Goal: Task Accomplishment & Management: Manage account settings

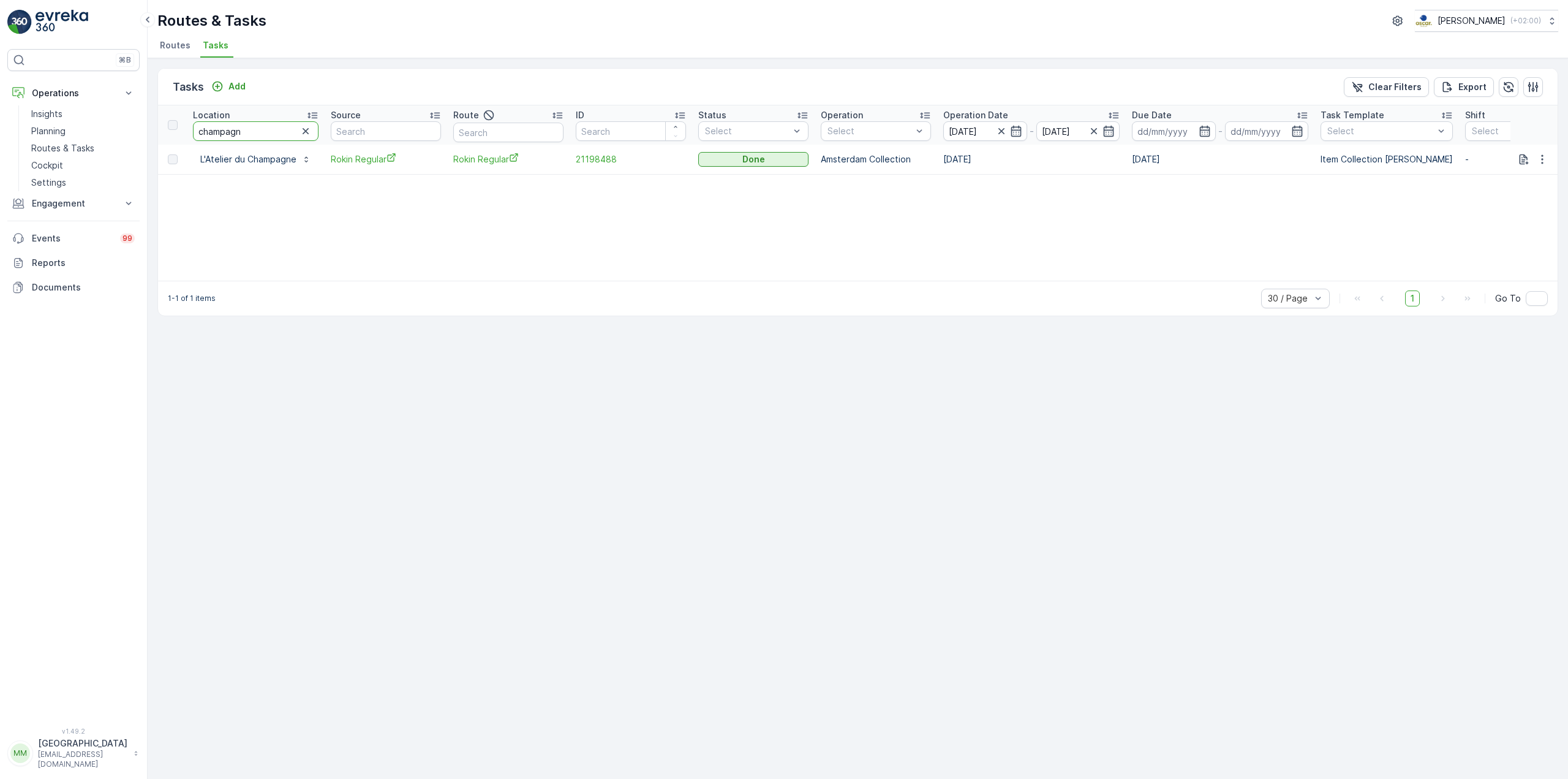
drag, startPoint x: 248, startPoint y: 132, endPoint x: 174, endPoint y: 126, distance: 74.2
click at [174, 126] on tr "Location champagn Source Route ID Status Select Operation Select Operation Date…" at bounding box center [1111, 125] width 1905 height 39
type input "milks"
click at [230, 86] on p "Add" at bounding box center [237, 86] width 17 height 12
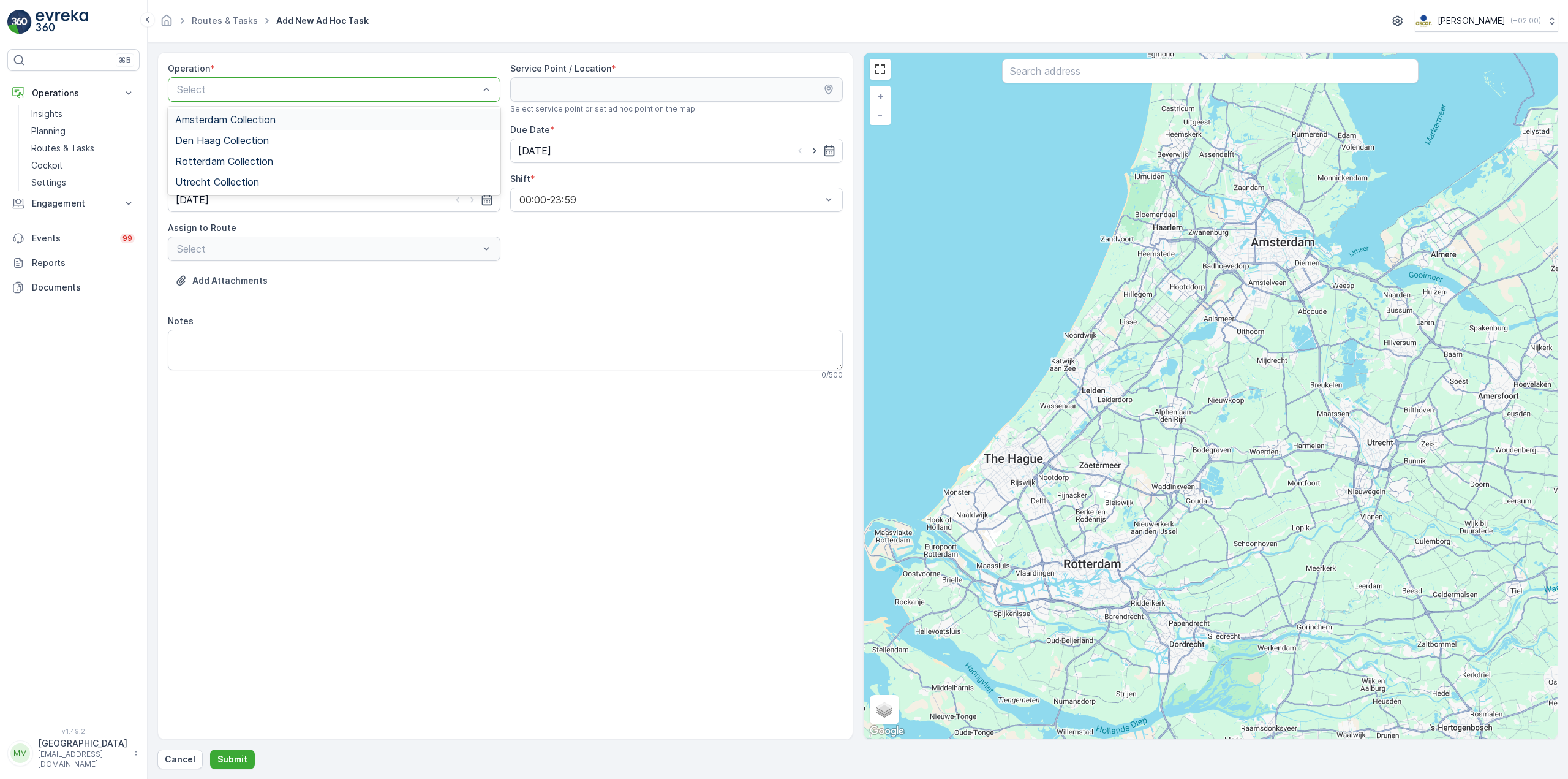
click at [305, 116] on div "Amsterdam Collection" at bounding box center [334, 120] width 318 height 11
click at [1062, 63] on input "text" at bounding box center [1211, 71] width 417 height 25
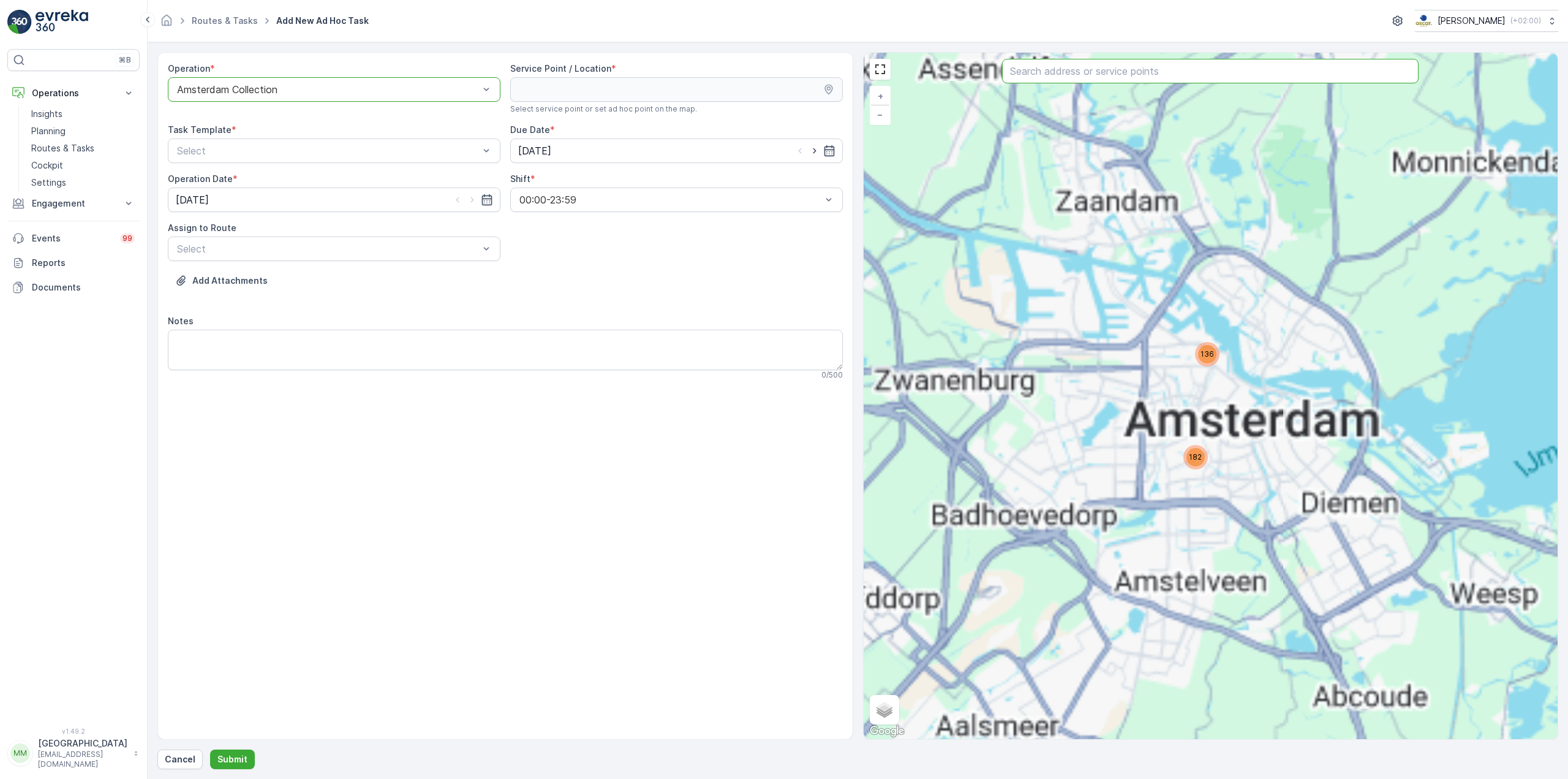
click at [1063, 70] on input "text" at bounding box center [1211, 71] width 417 height 25
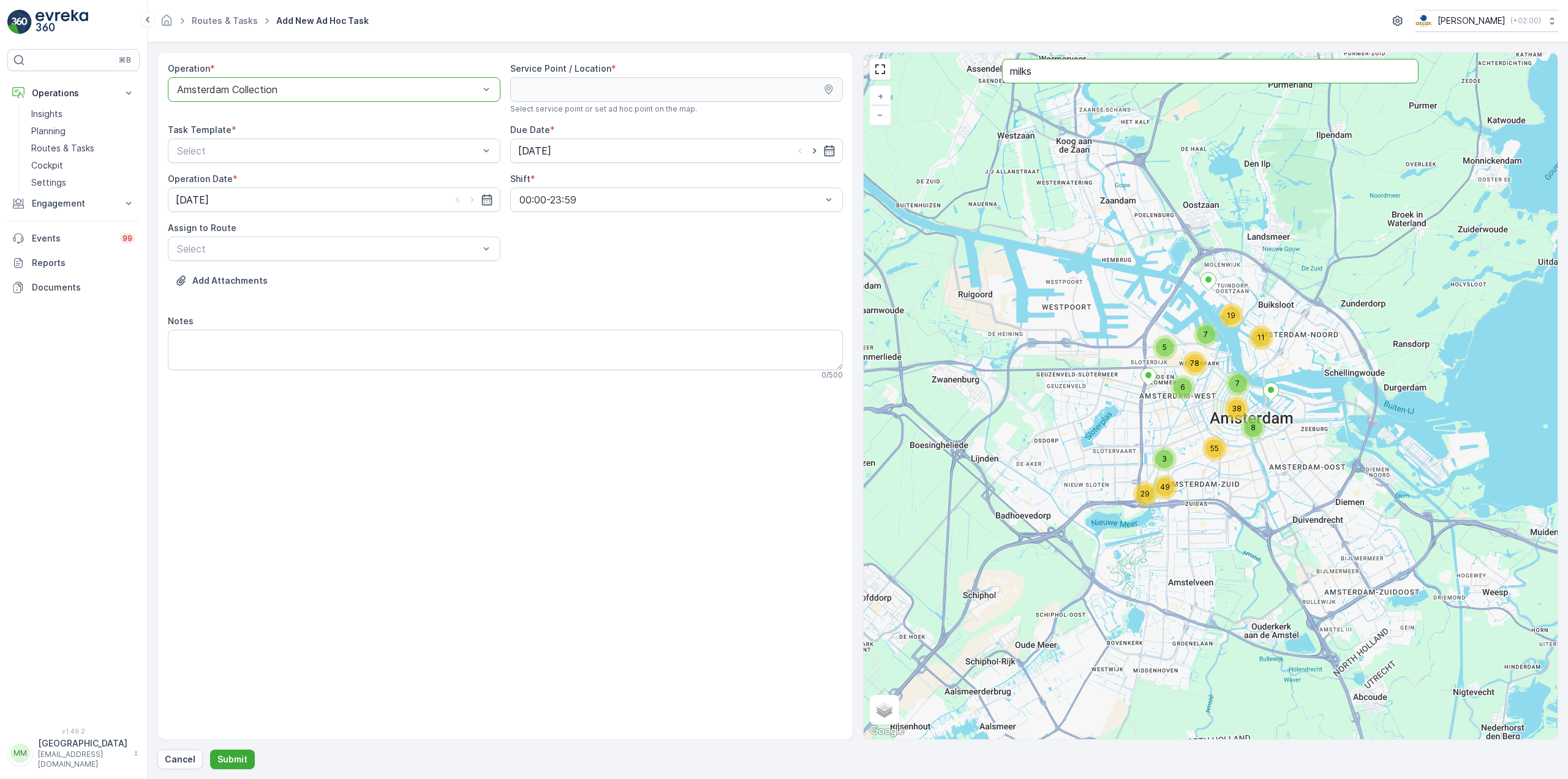
type input "milks"
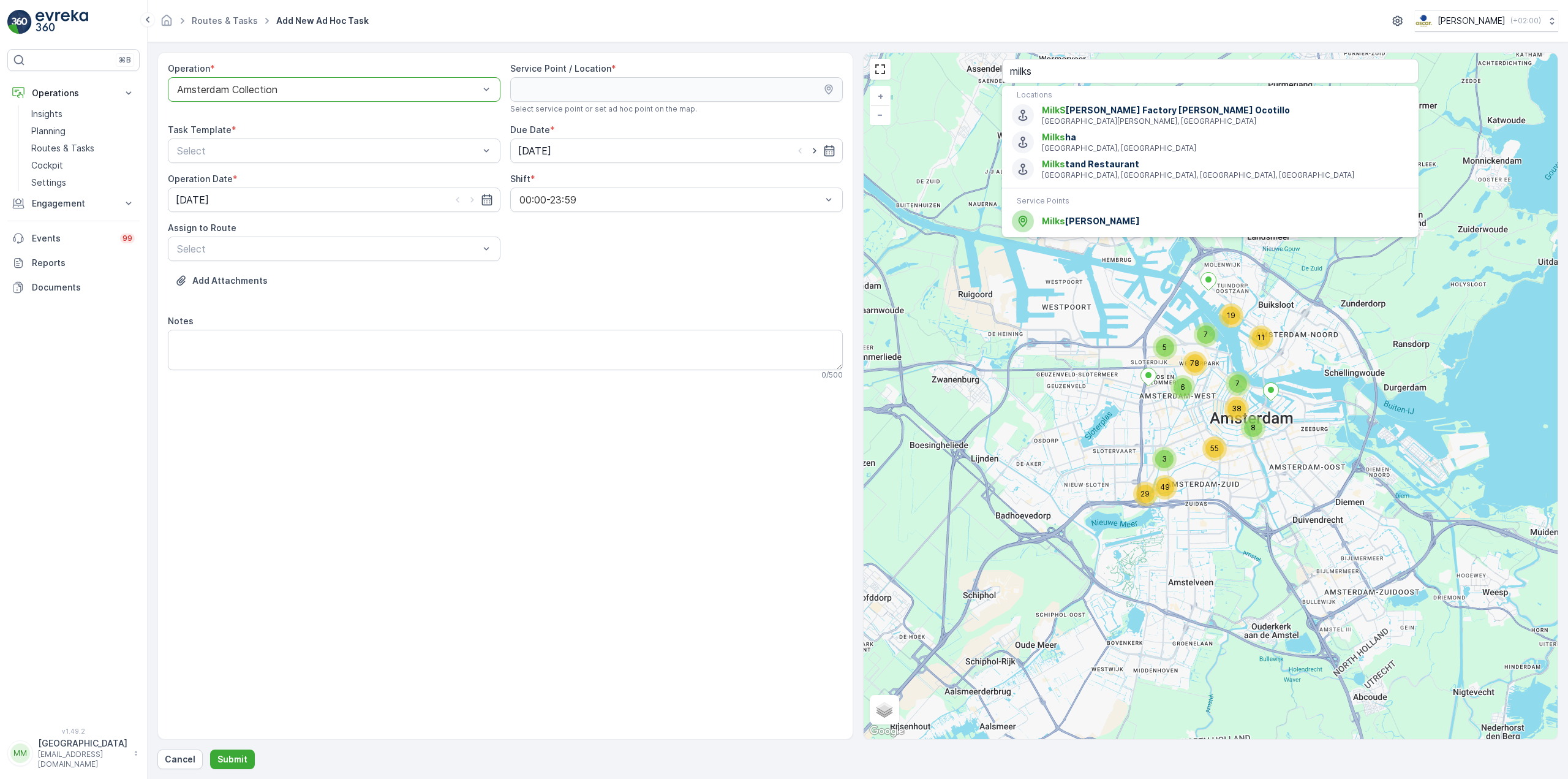
click at [1103, 239] on div "8 38 55 3 29 49 7 19 11 5 7 6 78 + − Satellite Roadmap Terrain Hybrid Leaflet K…" at bounding box center [1211, 396] width 695 height 686
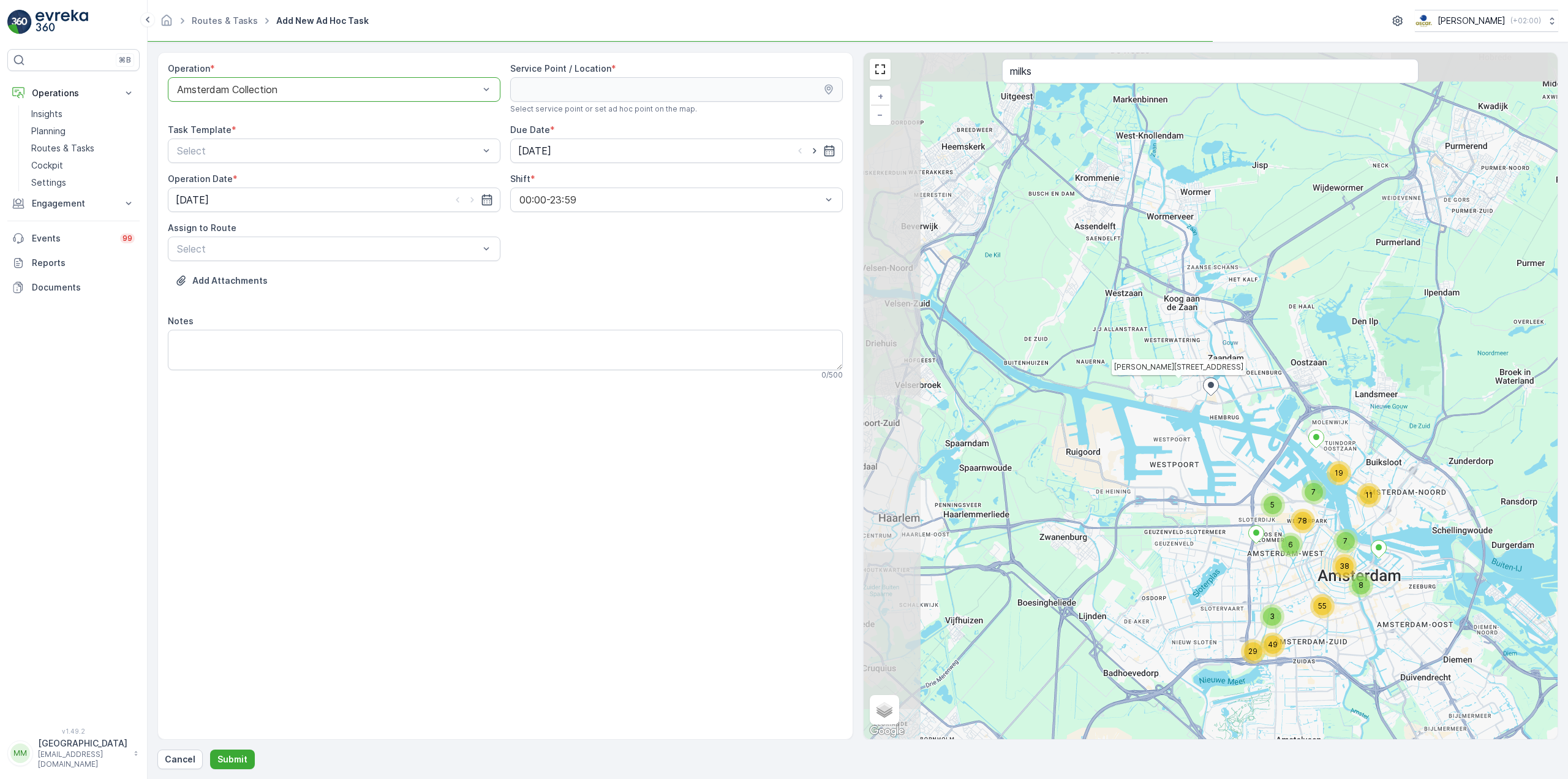
click at [341, 137] on div "Task Template * Select" at bounding box center [334, 143] width 333 height 39
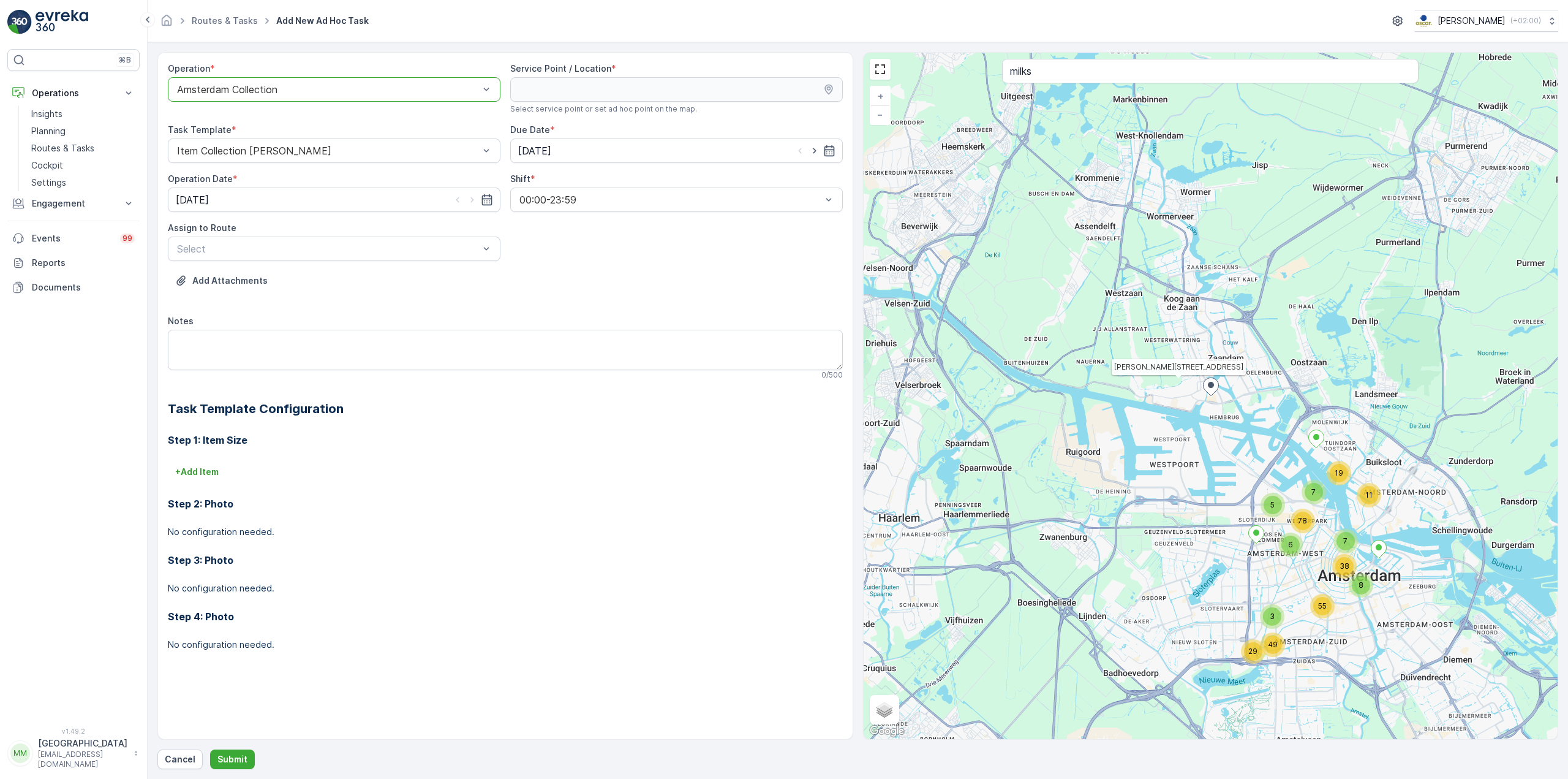
drag, startPoint x: 817, startPoint y: 144, endPoint x: 676, endPoint y: 168, distance: 143.0
click at [816, 144] on icon "button" at bounding box center [815, 150] width 12 height 12
type input "[DATE]"
drag, startPoint x: 471, startPoint y: 200, endPoint x: 455, endPoint y: 219, distance: 24.8
click at [469, 200] on icon "button" at bounding box center [472, 200] width 12 height 12
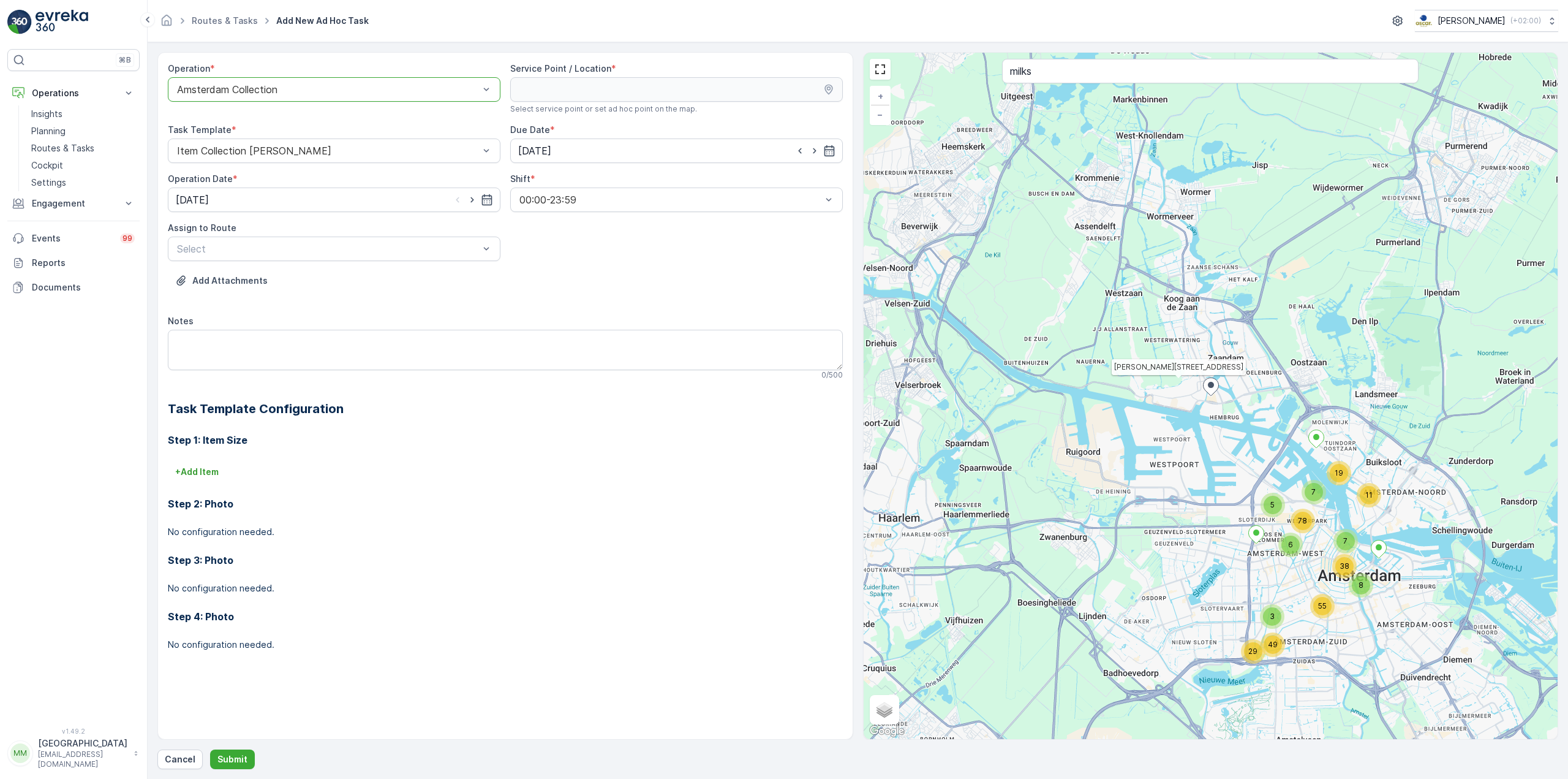
type input "[DATE]"
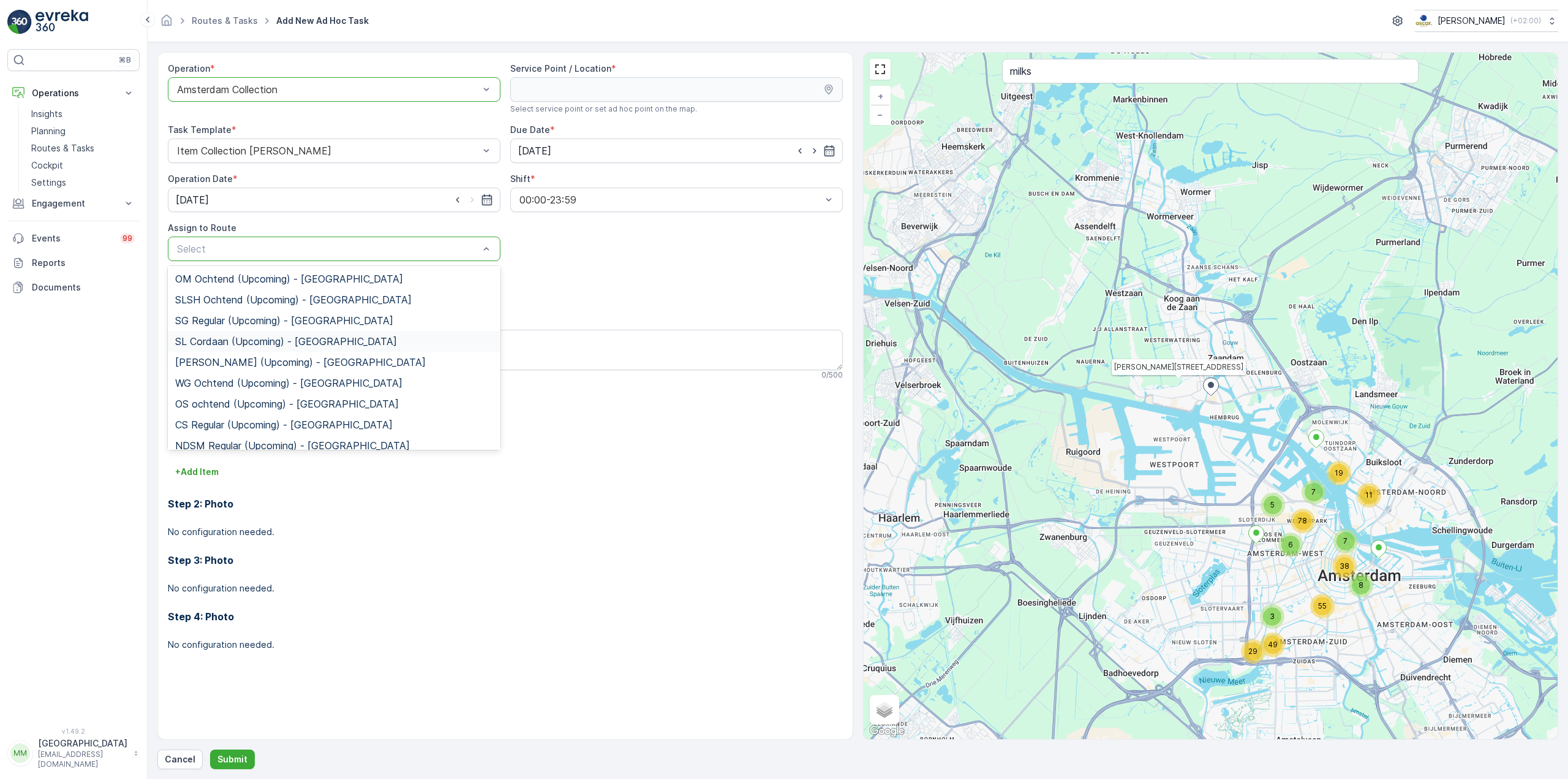
scroll to position [184, 0]
click at [221, 365] on span "WG Ochtend (Upcoming) - [GEOGRAPHIC_DATA]" at bounding box center [288, 365] width 227 height 11
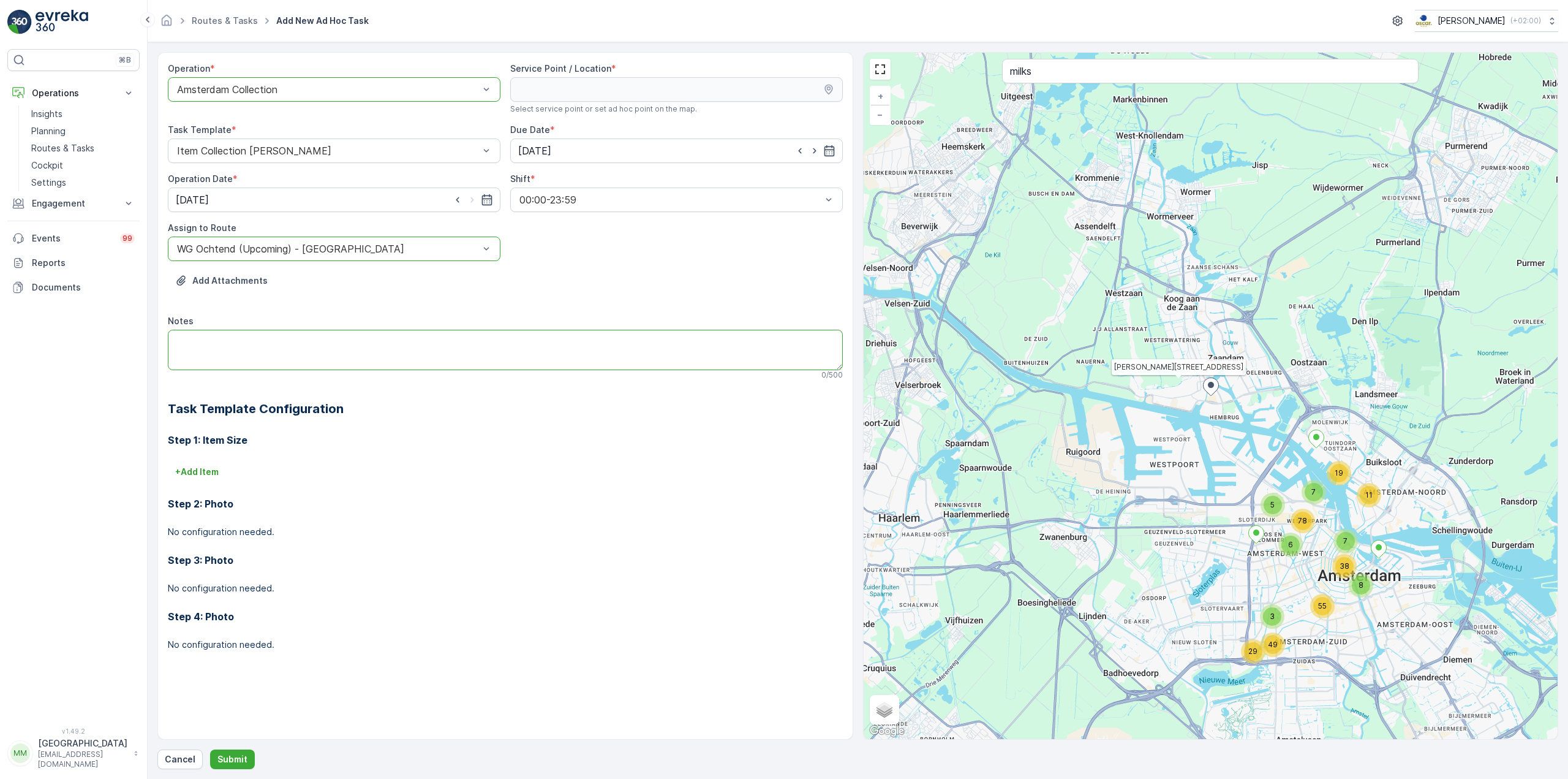
click at [220, 355] on textarea "Notes" at bounding box center [505, 349] width 675 height 41
type textarea "graag grofvuil (bankje + stoeltje) & pallet meenemen"
click at [207, 476] on p "+ Add Item" at bounding box center [196, 472] width 43 height 12
type input "grofvu"
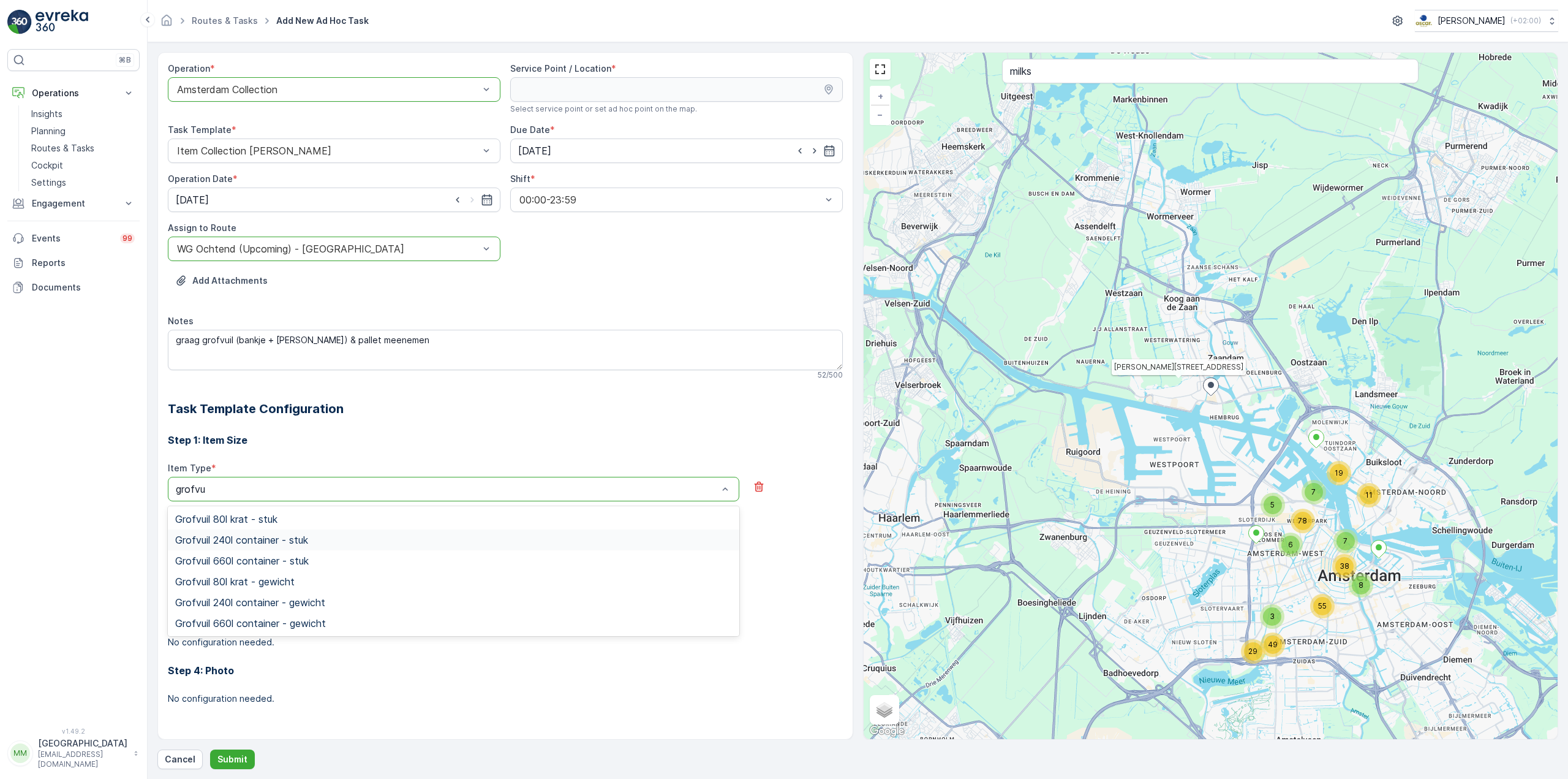
click at [258, 544] on span "Grofvuil 240l container - stuk" at bounding box center [241, 540] width 133 height 11
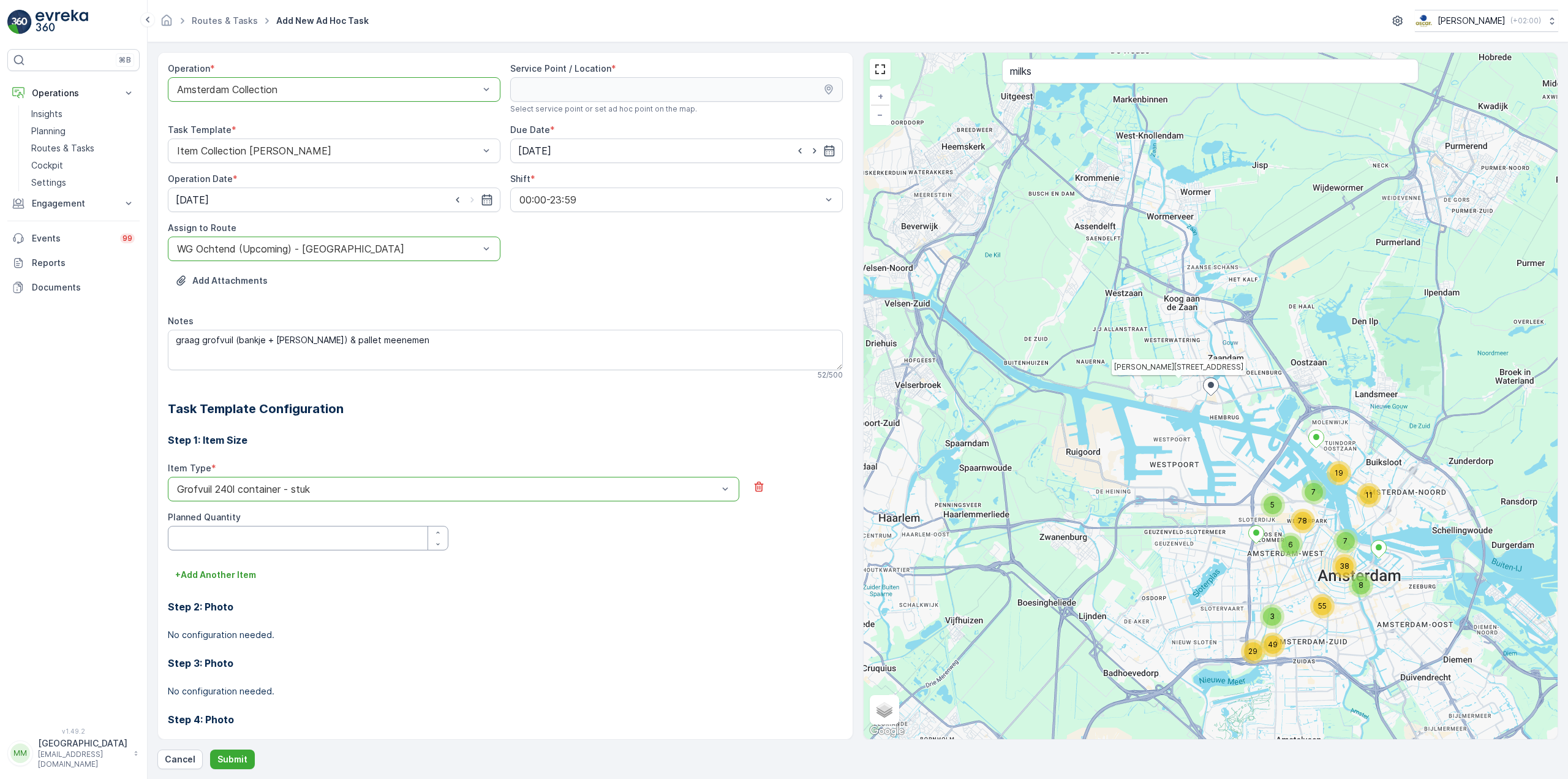
click at [246, 528] on Quantity "Planned Quantity" at bounding box center [308, 538] width 280 height 25
type Quantity "1"
click at [245, 571] on p "+ Add Another Item" at bounding box center [215, 575] width 81 height 12
type input "pallet"
click at [222, 642] on span "Pallet los item - stuk" at bounding box center [222, 643] width 93 height 11
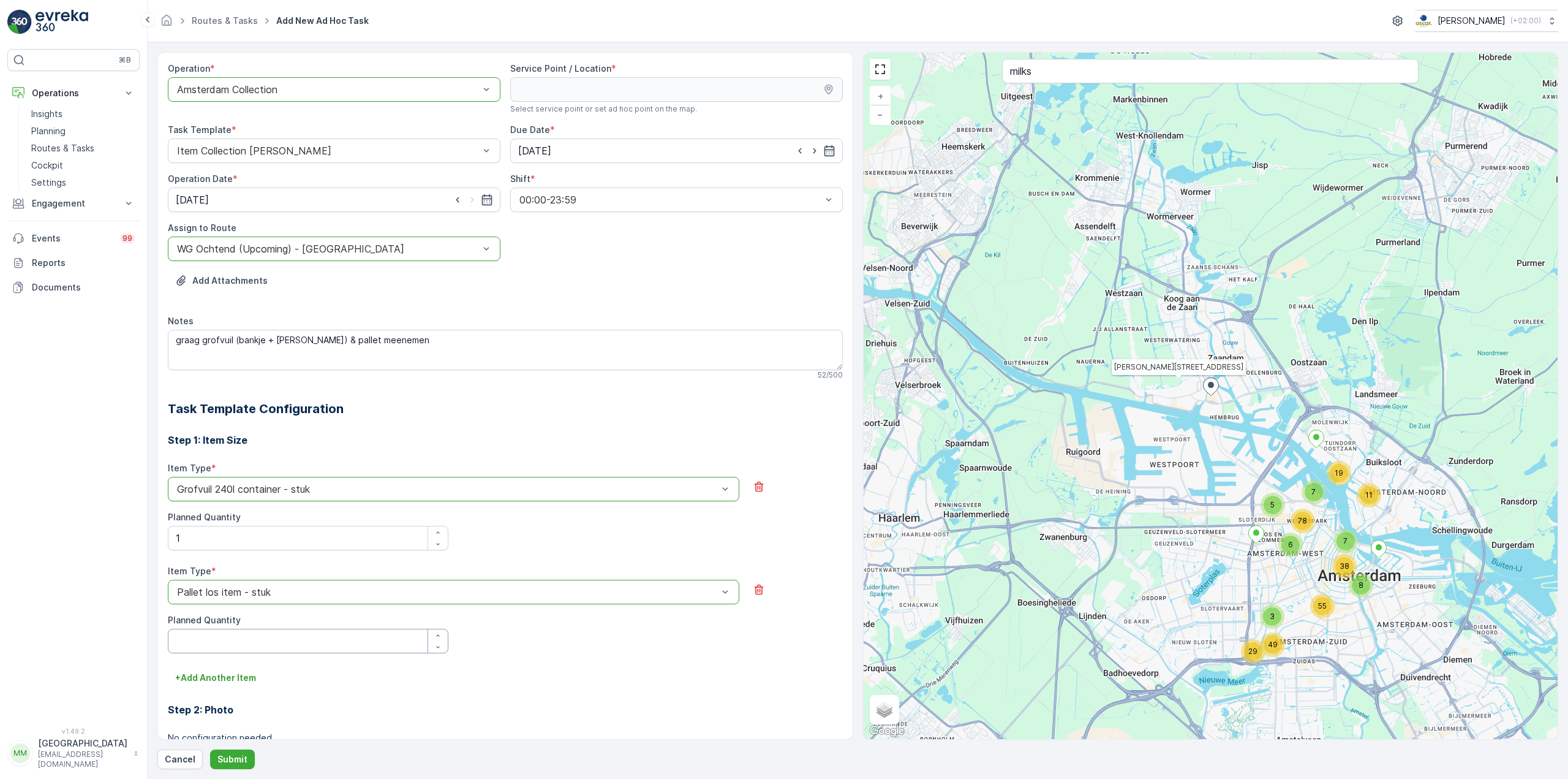
click at [216, 635] on Quantity "Planned Quantity" at bounding box center [308, 641] width 280 height 25
type Quantity "1"
click at [226, 760] on p "Submit" at bounding box center [232, 759] width 30 height 12
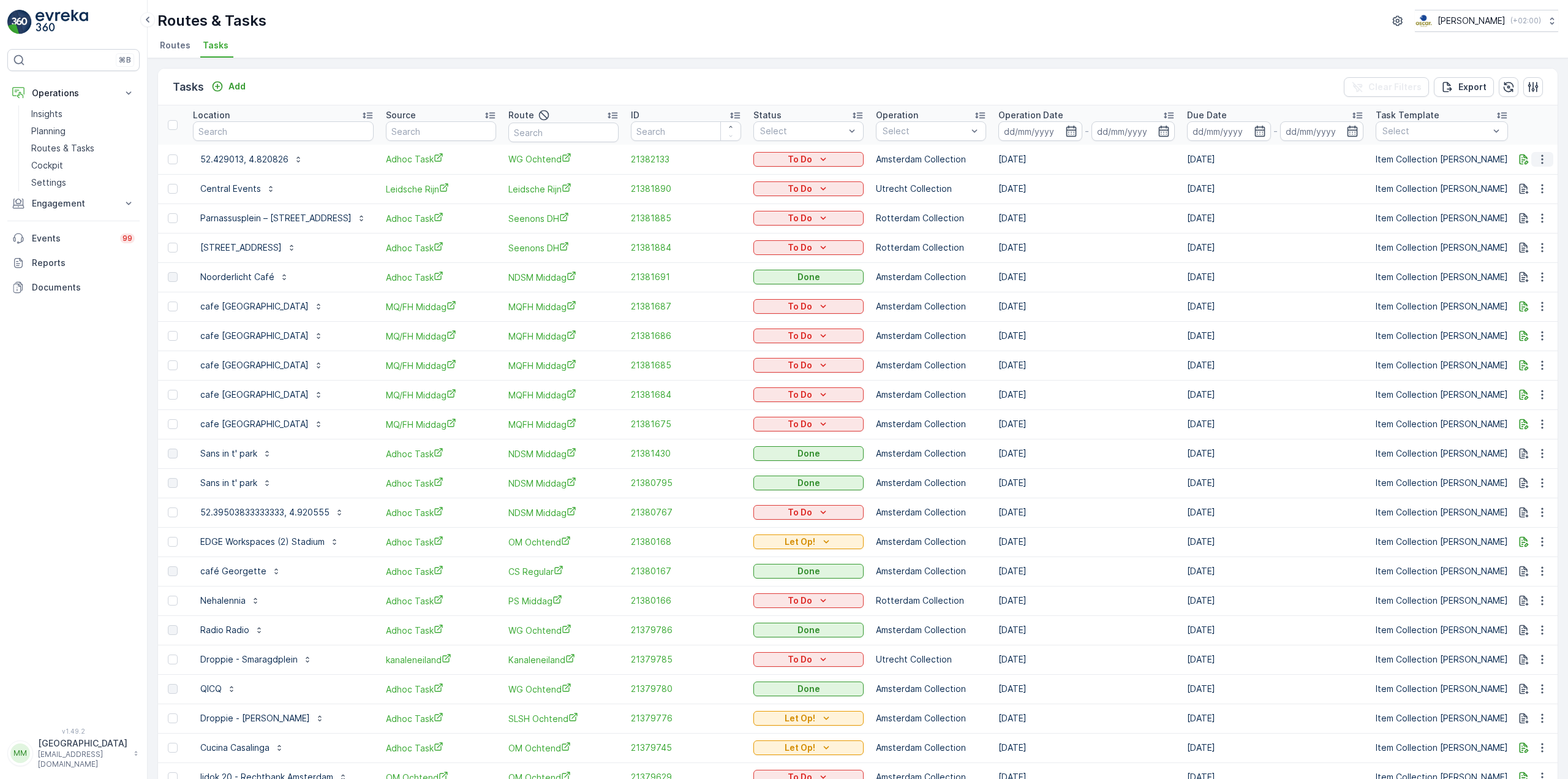
click at [1542, 160] on icon "button" at bounding box center [1542, 159] width 12 height 12
click at [1522, 181] on span "See More Details" at bounding box center [1517, 178] width 71 height 12
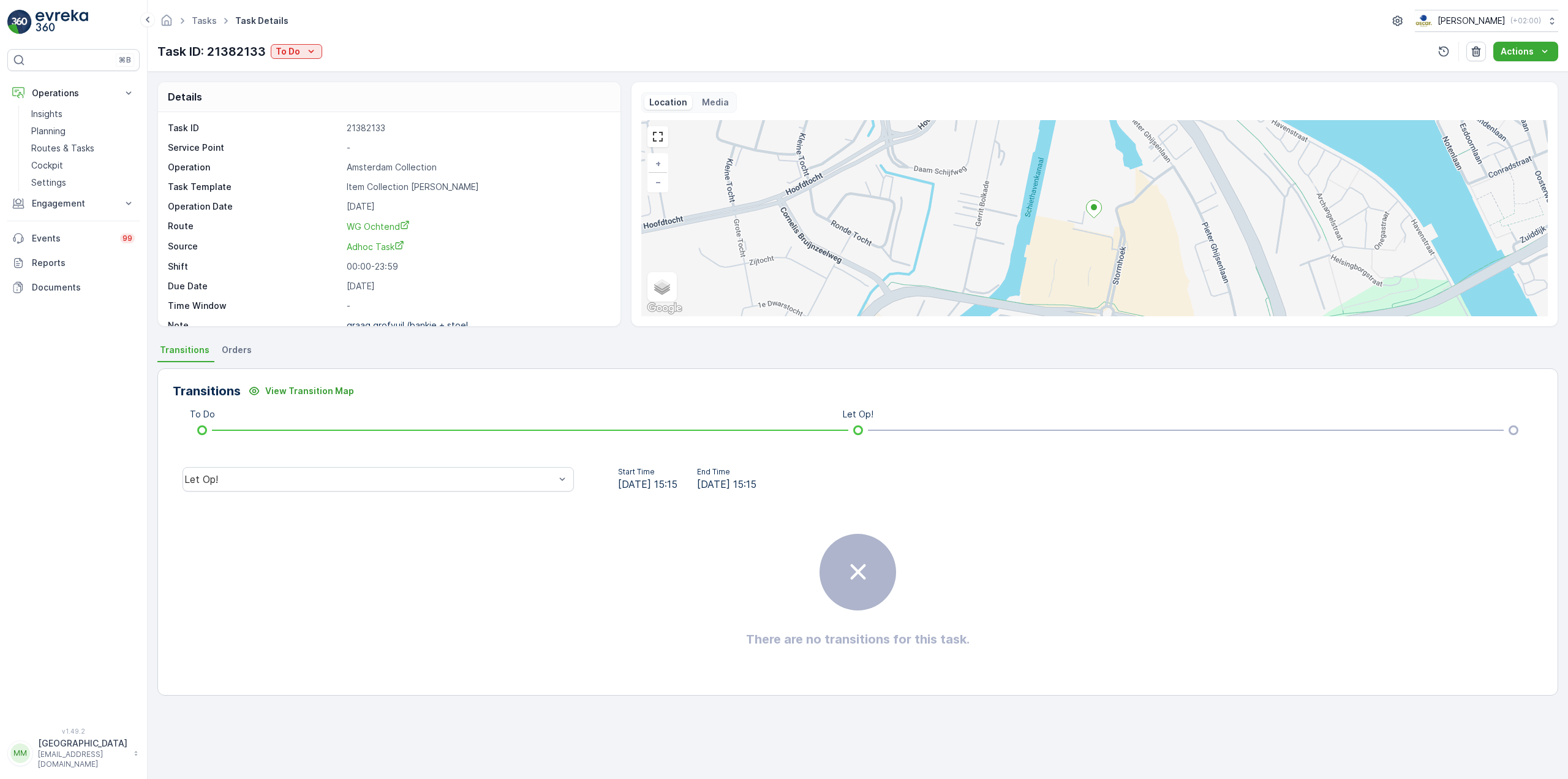
click at [357, 146] on p "-" at bounding box center [477, 148] width 261 height 12
click at [1532, 49] on p "Actions" at bounding box center [1517, 51] width 33 height 12
click at [1483, 50] on icon "button" at bounding box center [1476, 51] width 12 height 12
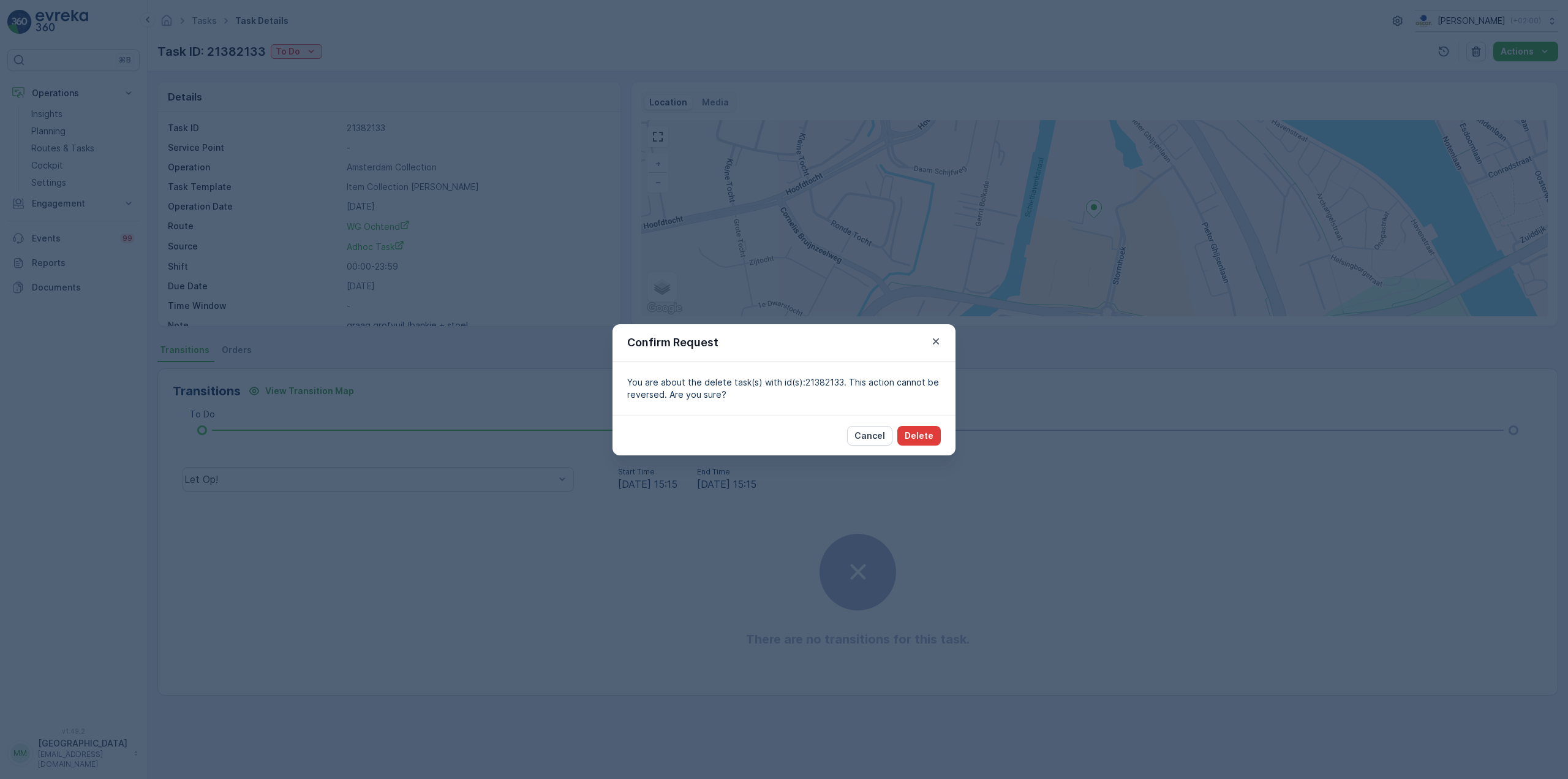
click at [920, 442] on button "Delete" at bounding box center [919, 435] width 43 height 19
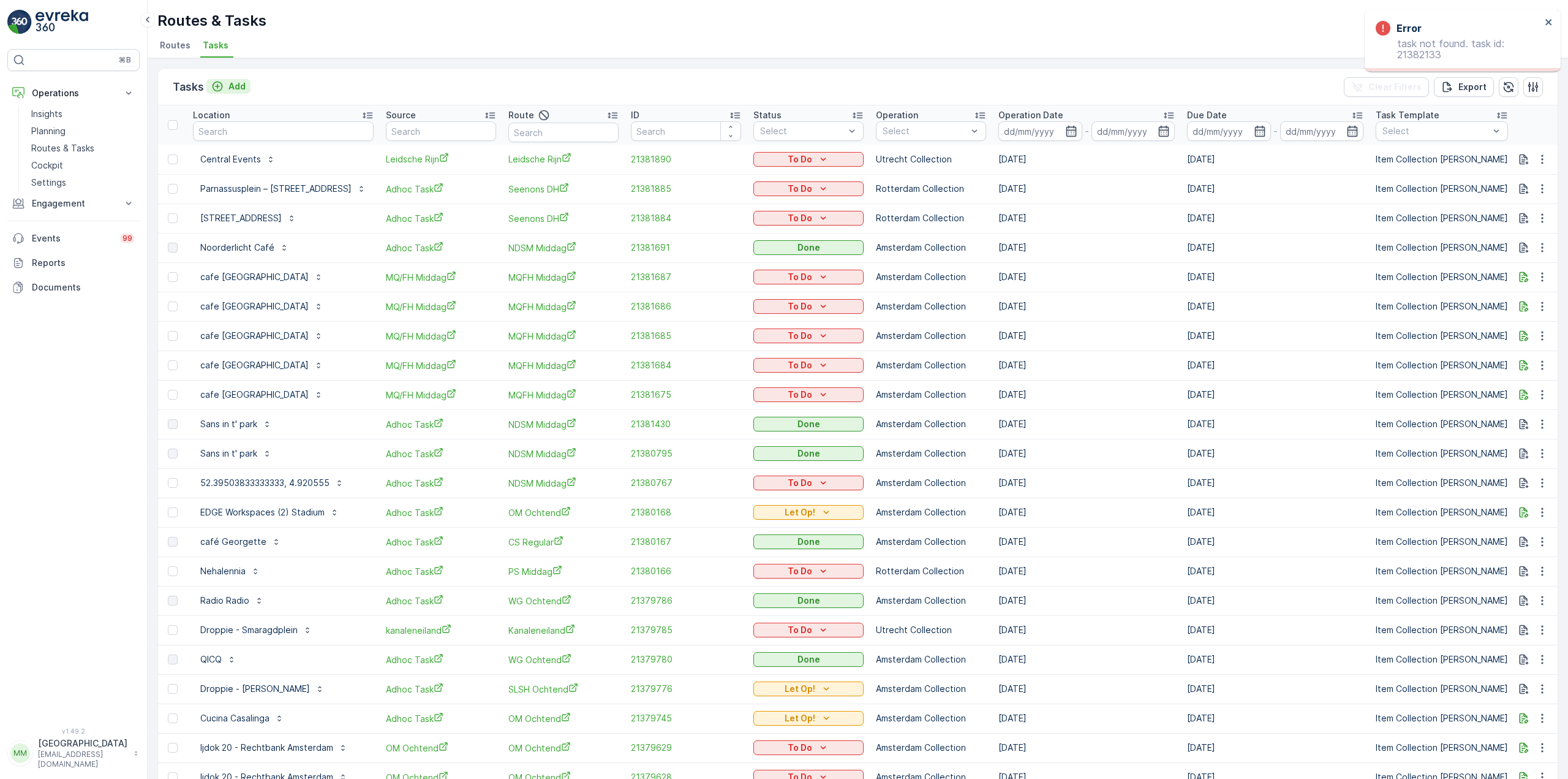
click at [239, 88] on p "Add" at bounding box center [237, 86] width 17 height 12
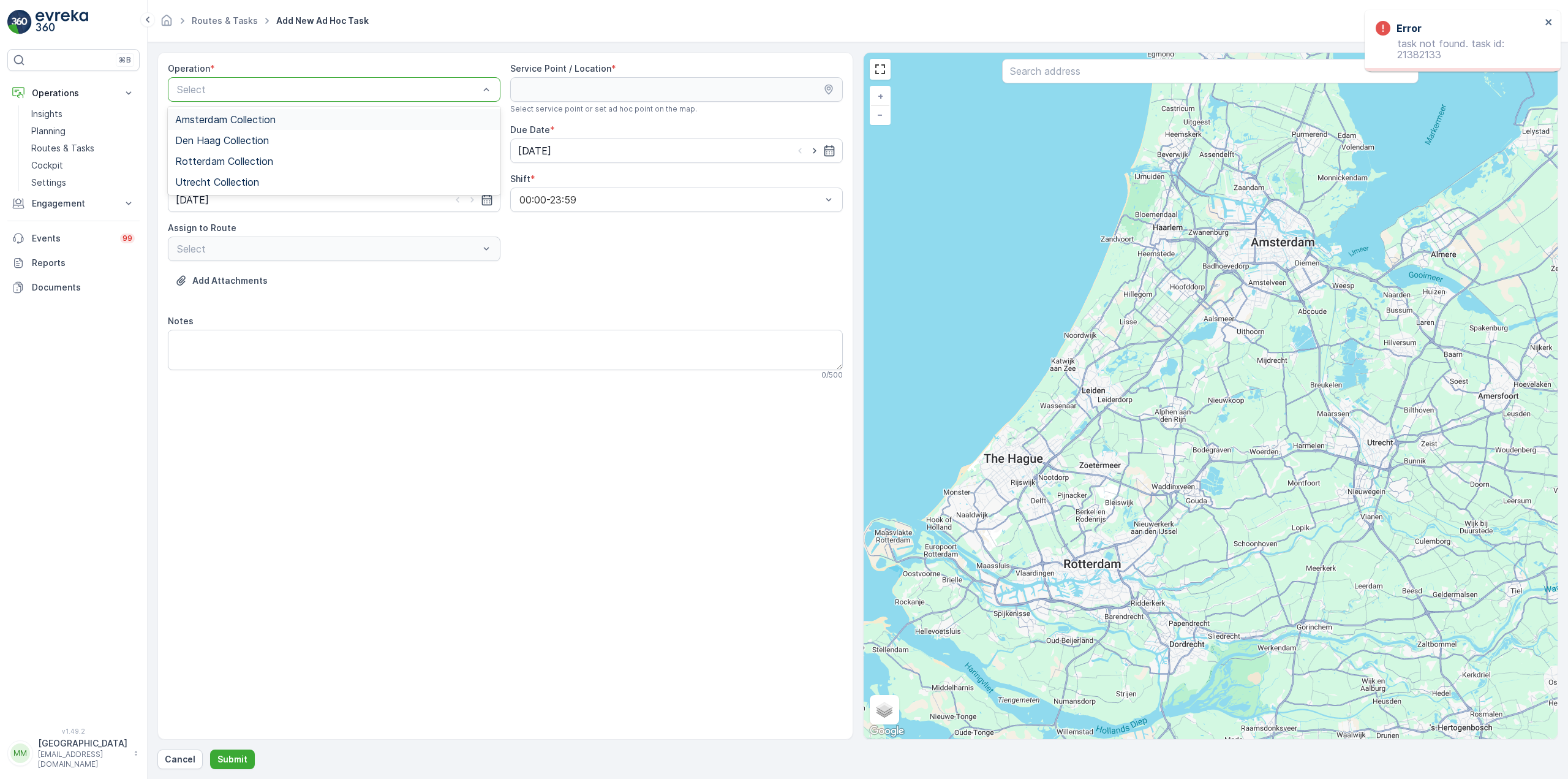
click at [260, 120] on span "Amsterdam Collection" at bounding box center [225, 120] width 100 height 11
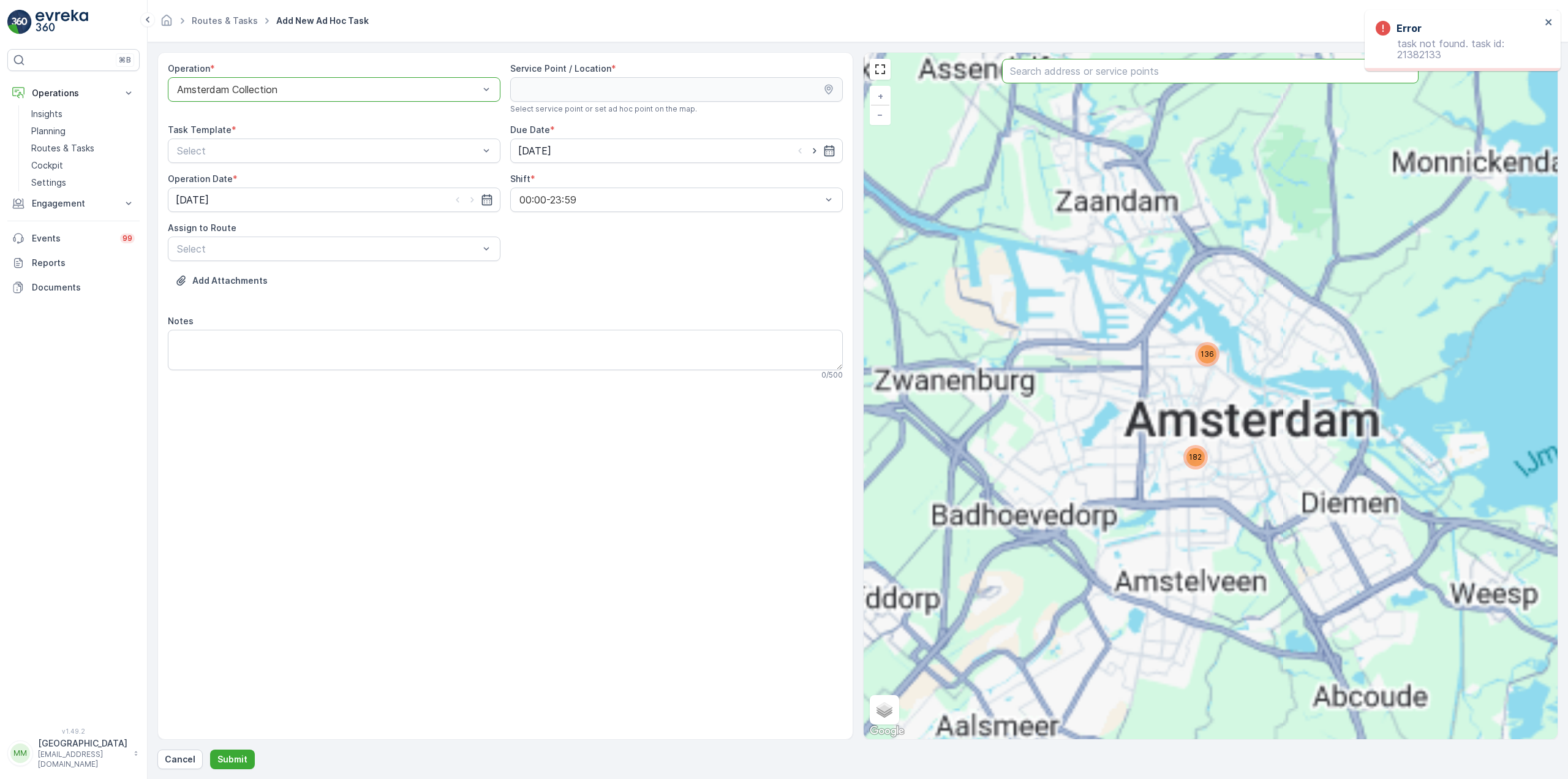
click at [1119, 75] on input "text" at bounding box center [1211, 71] width 417 height 25
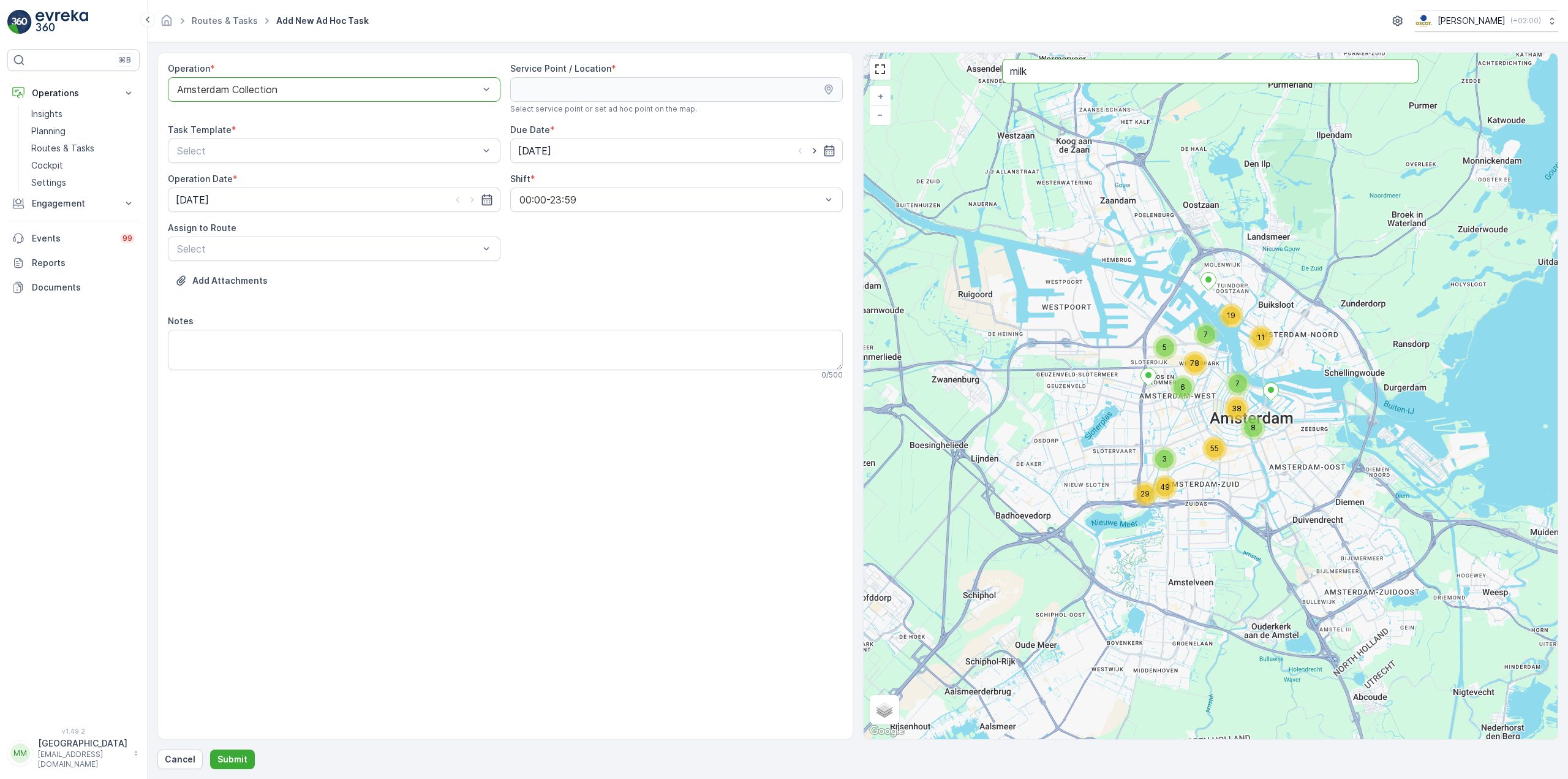
type input "milk"
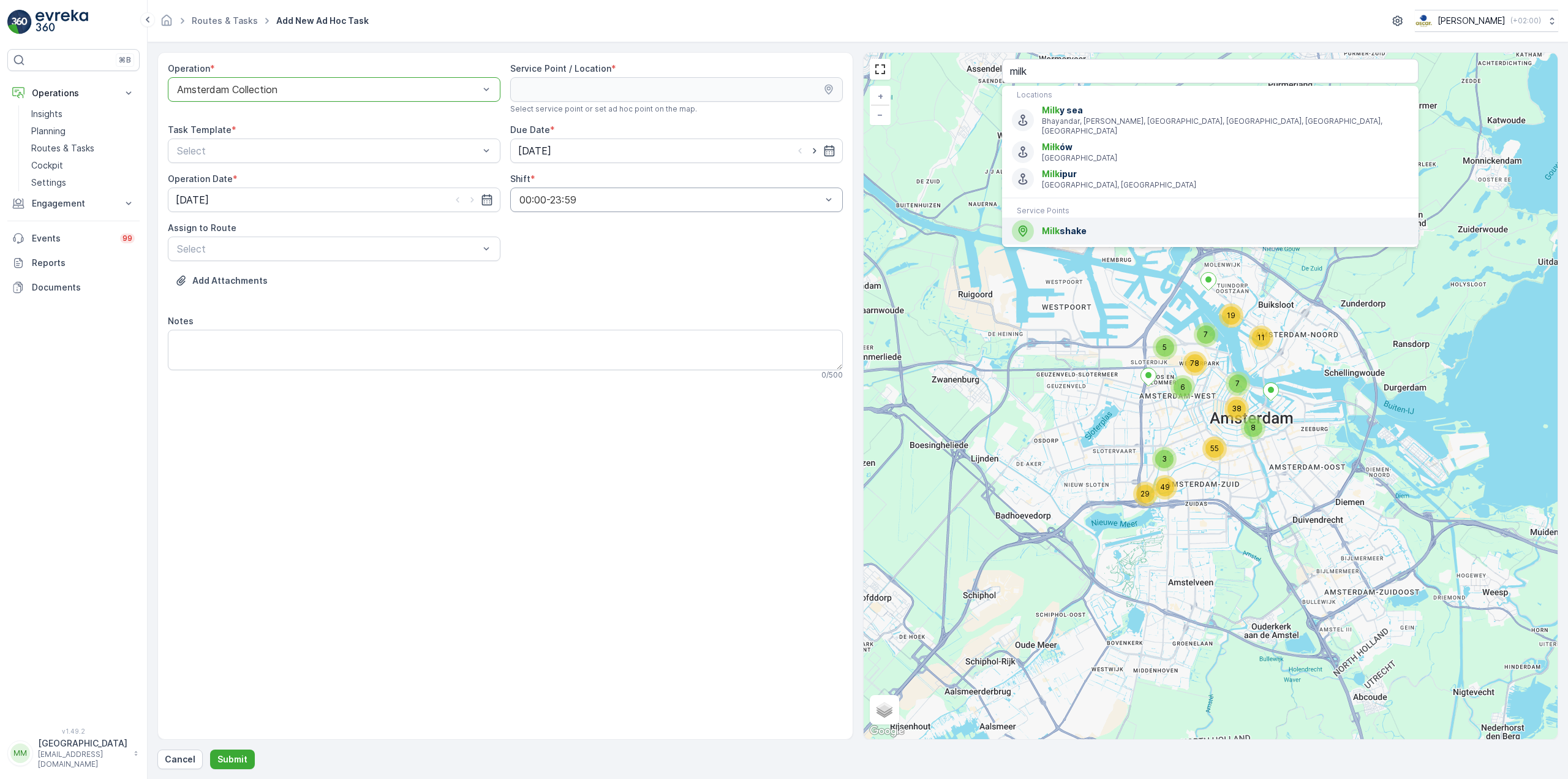
drag, startPoint x: 1080, startPoint y: 227, endPoint x: 542, endPoint y: 210, distance: 538.3
click at [1079, 227] on div "Milk shake" at bounding box center [1210, 230] width 397 height 22
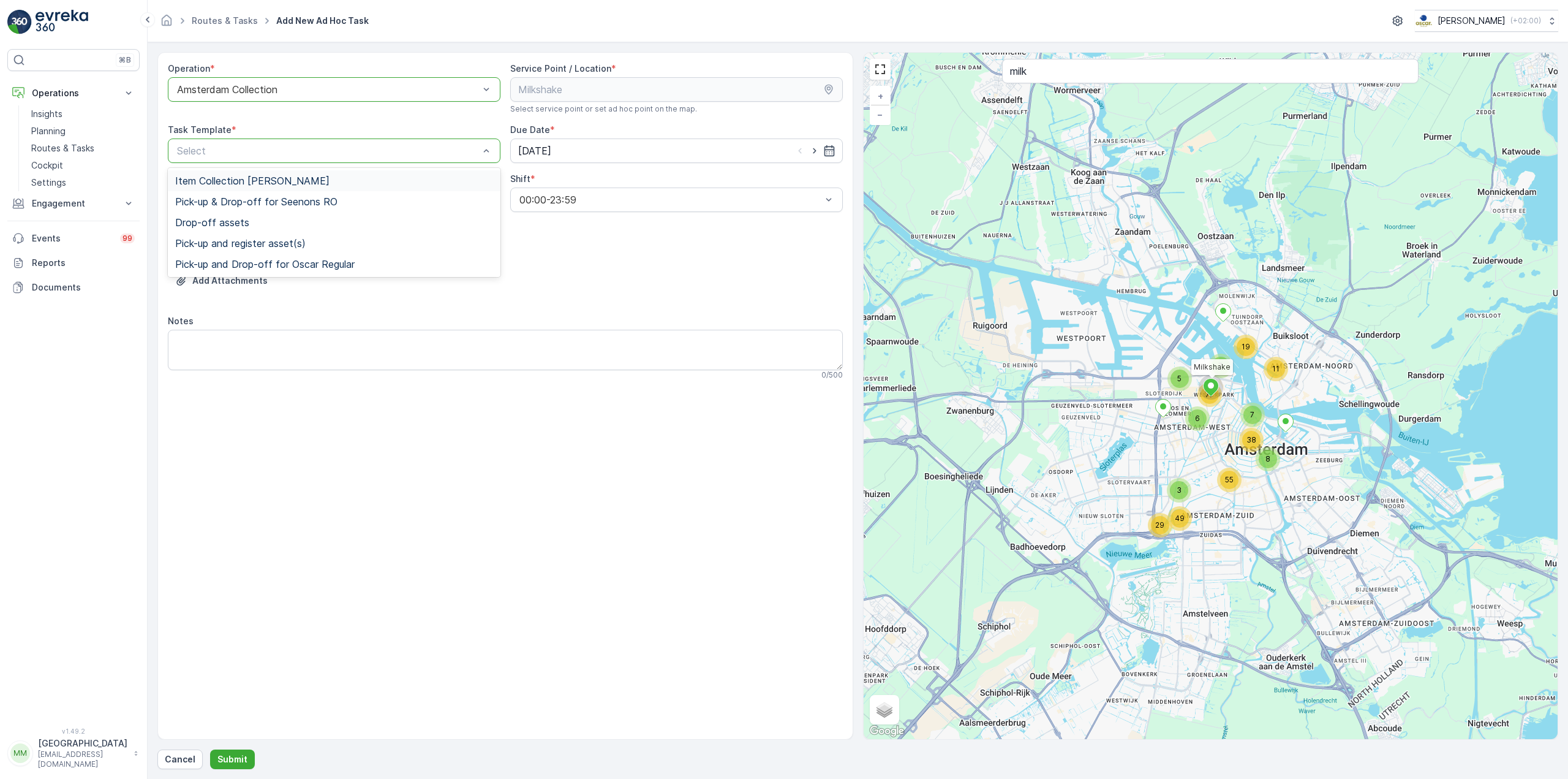
click at [284, 177] on span "Item Collection [PERSON_NAME]" at bounding box center [252, 180] width 154 height 11
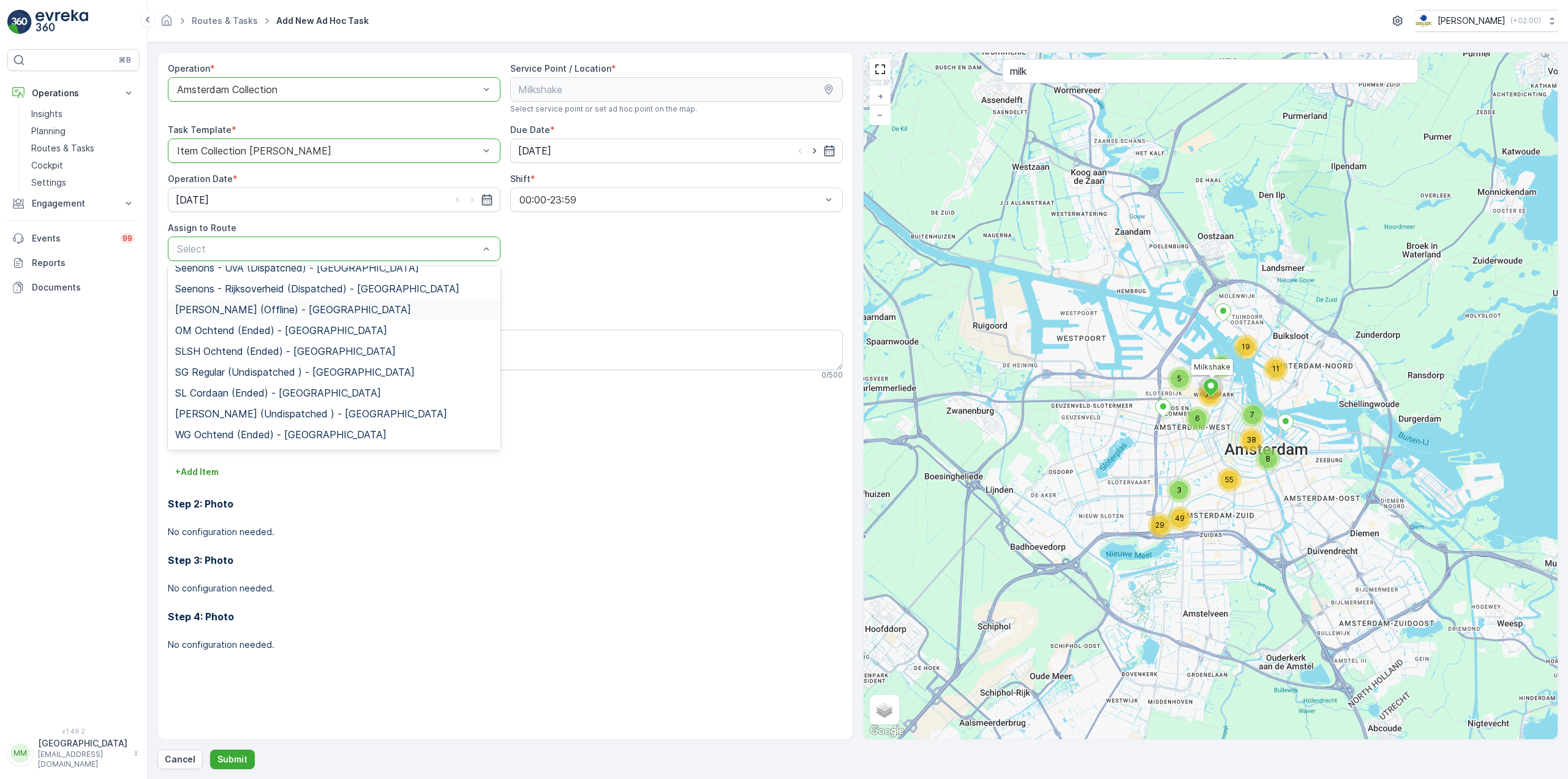
scroll to position [122, 0]
click at [240, 423] on span "WG Ochtend (Ended) - [GEOGRAPHIC_DATA]" at bounding box center [280, 427] width 211 height 11
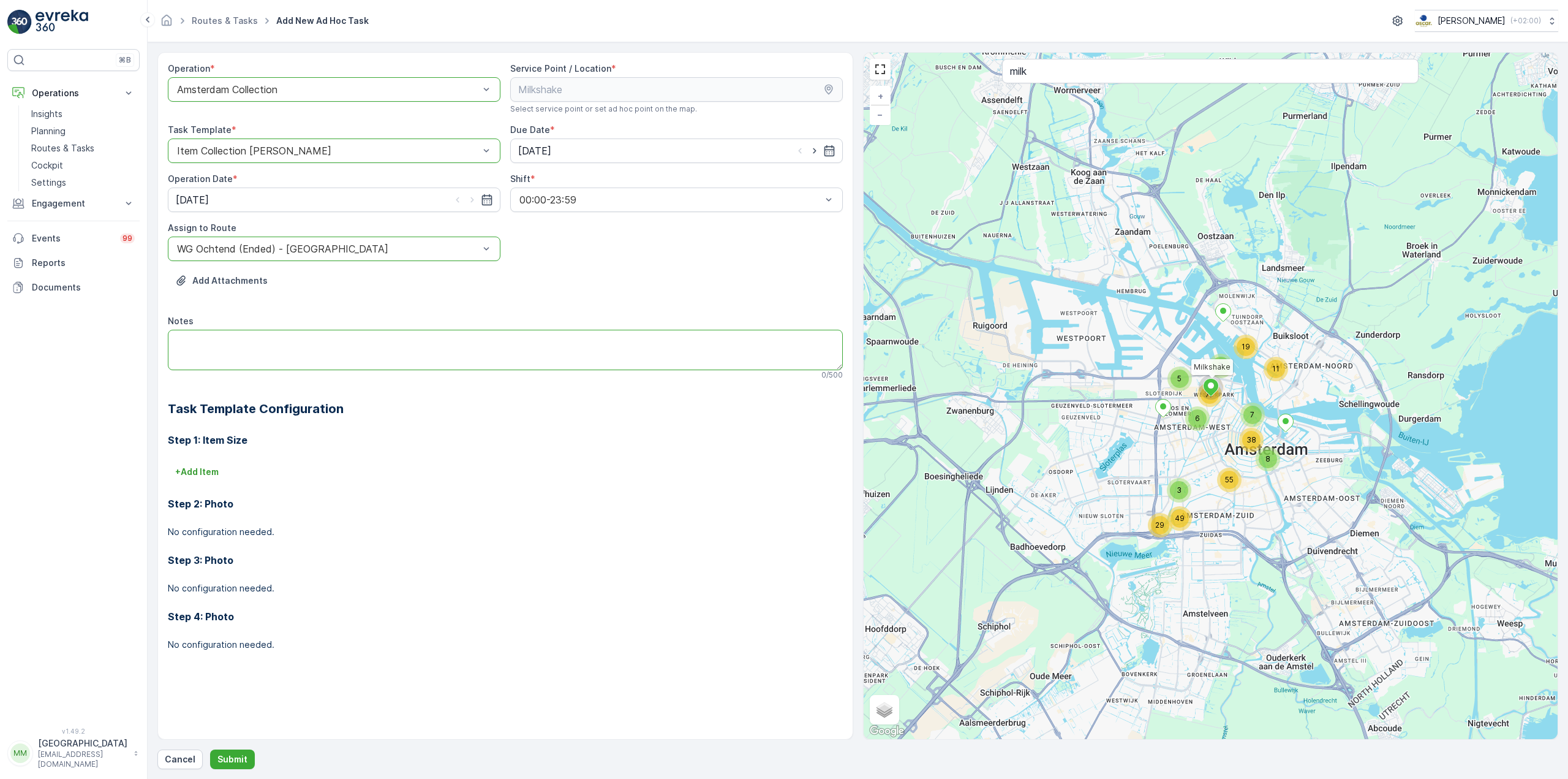
click at [262, 347] on textarea "Notes" at bounding box center [505, 349] width 675 height 41
drag, startPoint x: 814, startPoint y: 148, endPoint x: 682, endPoint y: 191, distance: 138.8
click at [813, 148] on icon "button" at bounding box center [815, 150] width 12 height 12
type input "[DATE]"
click at [475, 197] on icon "button" at bounding box center [472, 200] width 12 height 12
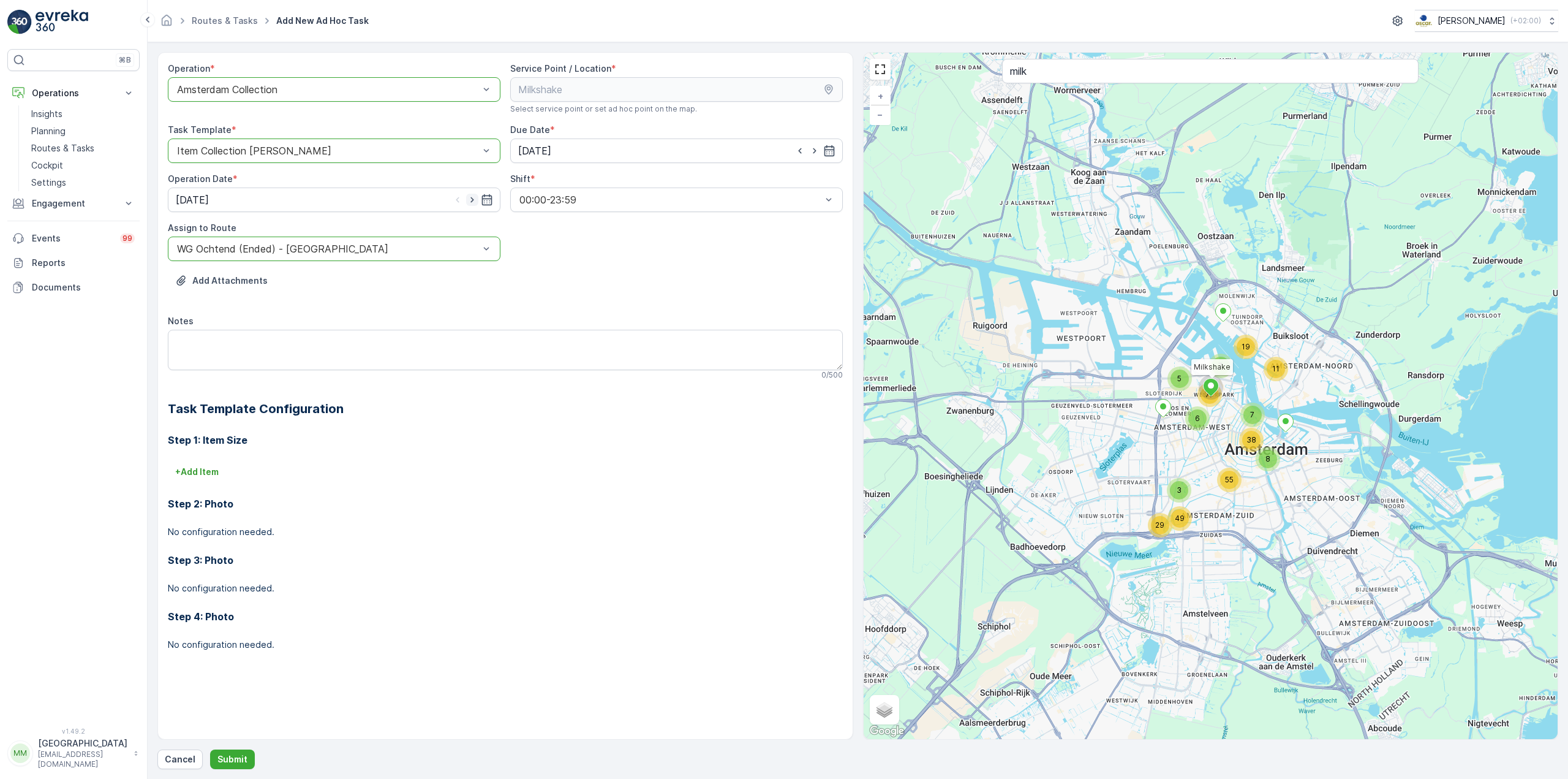
type input "[DATE]"
click at [351, 339] on textarea "Notes" at bounding box center [505, 349] width 675 height 41
type textarea "graag grofvuil (stoeltje + bankje) meenemen & de blauwe pallet"
click at [194, 464] on button "+ Add Item" at bounding box center [196, 472] width 58 height 19
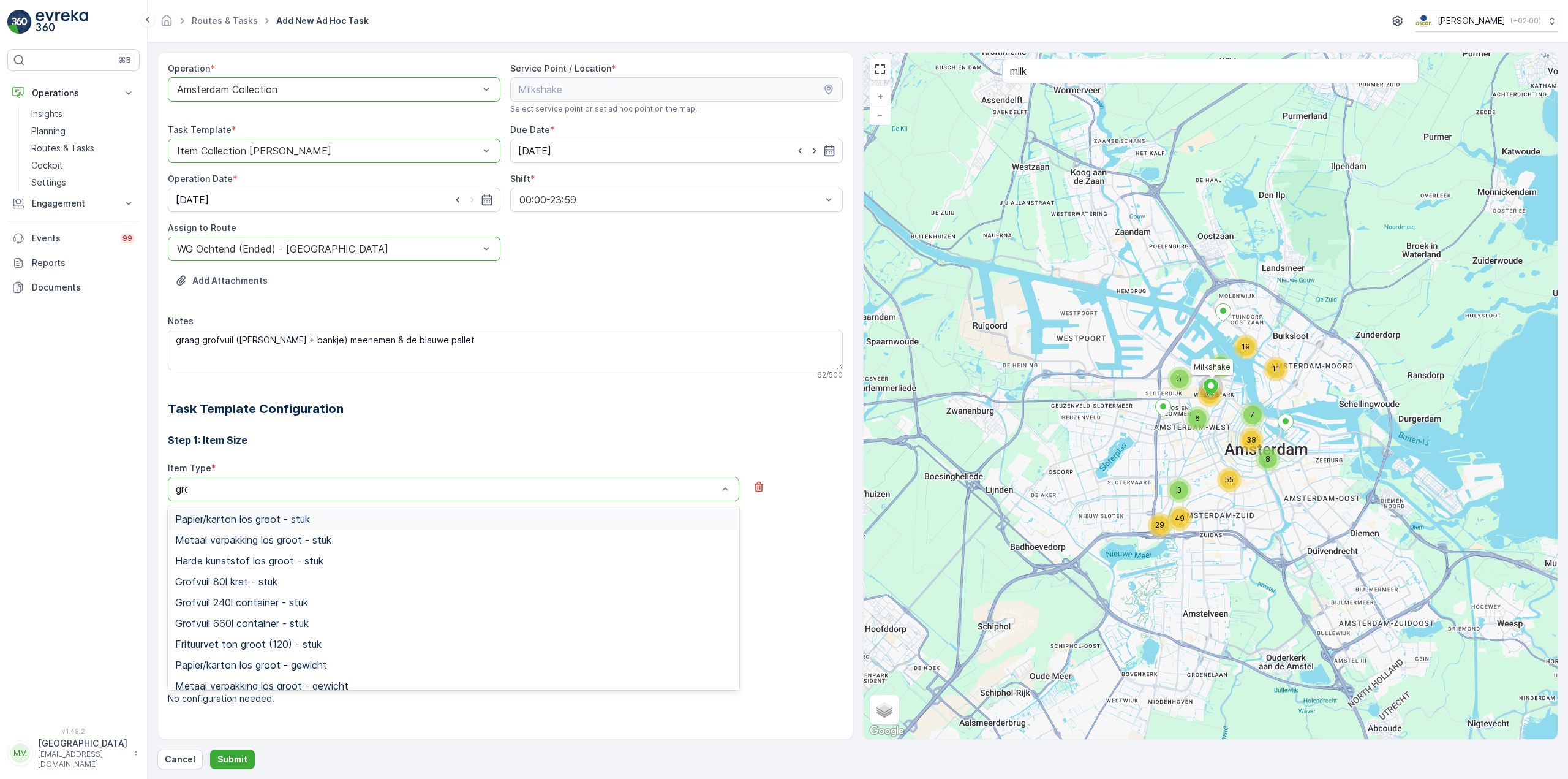
type input "grof"
click at [240, 536] on span "Grofvuil 240l container - stuk" at bounding box center [241, 540] width 133 height 11
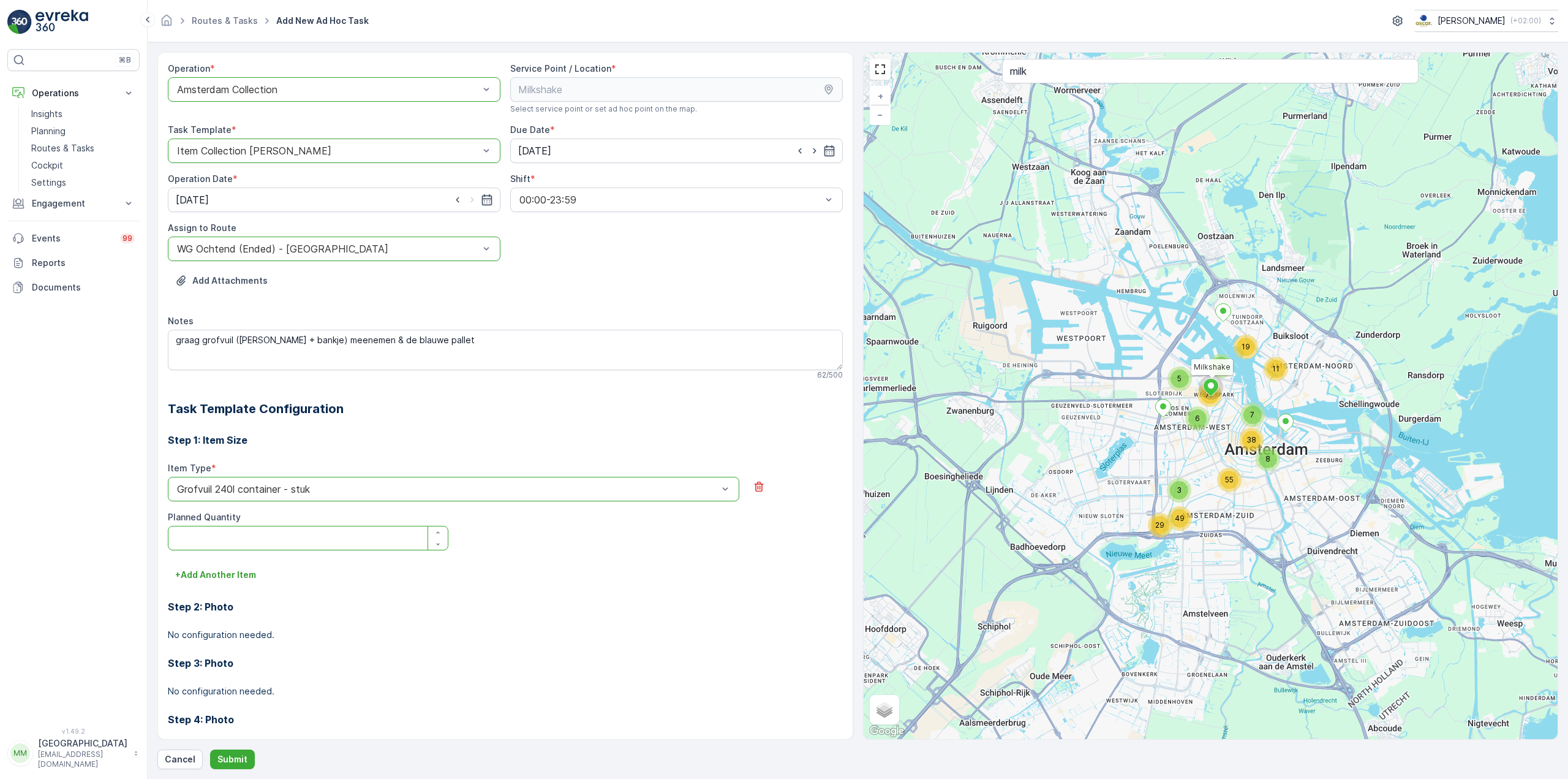
click at [235, 532] on Quantity "Planned Quantity" at bounding box center [308, 538] width 280 height 25
type Quantity "1"
click at [227, 579] on p "+ Add Another Item" at bounding box center [215, 575] width 81 height 12
type input "pallet"
click at [237, 647] on span "Pallet los item - stuk" at bounding box center [222, 643] width 93 height 11
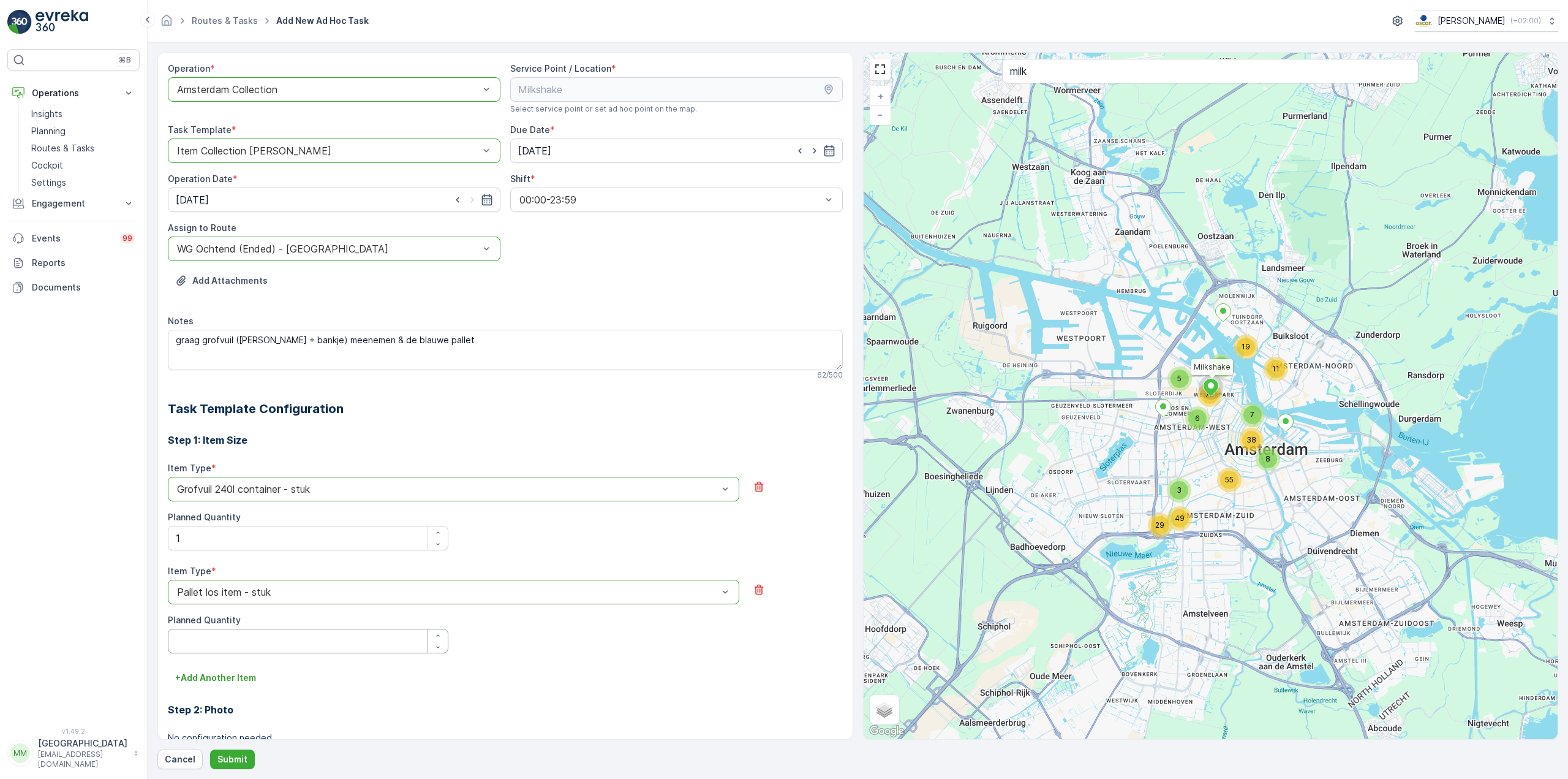
click at [231, 633] on Quantity "Planned Quantity" at bounding box center [308, 641] width 280 height 25
type Quantity "1"
click at [224, 764] on p "Submit" at bounding box center [232, 759] width 30 height 12
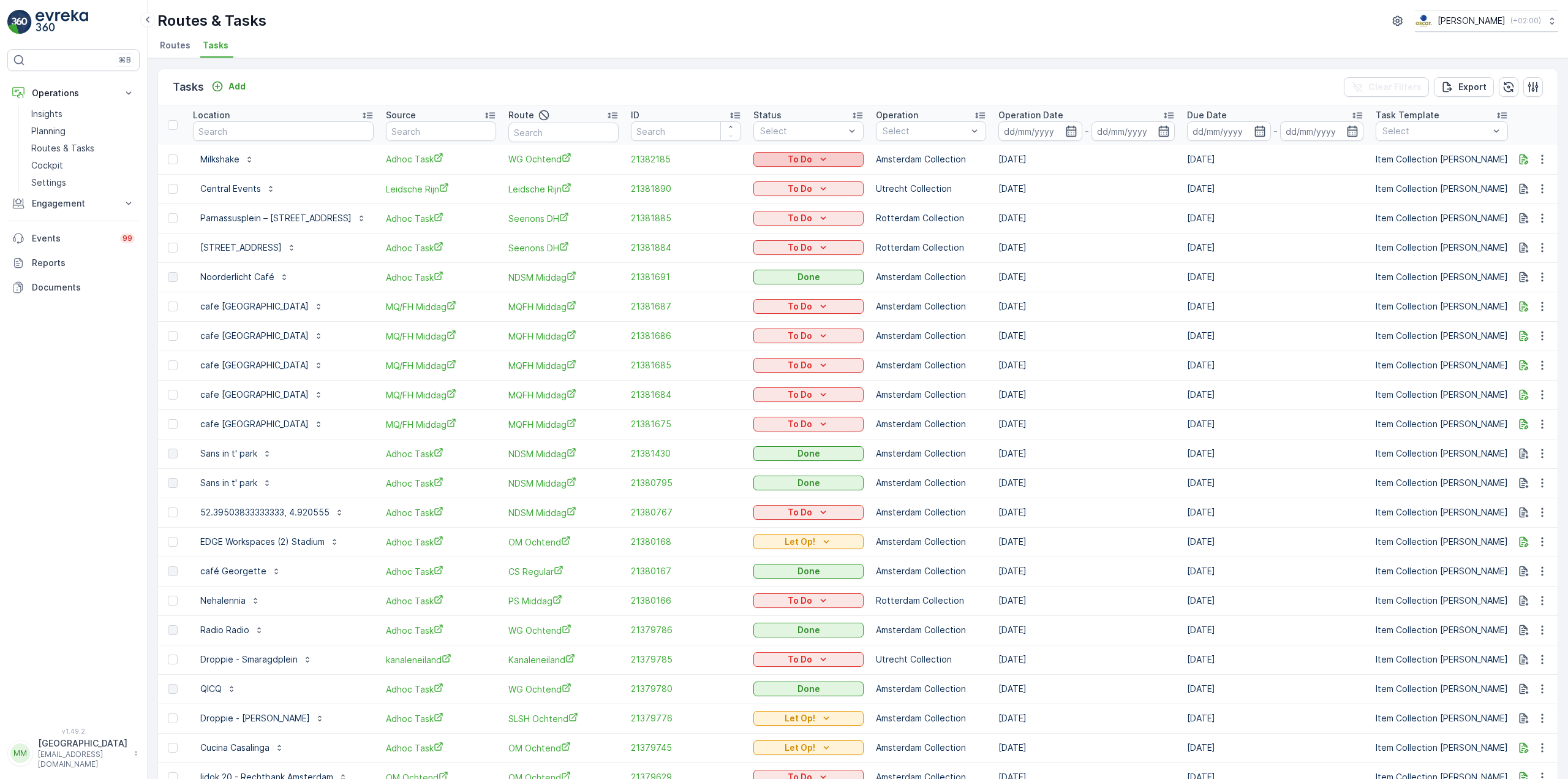
click at [787, 162] on p "To Do" at bounding box center [799, 159] width 25 height 12
click at [771, 181] on span "Let Op!" at bounding box center [767, 178] width 31 height 12
click at [288, 135] on input "text" at bounding box center [283, 131] width 181 height 19
type input "piloten"
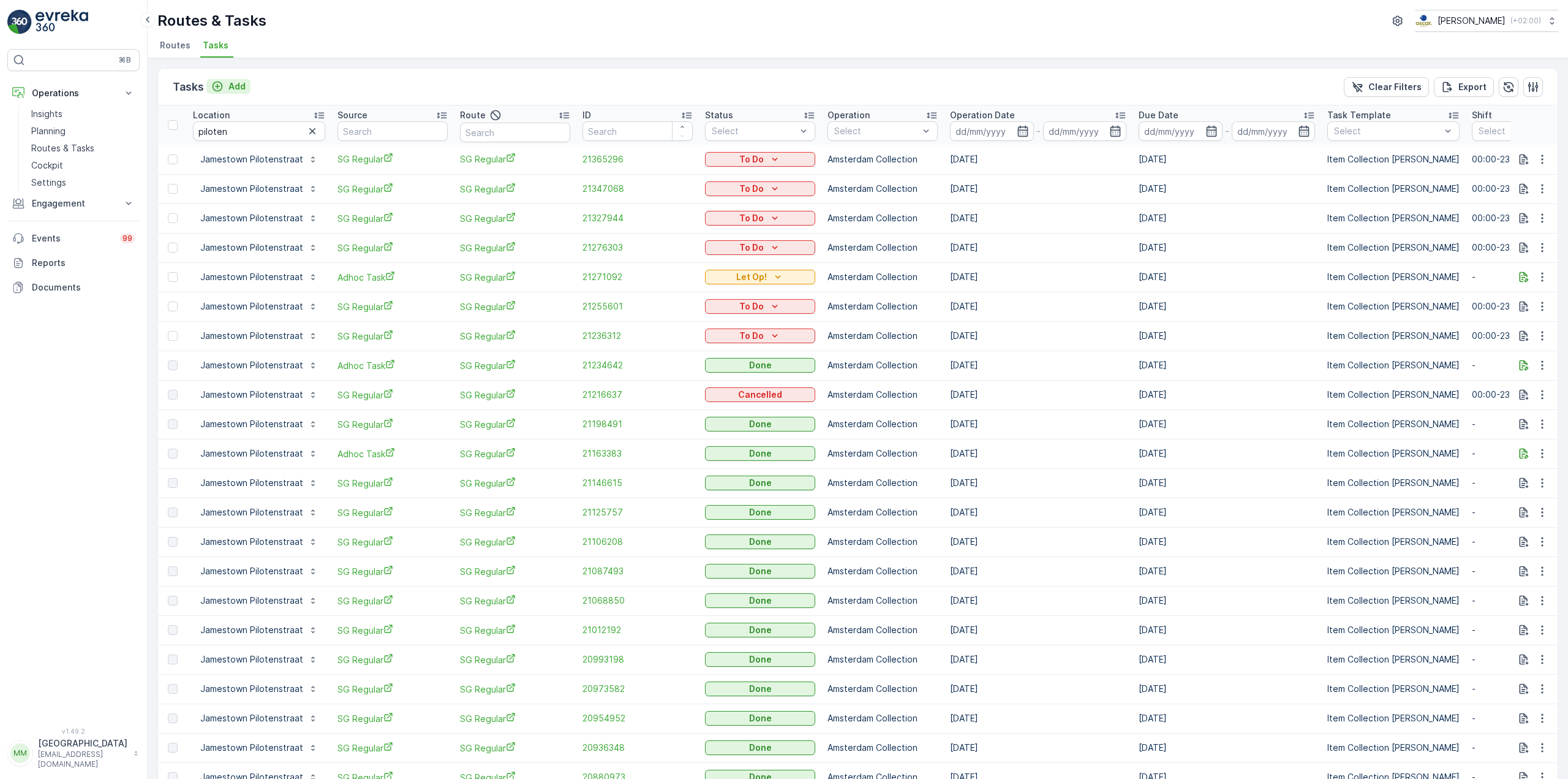
click at [229, 88] on p "Add" at bounding box center [237, 86] width 17 height 12
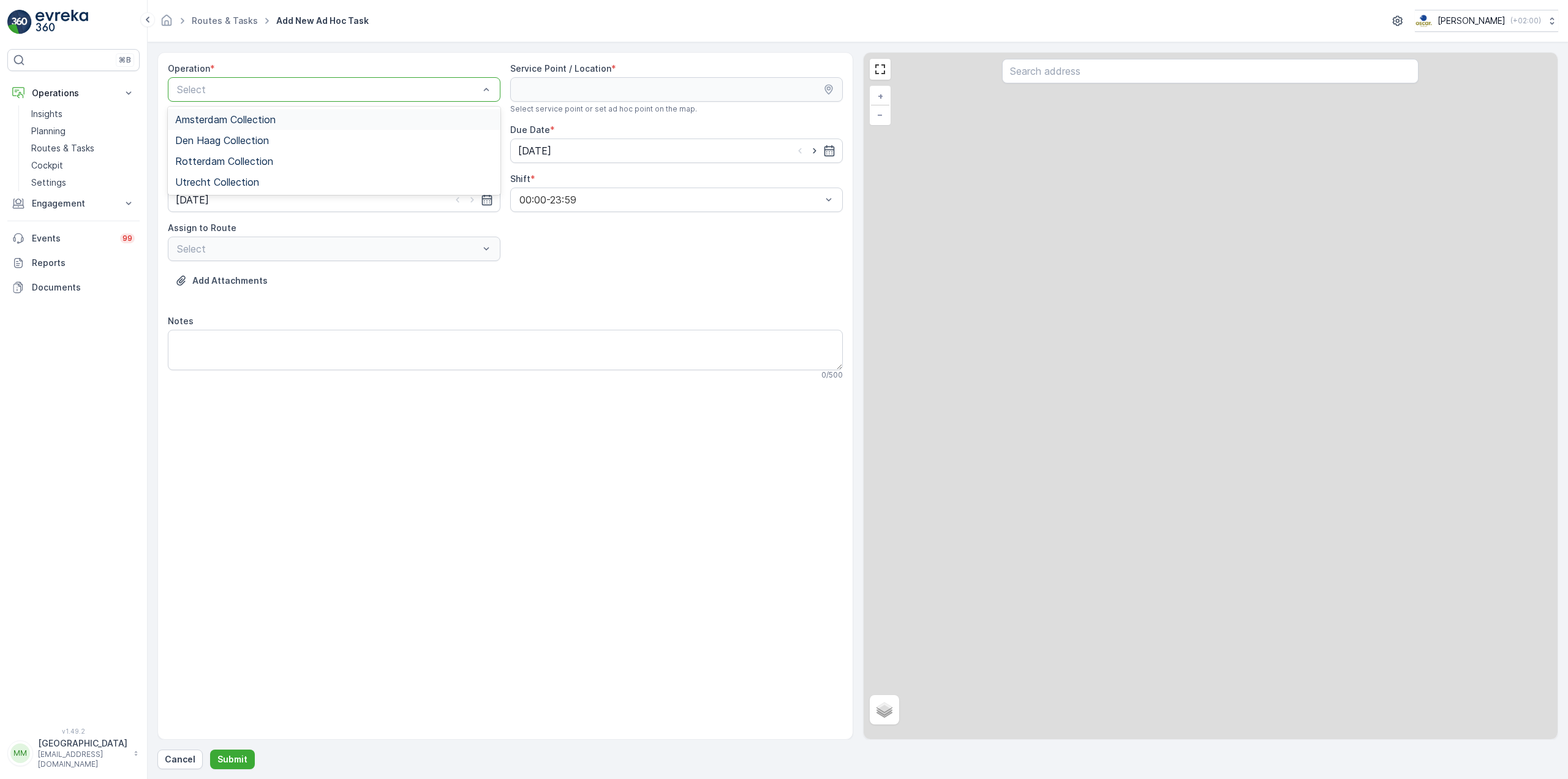
click at [262, 122] on span "Amsterdam Collection" at bounding box center [225, 120] width 100 height 11
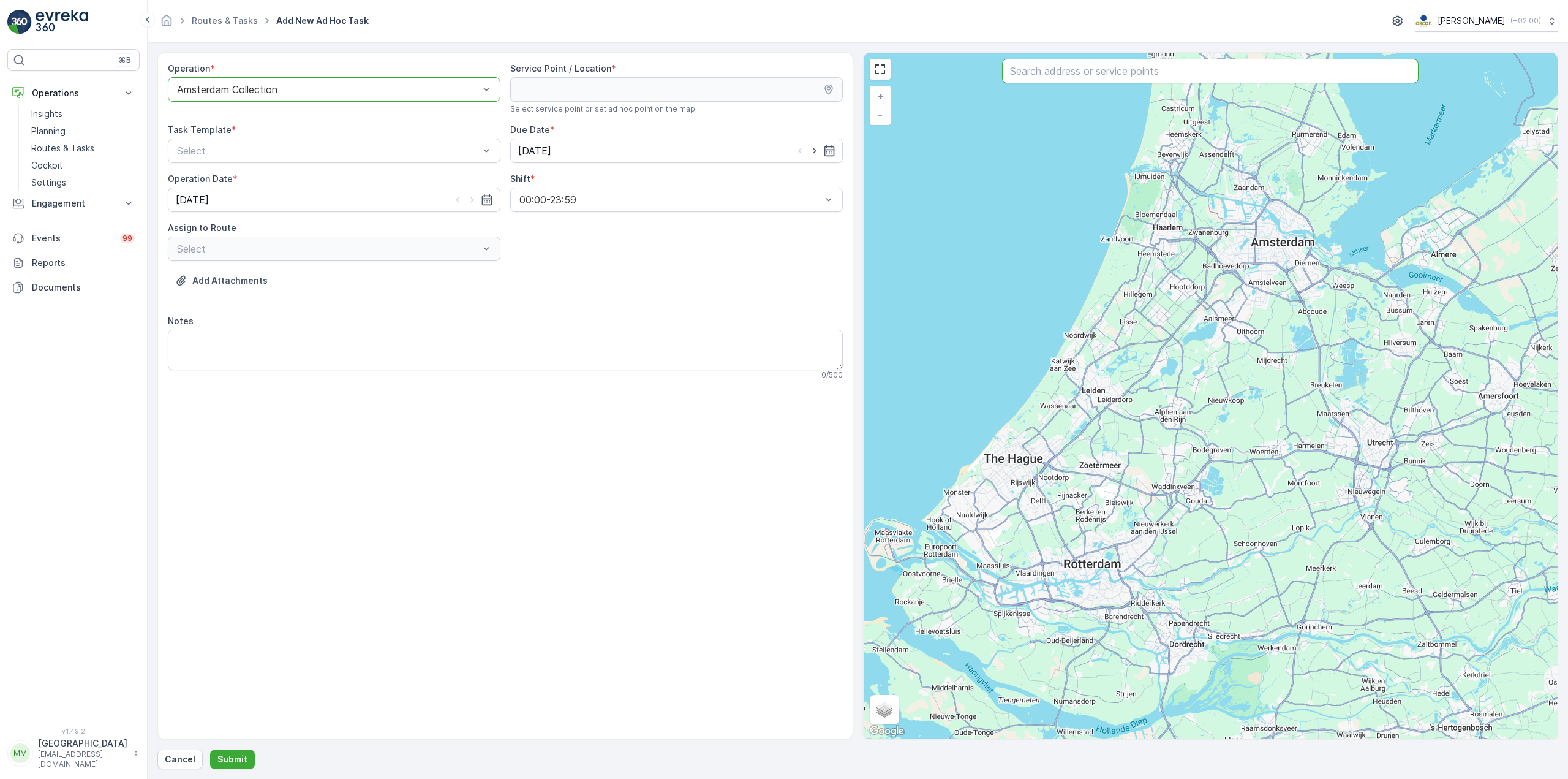
click at [1095, 70] on input "text" at bounding box center [1211, 71] width 417 height 25
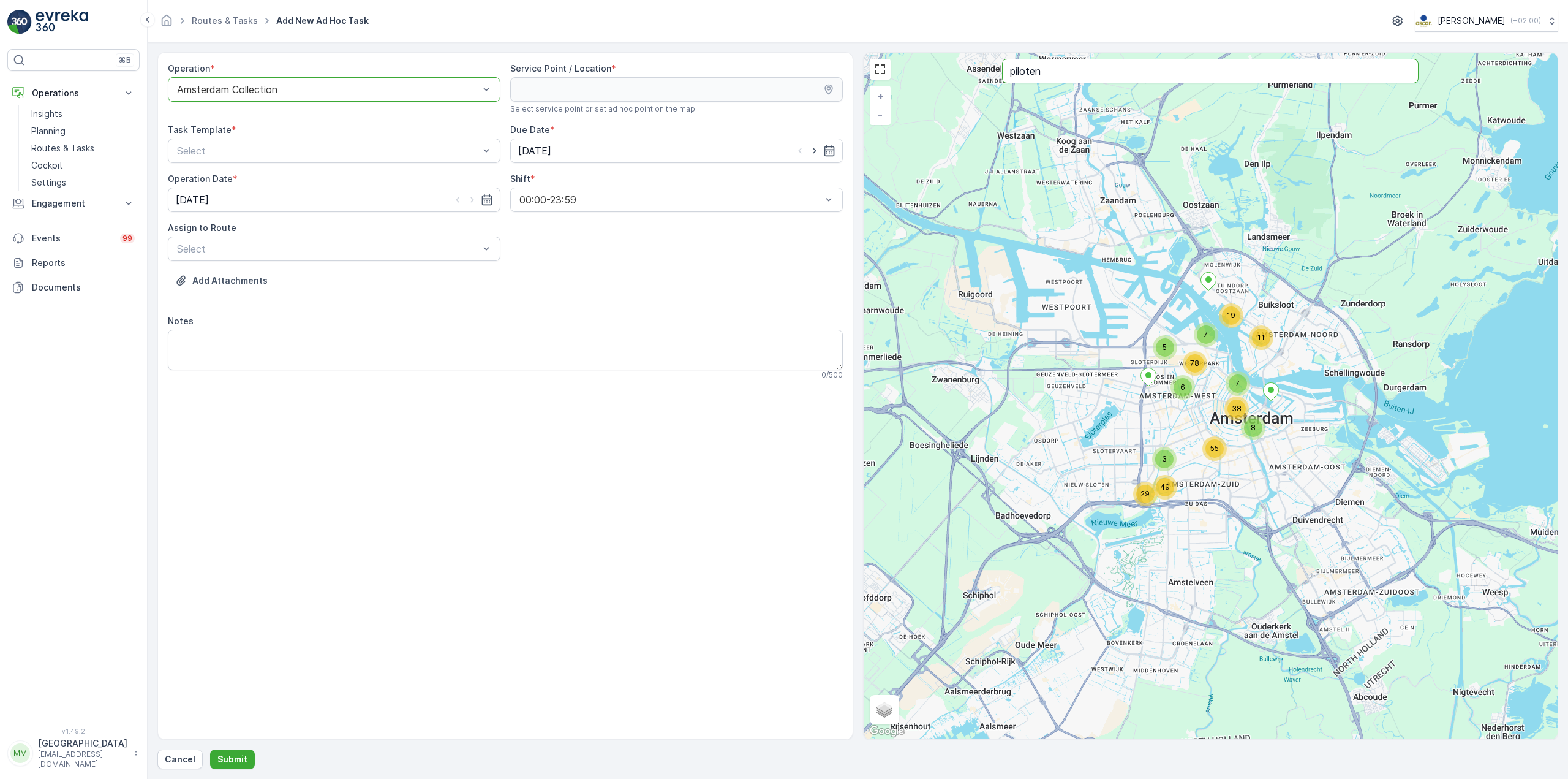
type input "piloten"
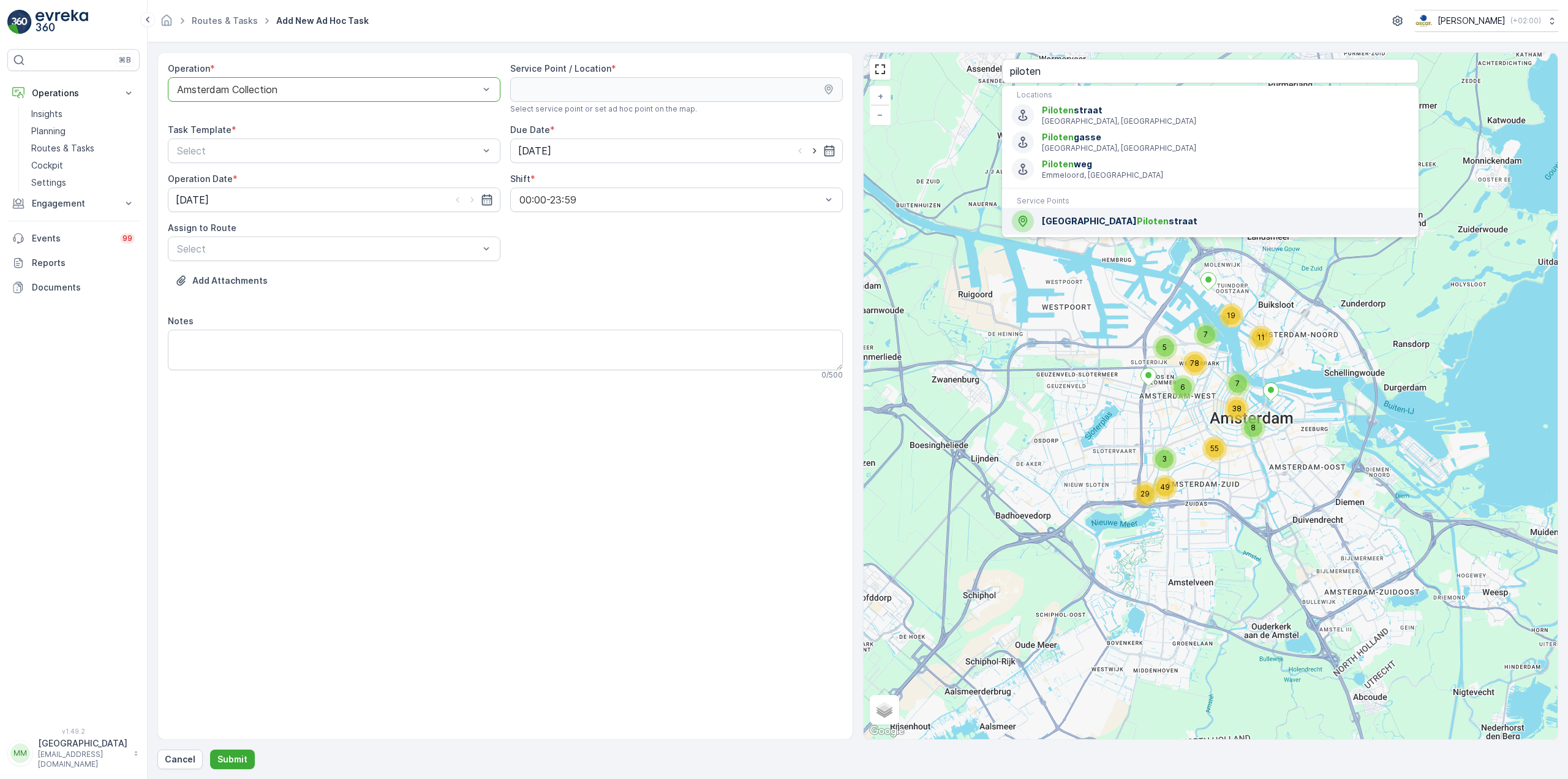
click at [1070, 231] on div "Jamestown Piloten straat" at bounding box center [1210, 221] width 397 height 22
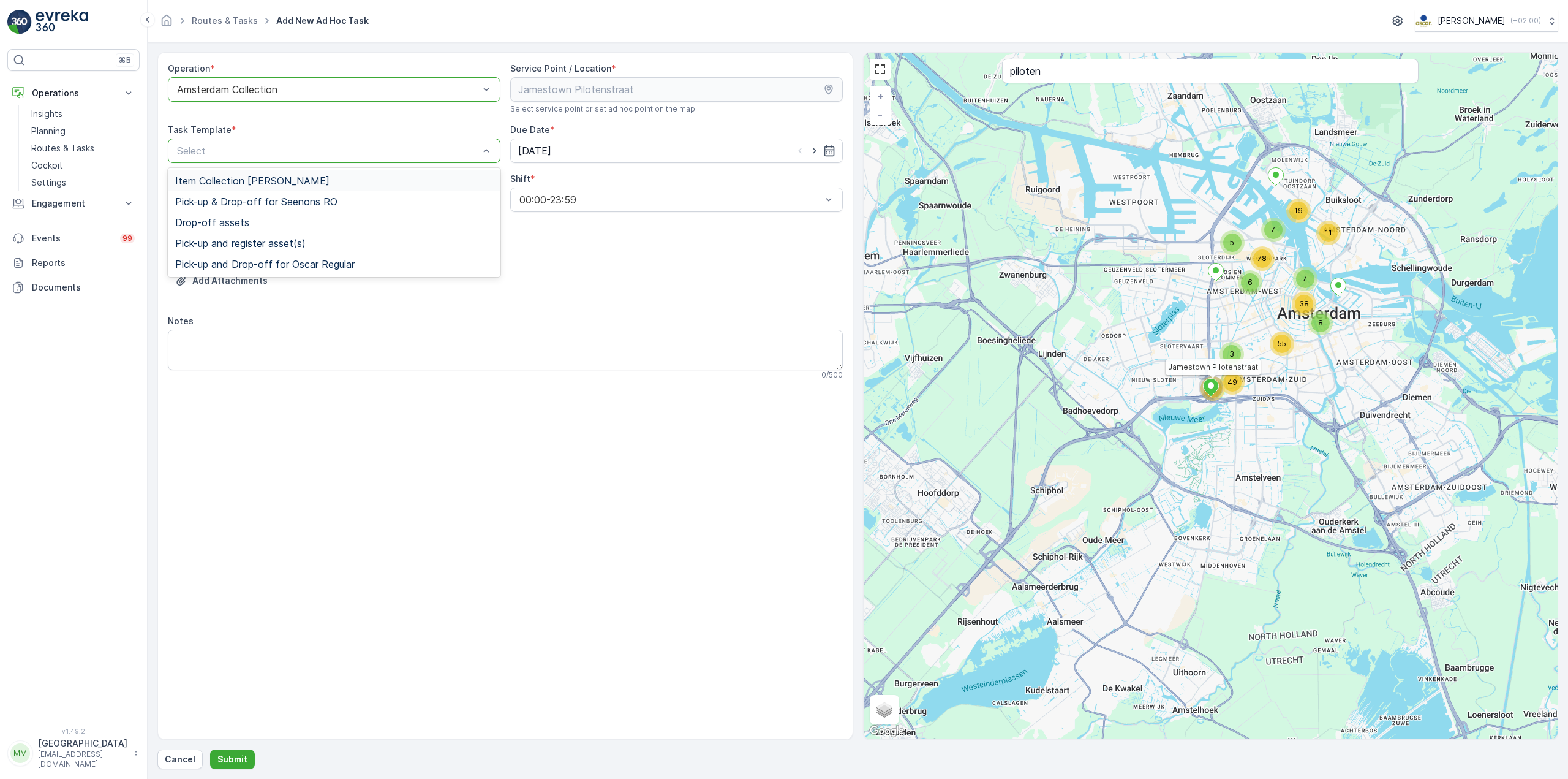
click at [277, 183] on span "Item Collection [PERSON_NAME]" at bounding box center [252, 180] width 154 height 11
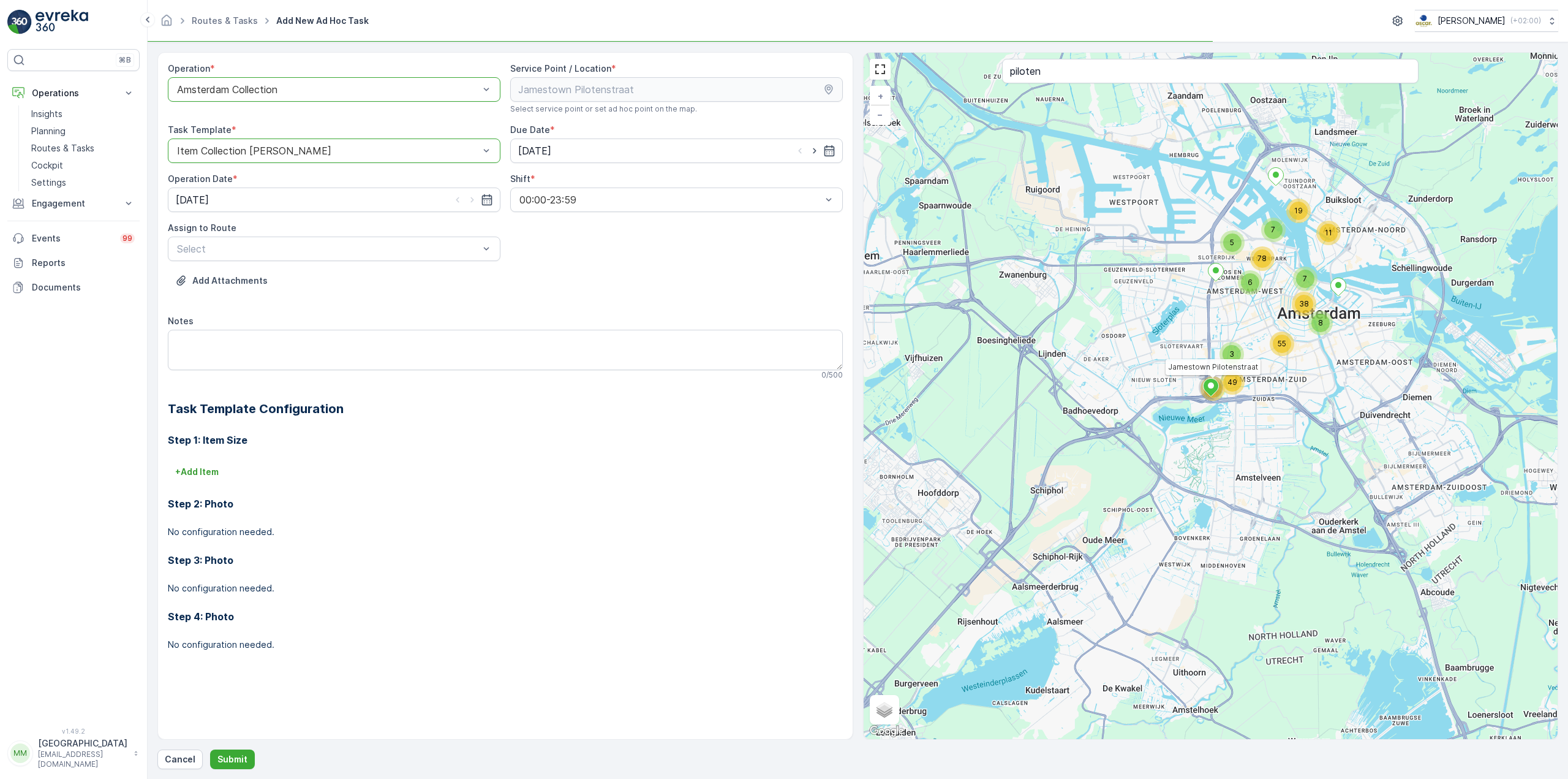
drag, startPoint x: 813, startPoint y: 151, endPoint x: 600, endPoint y: 185, distance: 215.7
click at [814, 151] on icon "button" at bounding box center [815, 150] width 12 height 12
type input "[DATE]"
click at [467, 203] on icon "button" at bounding box center [472, 200] width 12 height 12
type input "[DATE]"
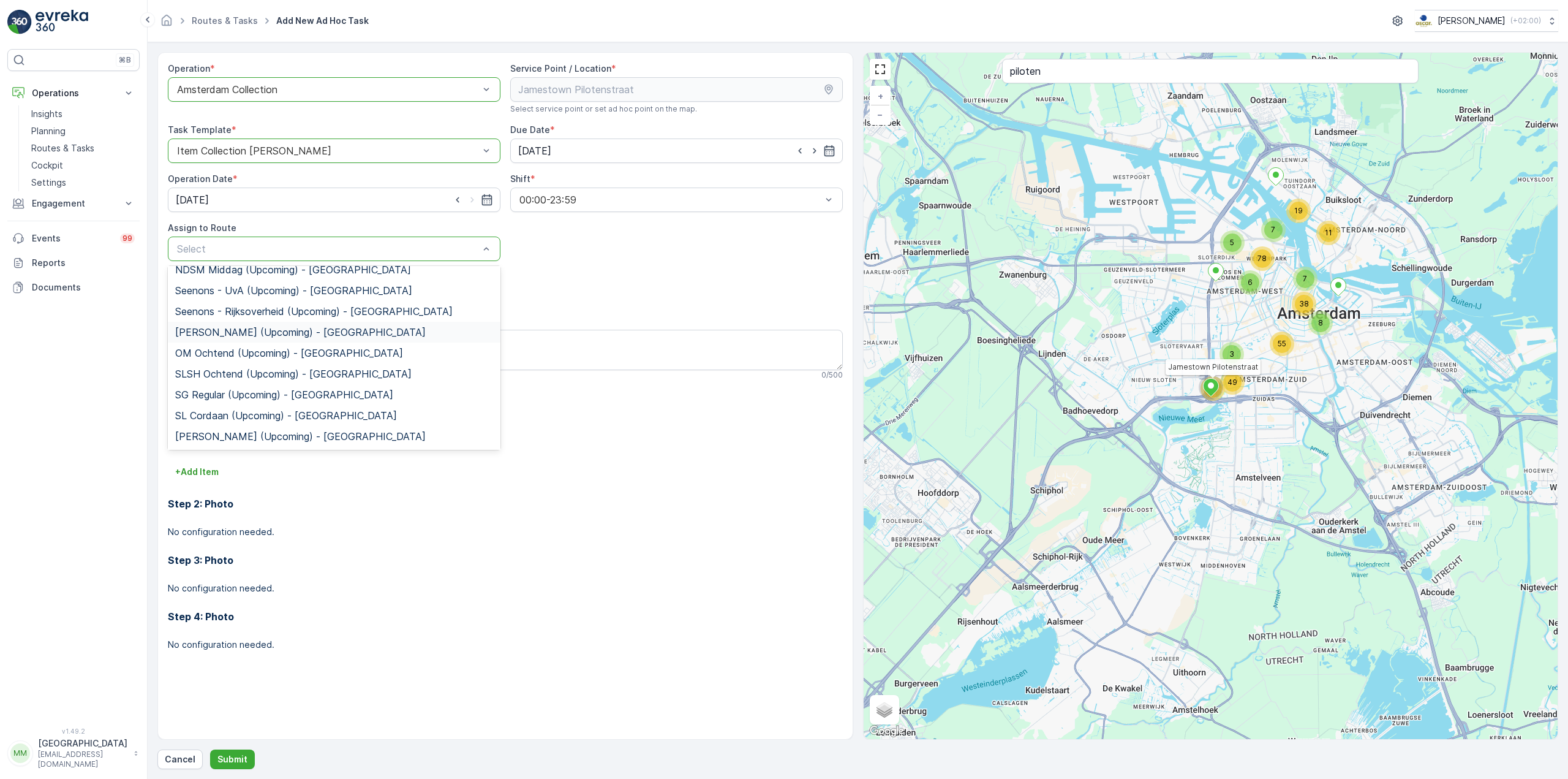
scroll to position [122, 0]
click at [295, 363] on span "SG Regular (Upcoming) - [GEOGRAPHIC_DATA]" at bounding box center [284, 364] width 218 height 11
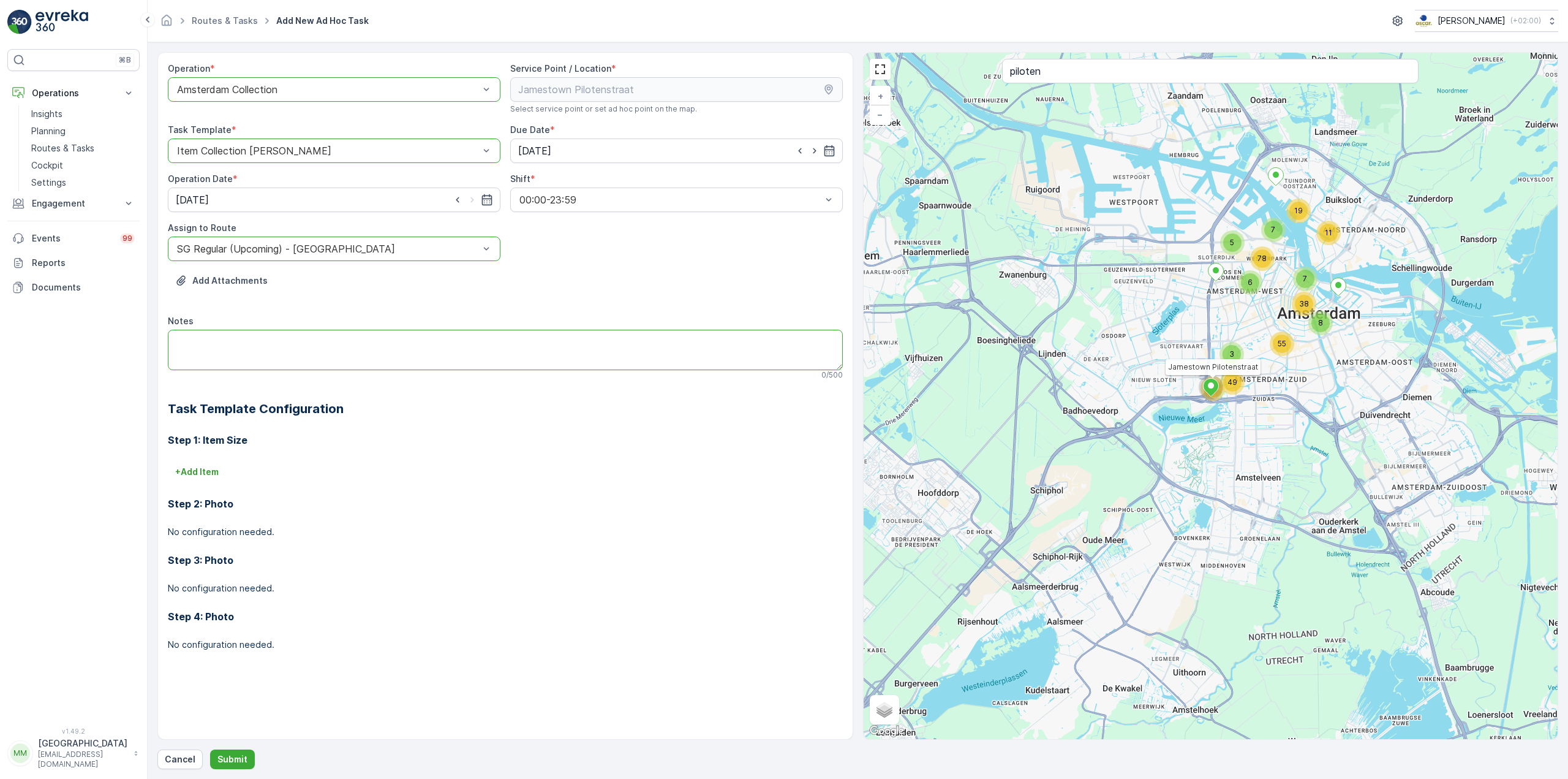
click at [288, 346] on textarea "Notes" at bounding box center [505, 349] width 675 height 41
type textarea "graag 3x 23L swill + swill zakjes brengen"
click at [229, 765] on p "Submit" at bounding box center [232, 759] width 30 height 12
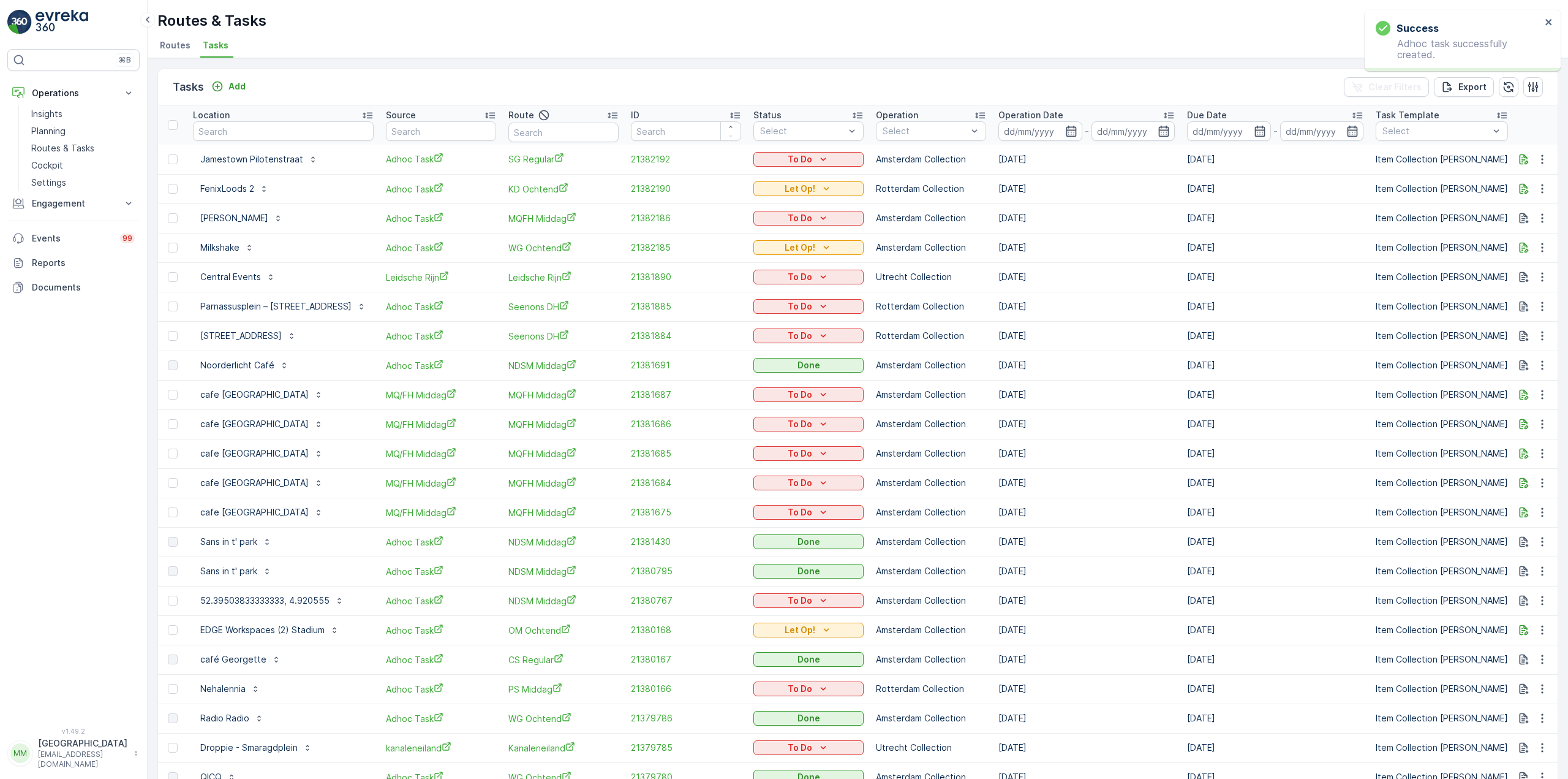
click at [781, 151] on div "To Do" at bounding box center [808, 160] width 110 height 17
click at [787, 160] on p "To Do" at bounding box center [799, 159] width 25 height 12
click at [780, 180] on span "Let Op!" at bounding box center [767, 178] width 31 height 12
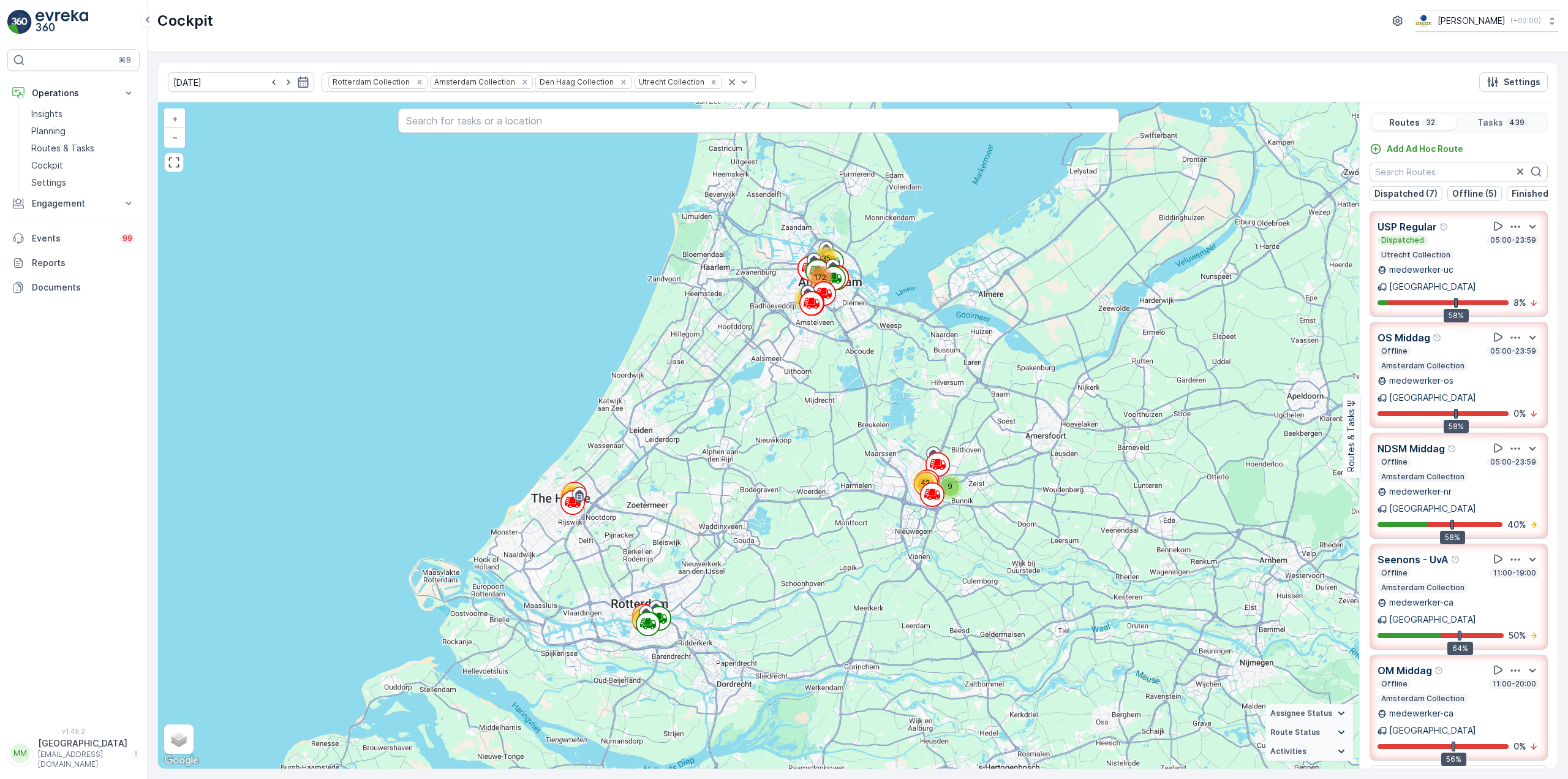
scroll to position [158, 0]
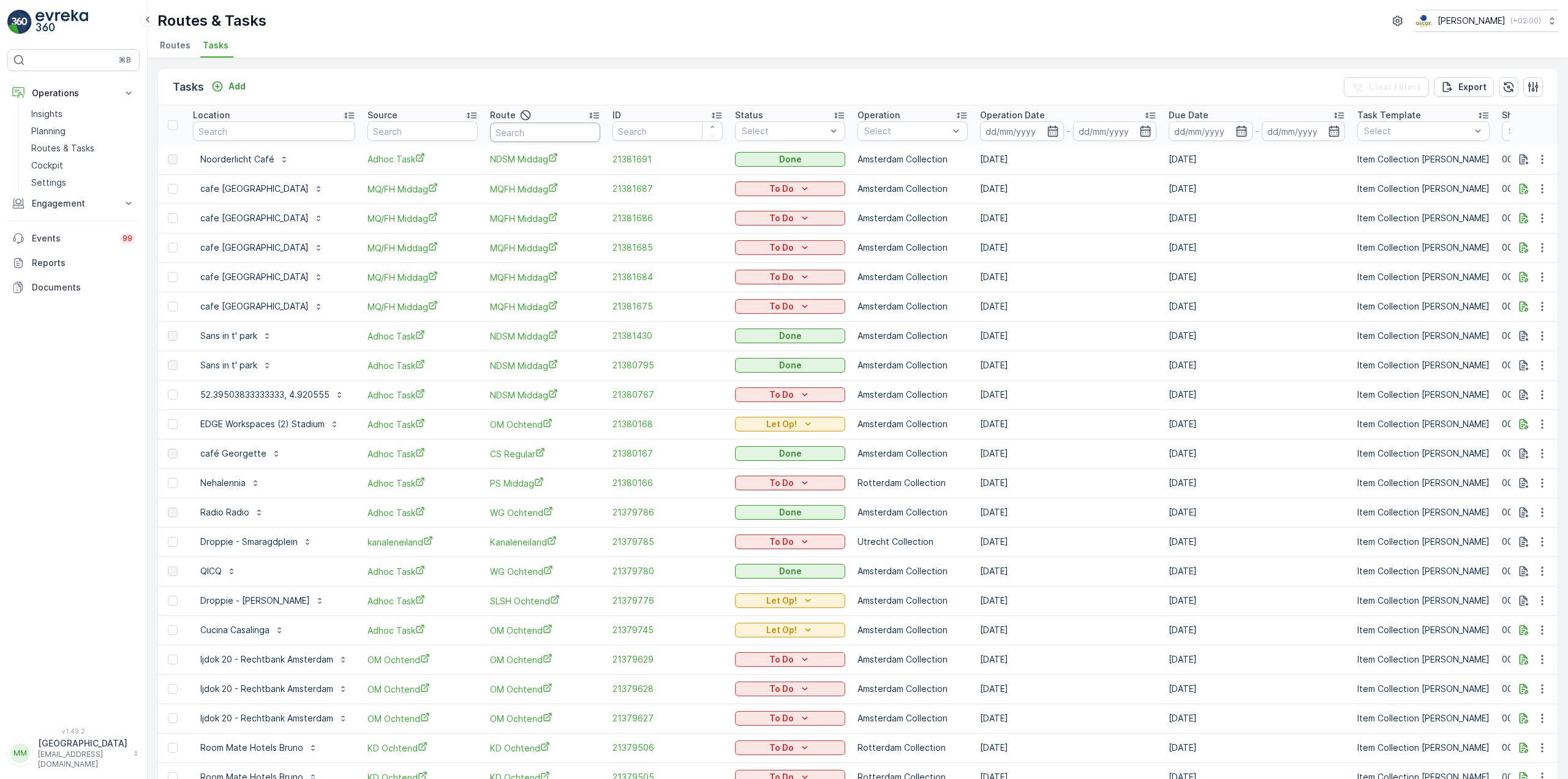
click at [544, 128] on input "text" at bounding box center [545, 132] width 110 height 19
type input "klr"
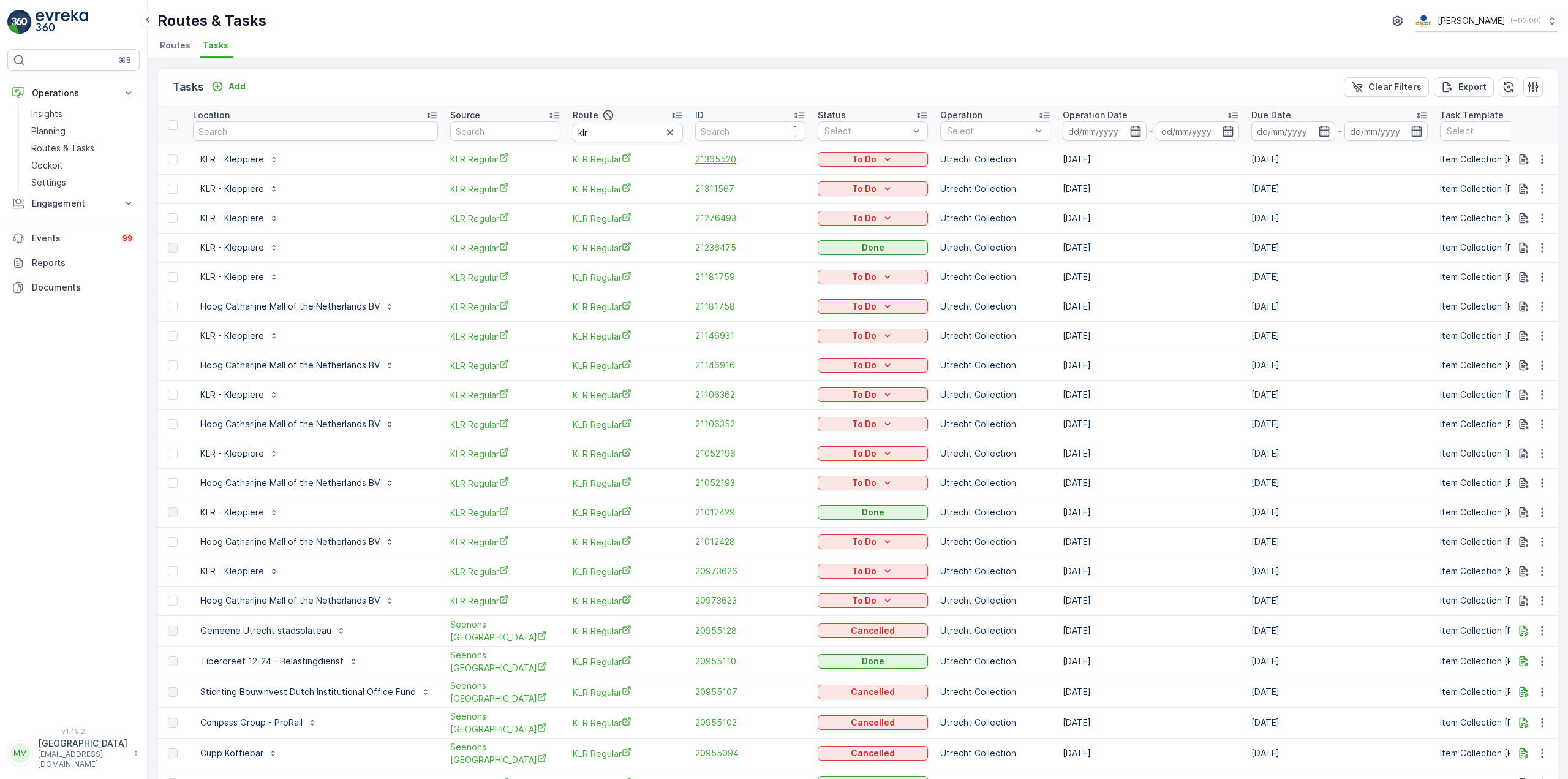
click at [720, 153] on span "21365520" at bounding box center [750, 159] width 110 height 12
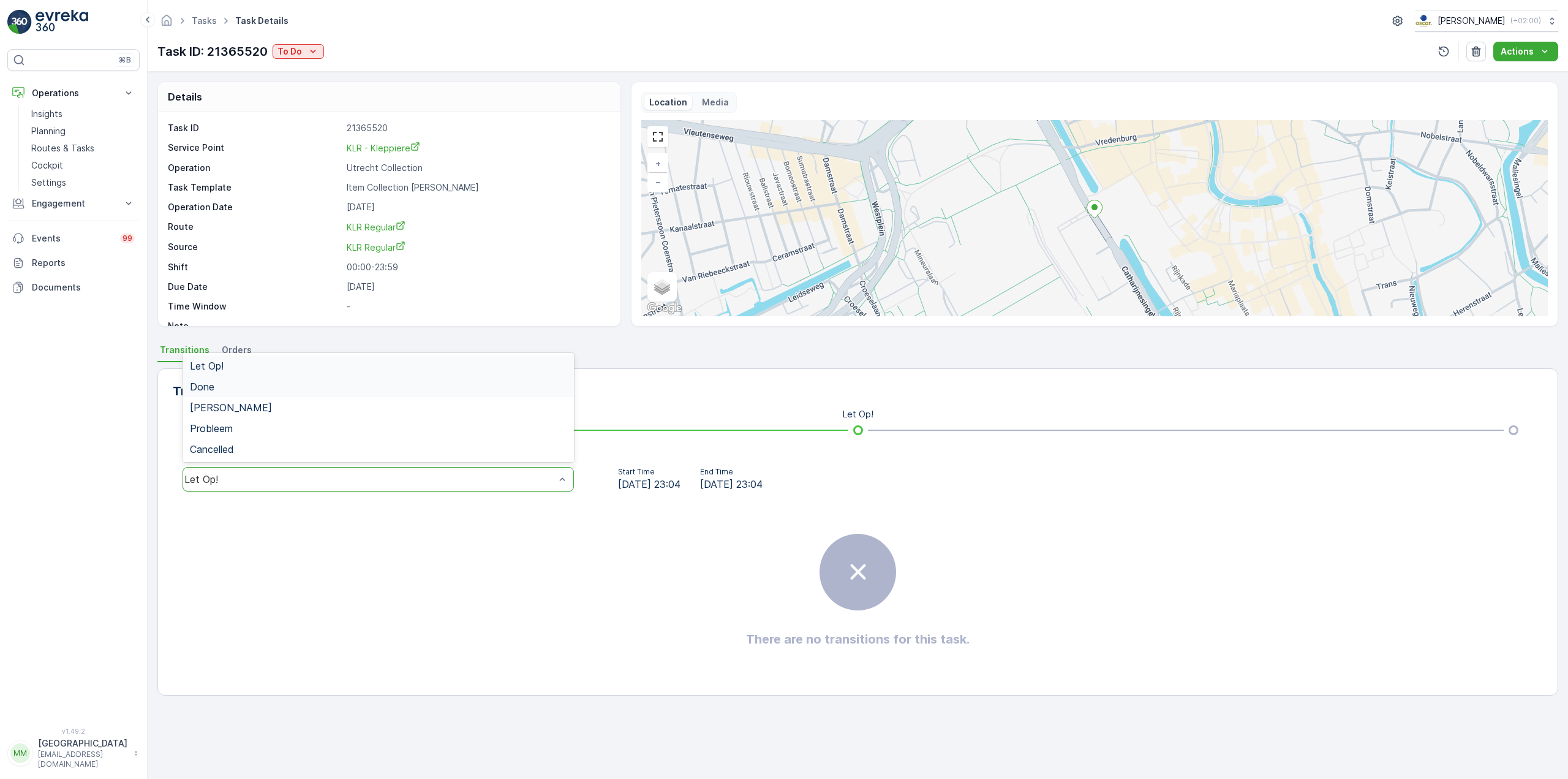
click at [390, 383] on div "Done" at bounding box center [378, 386] width 377 height 11
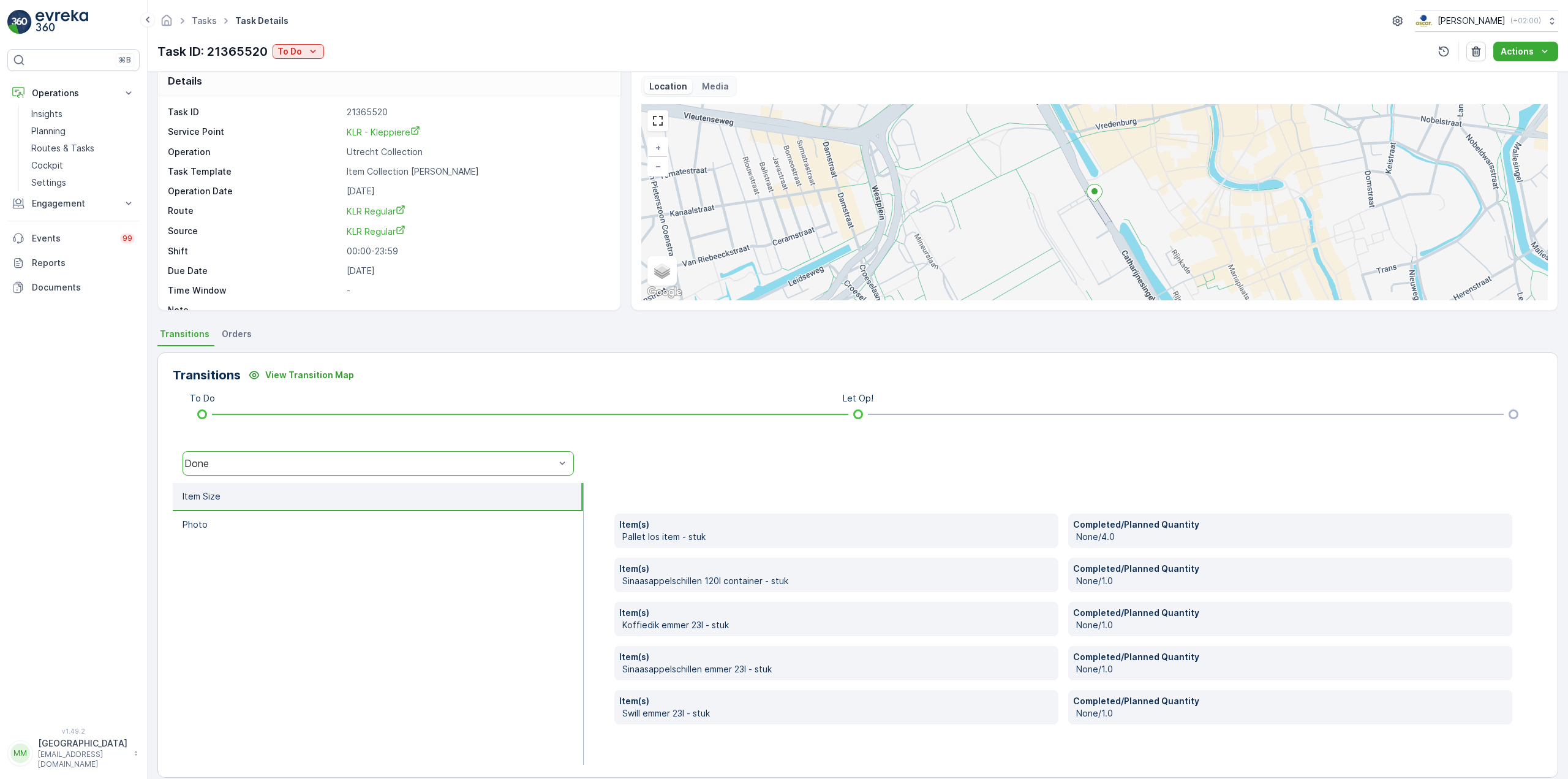
scroll to position [31, 0]
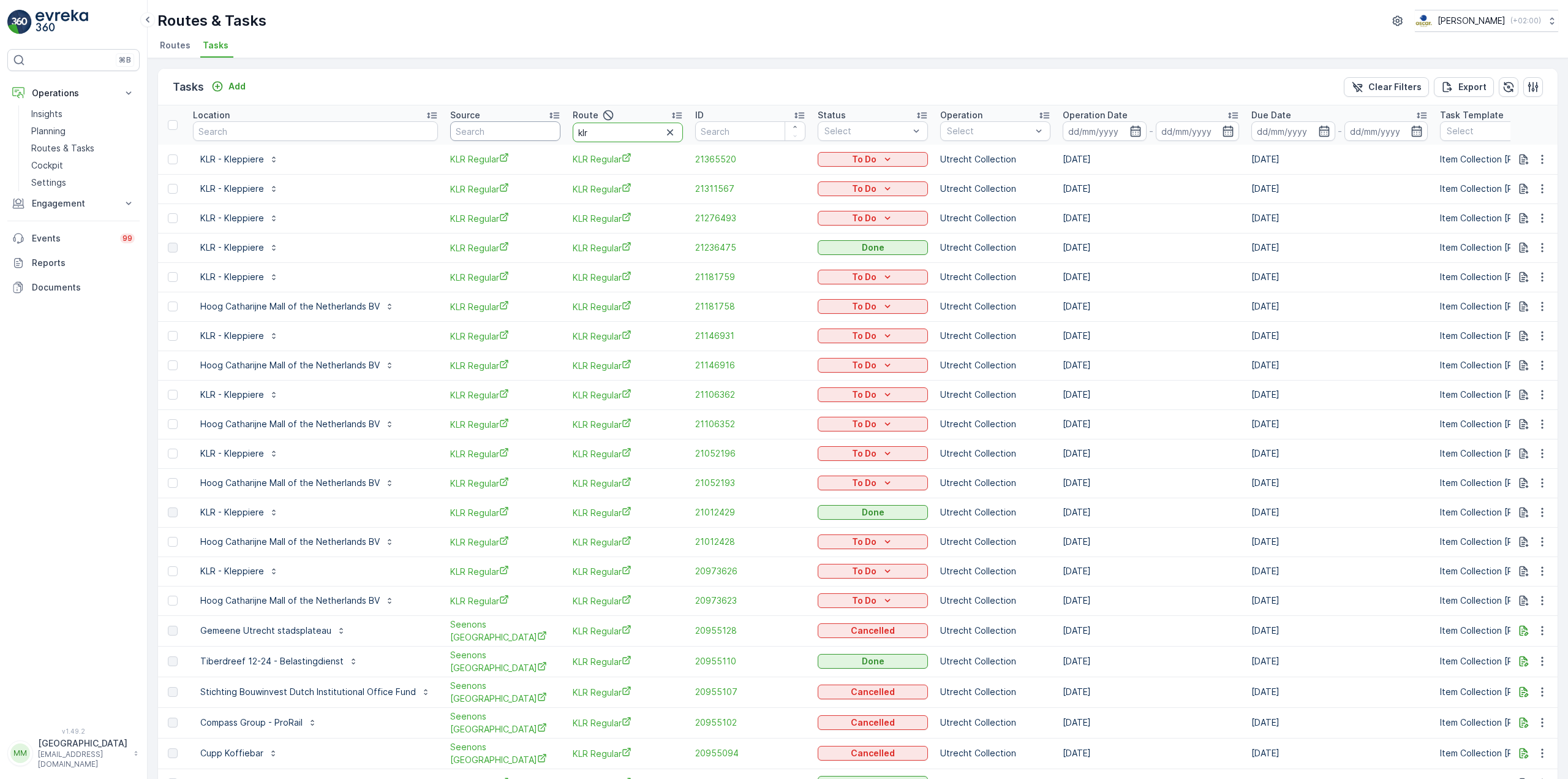
drag, startPoint x: 543, startPoint y: 122, endPoint x: 523, endPoint y: 120, distance: 20.1
click at [523, 120] on tr "Location Source Route klr ID Status Select Operation Select Operation Date - Du…" at bounding box center [1170, 125] width 2024 height 39
type input "sg r"
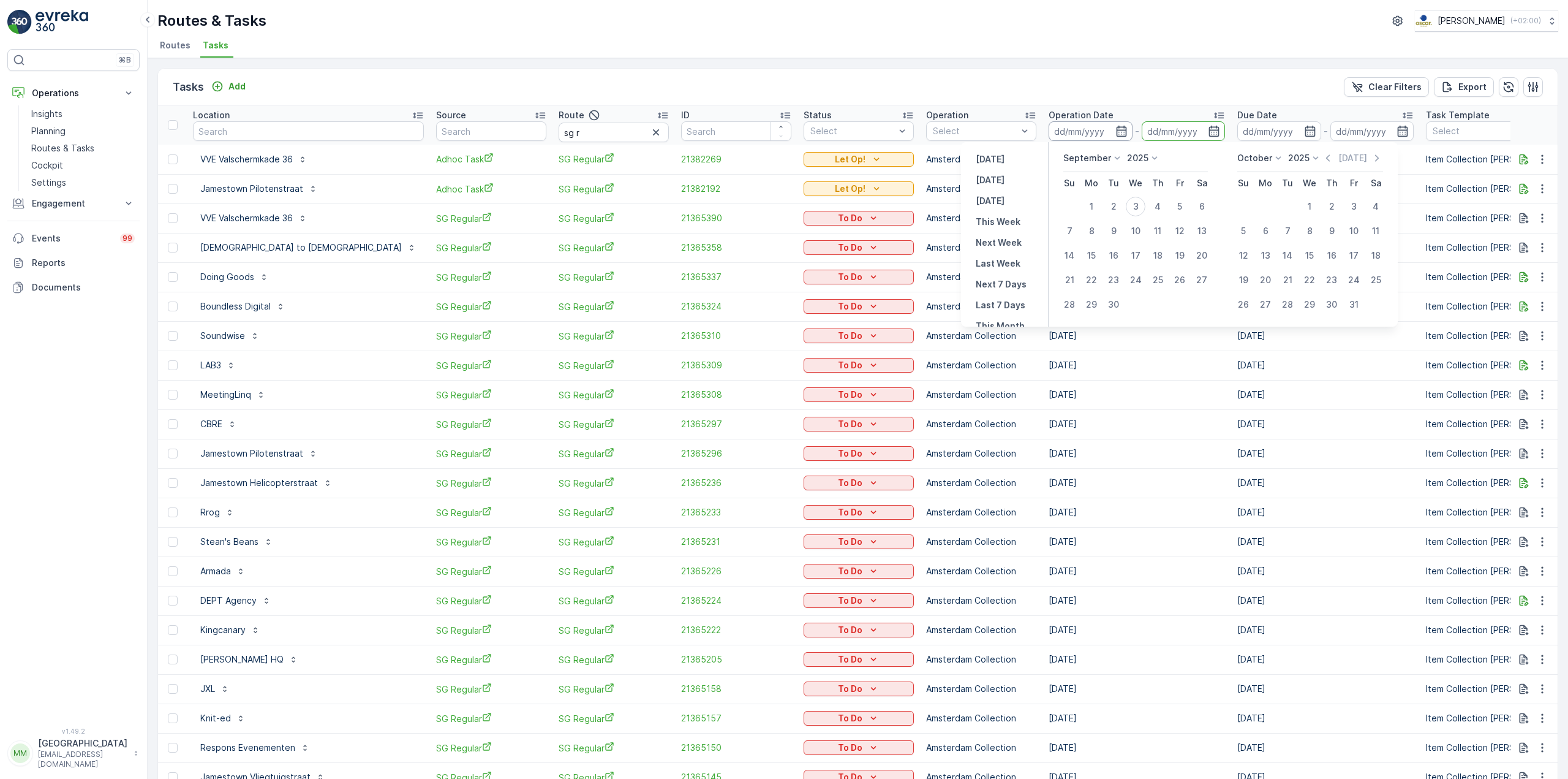
click at [1048, 134] on input at bounding box center [1091, 131] width 84 height 19
click at [1048, 136] on input at bounding box center [1091, 131] width 84 height 19
click at [1139, 204] on div "3" at bounding box center [1135, 206] width 19 height 19
type input "[DATE]"
click at [1139, 204] on div "3" at bounding box center [1135, 206] width 19 height 19
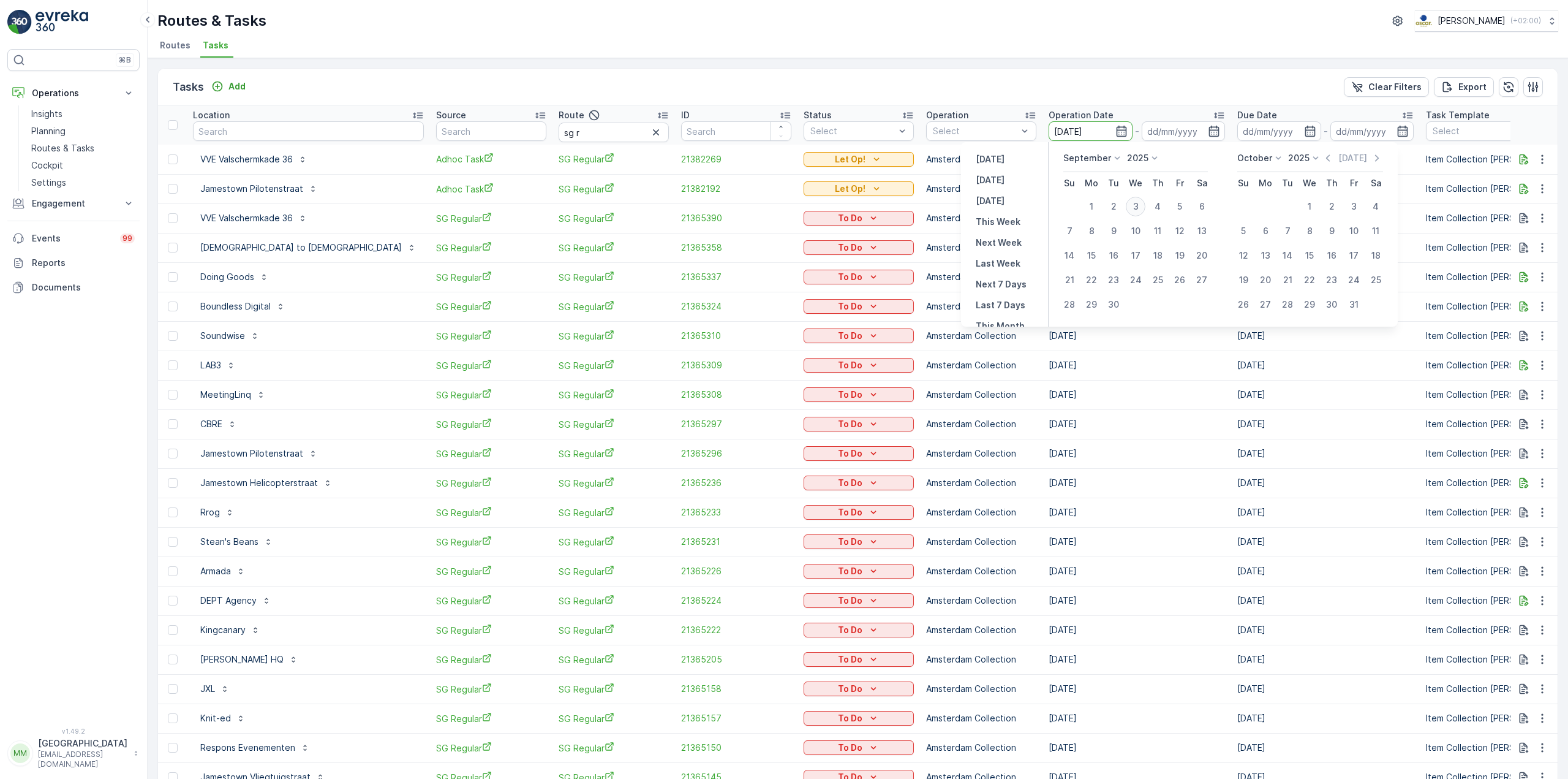
type input "[DATE]"
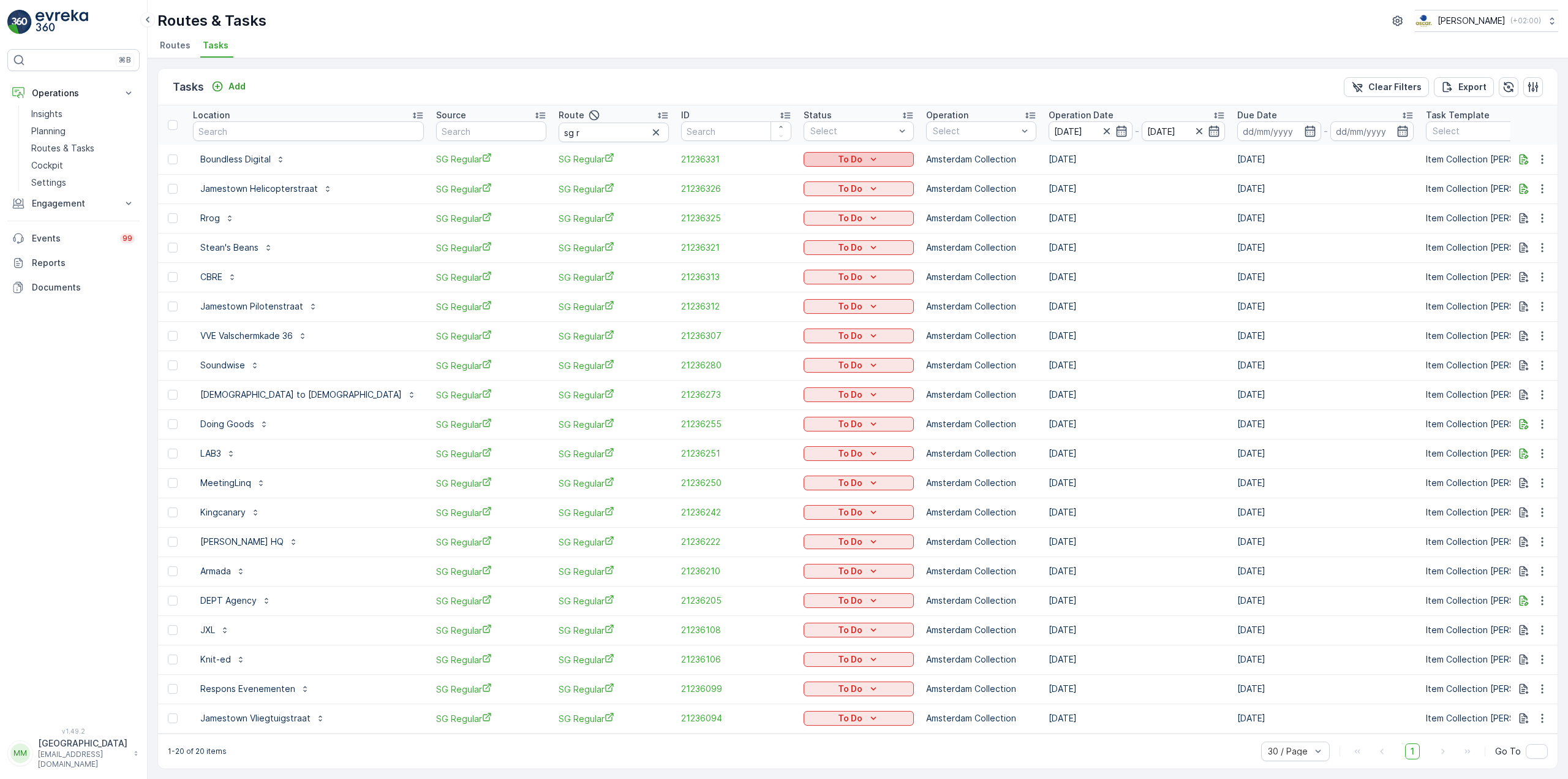
click at [838, 159] on p "To Do" at bounding box center [850, 159] width 25 height 12
click at [761, 224] on span "Cancelled" at bounding box center [743, 229] width 41 height 12
click at [809, 193] on div "To Do" at bounding box center [859, 188] width 100 height 12
click at [745, 257] on span "Cancelled" at bounding box center [743, 259] width 41 height 12
click at [867, 217] on icon "To Do" at bounding box center [873, 218] width 12 height 12
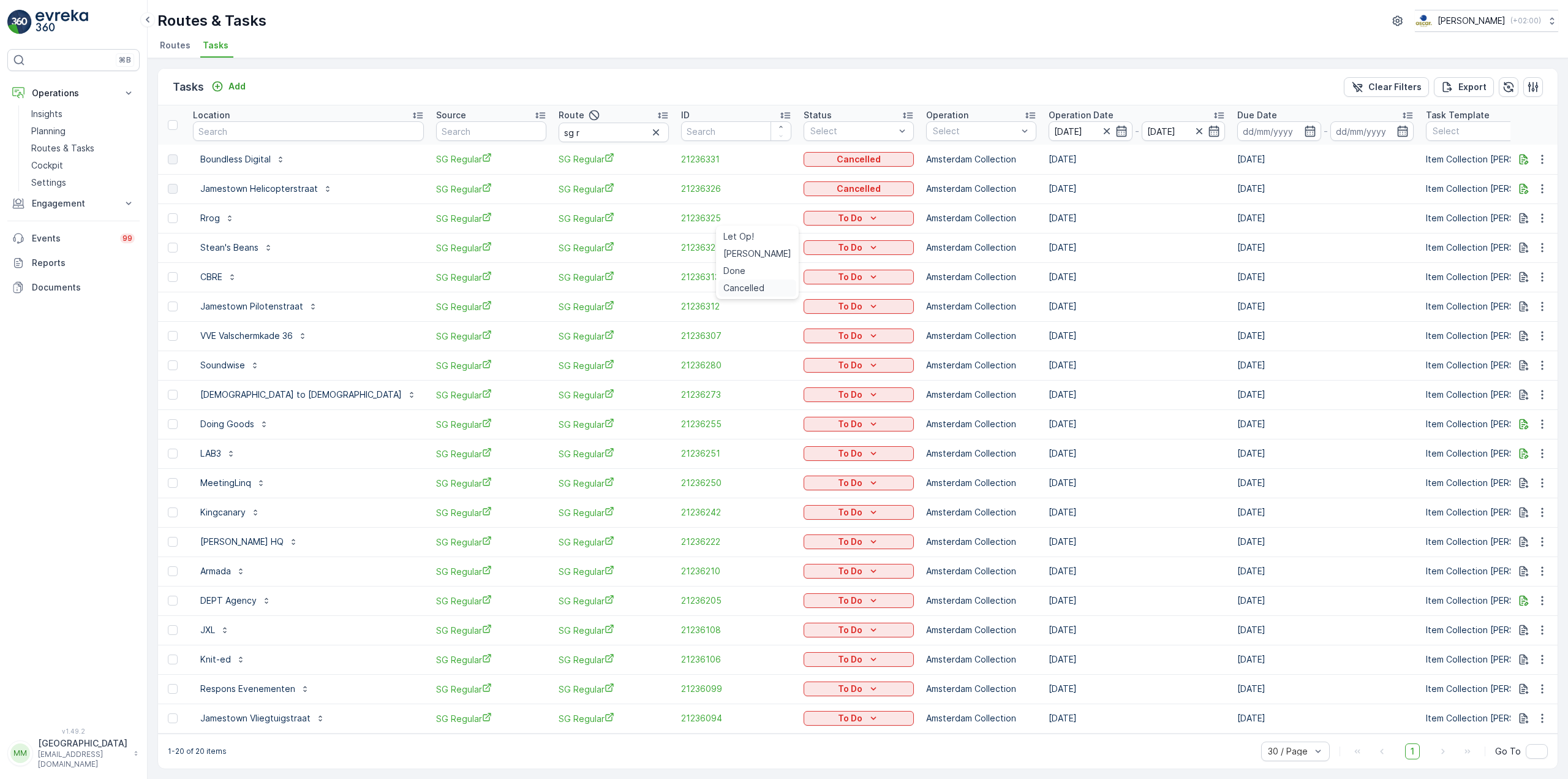
click at [751, 285] on span "Cancelled" at bounding box center [743, 288] width 41 height 12
click at [838, 245] on p "To Do" at bounding box center [850, 247] width 25 height 12
click at [747, 317] on span "Cancelled" at bounding box center [743, 317] width 41 height 12
click at [867, 275] on icon "To Do" at bounding box center [873, 277] width 12 height 12
click at [745, 345] on span "Cancelled" at bounding box center [743, 347] width 41 height 12
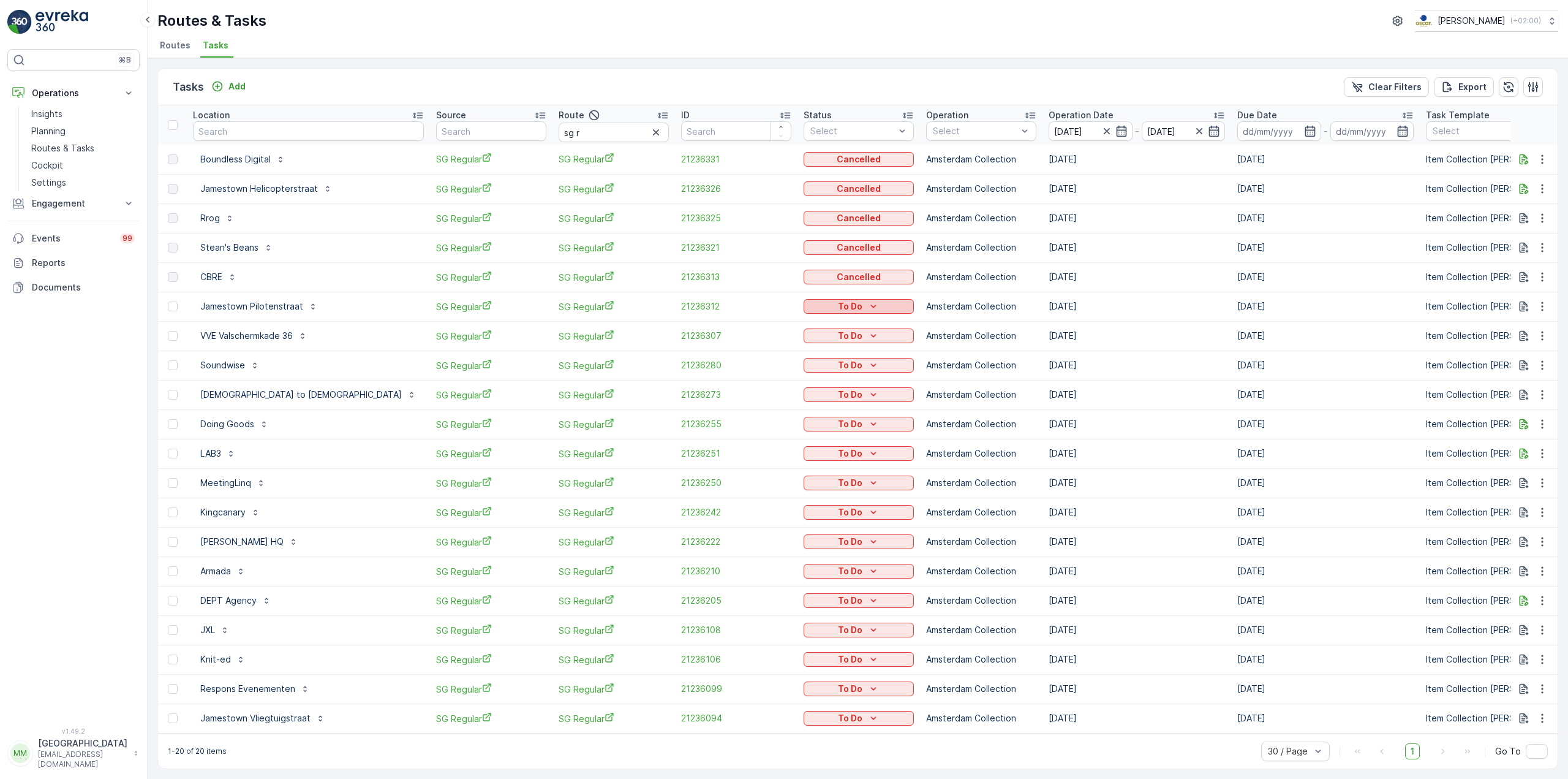
click at [838, 308] on p "To Do" at bounding box center [850, 306] width 25 height 12
click at [744, 378] on span "Cancelled" at bounding box center [743, 376] width 41 height 12
click at [867, 339] on icon "To Do" at bounding box center [873, 335] width 12 height 12
click at [747, 410] on span "Cancelled" at bounding box center [743, 406] width 41 height 12
click at [838, 364] on p "To Do" at bounding box center [850, 365] width 25 height 12
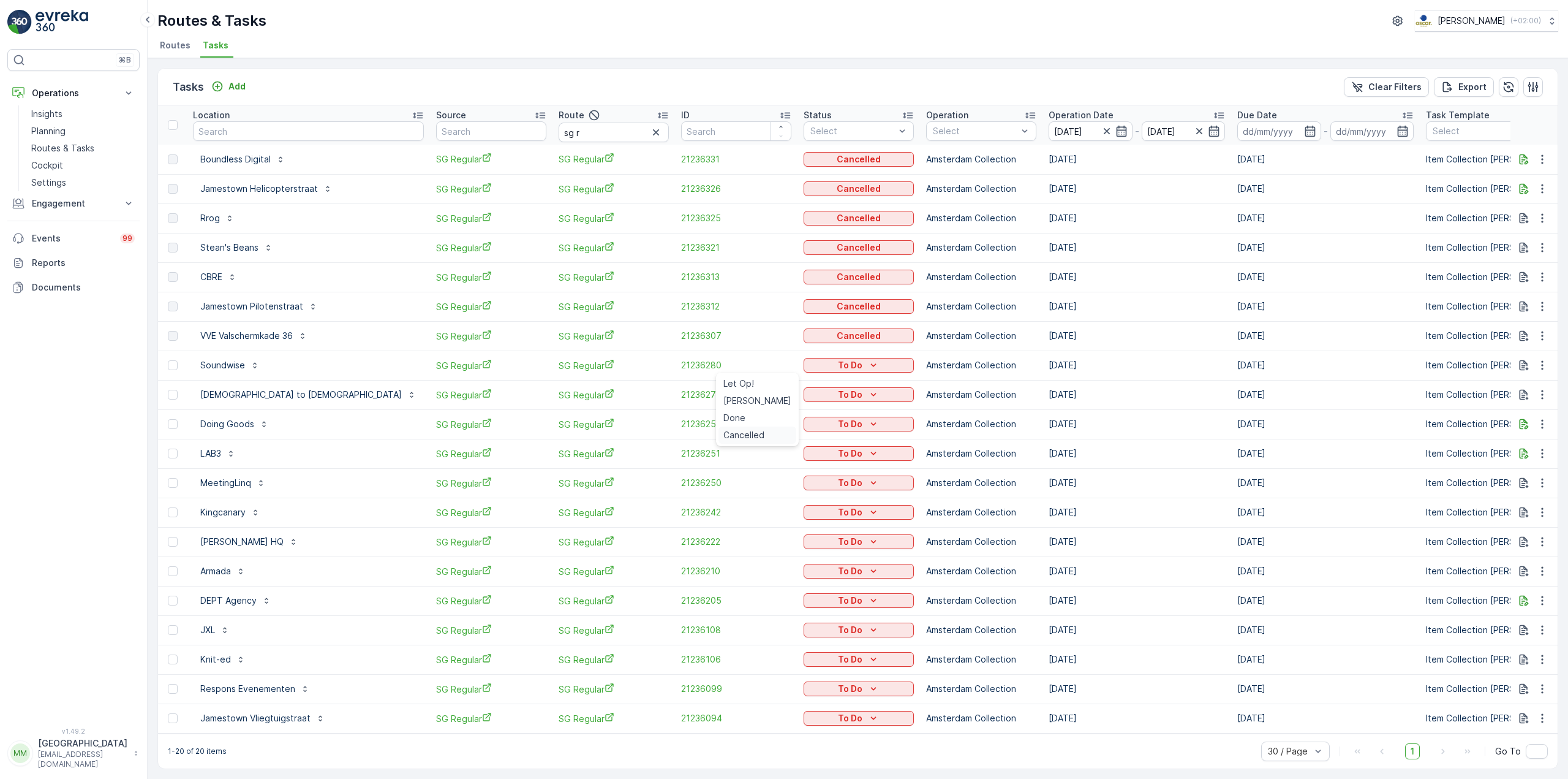
click at [746, 434] on span "Cancelled" at bounding box center [743, 435] width 41 height 12
drag, startPoint x: 799, startPoint y: 395, endPoint x: 787, endPoint y: 416, distance: 24.2
click at [809, 395] on div "To Do" at bounding box center [859, 394] width 100 height 12
click at [755, 463] on span "Cancelled" at bounding box center [743, 464] width 41 height 12
click at [809, 420] on div "To Do" at bounding box center [859, 424] width 100 height 12
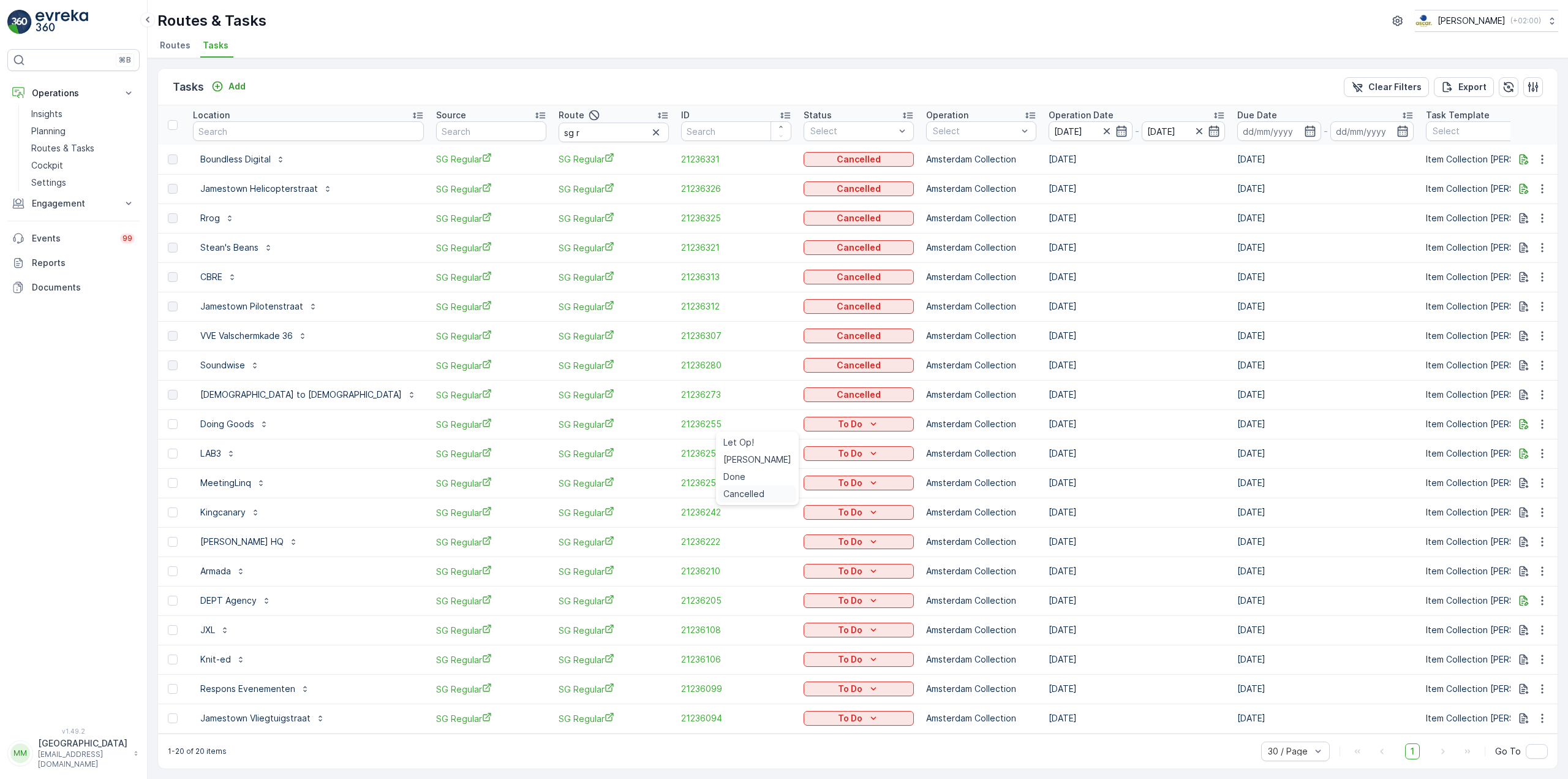
click at [745, 492] on span "Cancelled" at bounding box center [743, 494] width 41 height 12
click at [809, 456] on div "To Do" at bounding box center [859, 454] width 100 height 12
click at [747, 524] on span "Cancelled" at bounding box center [743, 523] width 41 height 12
click at [838, 484] on p "To Do" at bounding box center [850, 483] width 25 height 12
click at [743, 550] on span "Cancelled" at bounding box center [743, 553] width 41 height 12
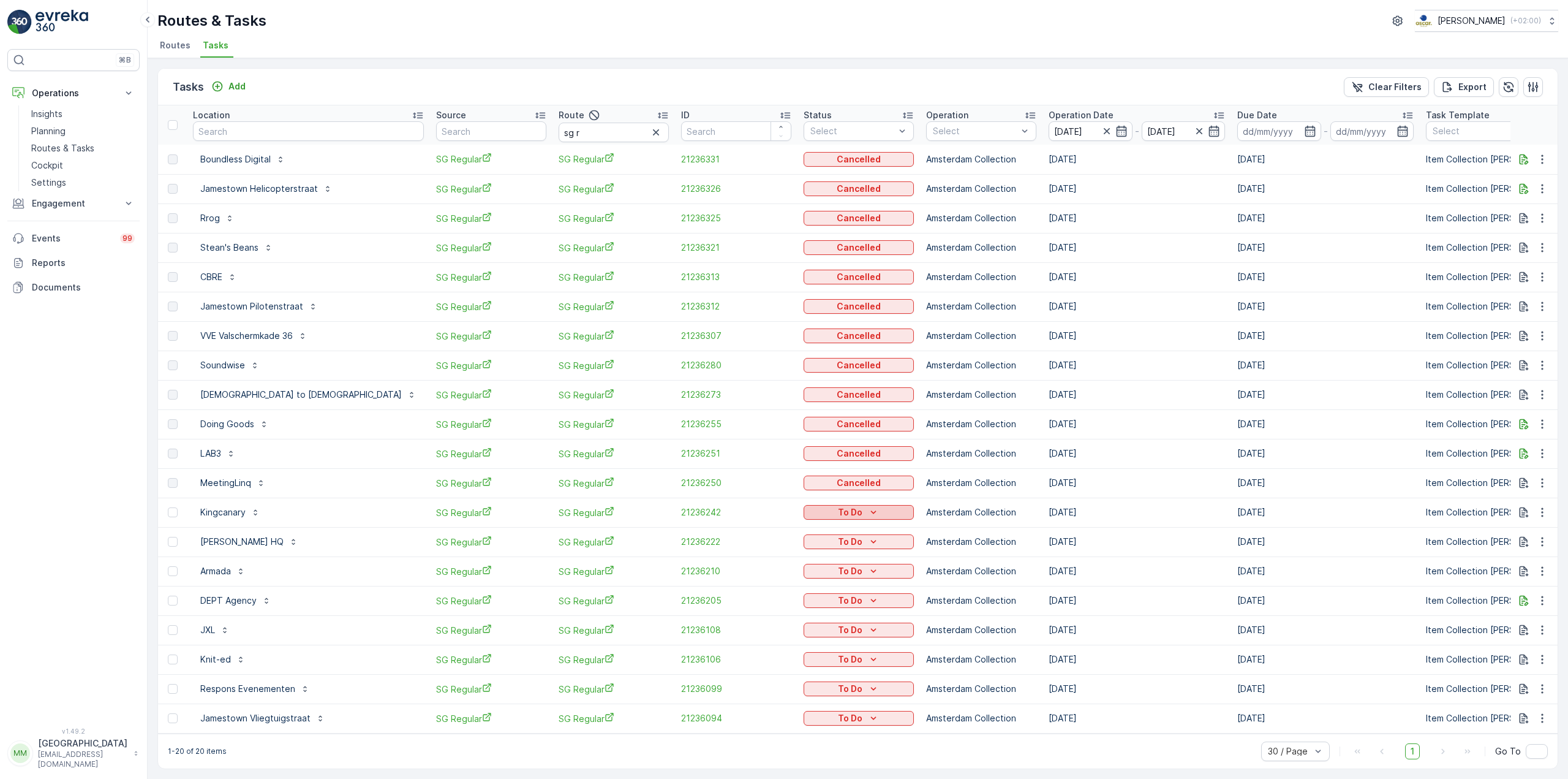
click at [809, 509] on div "To Do" at bounding box center [859, 512] width 100 height 12
click at [756, 583] on span "Cancelled" at bounding box center [743, 582] width 41 height 12
click at [797, 528] on td "To Do" at bounding box center [858, 542] width 122 height 29
click at [797, 532] on td "To Do" at bounding box center [858, 542] width 122 height 29
click at [803, 535] on button "To Do" at bounding box center [858, 542] width 110 height 15
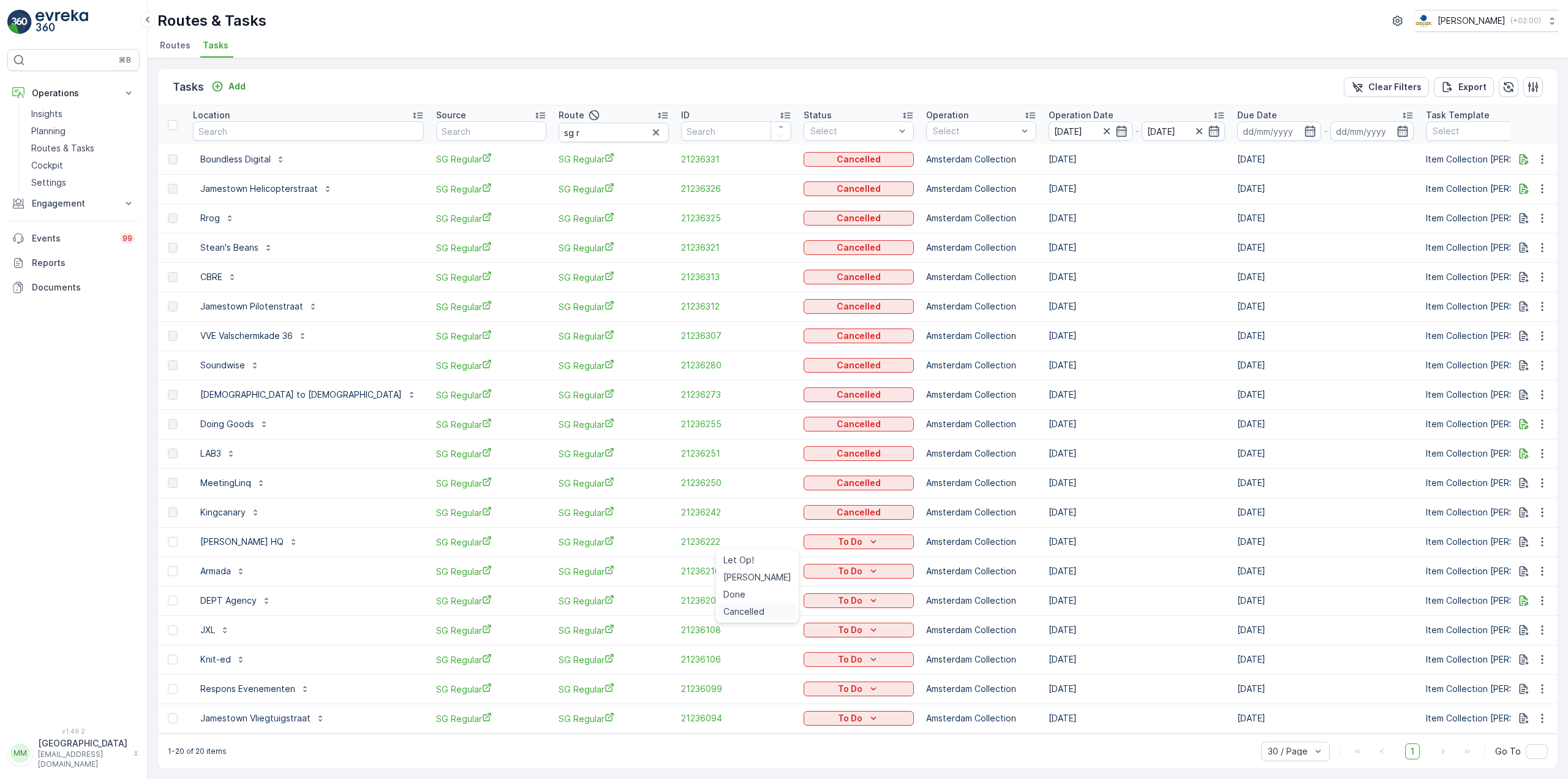
click at [761, 611] on span "Cancelled" at bounding box center [743, 611] width 41 height 12
click at [867, 573] on icon "To Do" at bounding box center [873, 571] width 12 height 12
click at [759, 640] on span "Cancelled" at bounding box center [743, 641] width 41 height 12
click at [809, 599] on div "To Do" at bounding box center [859, 601] width 100 height 12
click at [748, 667] on span "Cancelled" at bounding box center [743, 670] width 41 height 12
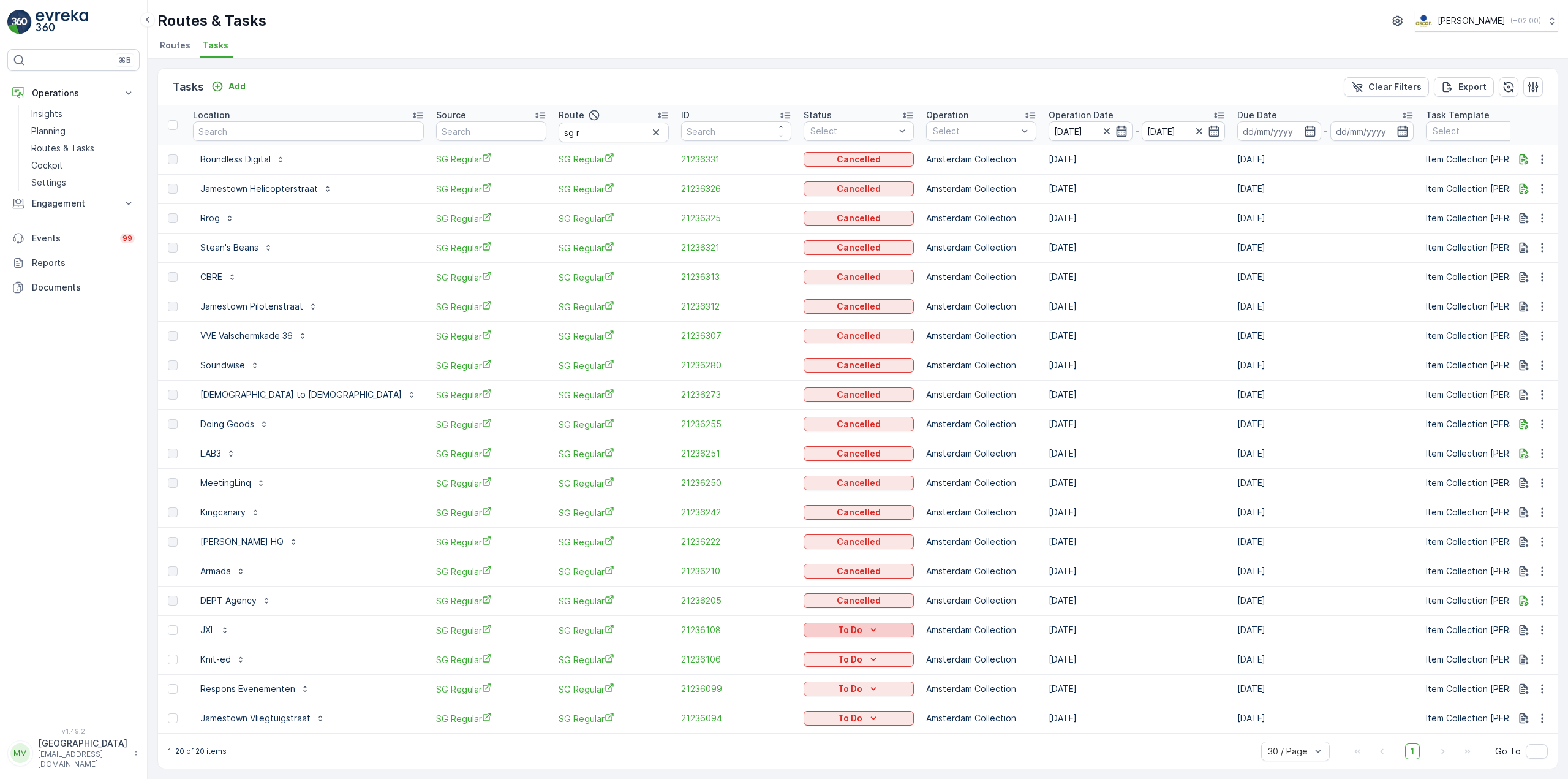
click at [809, 633] on div "To Do" at bounding box center [859, 630] width 100 height 12
click at [760, 698] on span "Cancelled" at bounding box center [743, 699] width 41 height 12
click at [809, 655] on div "To Do" at bounding box center [859, 659] width 100 height 12
click at [753, 726] on span "Cancelled" at bounding box center [743, 729] width 41 height 12
click at [809, 688] on div "To Do" at bounding box center [859, 689] width 100 height 12
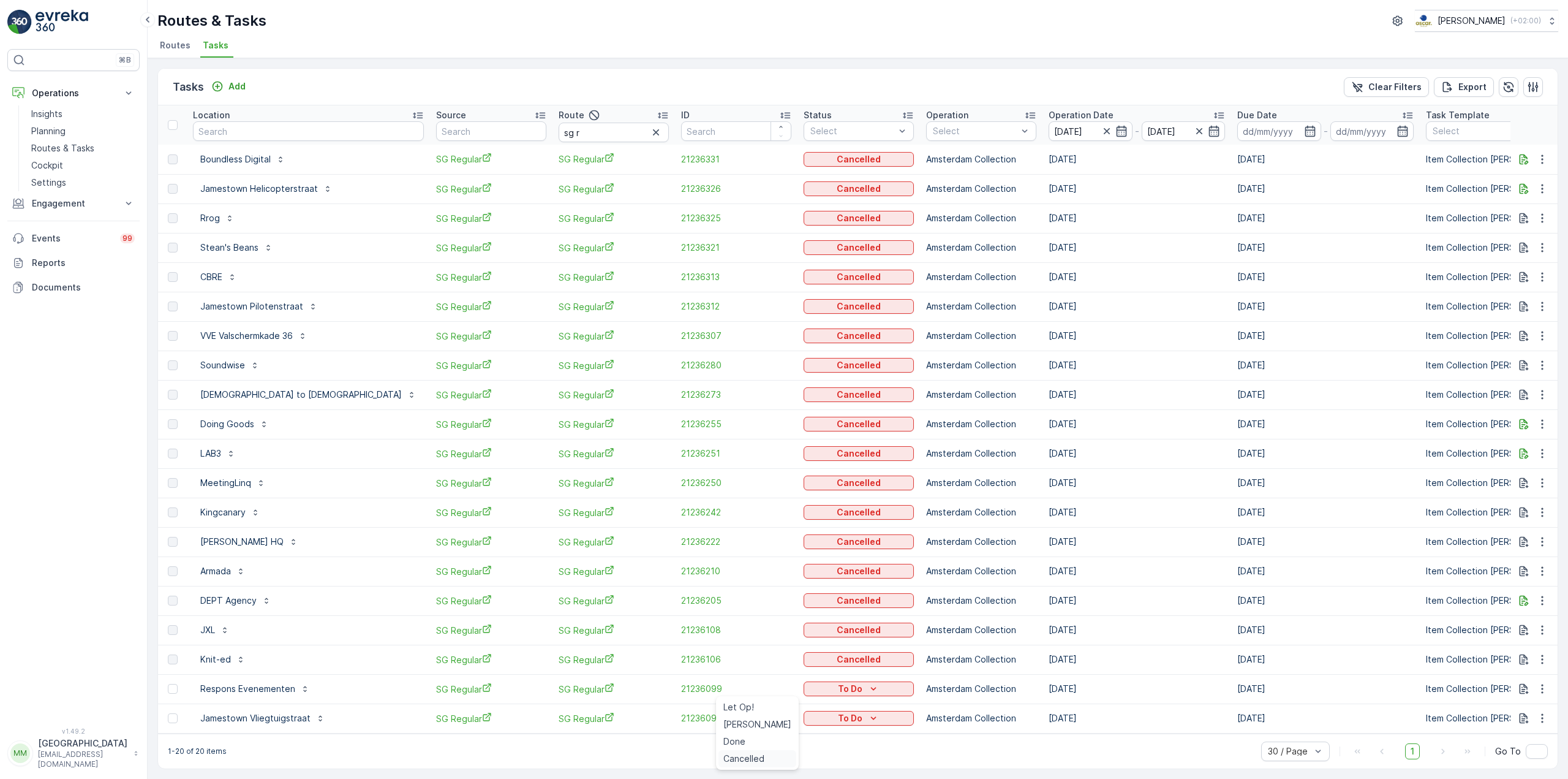
click at [763, 760] on span "Cancelled" at bounding box center [743, 758] width 41 height 12
click at [809, 718] on div "To Do" at bounding box center [859, 718] width 100 height 12
click at [747, 702] on span "Cancelled" at bounding box center [743, 699] width 41 height 12
click at [288, 126] on input "text" at bounding box center [309, 131] width 231 height 19
type input "farmless"
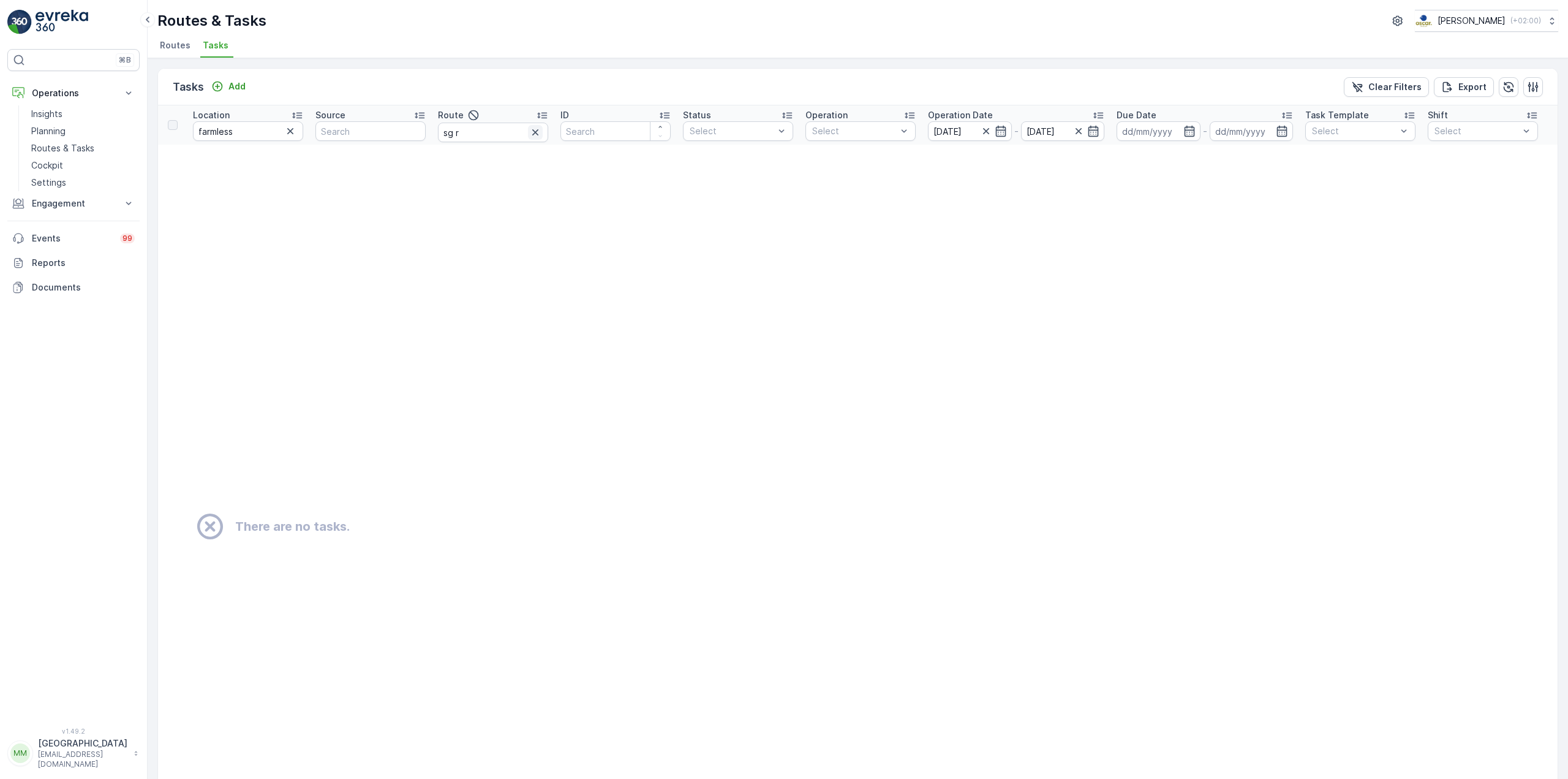
click at [540, 131] on icon "button" at bounding box center [535, 132] width 12 height 12
click at [987, 131] on icon "button" at bounding box center [986, 131] width 12 height 12
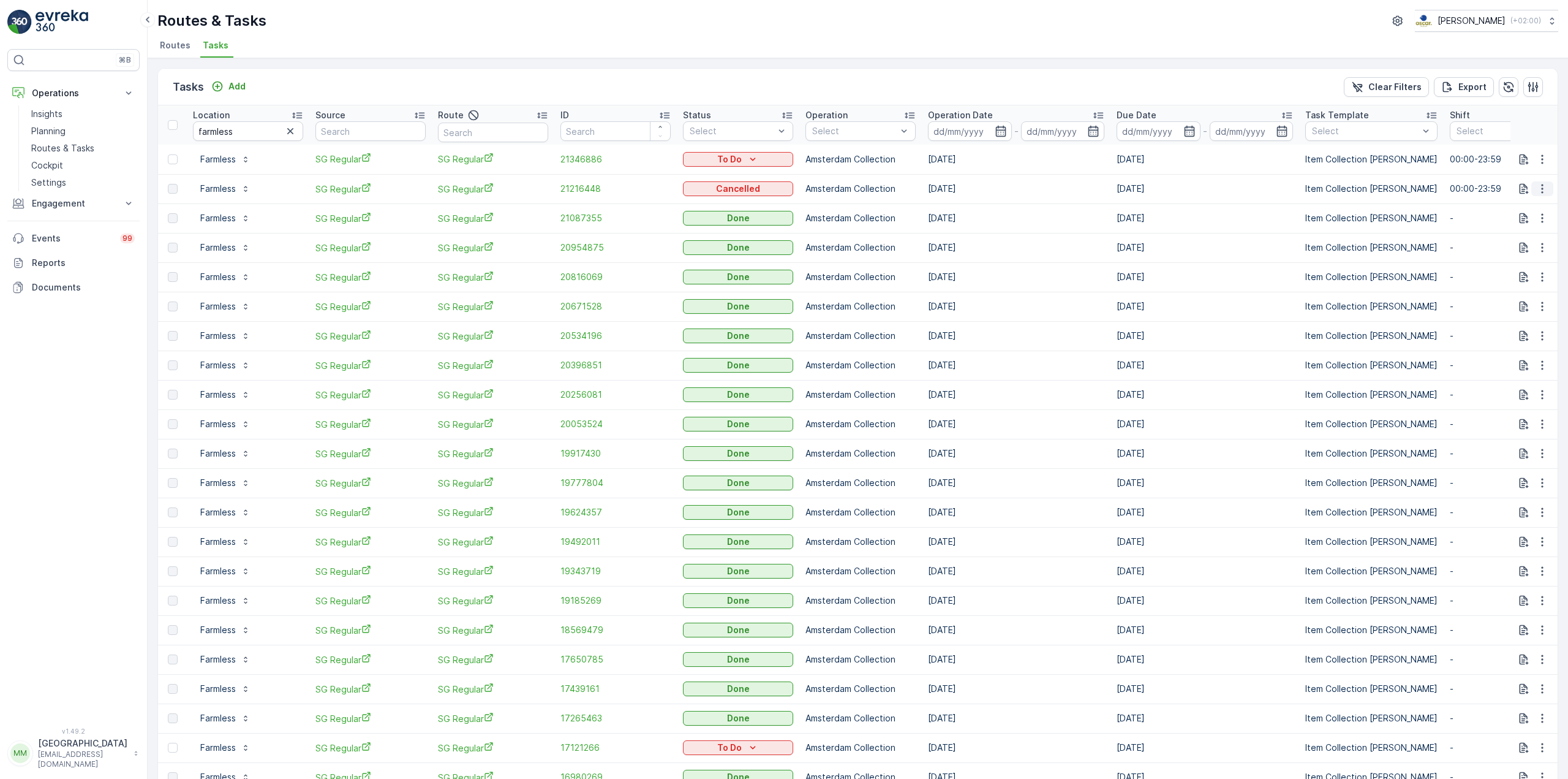
click at [1541, 188] on icon "button" at bounding box center [1542, 188] width 12 height 12
click at [1541, 166] on button "button" at bounding box center [1542, 159] width 22 height 15
click at [1527, 209] on span "Change Route" at bounding box center [1511, 212] width 59 height 12
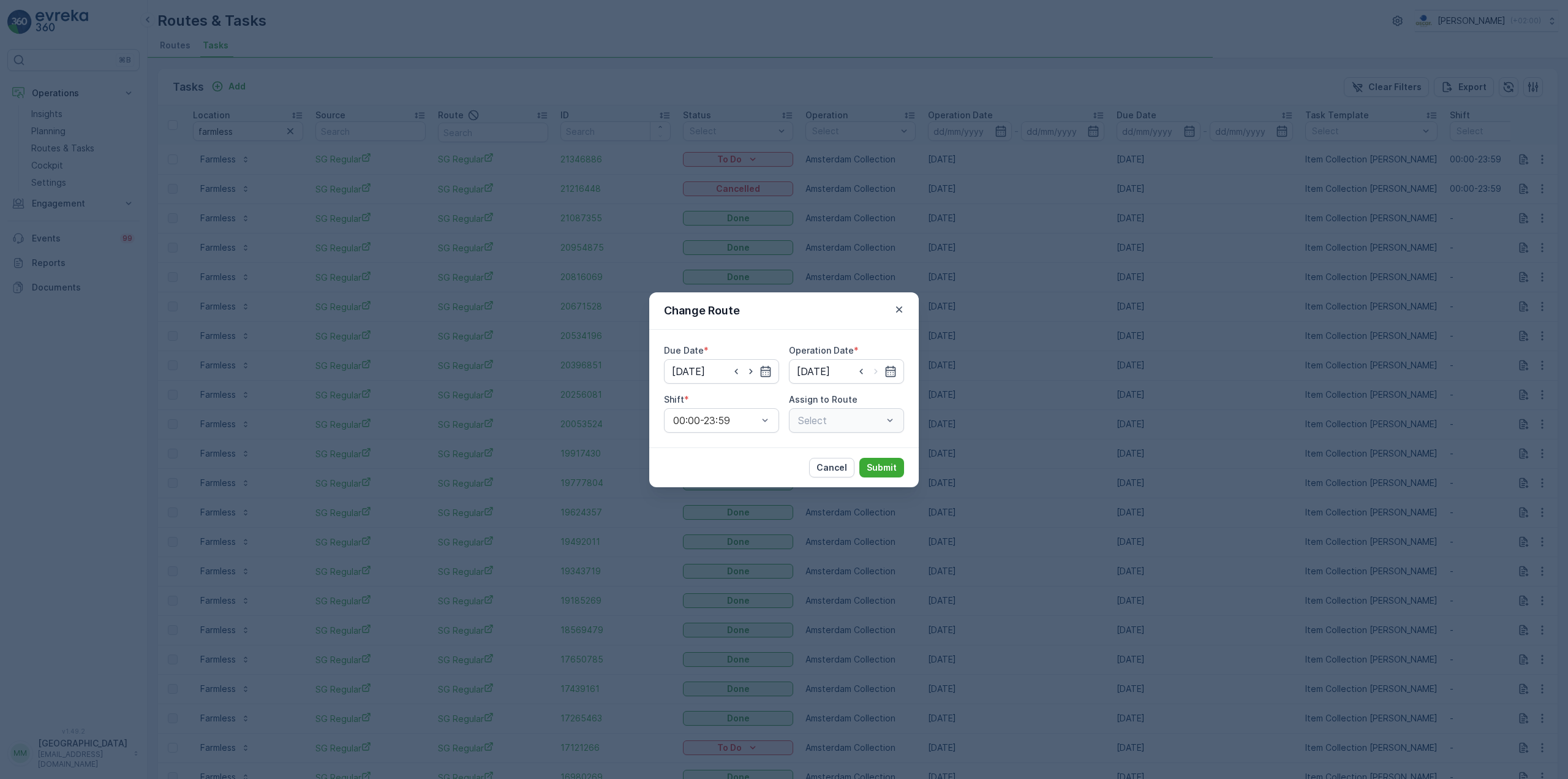
type input "[DATE]"
click at [835, 475] on button "Cancel" at bounding box center [832, 467] width 45 height 19
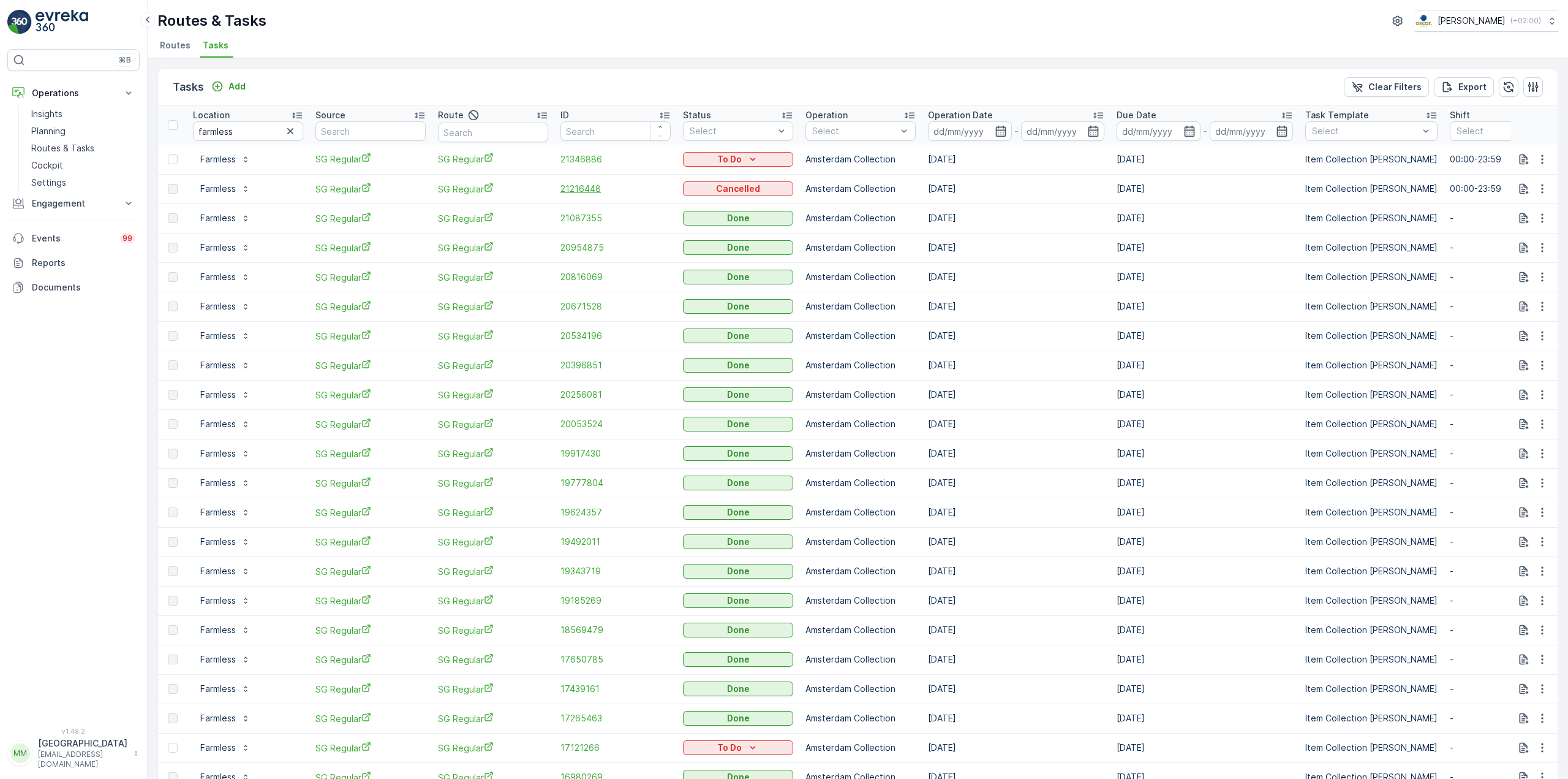
click at [588, 182] on span "21216448" at bounding box center [615, 188] width 110 height 12
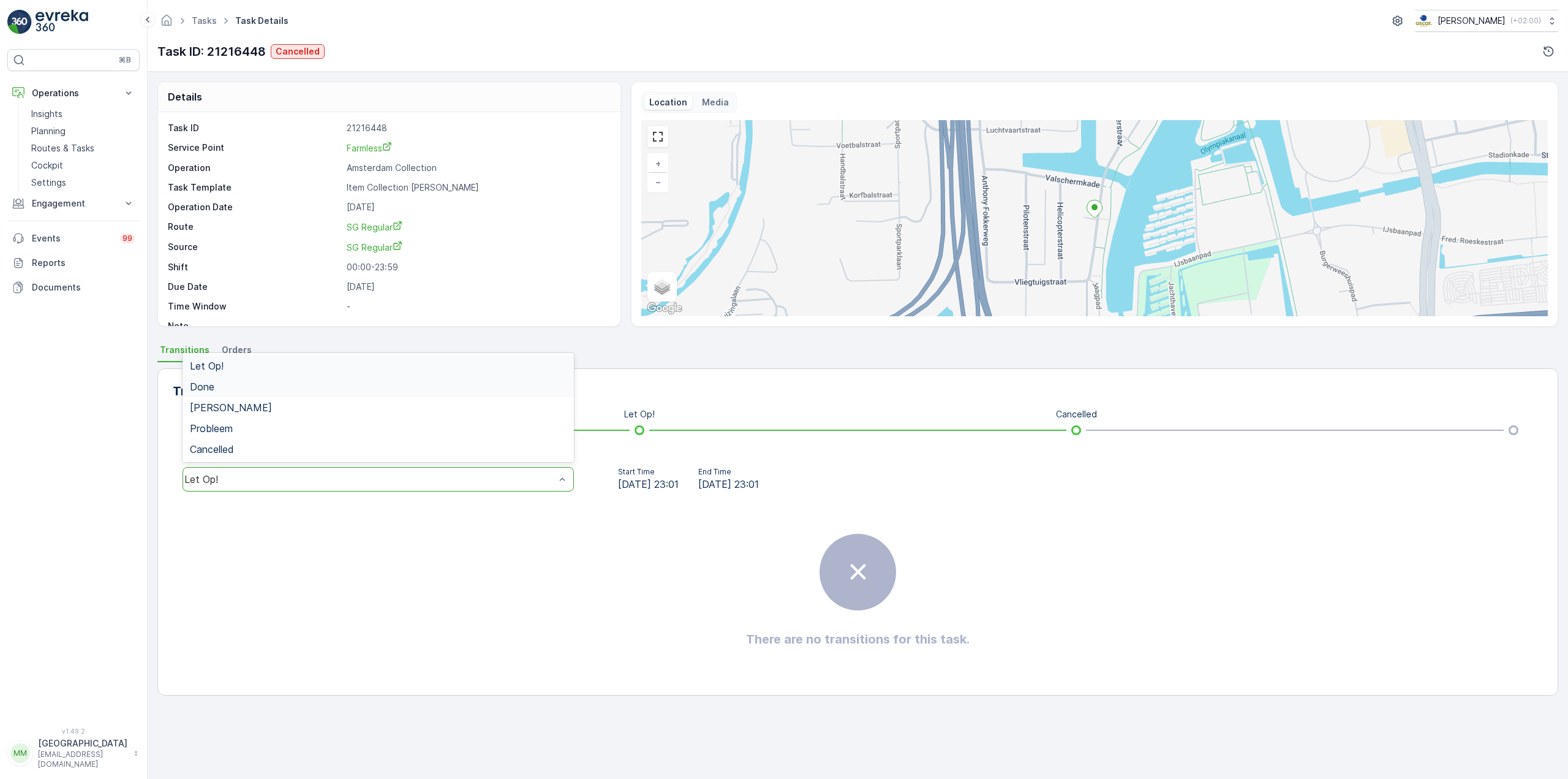
click at [253, 392] on div "Done" at bounding box center [378, 386] width 391 height 21
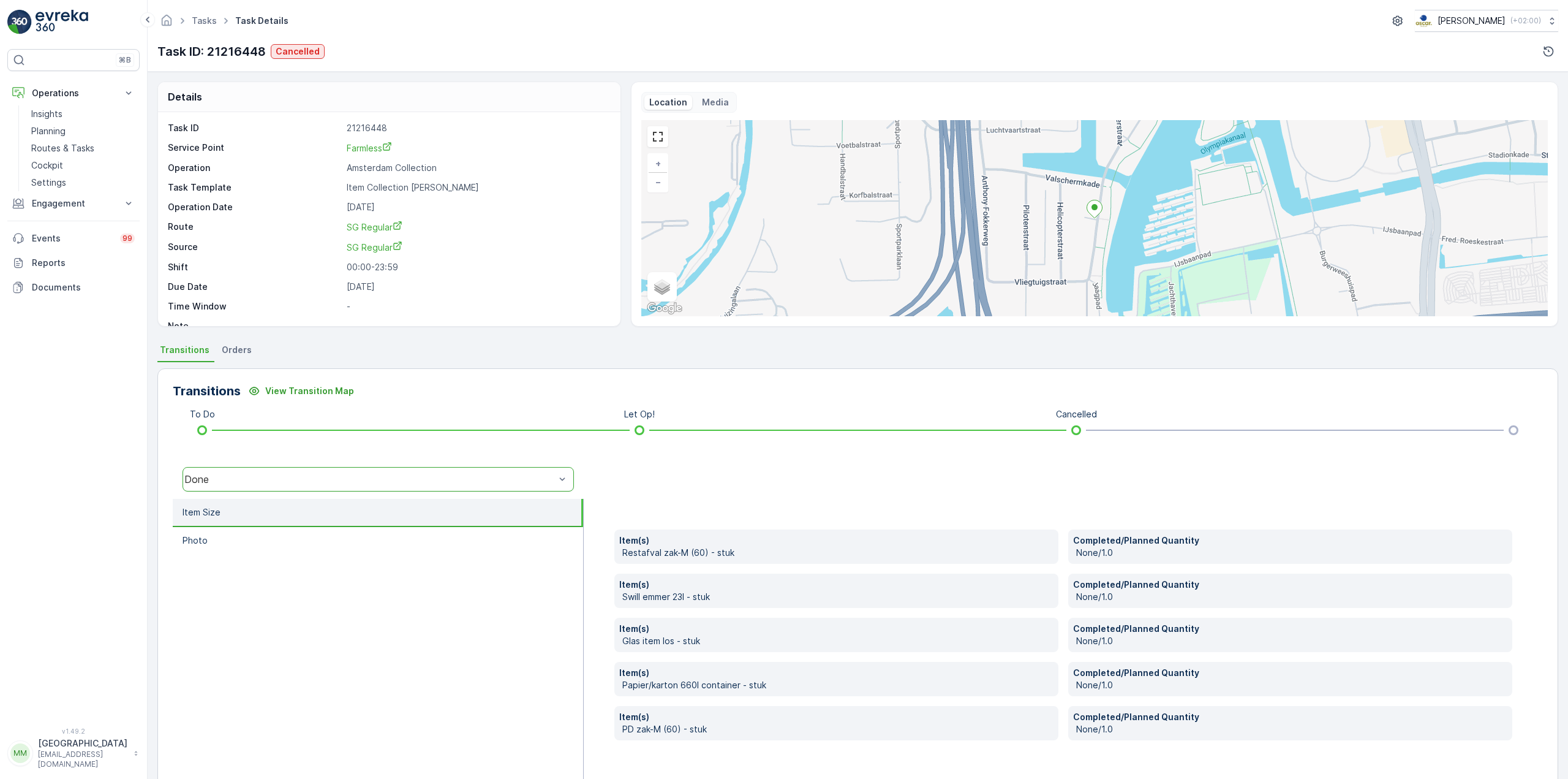
scroll to position [31, 0]
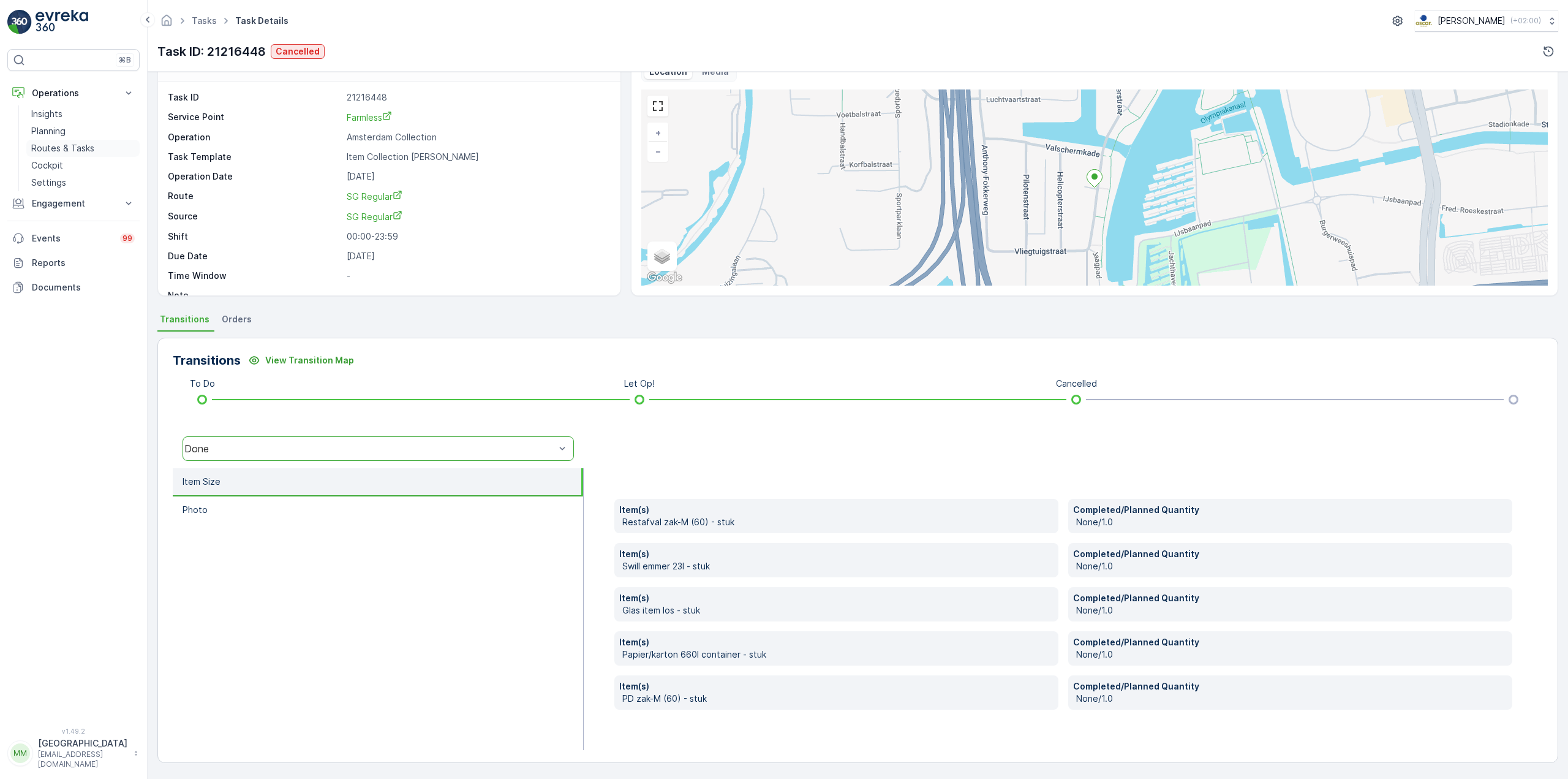
click at [73, 149] on p "Routes & Tasks" at bounding box center [63, 148] width 63 height 12
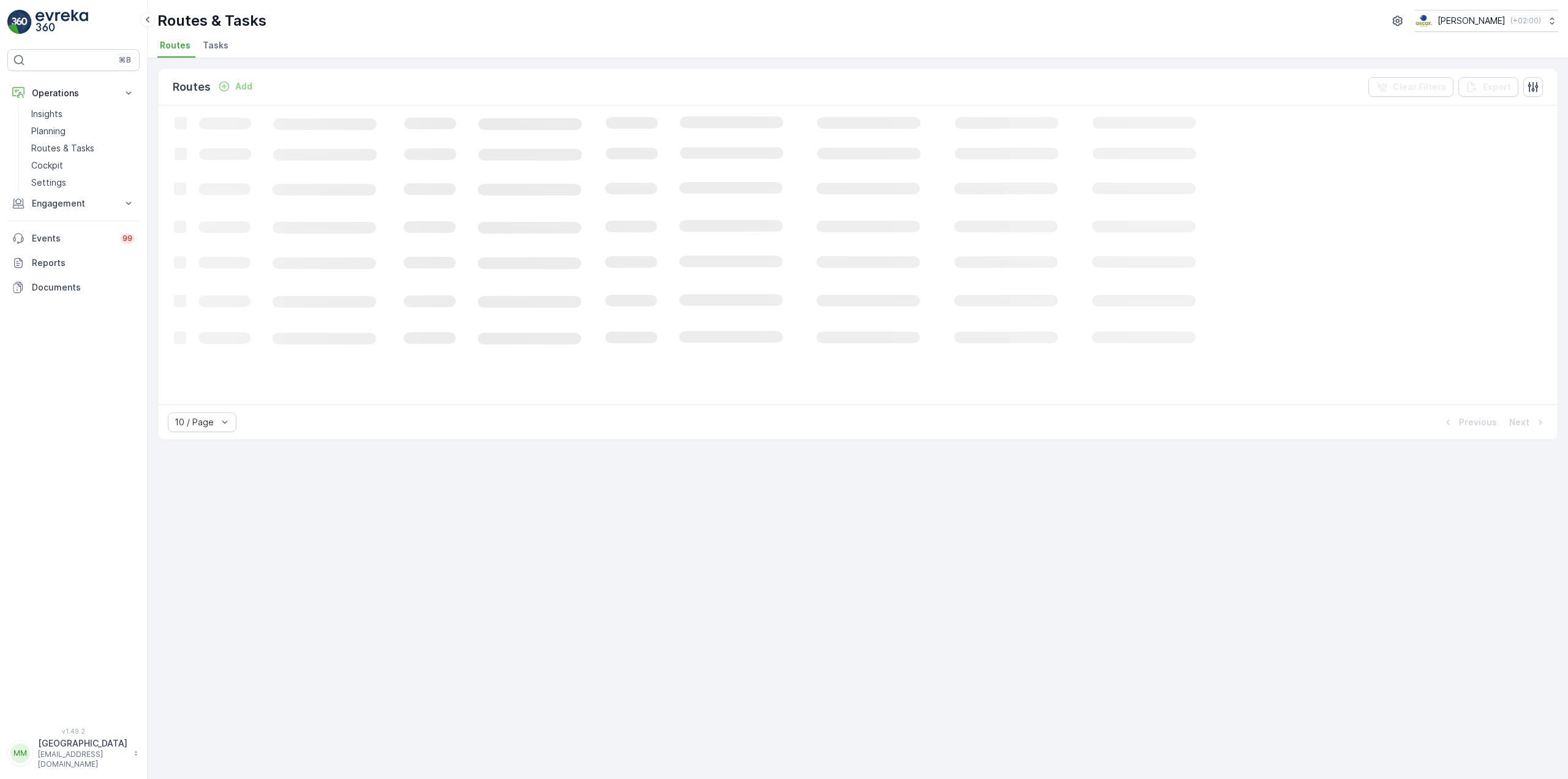
click at [204, 49] on span "Tasks" at bounding box center [216, 45] width 26 height 12
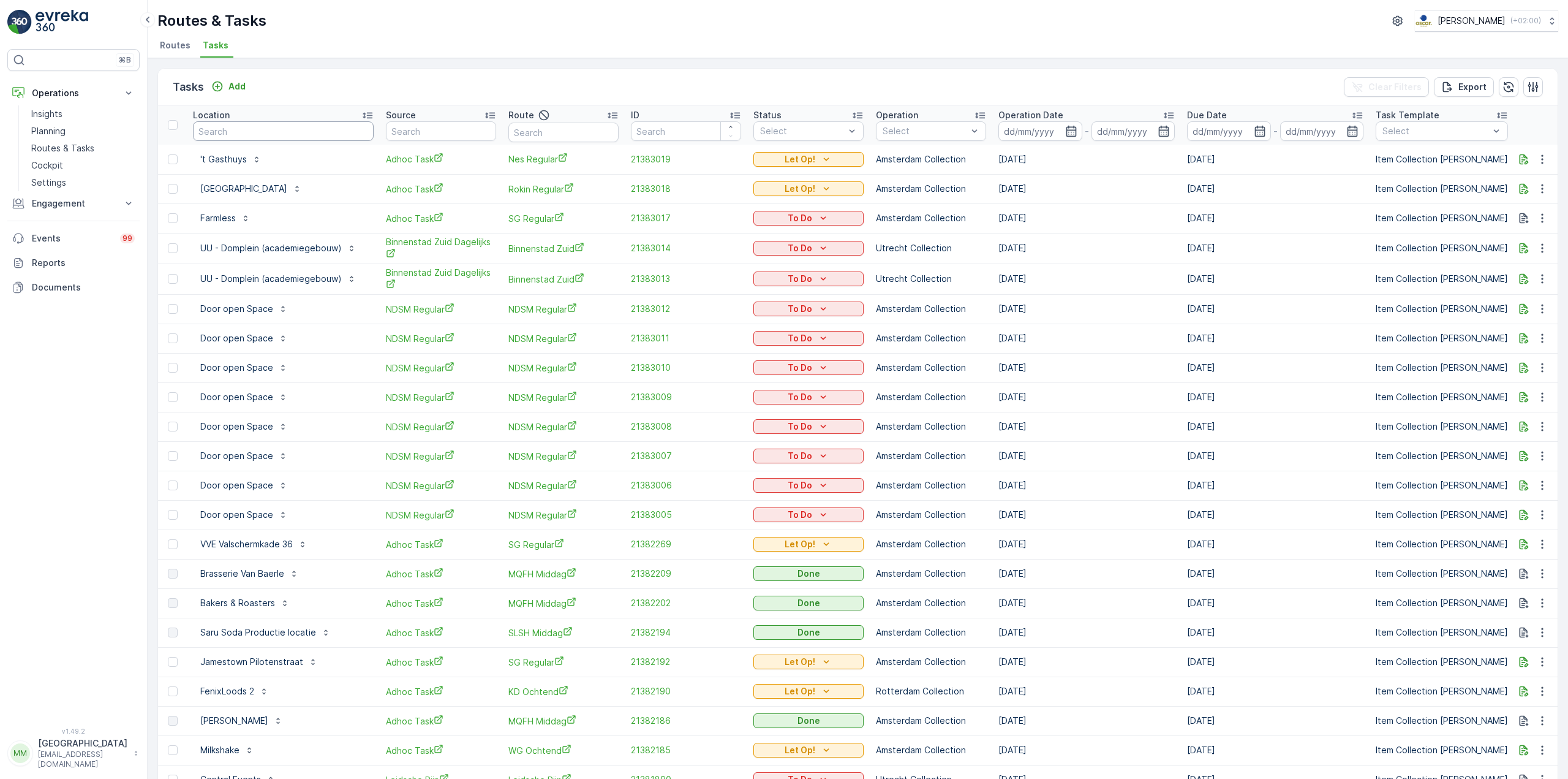
click at [289, 130] on input "text" at bounding box center [283, 131] width 181 height 19
type input "de werkp"
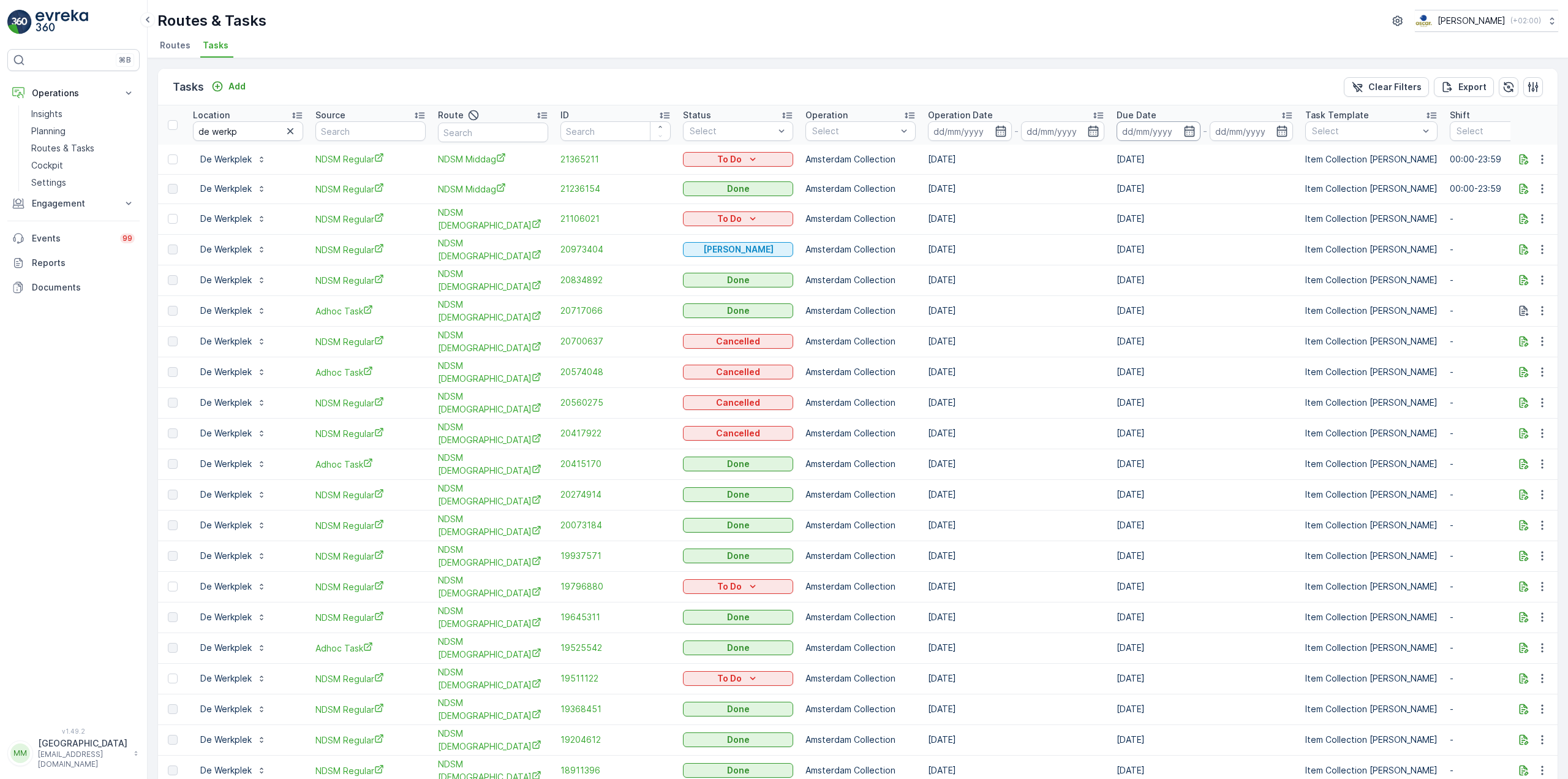
click at [1169, 132] on input at bounding box center [1159, 131] width 84 height 19
click at [948, 142] on th "Operation Date -" at bounding box center [1016, 125] width 188 height 39
click at [959, 133] on input at bounding box center [970, 131] width 84 height 19
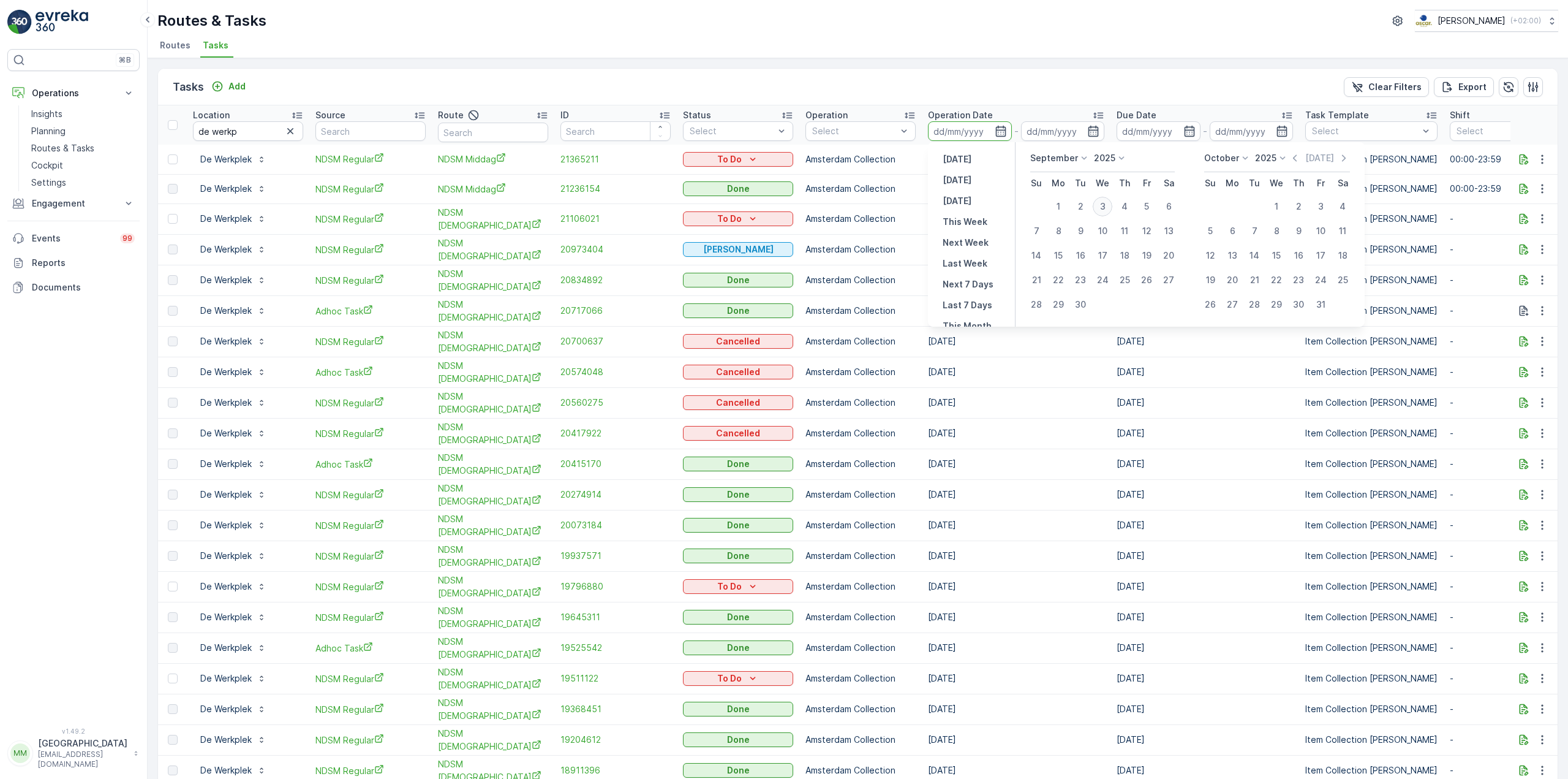
click at [1099, 205] on div "3" at bounding box center [1102, 206] width 19 height 19
type input "03.09.2025"
click at [1099, 204] on div "3" at bounding box center [1102, 206] width 19 height 19
type input "03.09.2025"
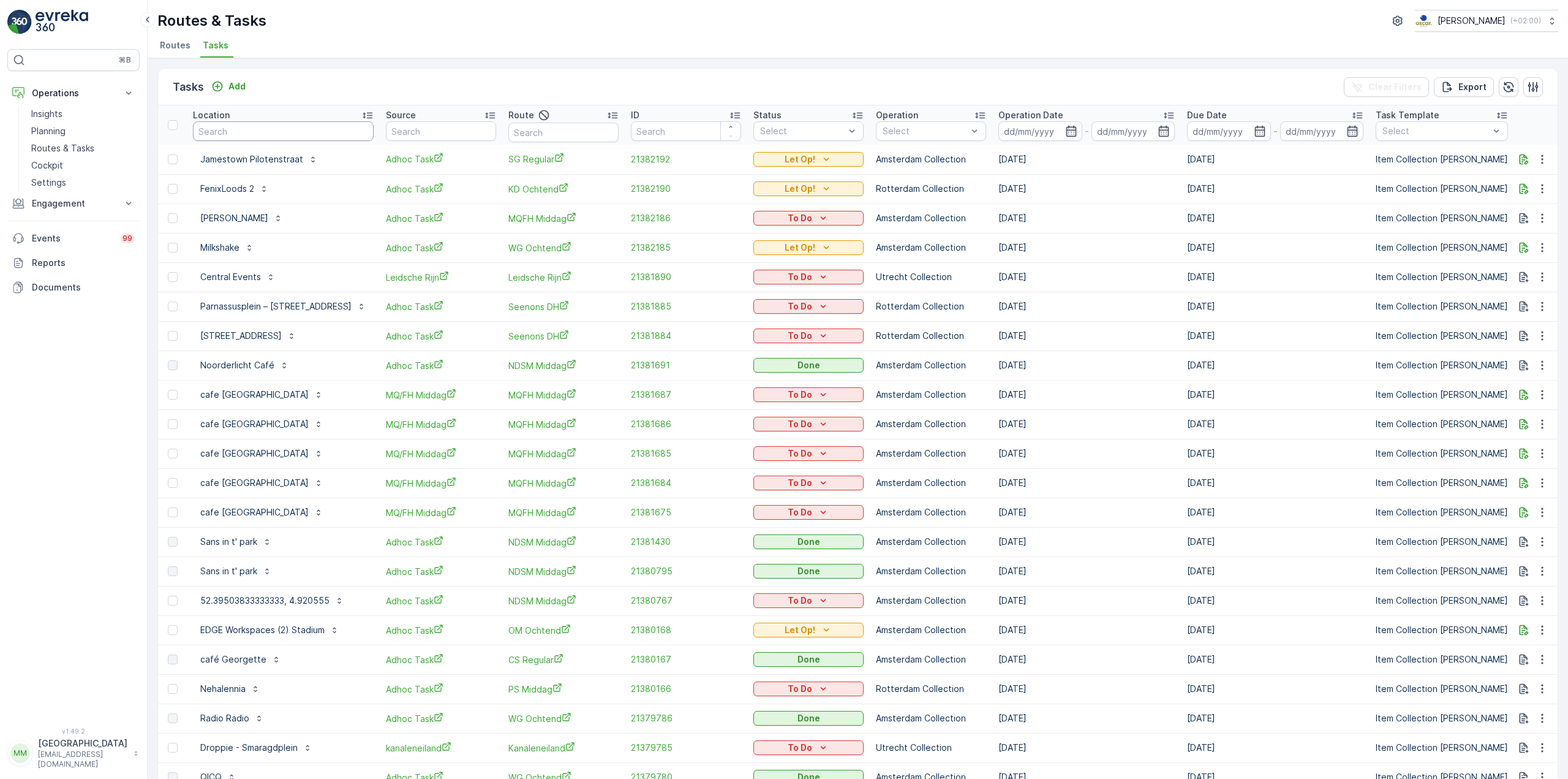
click at [292, 132] on input "text" at bounding box center [283, 131] width 181 height 19
type input "open sp"
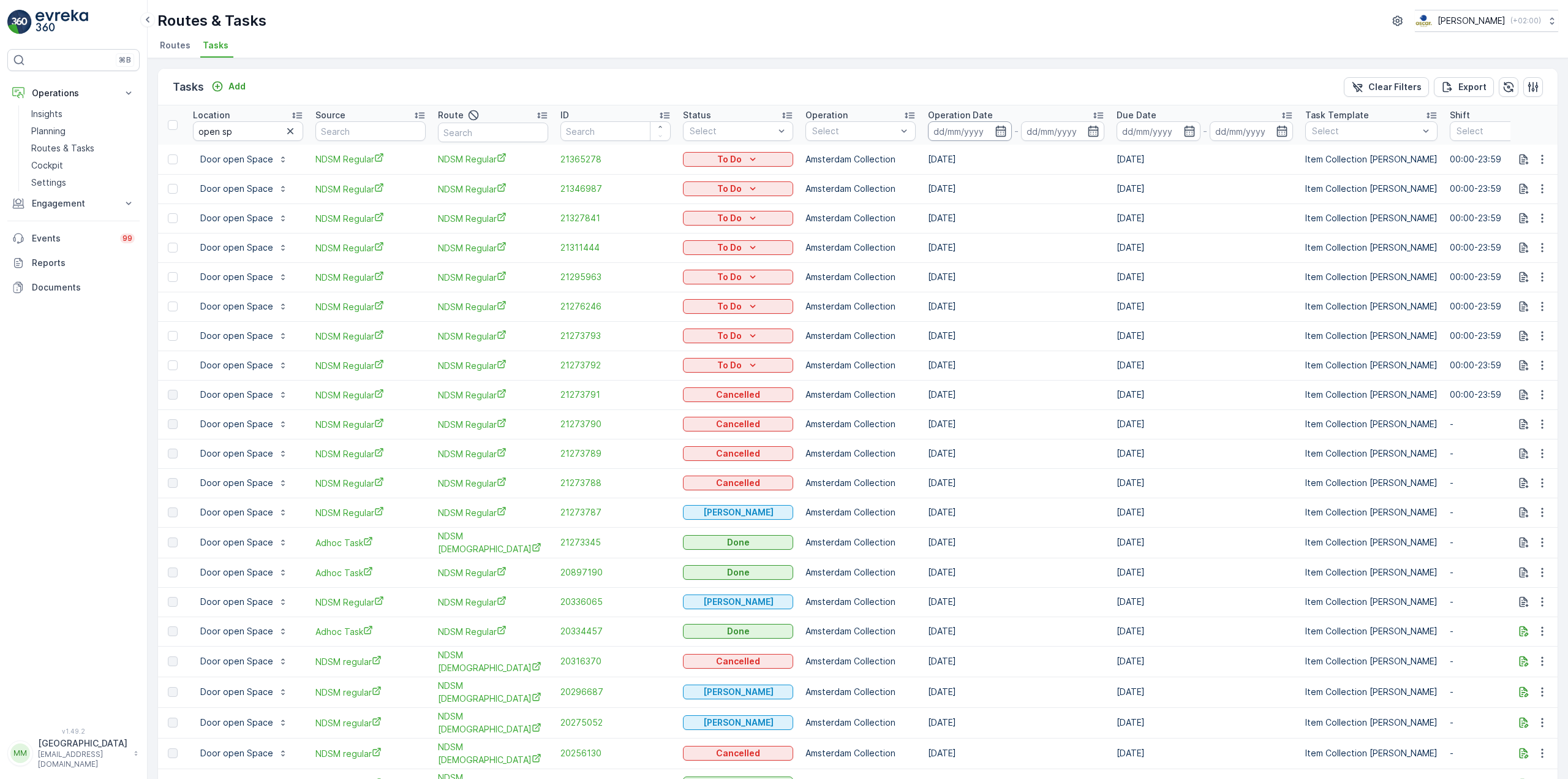
click at [966, 133] on input at bounding box center [970, 131] width 84 height 19
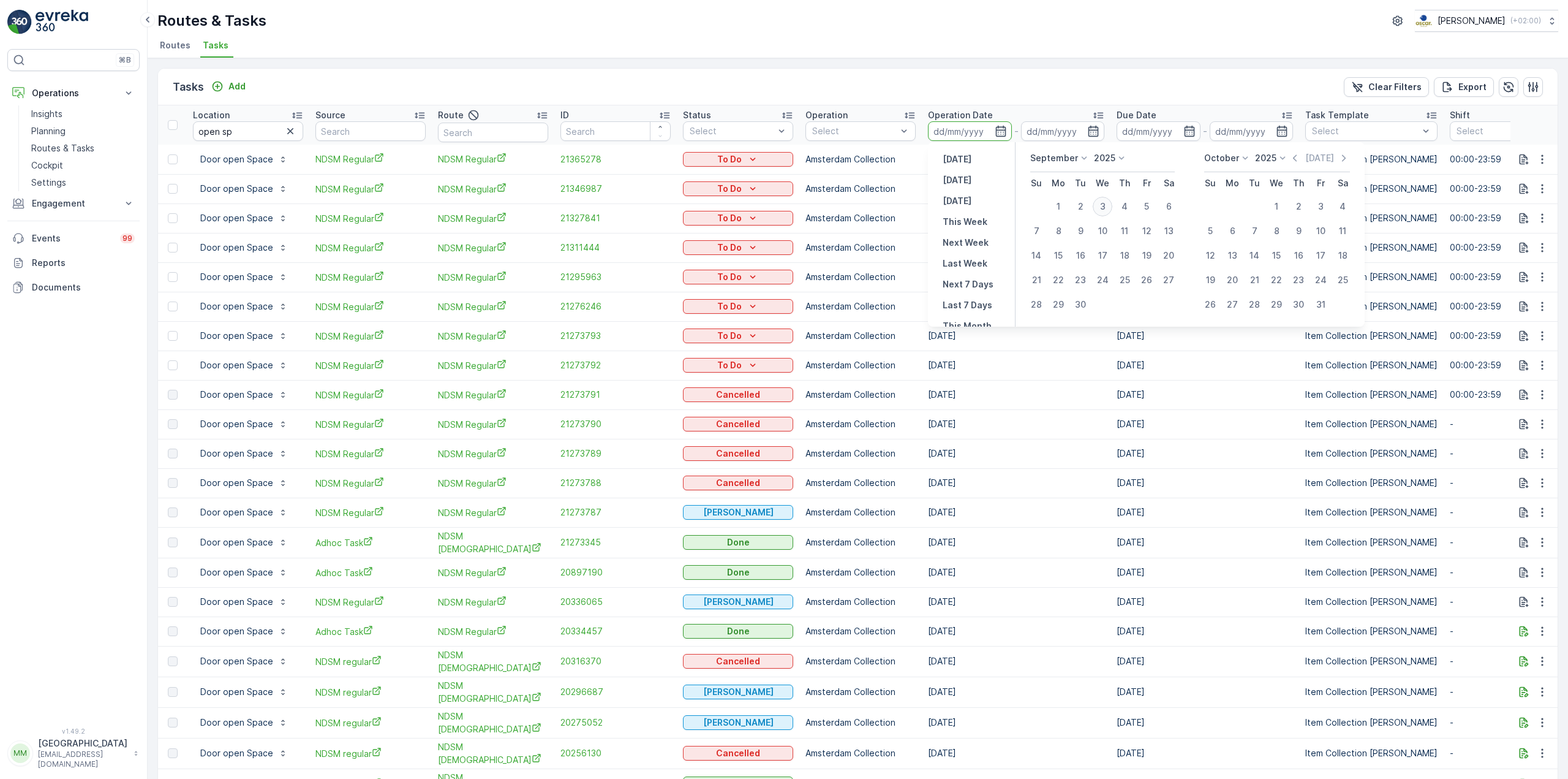
click at [1106, 210] on div "3" at bounding box center [1102, 206] width 19 height 19
type input "[DATE]"
click at [1105, 209] on div "3" at bounding box center [1102, 206] width 19 height 19
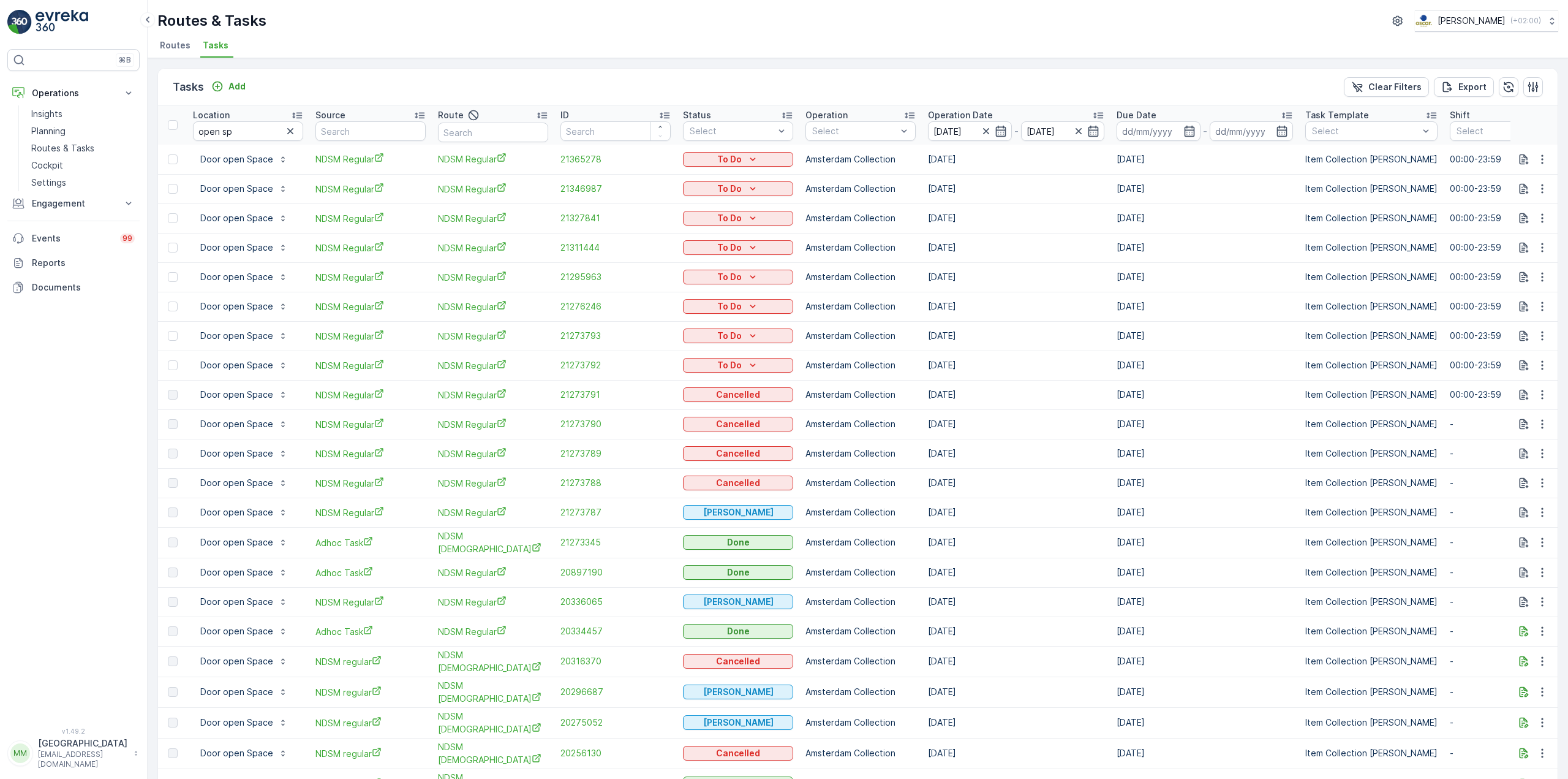
type input "[DATE]"
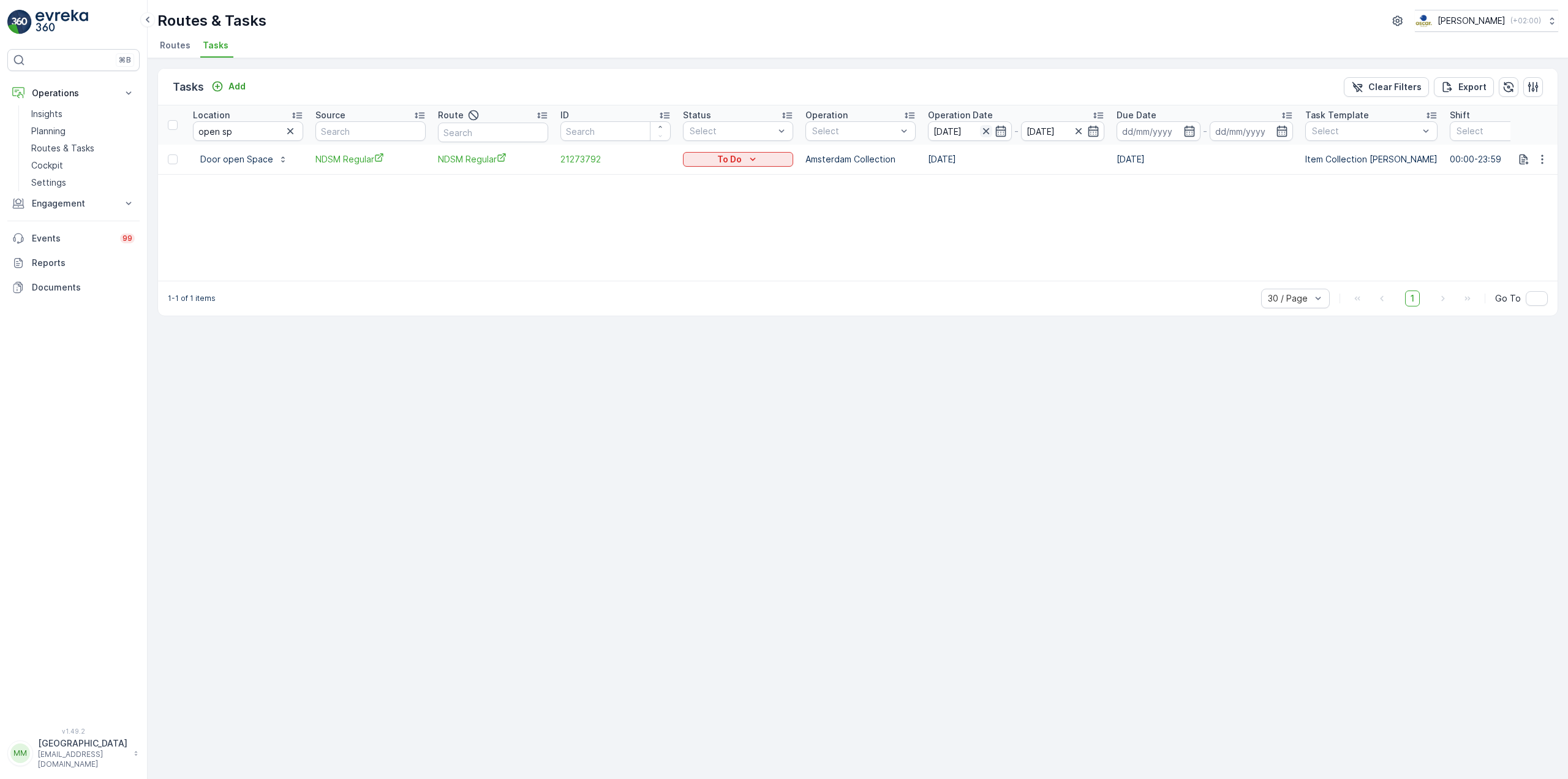
click at [986, 128] on icon "button" at bounding box center [986, 131] width 12 height 12
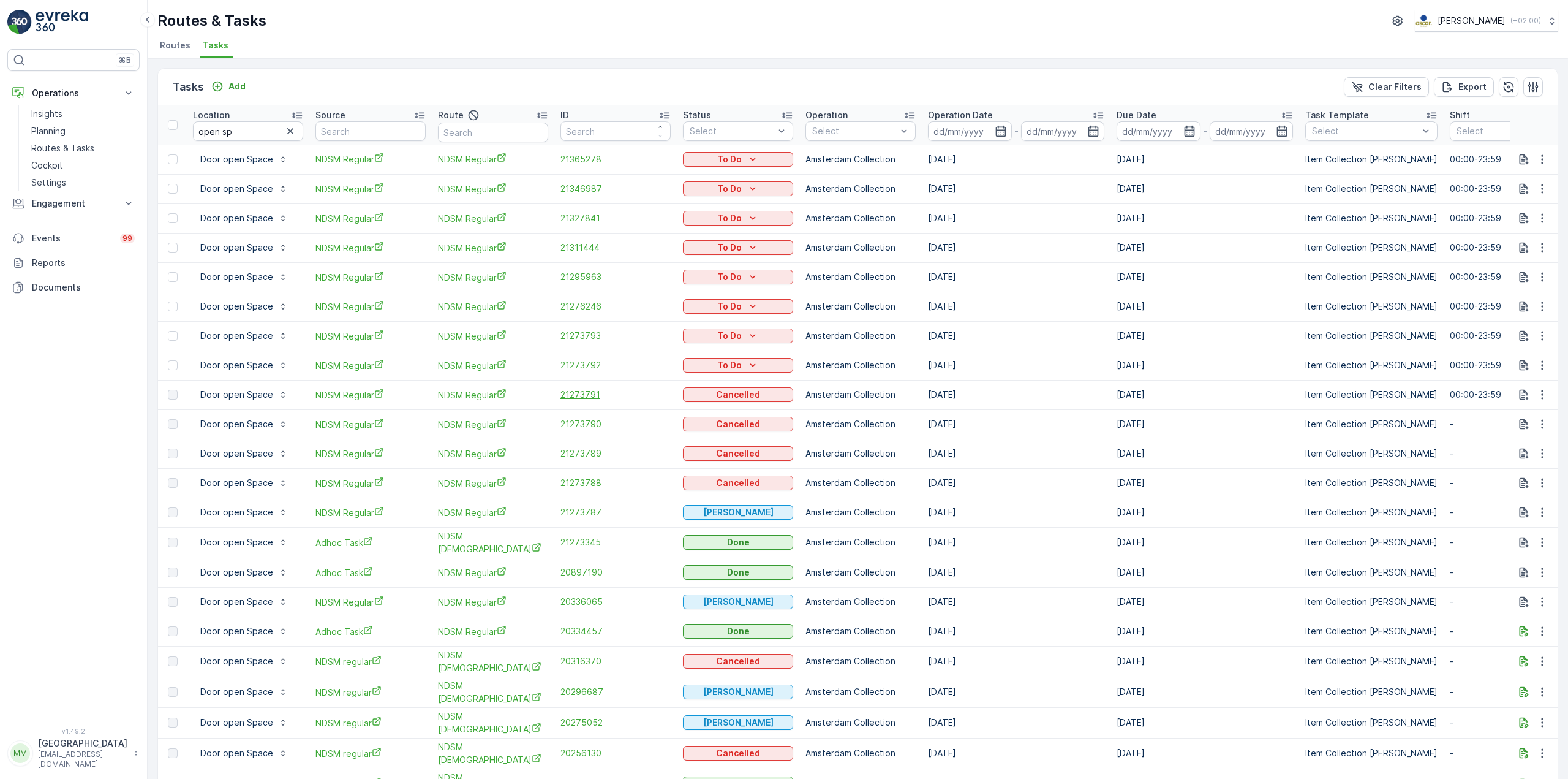
click at [574, 394] on span "21273791" at bounding box center [615, 394] width 110 height 12
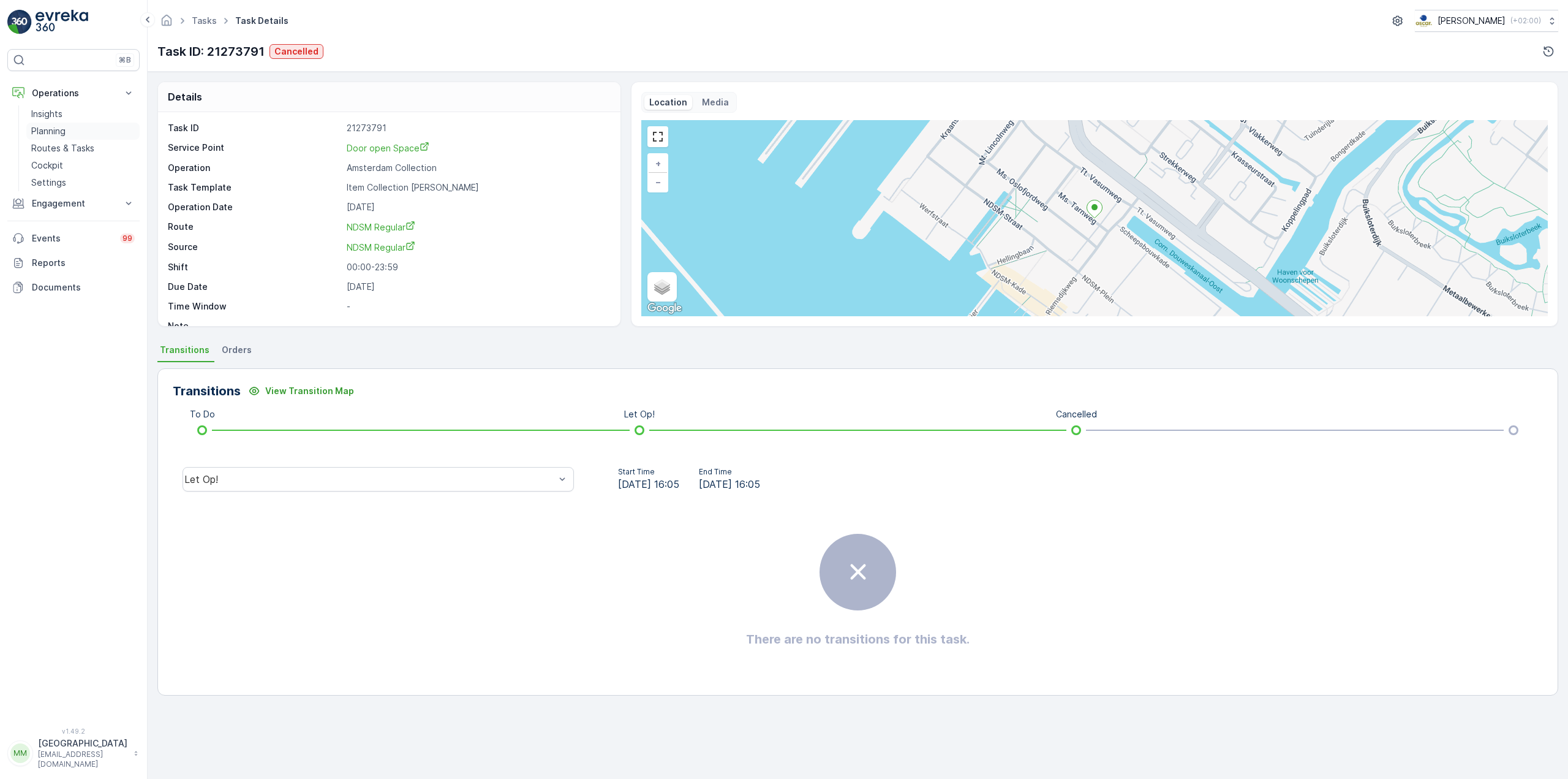
click at [70, 131] on link "Planning" at bounding box center [83, 131] width 114 height 17
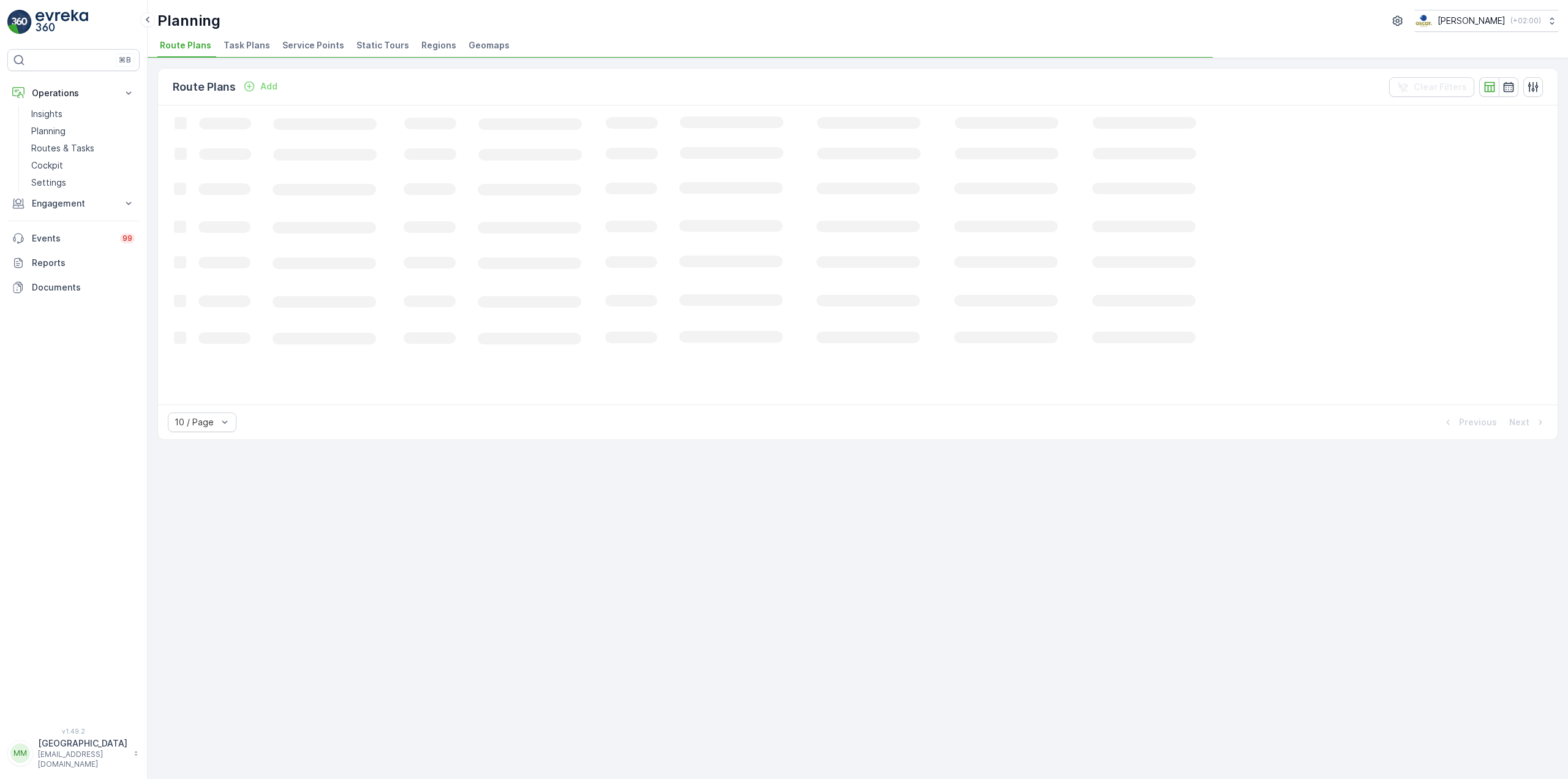
click at [224, 38] on li "Task Plans" at bounding box center [248, 47] width 54 height 21
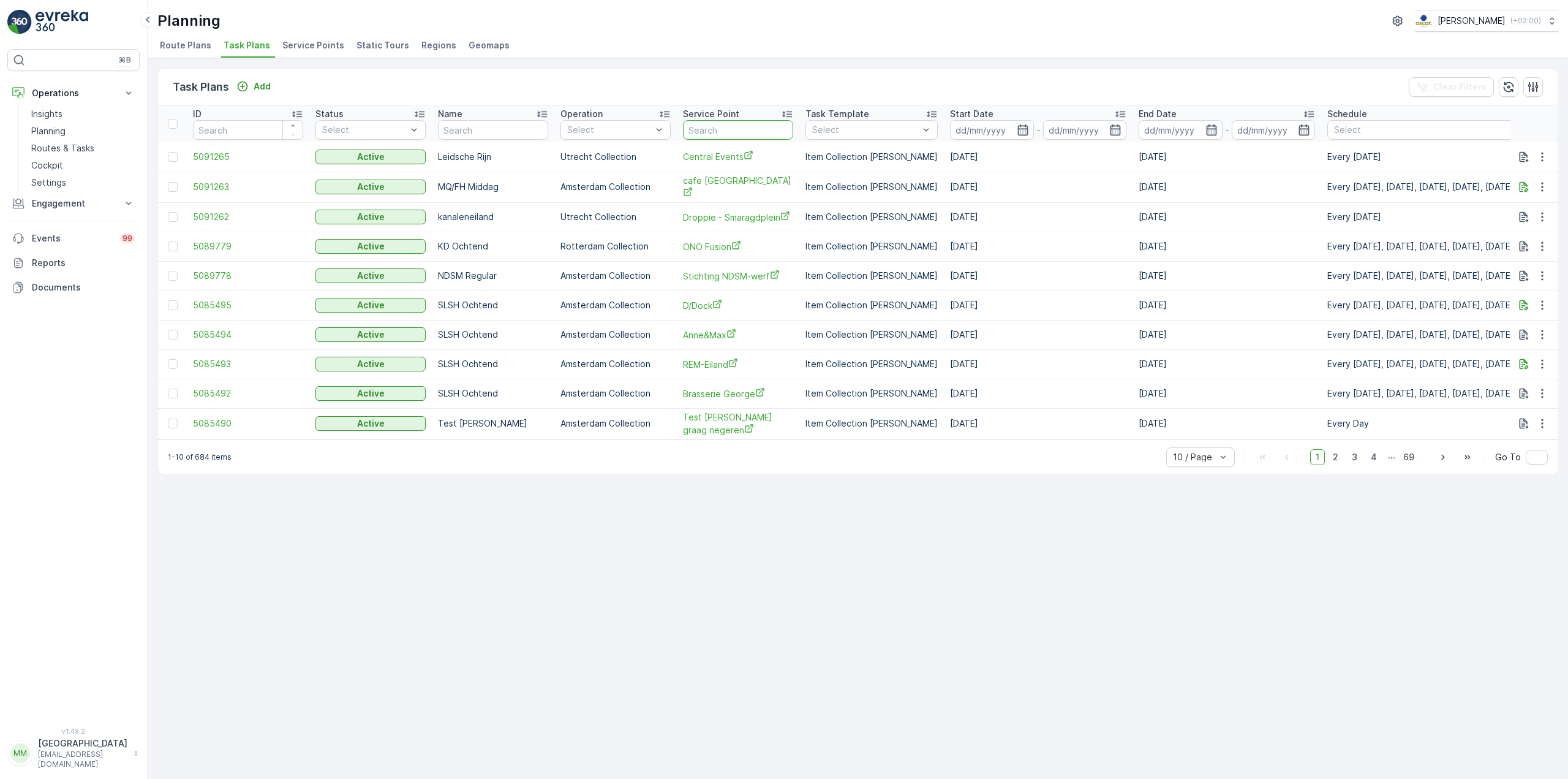
click at [739, 135] on input "text" at bounding box center [738, 130] width 110 height 19
type input "door open"
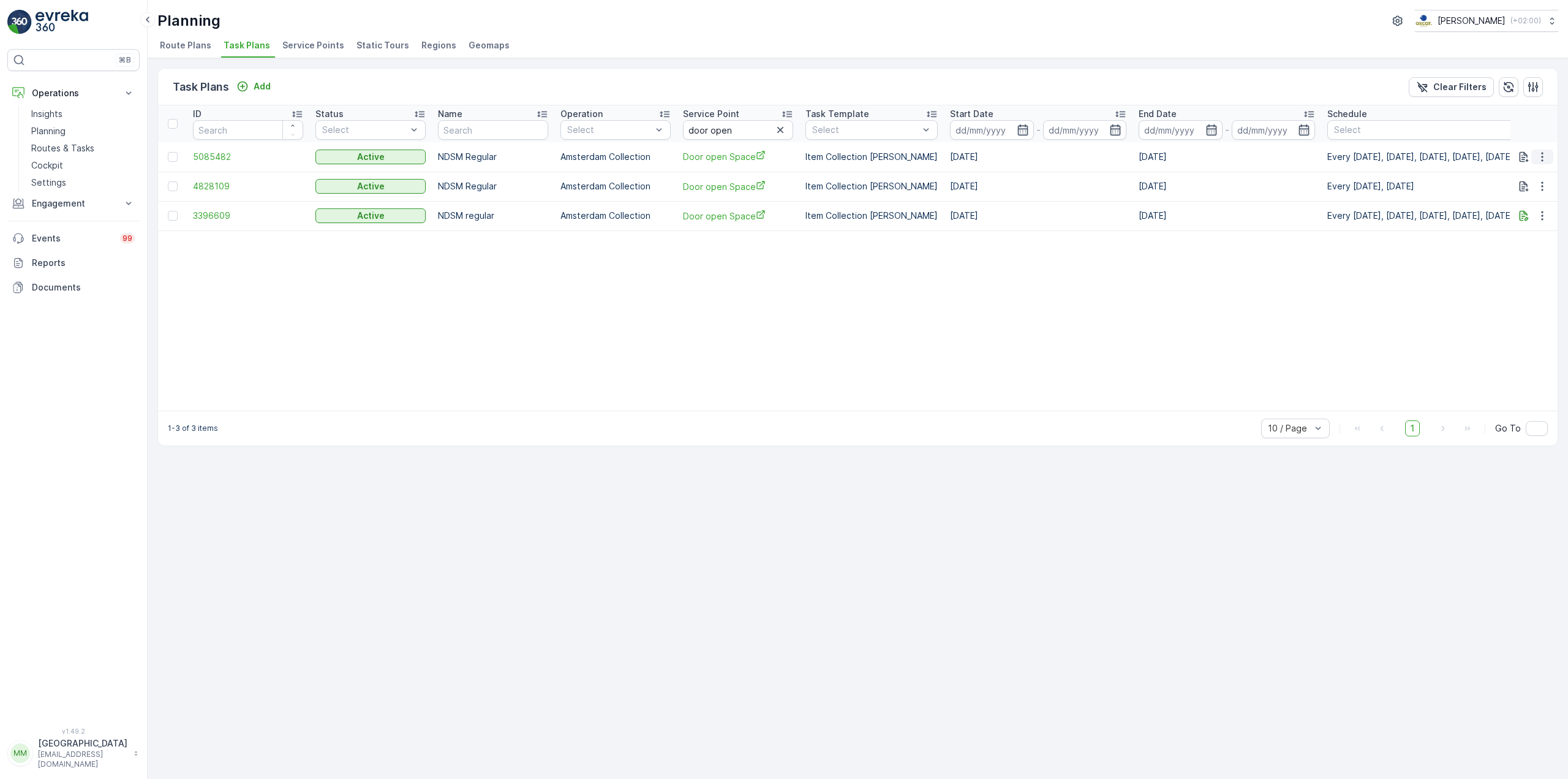
click at [1541, 154] on icon "button" at bounding box center [1542, 157] width 12 height 12
click at [1542, 196] on span "Edit Task Plan" at bounding box center [1520, 192] width 57 height 12
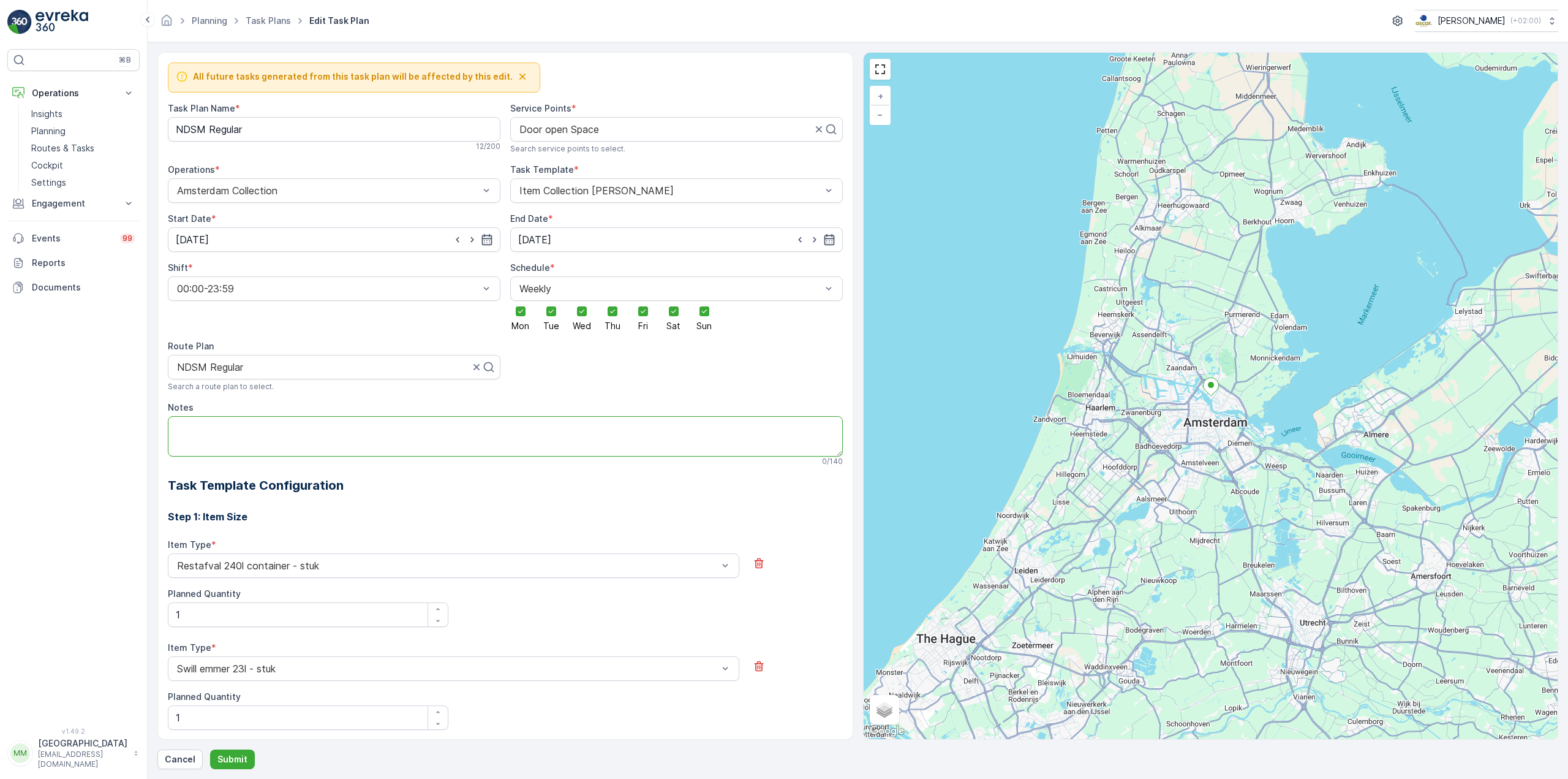
click at [300, 425] on textarea "Notes" at bounding box center [505, 436] width 675 height 41
click at [232, 426] on textarea "graag bellen: 0652898847" at bounding box center [505, 436] width 675 height 41
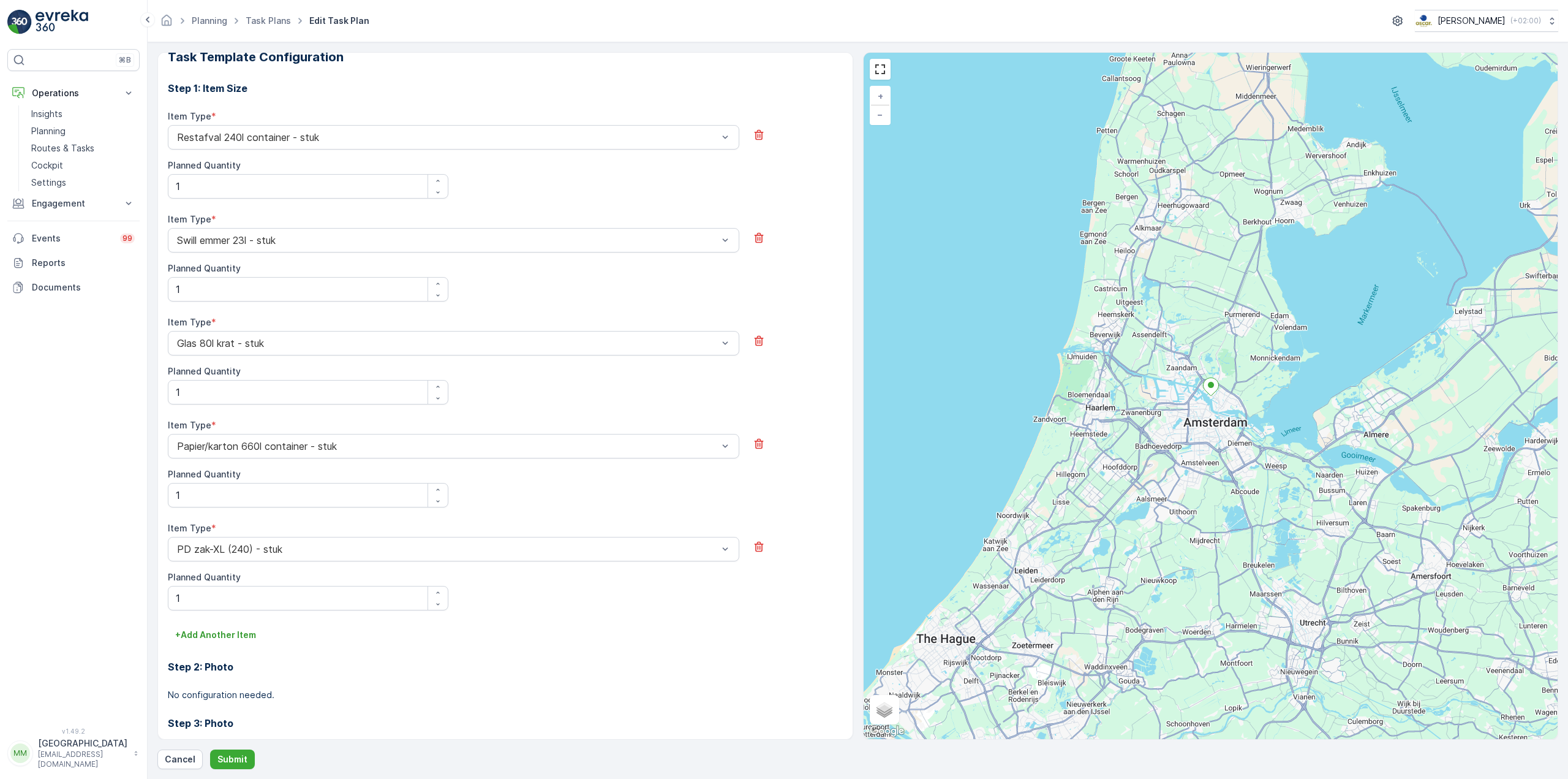
scroll to position [429, 0]
type textarea "graag bellen bij aankomst: 0652898847"
click at [226, 752] on button "Submit" at bounding box center [232, 759] width 45 height 19
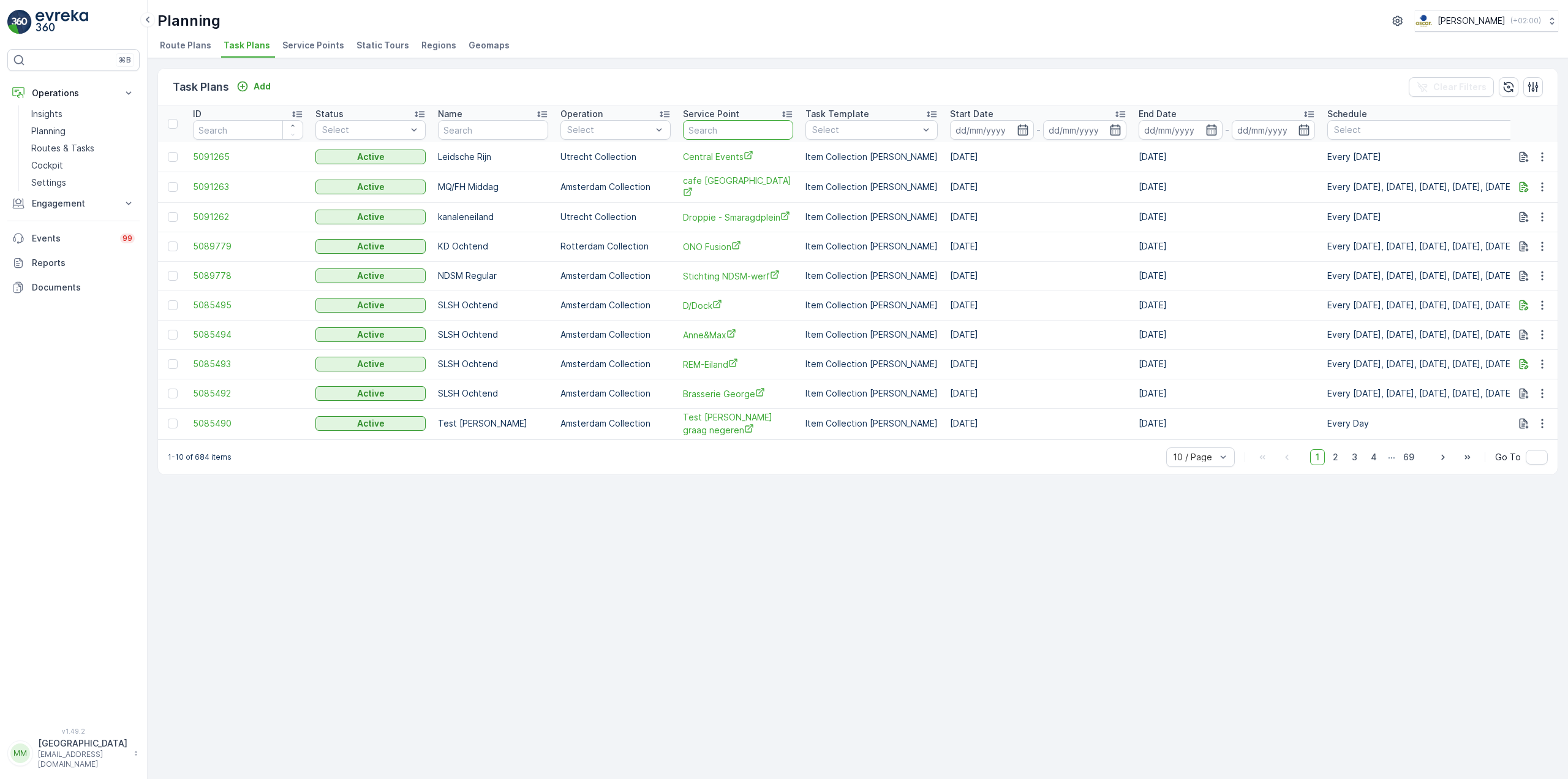
click at [721, 130] on input "text" at bounding box center [738, 130] width 110 height 19
type input "domplein"
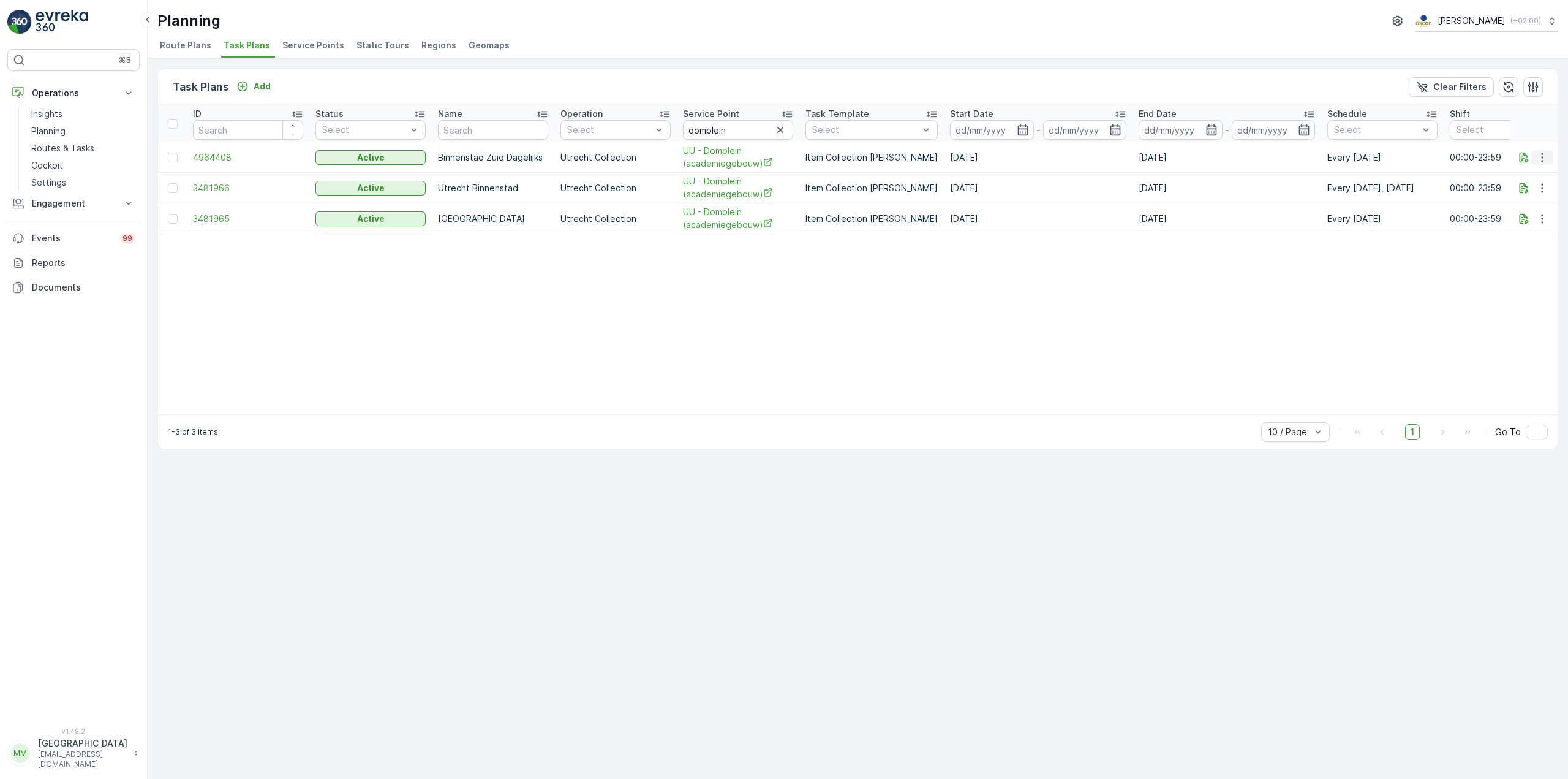
click at [1541, 154] on icon "button" at bounding box center [1542, 158] width 12 height 12
click at [1529, 190] on span "Edit Task Plan" at bounding box center [1520, 193] width 57 height 12
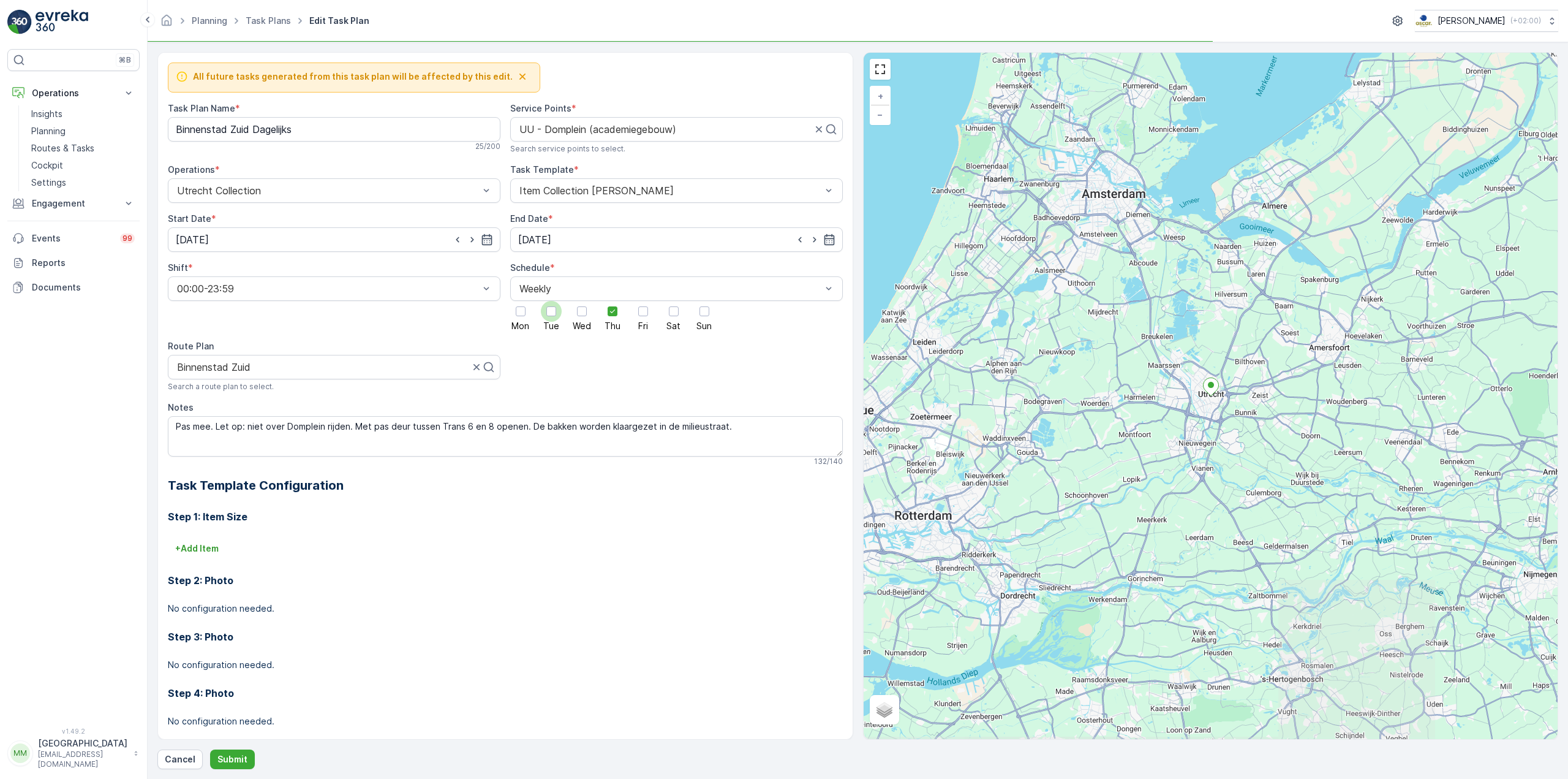
click at [545, 317] on div at bounding box center [551, 311] width 21 height 21
click at [551, 301] on input "Tue" at bounding box center [551, 301] width 0 height 0
click at [240, 759] on p "Submit" at bounding box center [232, 759] width 30 height 12
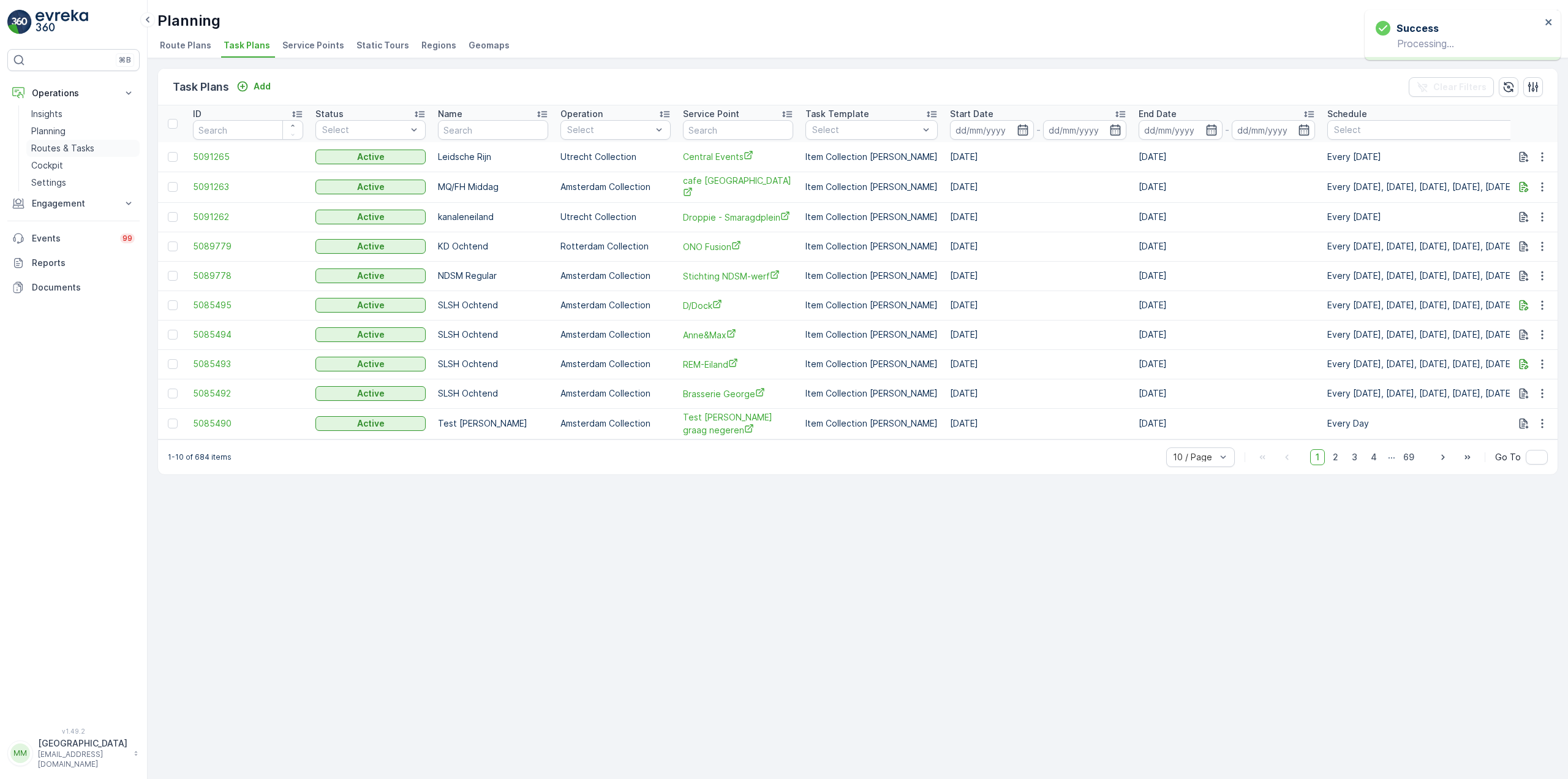
click at [83, 153] on p "Routes & Tasks" at bounding box center [63, 148] width 63 height 12
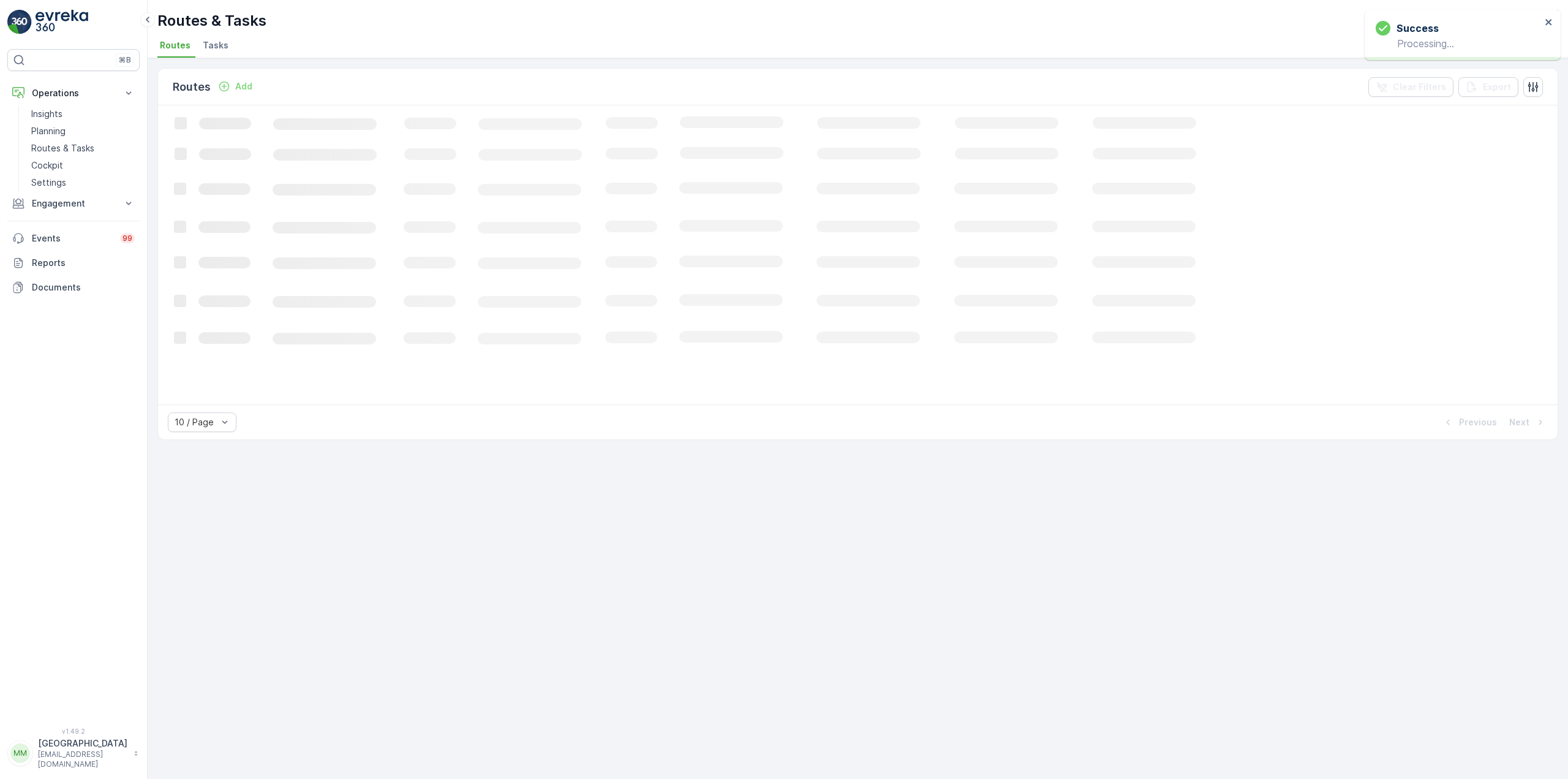
click at [216, 46] on span "Tasks" at bounding box center [216, 45] width 26 height 12
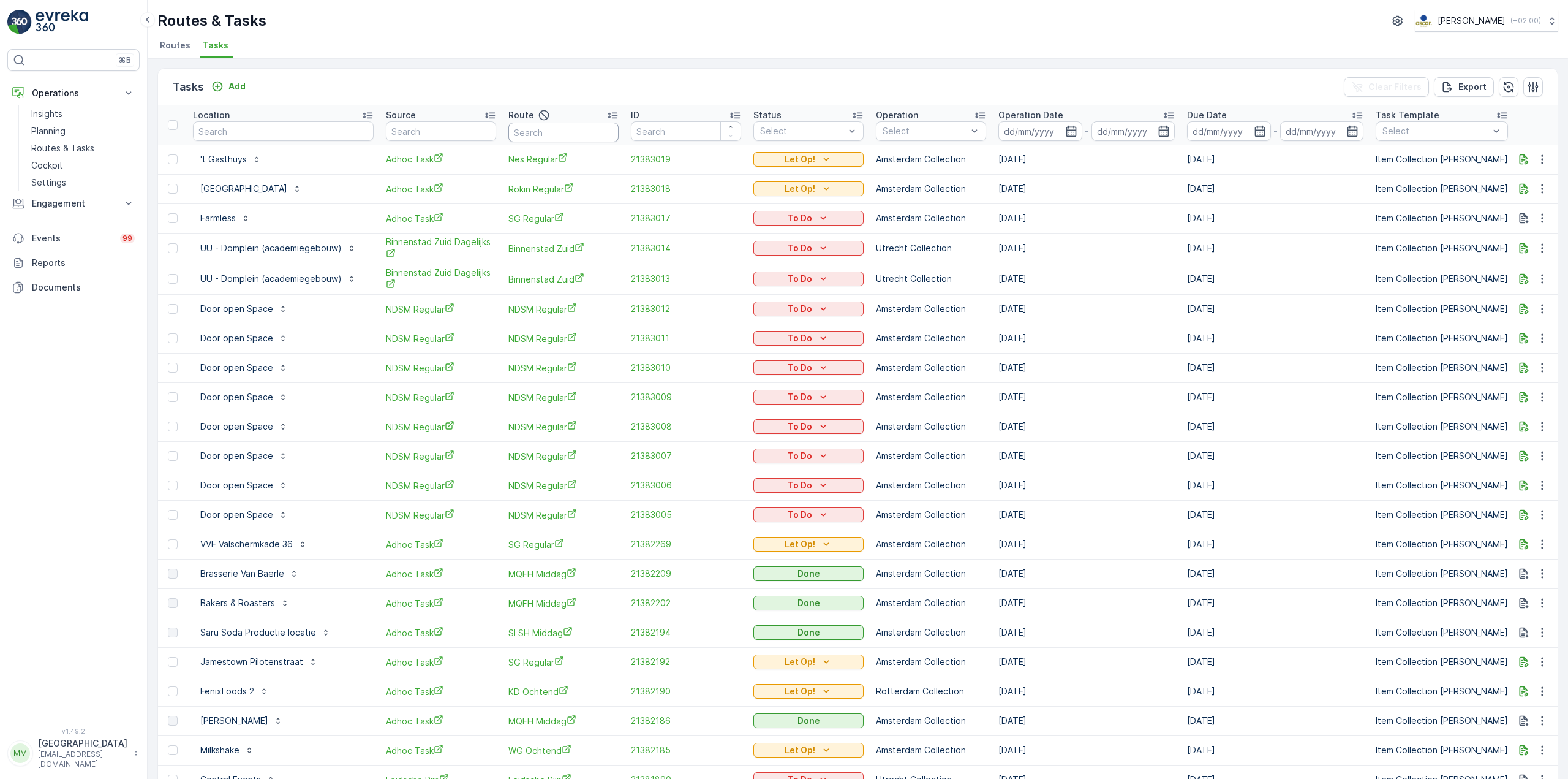
click at [544, 134] on input "text" at bounding box center [563, 132] width 110 height 19
type input "uva"
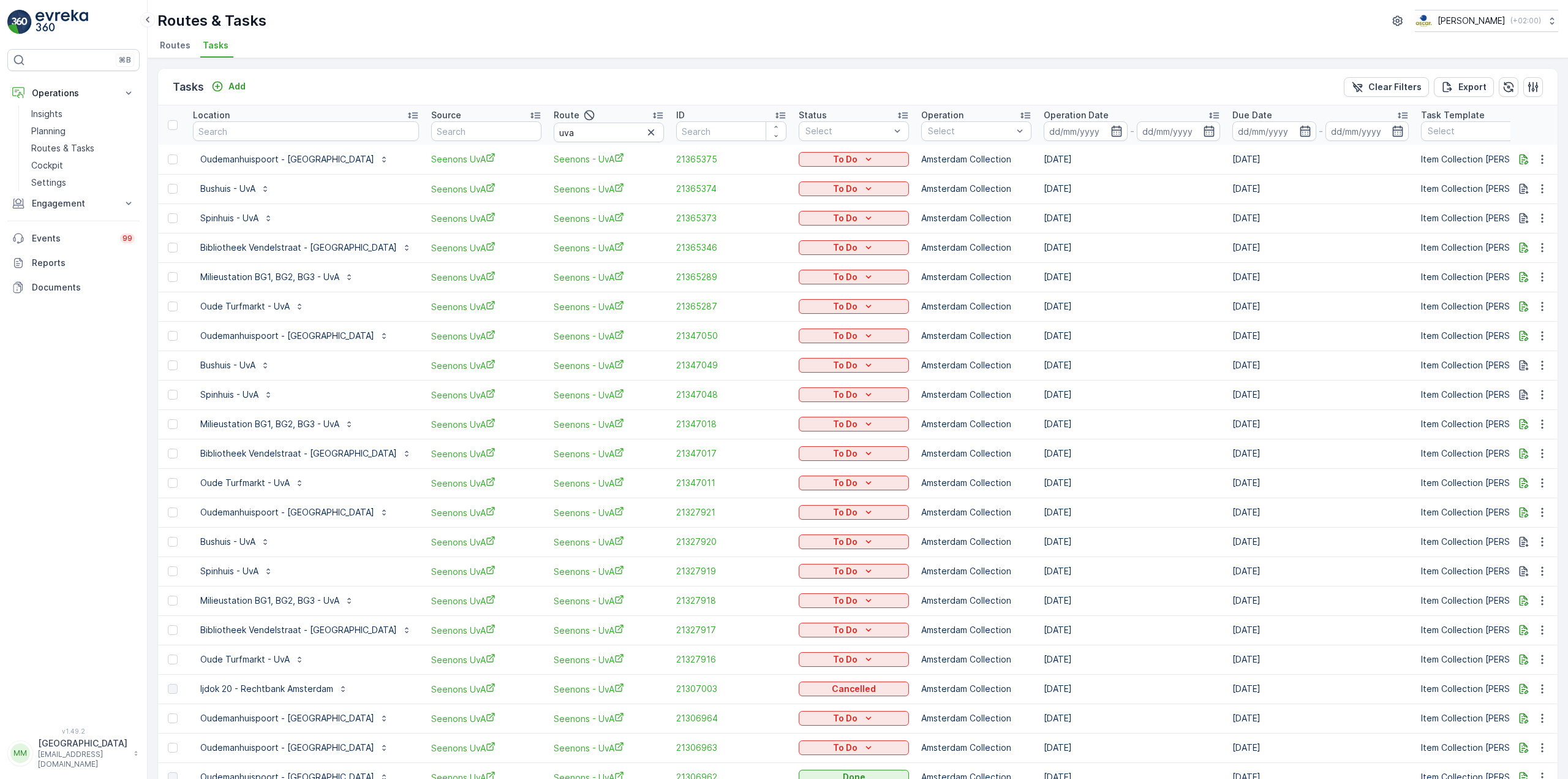
click at [1044, 124] on input at bounding box center [1086, 131] width 84 height 19
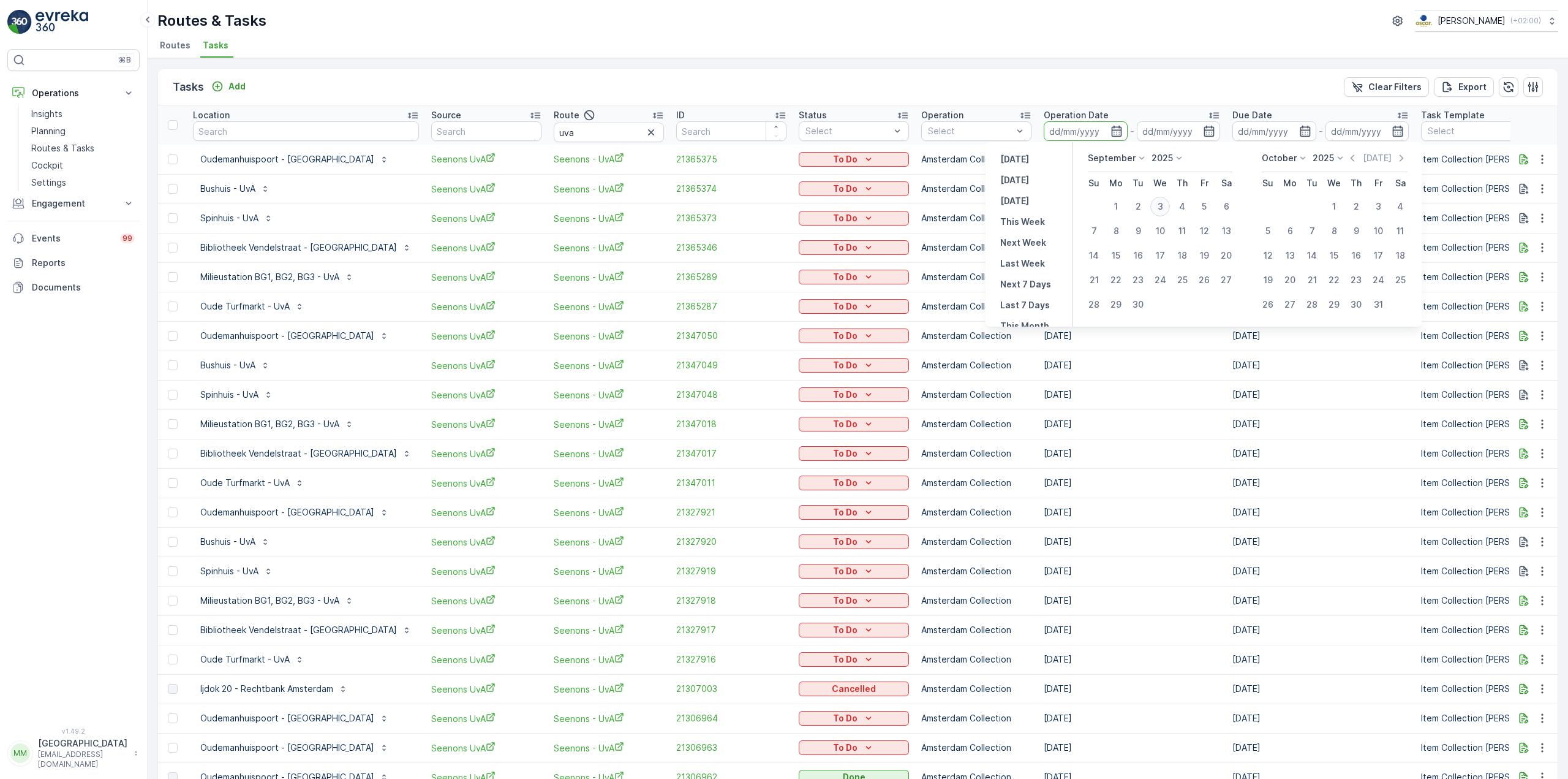
click at [1157, 209] on div "3" at bounding box center [1159, 206] width 19 height 19
type input "[DATE]"
click at [1157, 209] on div "3" at bounding box center [1159, 206] width 19 height 19
type input "[DATE]"
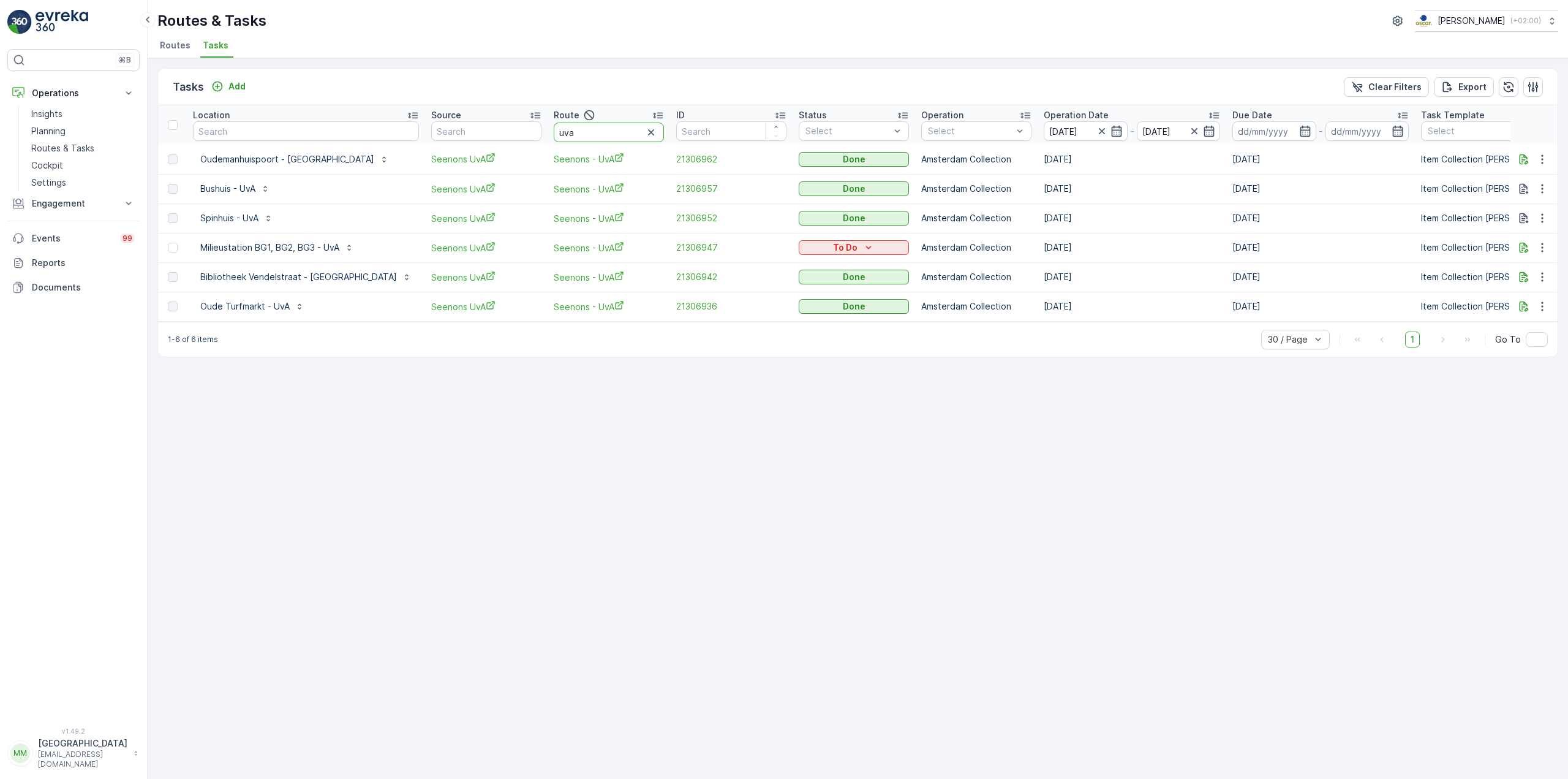
drag, startPoint x: 532, startPoint y: 130, endPoint x: 476, endPoint y: 118, distance: 57.3
click at [476, 118] on tr "Location Source Route uva ID Status Select Operation Select Operation Date 03.0…" at bounding box center [1161, 125] width 2005 height 39
type input "r"
type input "om"
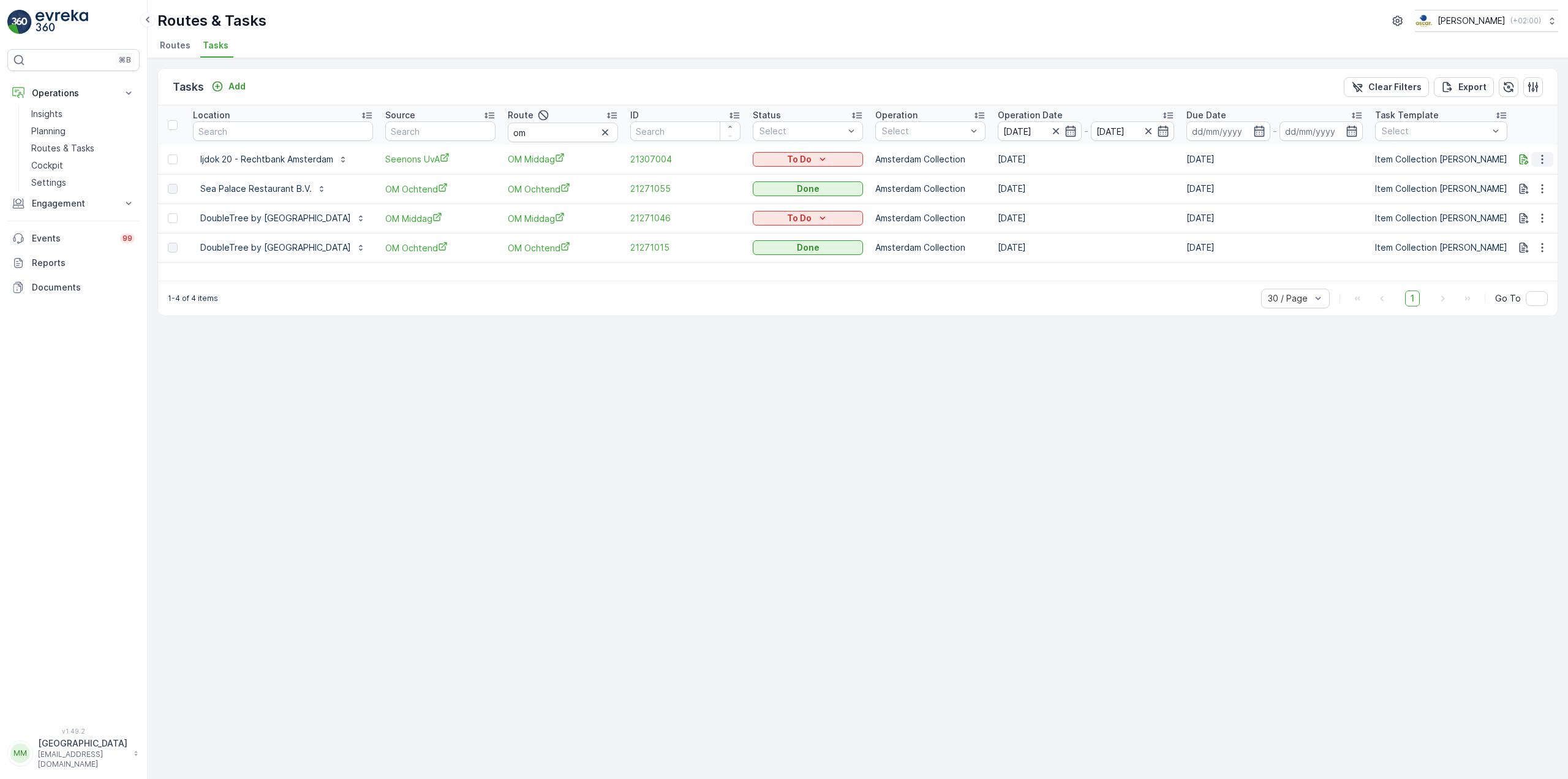
click at [1540, 160] on icon "button" at bounding box center [1542, 159] width 12 height 12
click at [1525, 209] on span "Change Route" at bounding box center [1511, 212] width 59 height 12
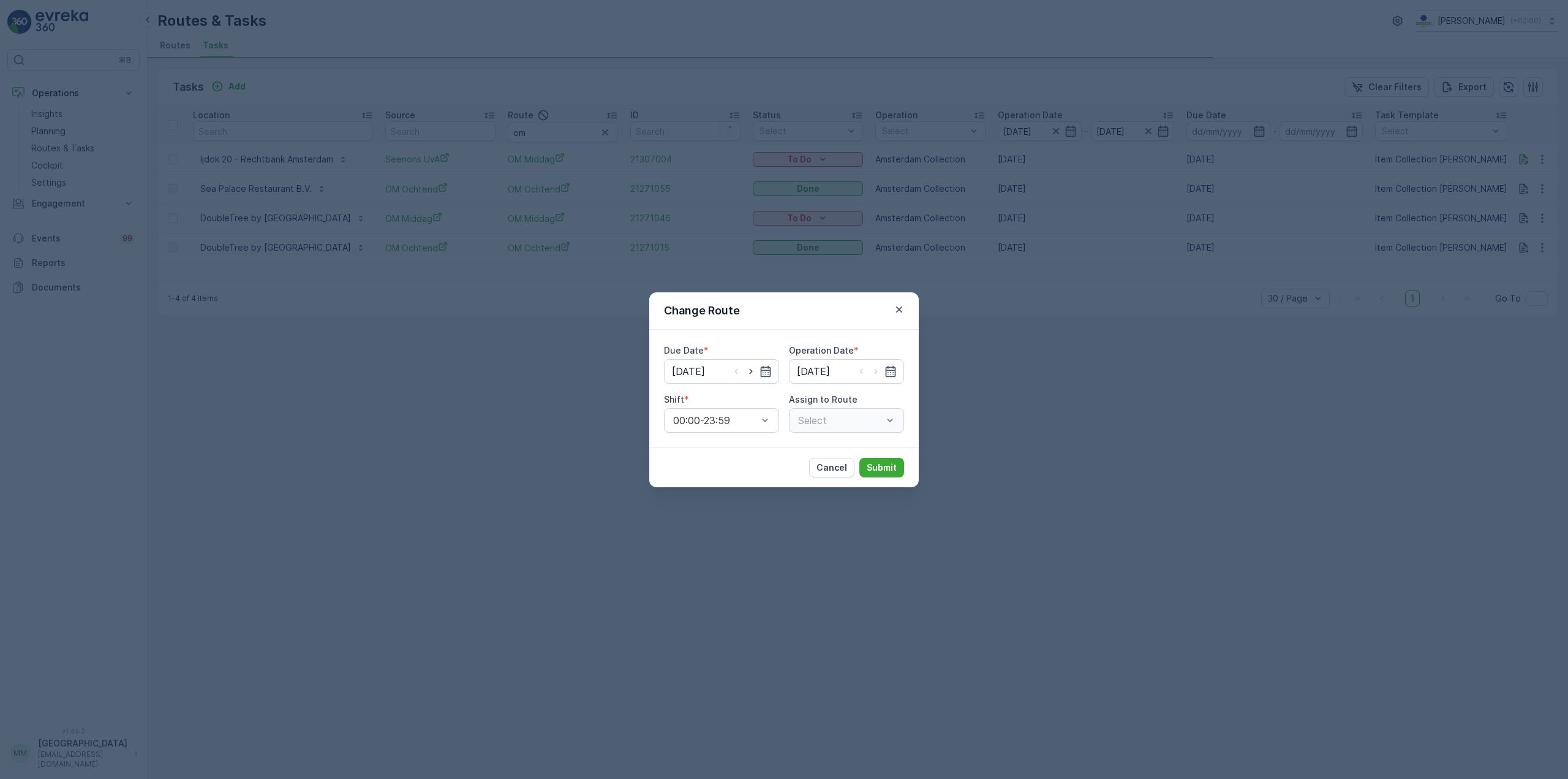
type input "[DATE]"
click at [752, 372] on icon "button" at bounding box center [751, 371] width 12 height 12
type input "[DATE]"
click at [877, 372] on icon "button" at bounding box center [875, 371] width 12 height 12
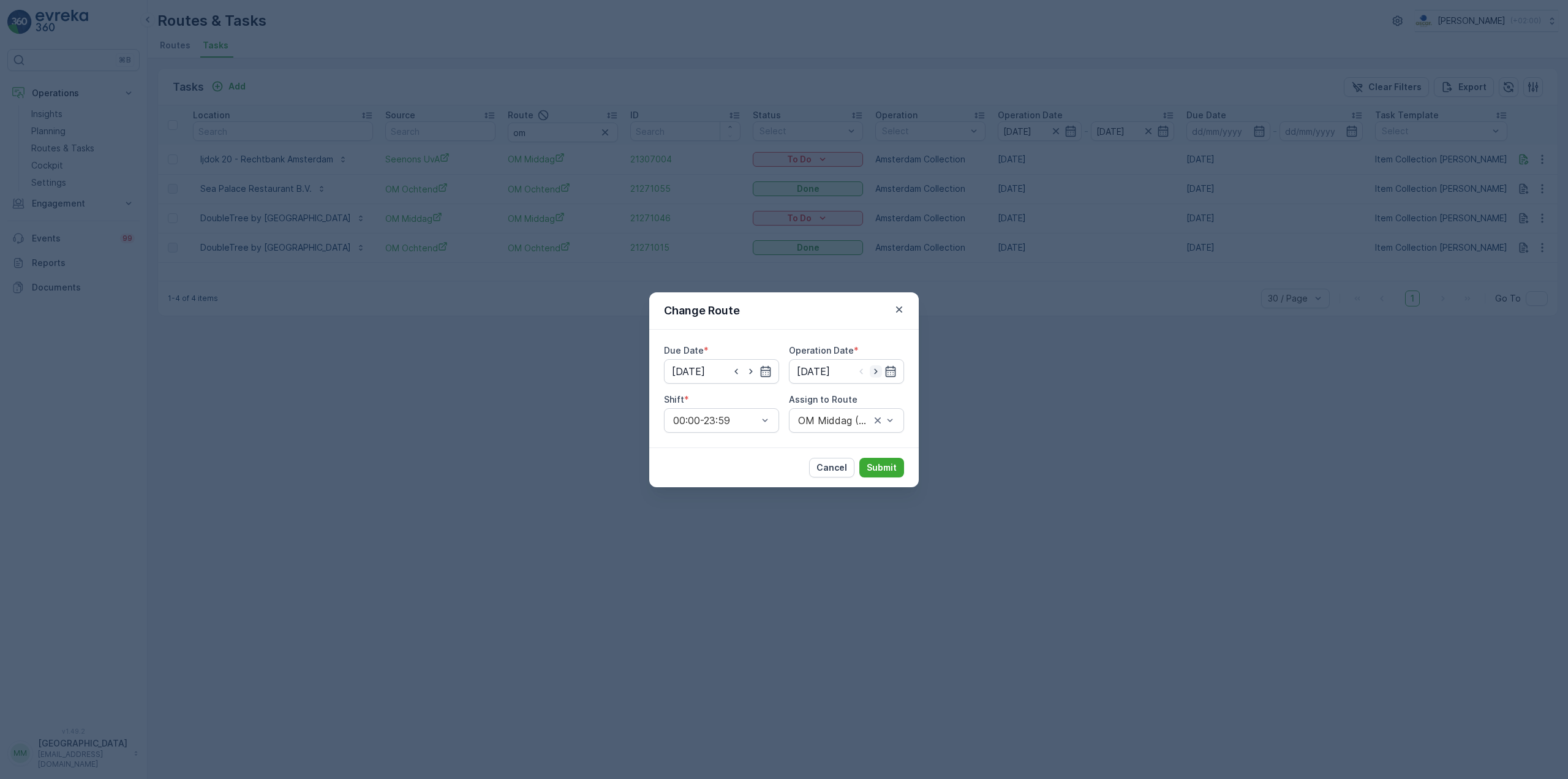
type input "[DATE]"
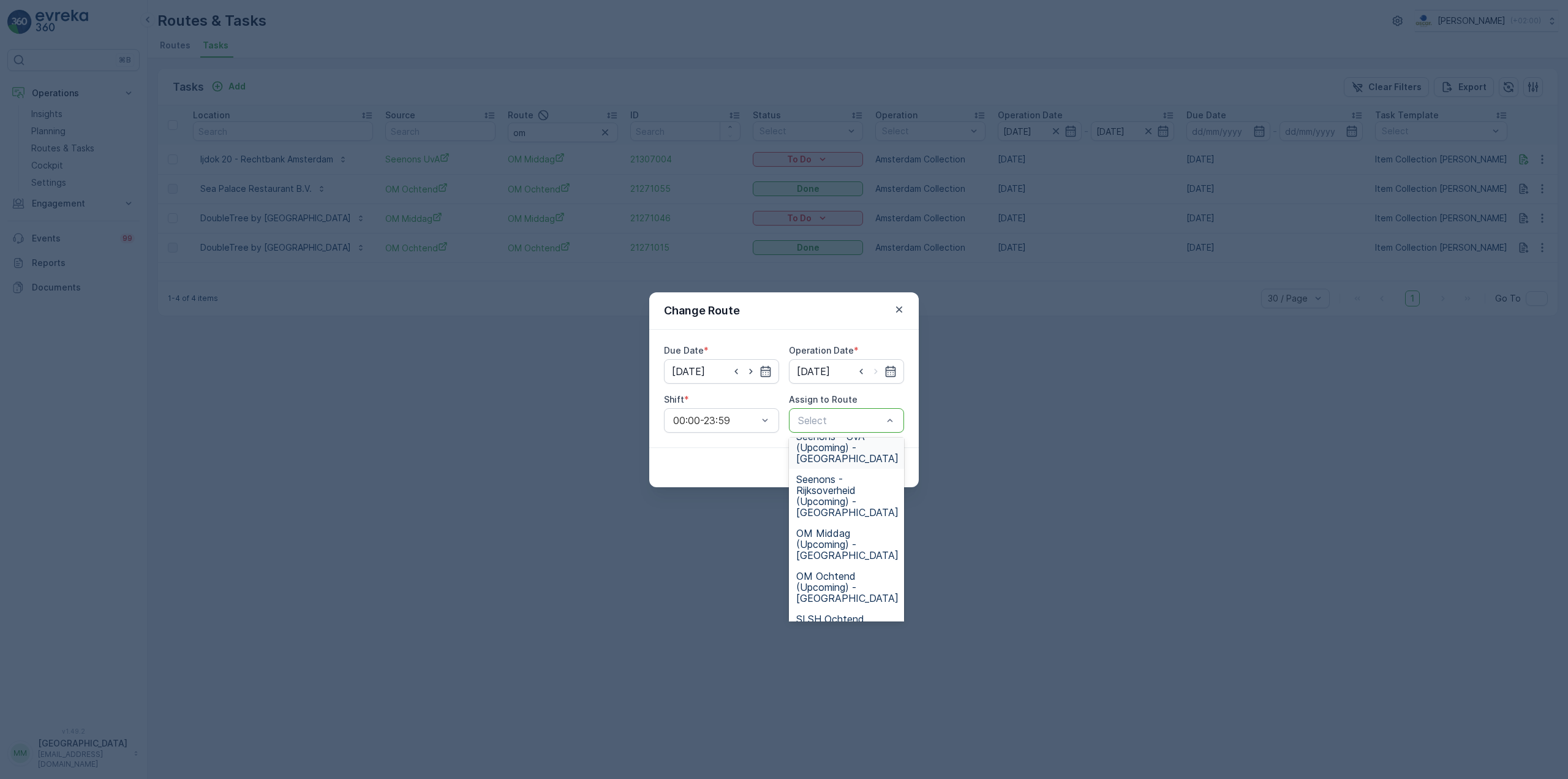
scroll to position [245, 0]
click at [854, 522] on span "[PERSON_NAME] (Upcoming) - [GEOGRAPHIC_DATA]" at bounding box center [847, 528] width 102 height 33
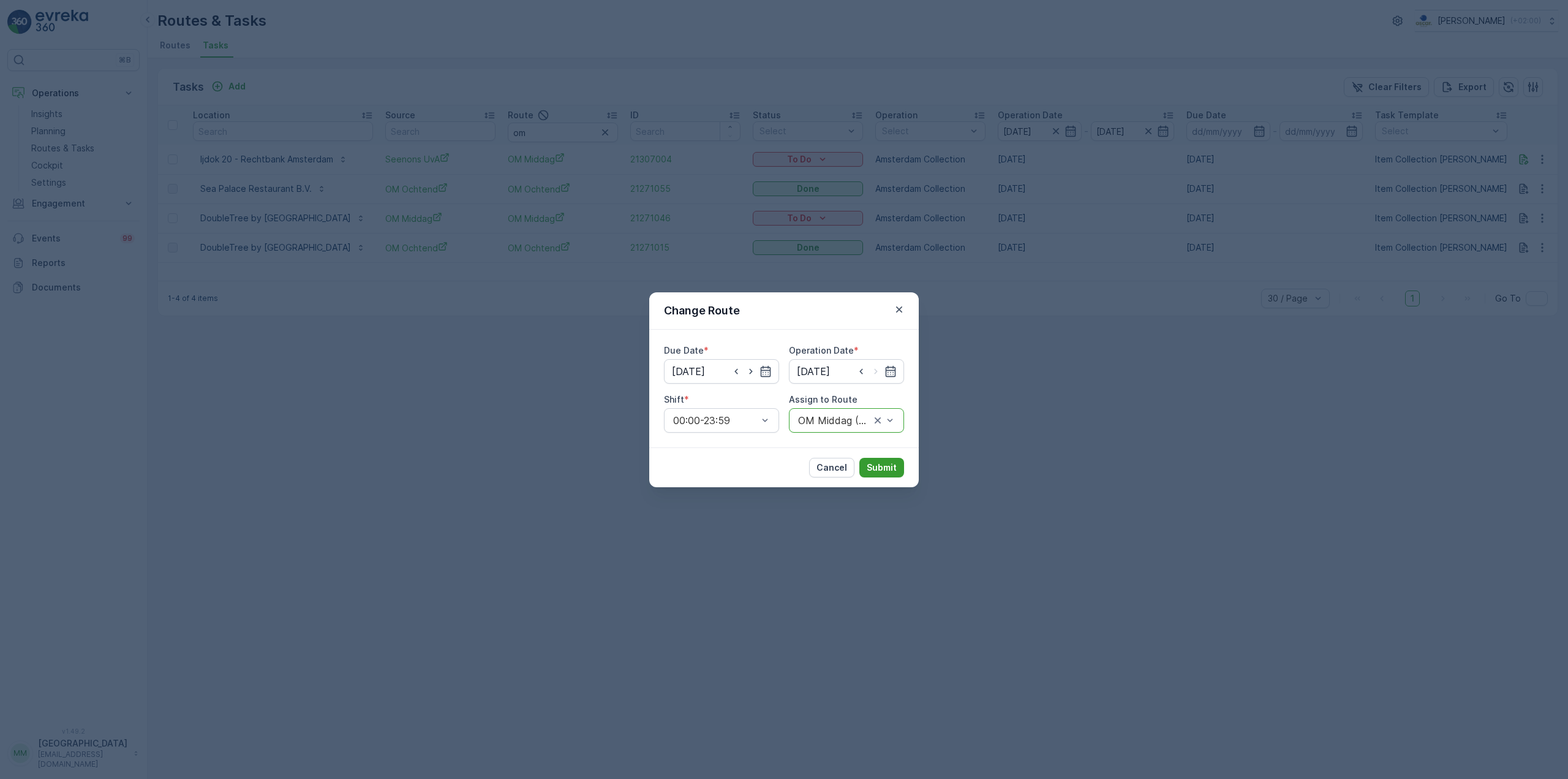
click at [881, 470] on p "Submit" at bounding box center [881, 468] width 30 height 12
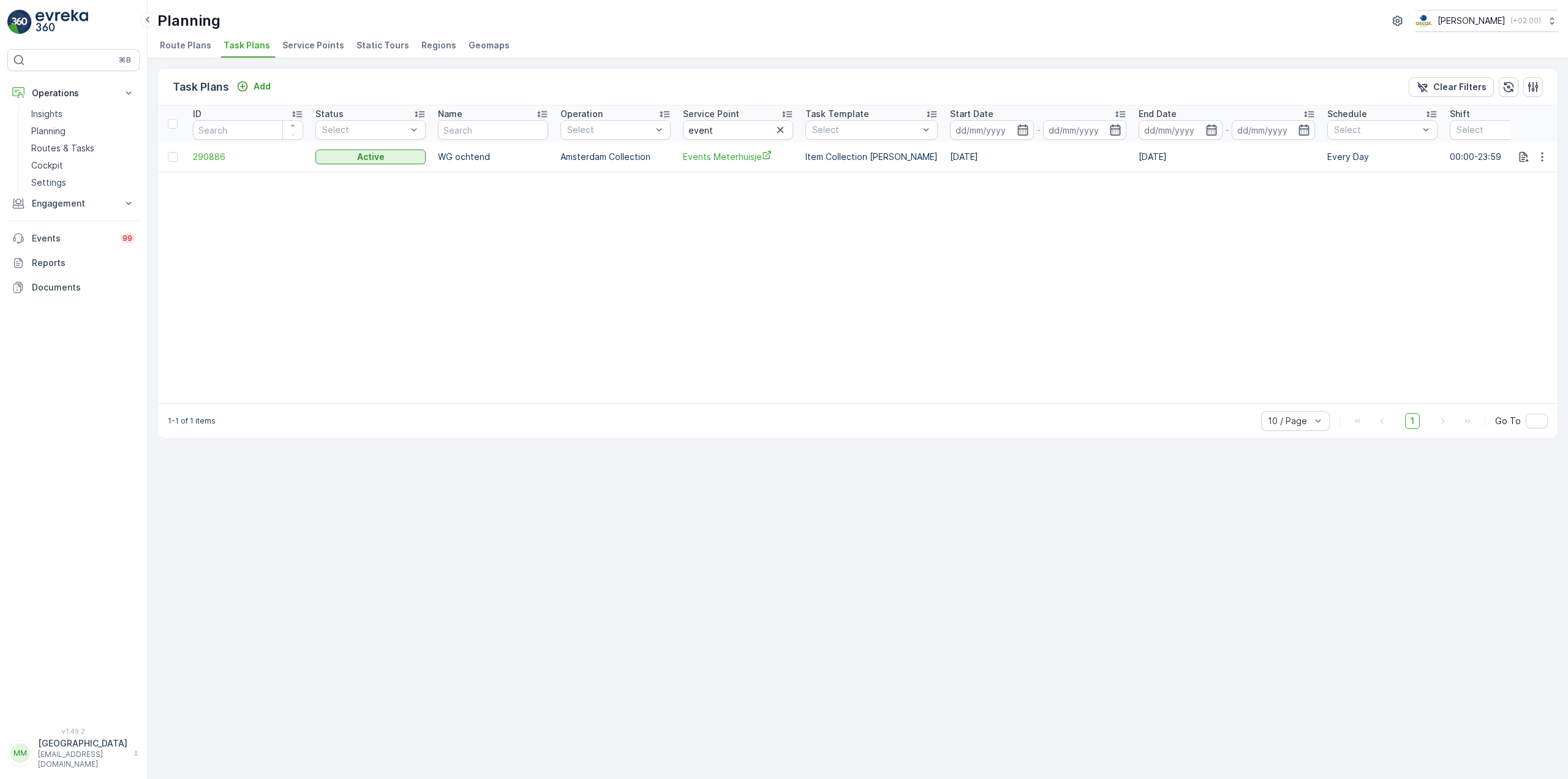
click at [73, 148] on p "Routes & Tasks" at bounding box center [63, 148] width 63 height 12
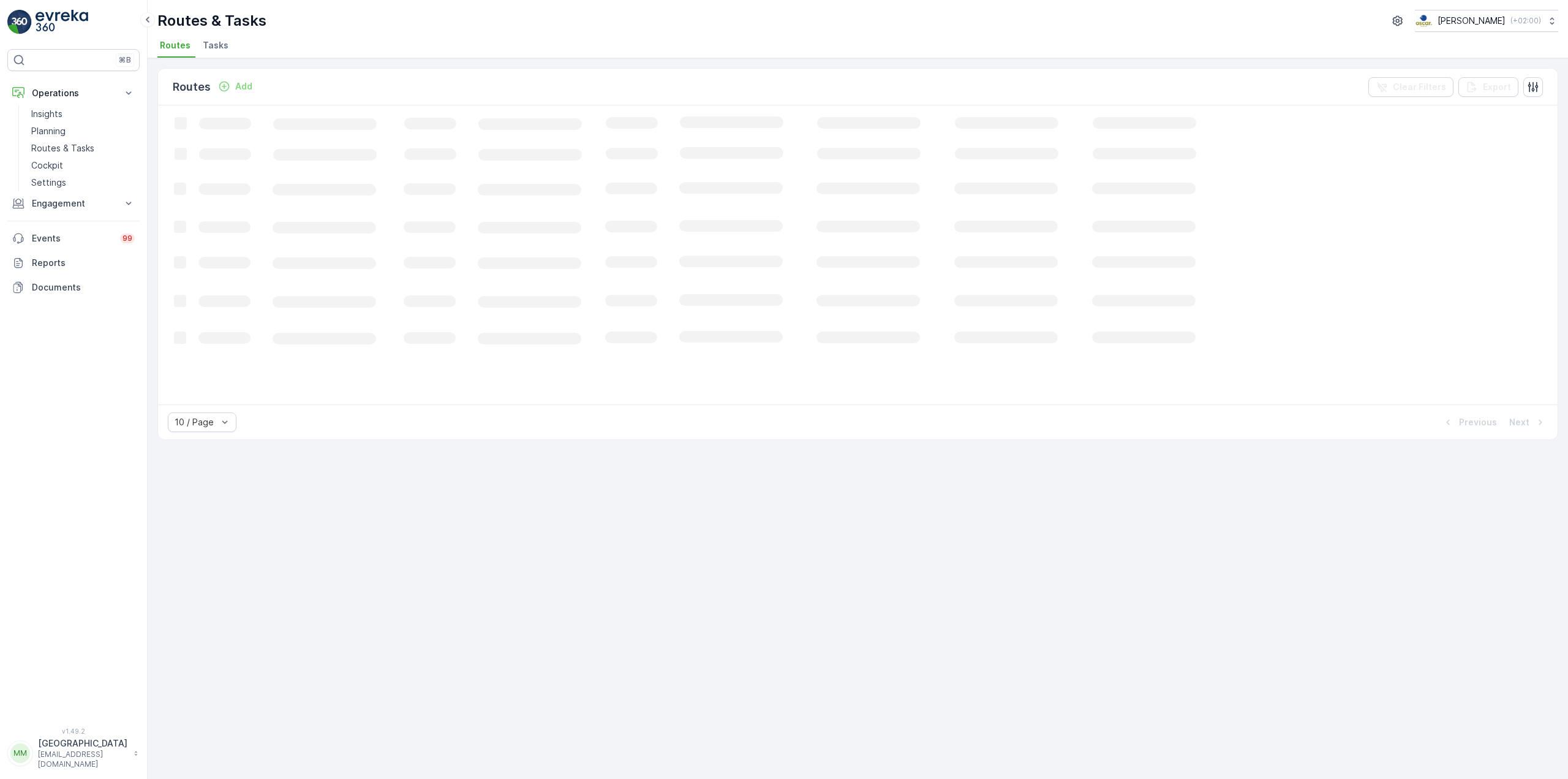
click at [228, 48] on li "Tasks" at bounding box center [217, 47] width 33 height 21
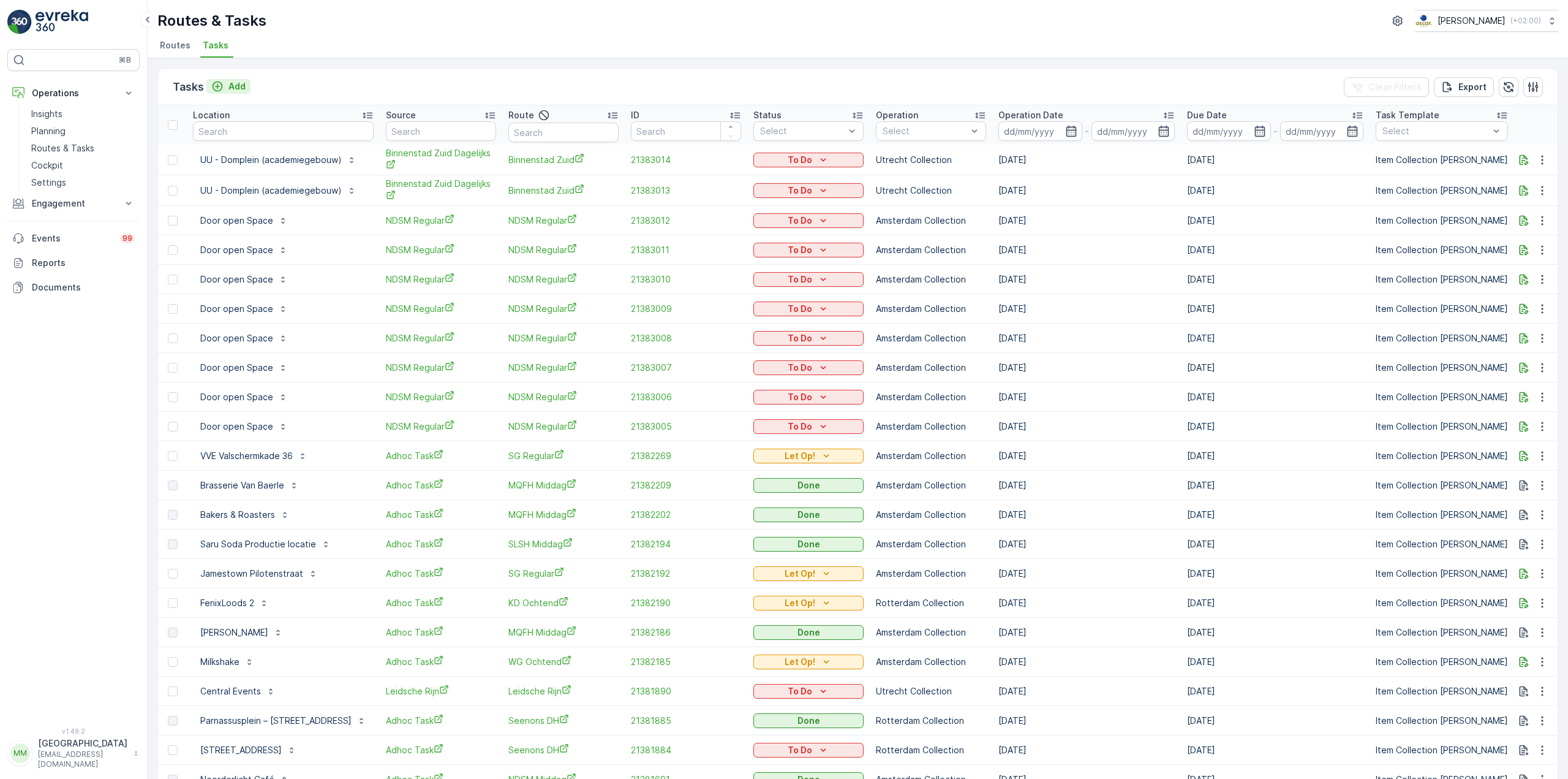
click at [220, 85] on icon "Add" at bounding box center [217, 86] width 12 height 12
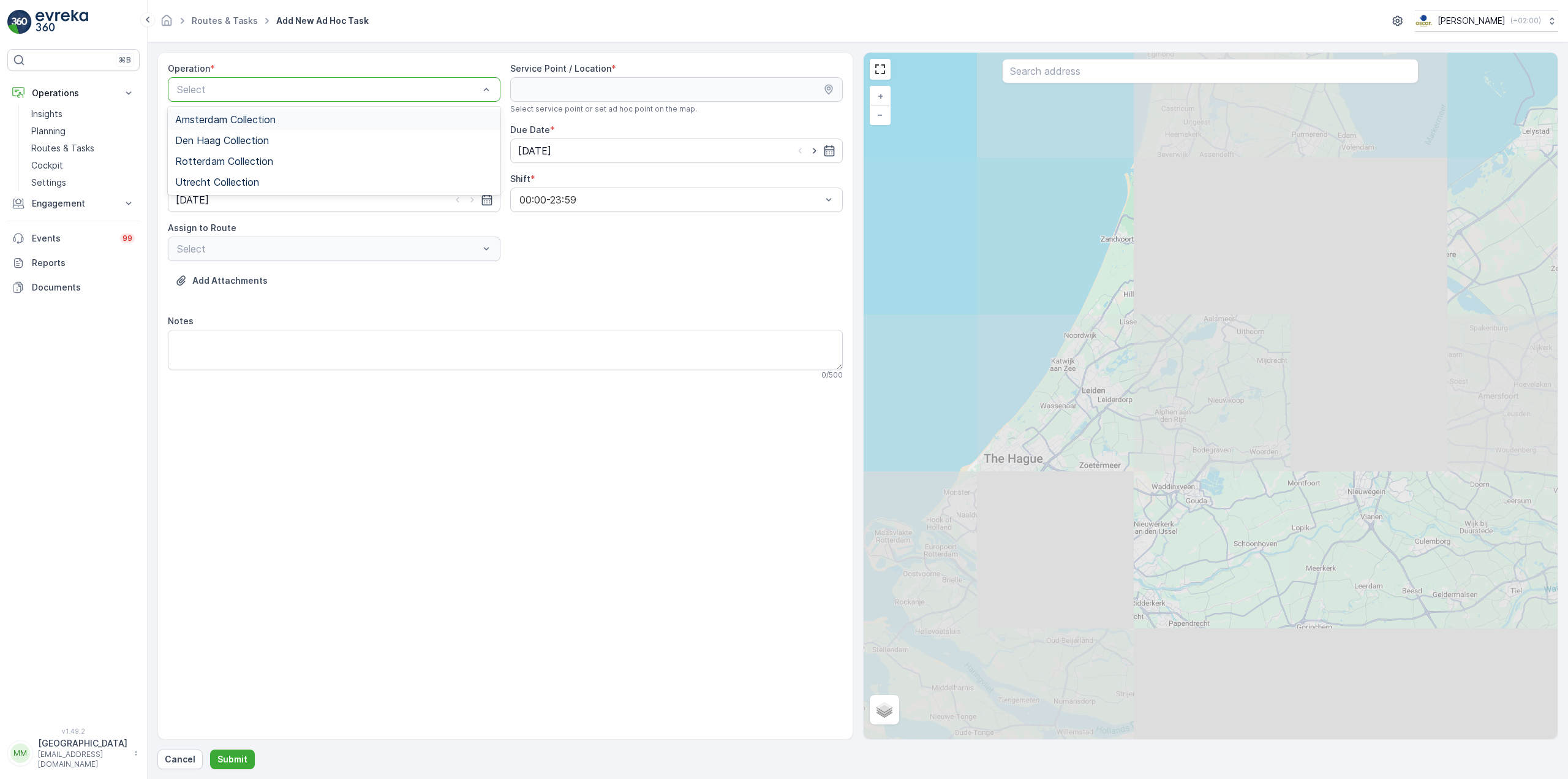
click at [291, 120] on div "Amsterdam Collection" at bounding box center [334, 120] width 318 height 11
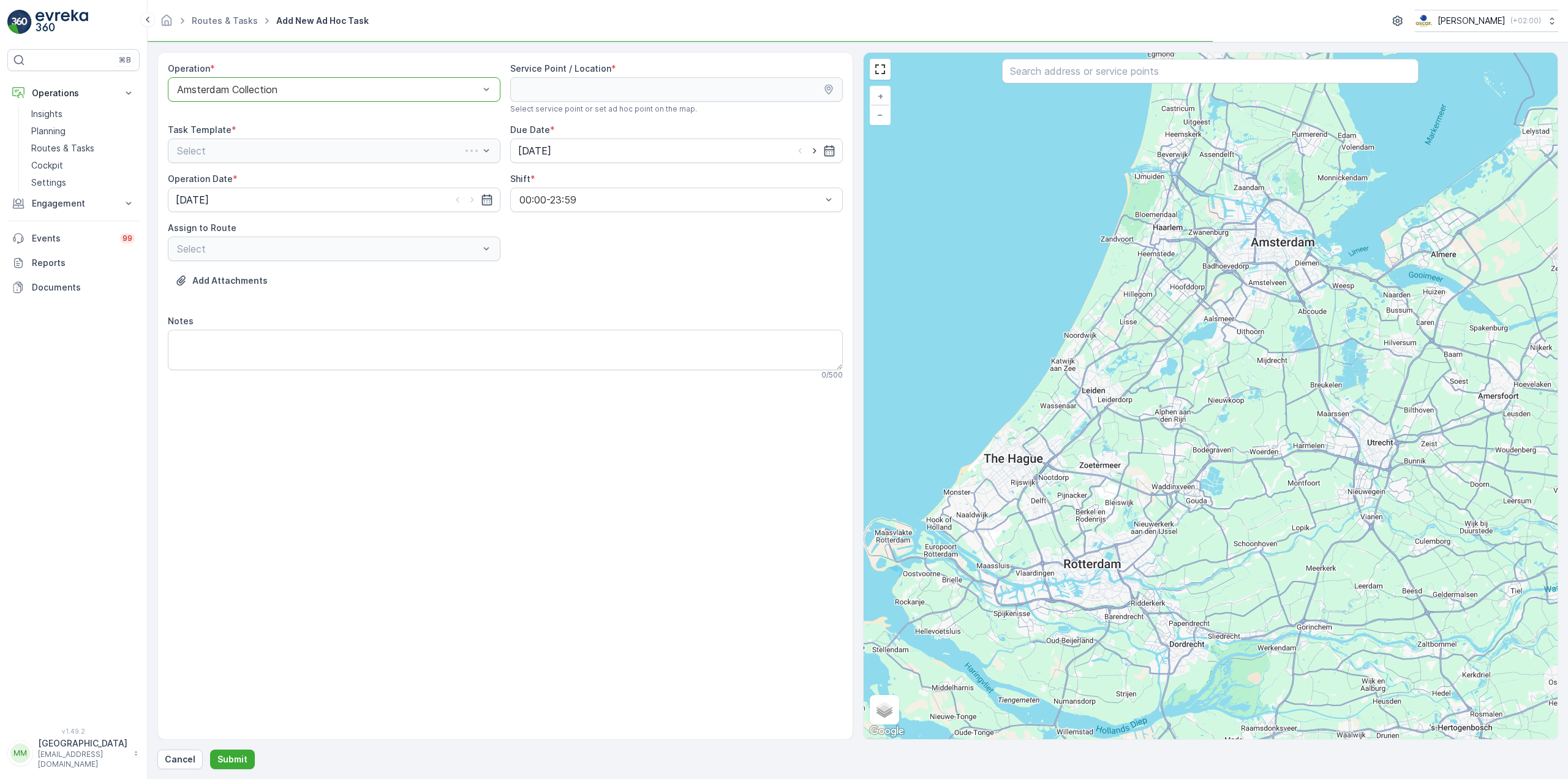
click at [1041, 63] on input "text" at bounding box center [1211, 71] width 417 height 25
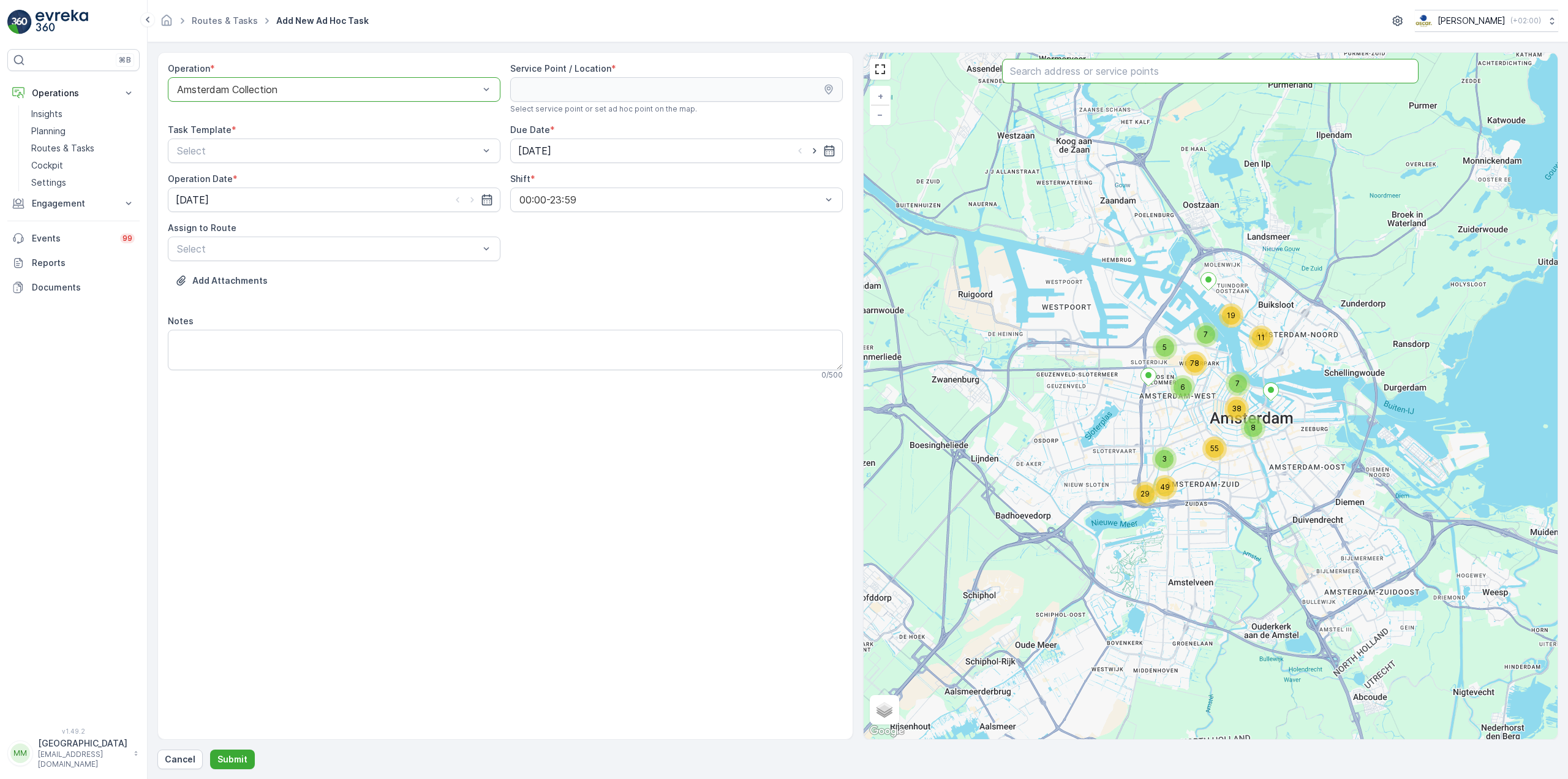
click at [1076, 85] on div at bounding box center [1211, 72] width 417 height 27
click at [1073, 59] on input "text" at bounding box center [1211, 71] width 417 height 25
type input "farm"
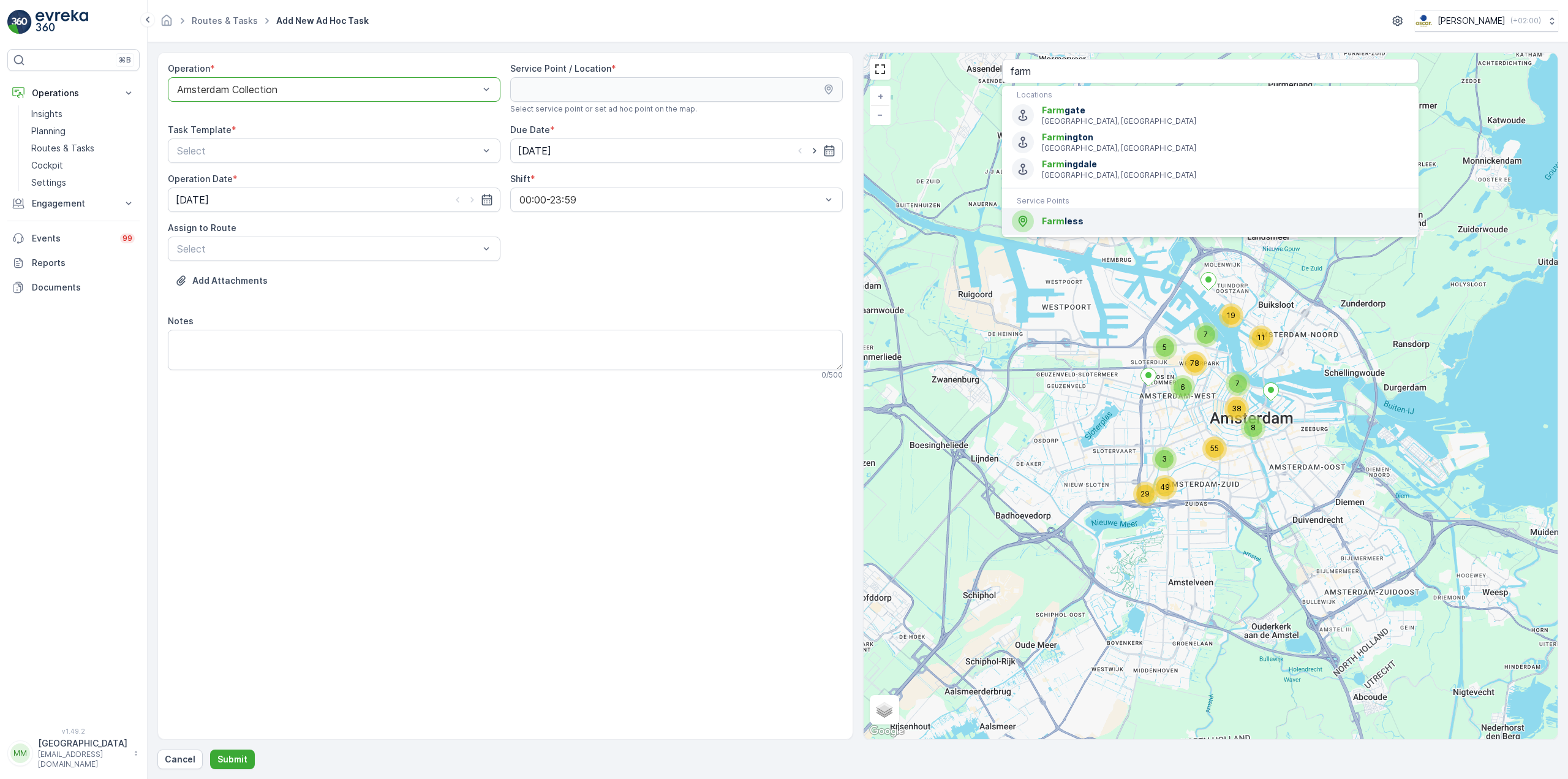
click at [1089, 215] on span "Farm less" at bounding box center [1225, 221] width 367 height 12
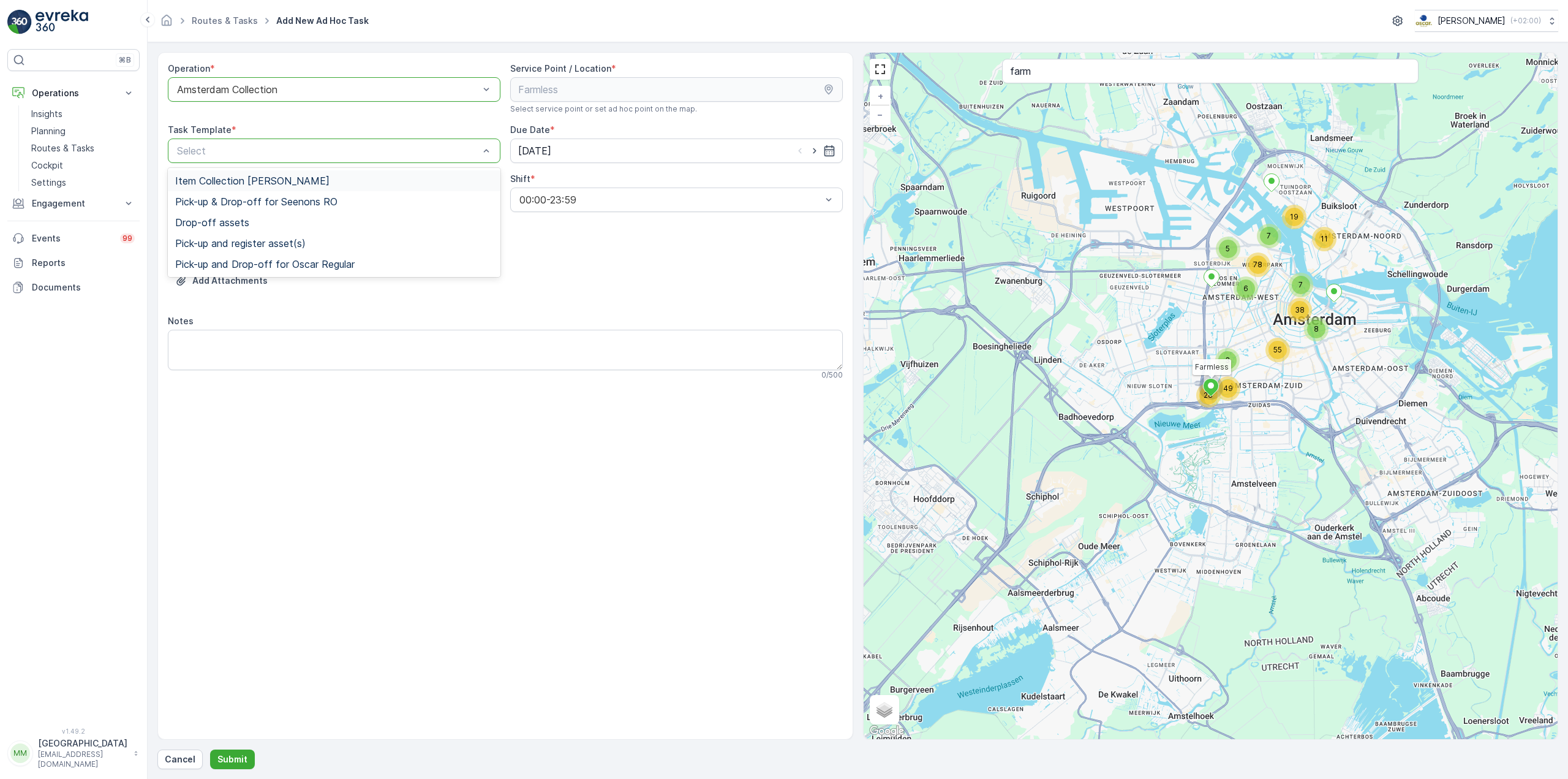
click at [395, 181] on div "Item Collection [PERSON_NAME]" at bounding box center [334, 180] width 318 height 11
click at [811, 152] on icon "button" at bounding box center [815, 150] width 12 height 12
type input "[DATE]"
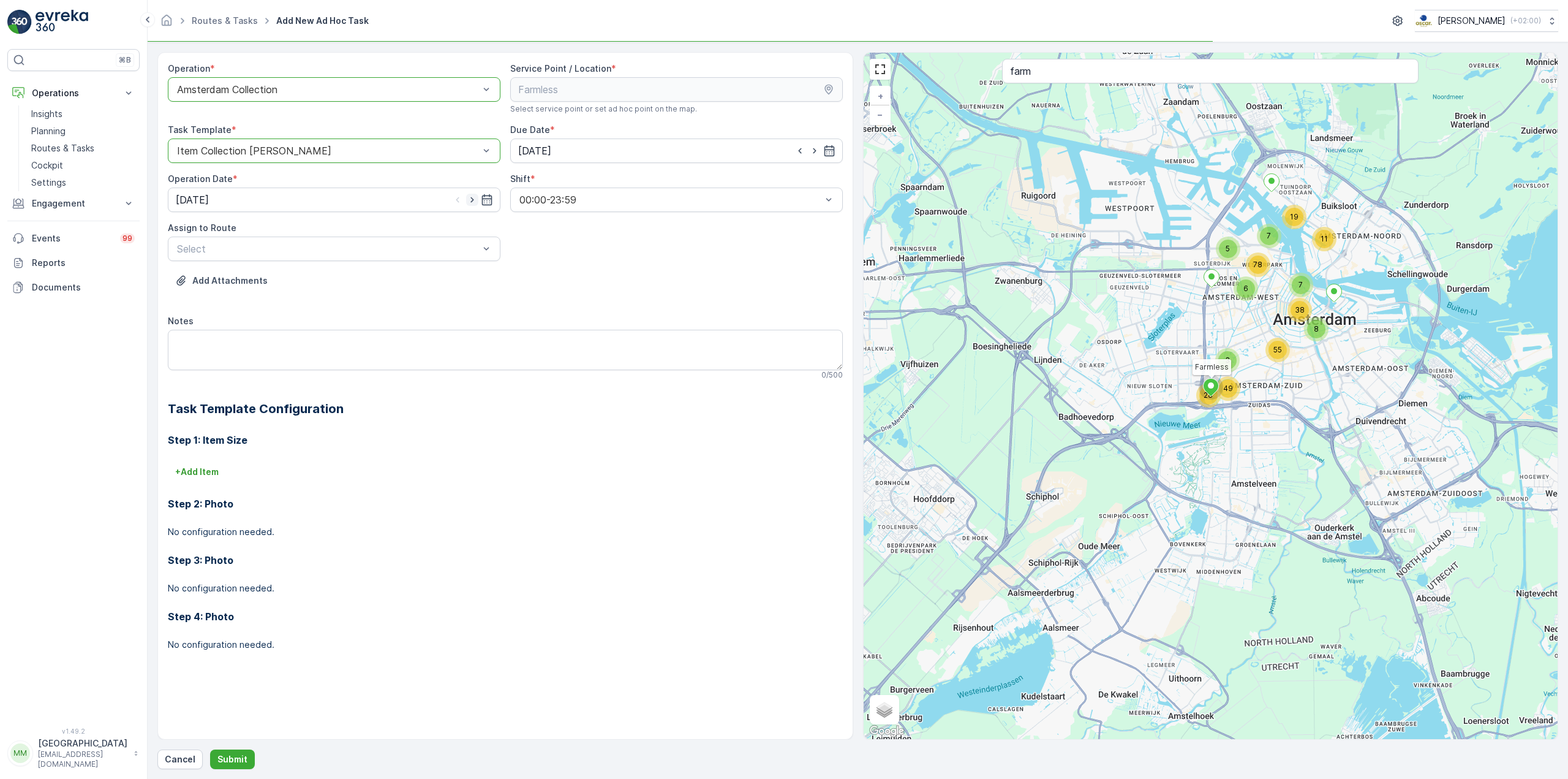
click at [469, 199] on icon "button" at bounding box center [472, 200] width 12 height 12
type input "[DATE]"
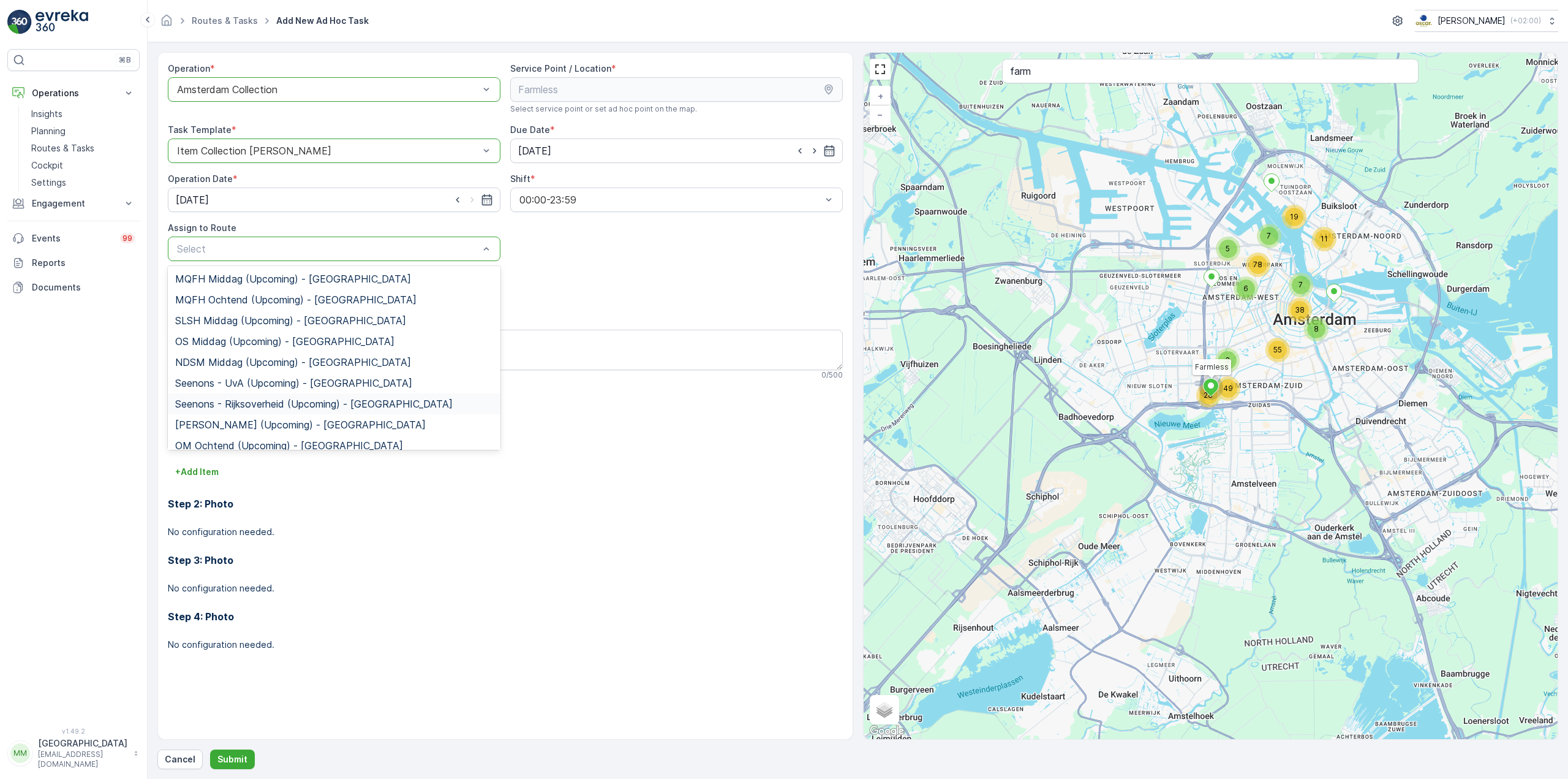
scroll to position [61, 0]
click at [313, 422] on span "SG Regular (Upcoming) - [GEOGRAPHIC_DATA]" at bounding box center [284, 426] width 218 height 11
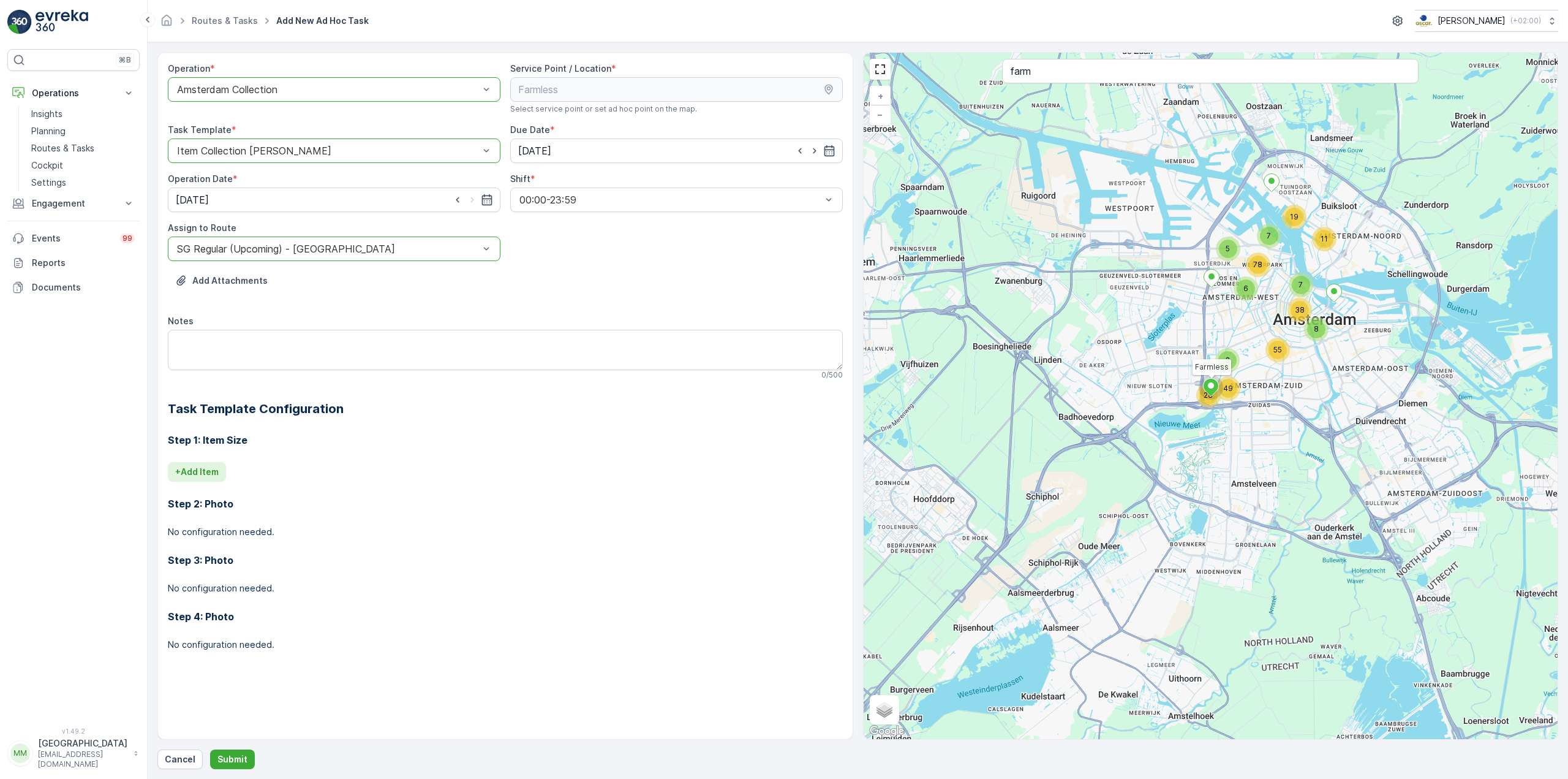
click at [220, 463] on button "+ Add Item" at bounding box center [196, 472] width 58 height 19
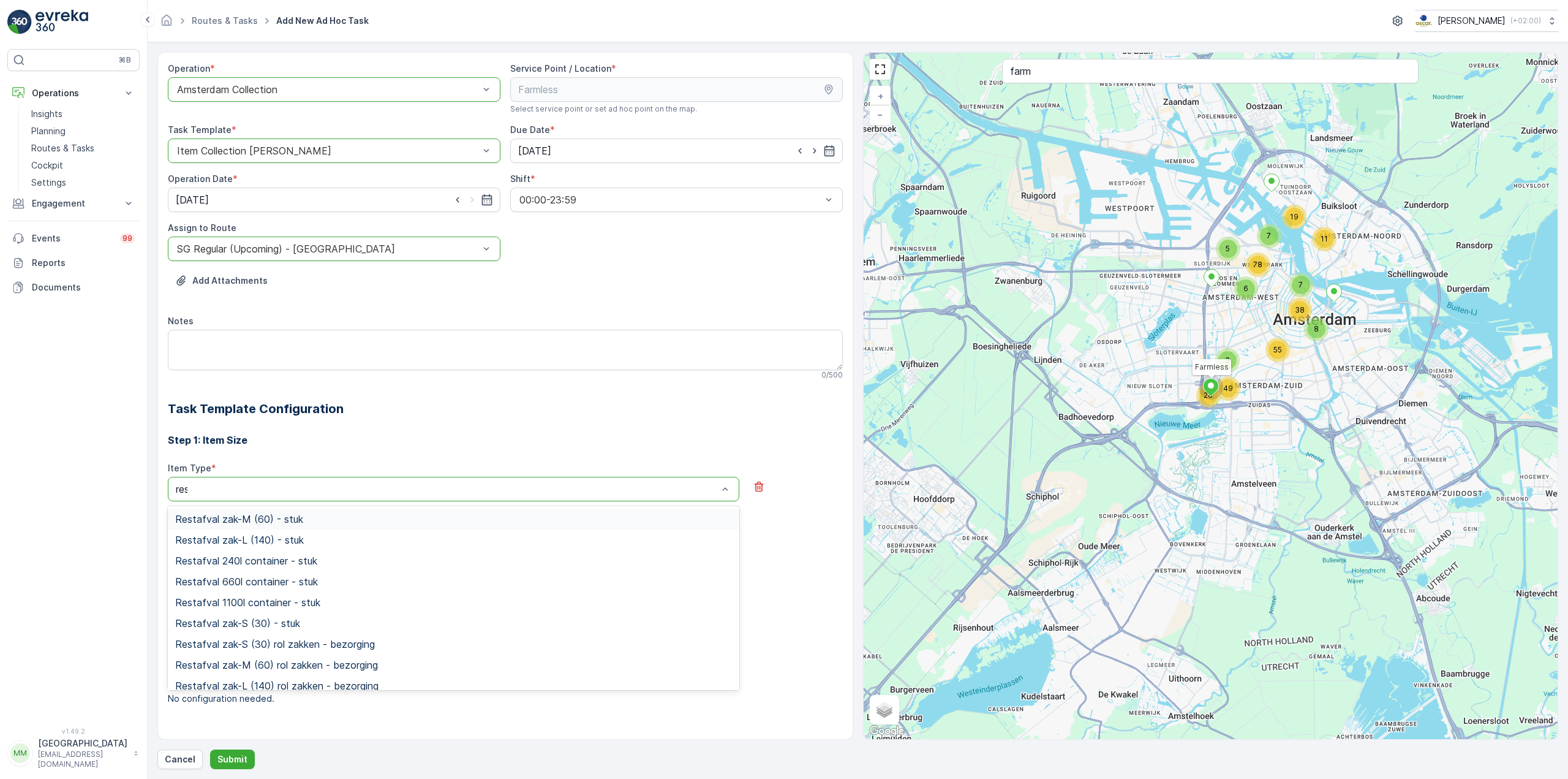
type input "rest"
click at [288, 517] on span "Restafval zak-M (60) - stuk" at bounding box center [239, 519] width 128 height 11
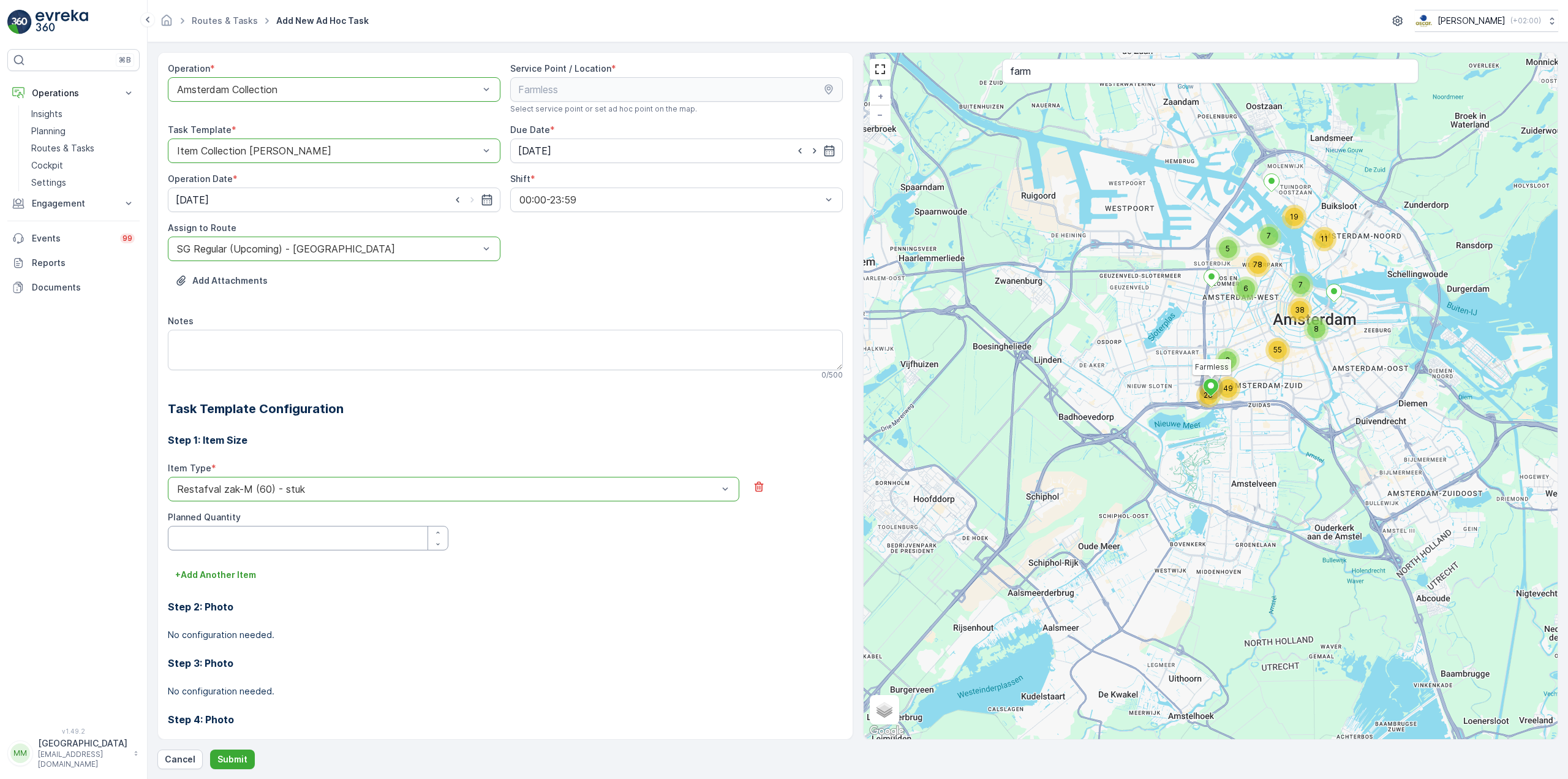
click at [270, 530] on Quantity "Planned Quantity" at bounding box center [308, 538] width 280 height 25
type Quantity "1"
click at [245, 578] on p "+ Add Another Item" at bounding box center [215, 575] width 81 height 12
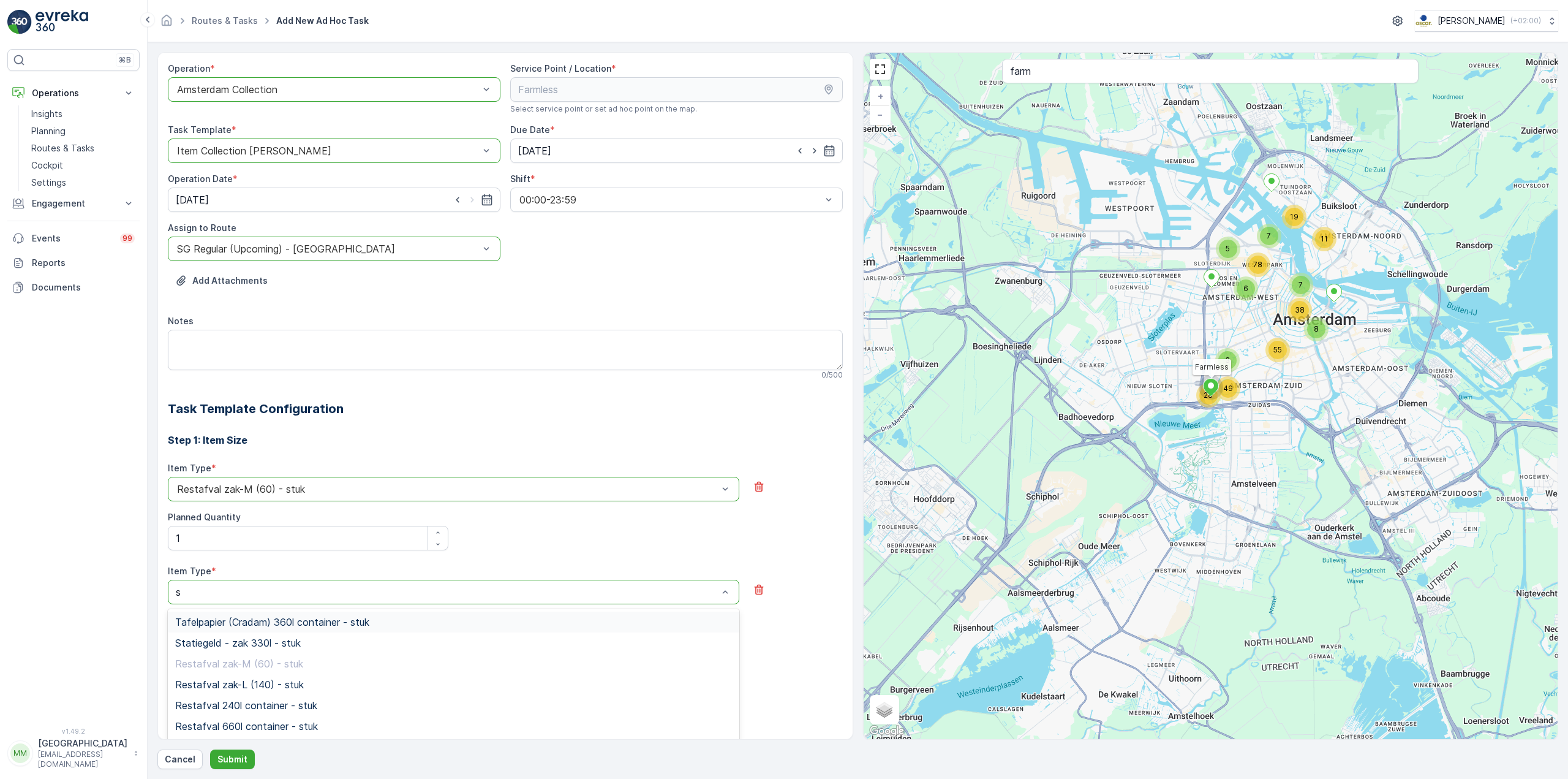
type input "sw"
click at [252, 641] on span "Swill emmer 23l - stuk" at bounding box center [224, 643] width 99 height 11
click at [237, 640] on Quantity "Planned Quantity" at bounding box center [308, 641] width 280 height 25
type Quantity "1"
drag, startPoint x: 222, startPoint y: 678, endPoint x: 729, endPoint y: 325, distance: 617.8
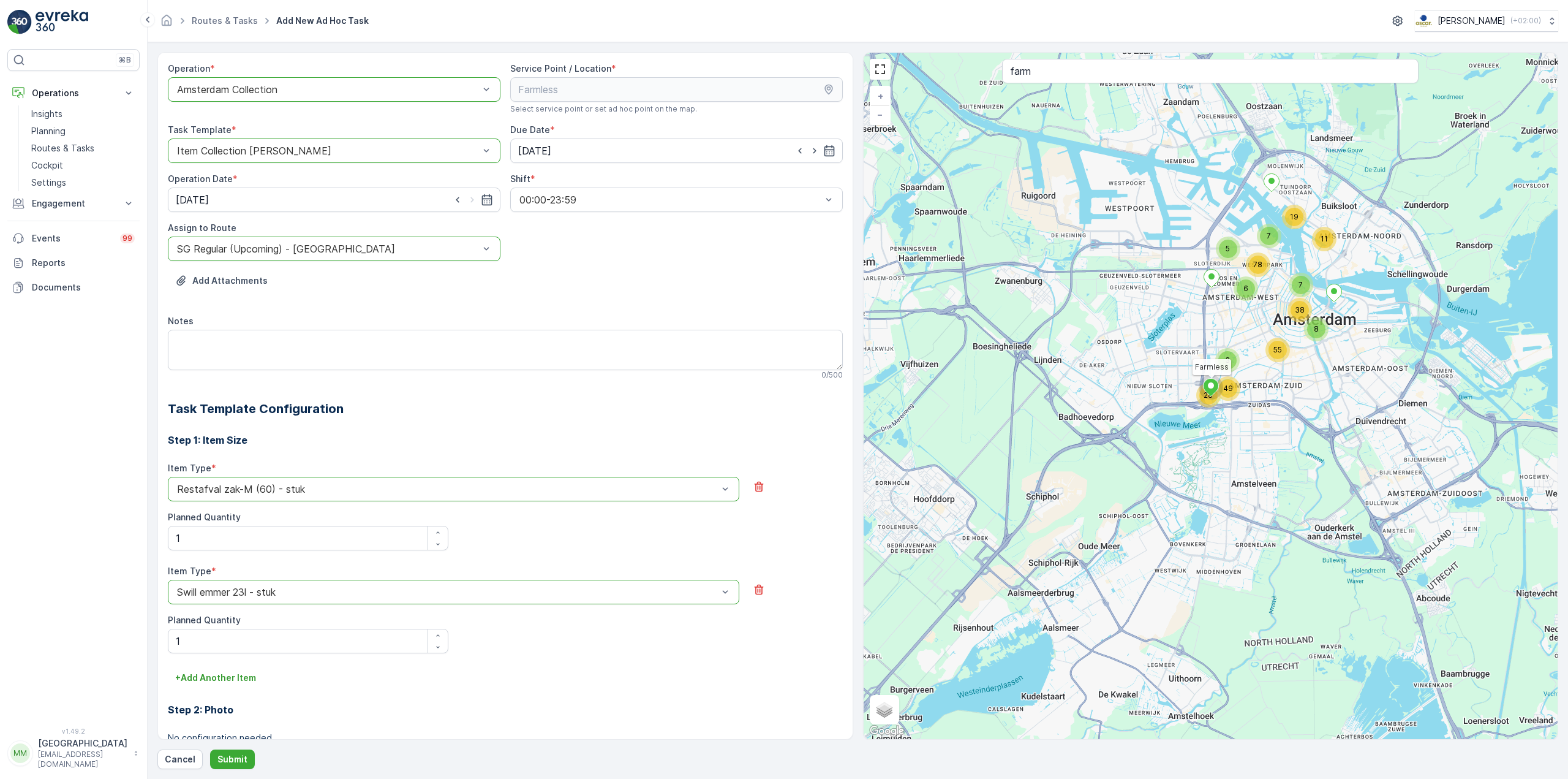
click at [224, 677] on p "+ Add Another Item" at bounding box center [215, 677] width 81 height 12
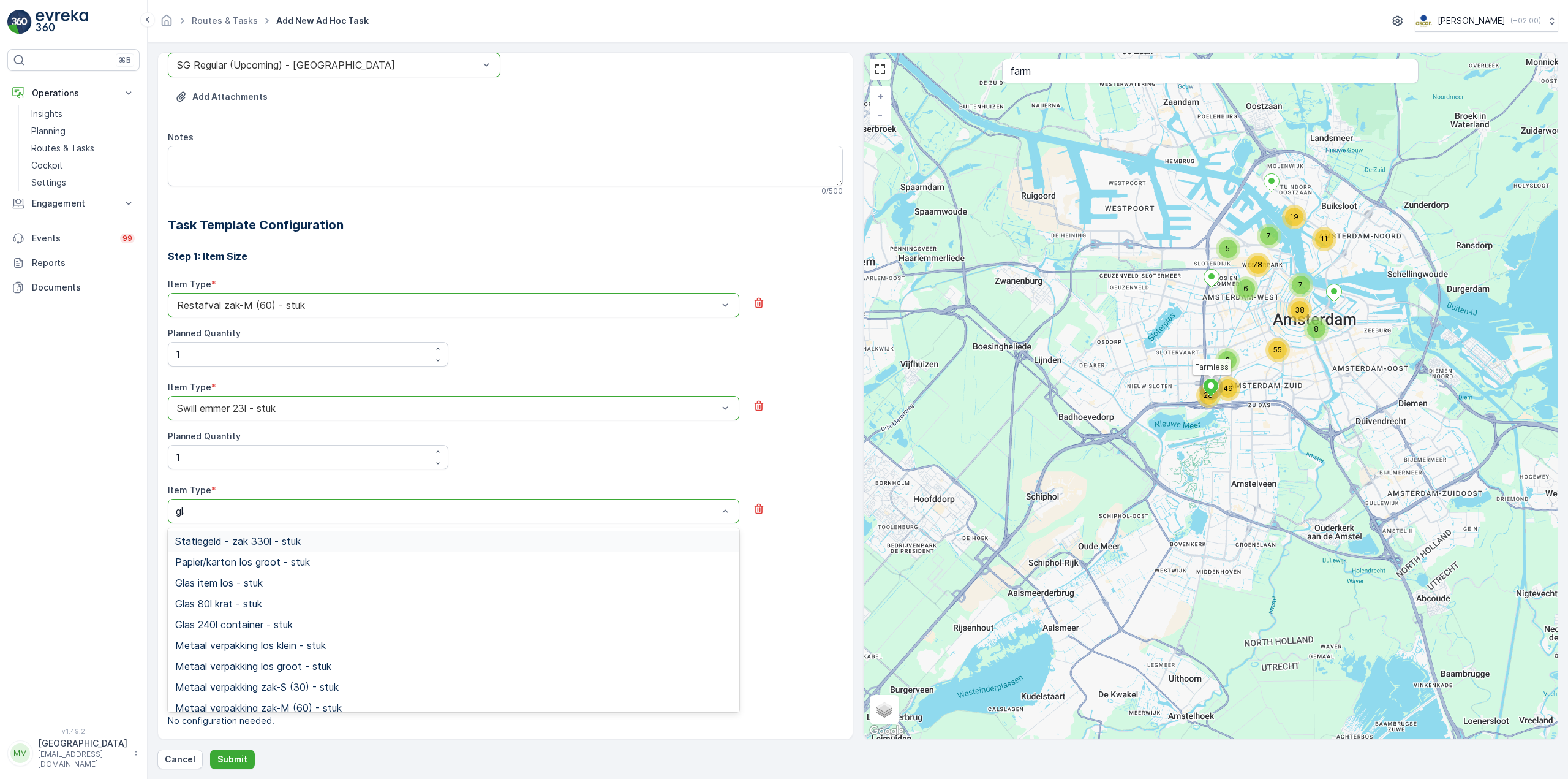
type input "glas"
click at [259, 561] on span "Glas 80l krat - stuk" at bounding box center [218, 562] width 87 height 11
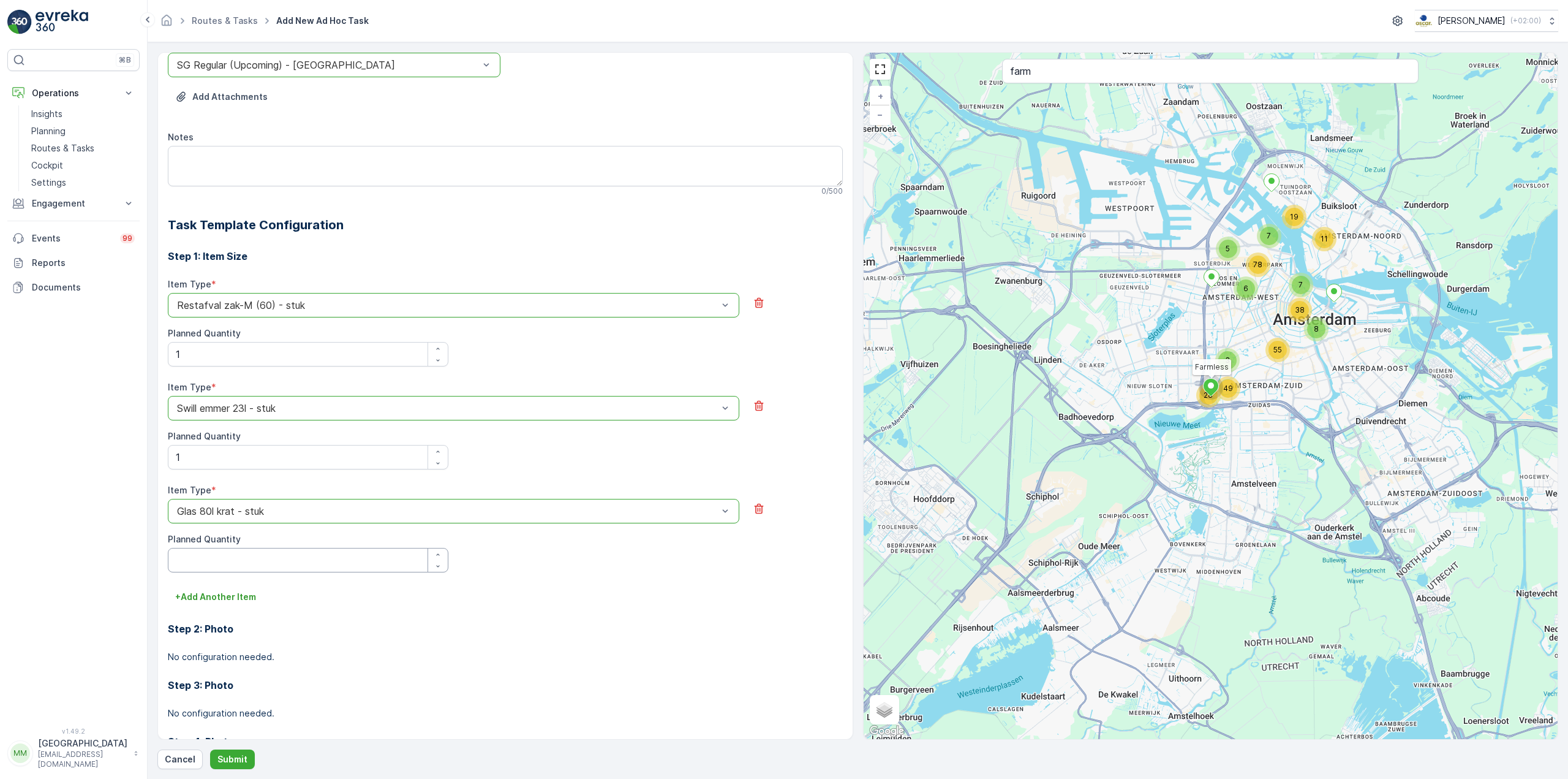
click at [240, 552] on Quantity "Planned Quantity" at bounding box center [308, 560] width 280 height 25
click at [254, 514] on div at bounding box center [447, 511] width 544 height 11
type input "glas"
click at [255, 543] on span "Glas item los - stuk" at bounding box center [218, 541] width 87 height 11
click at [246, 557] on Quantity "Planned Quantity" at bounding box center [308, 560] width 280 height 25
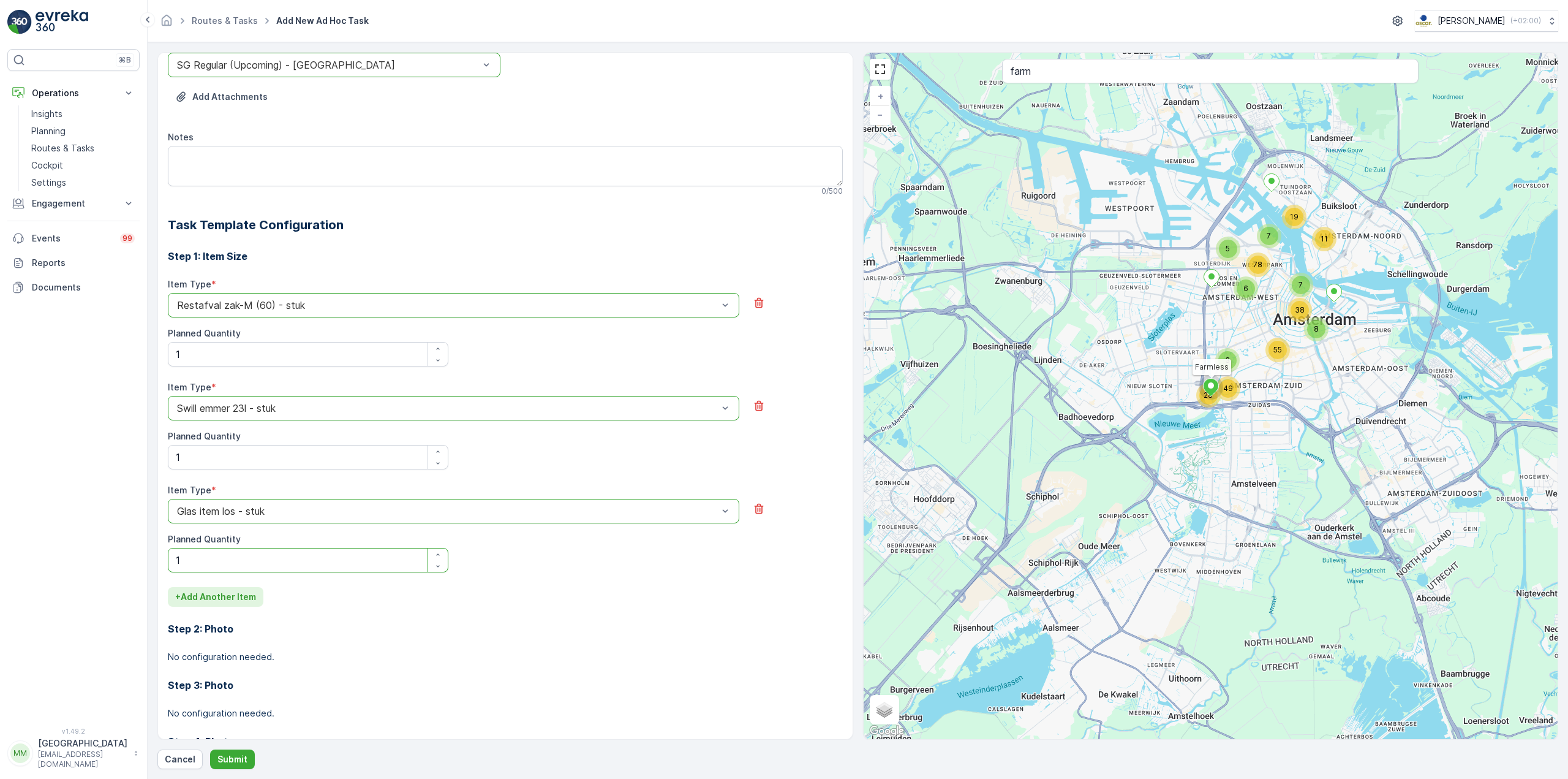
type Quantity "1"
click at [234, 595] on p "+ Add Another Item" at bounding box center [215, 597] width 81 height 12
click at [238, 622] on div "Select" at bounding box center [453, 614] width 572 height 25
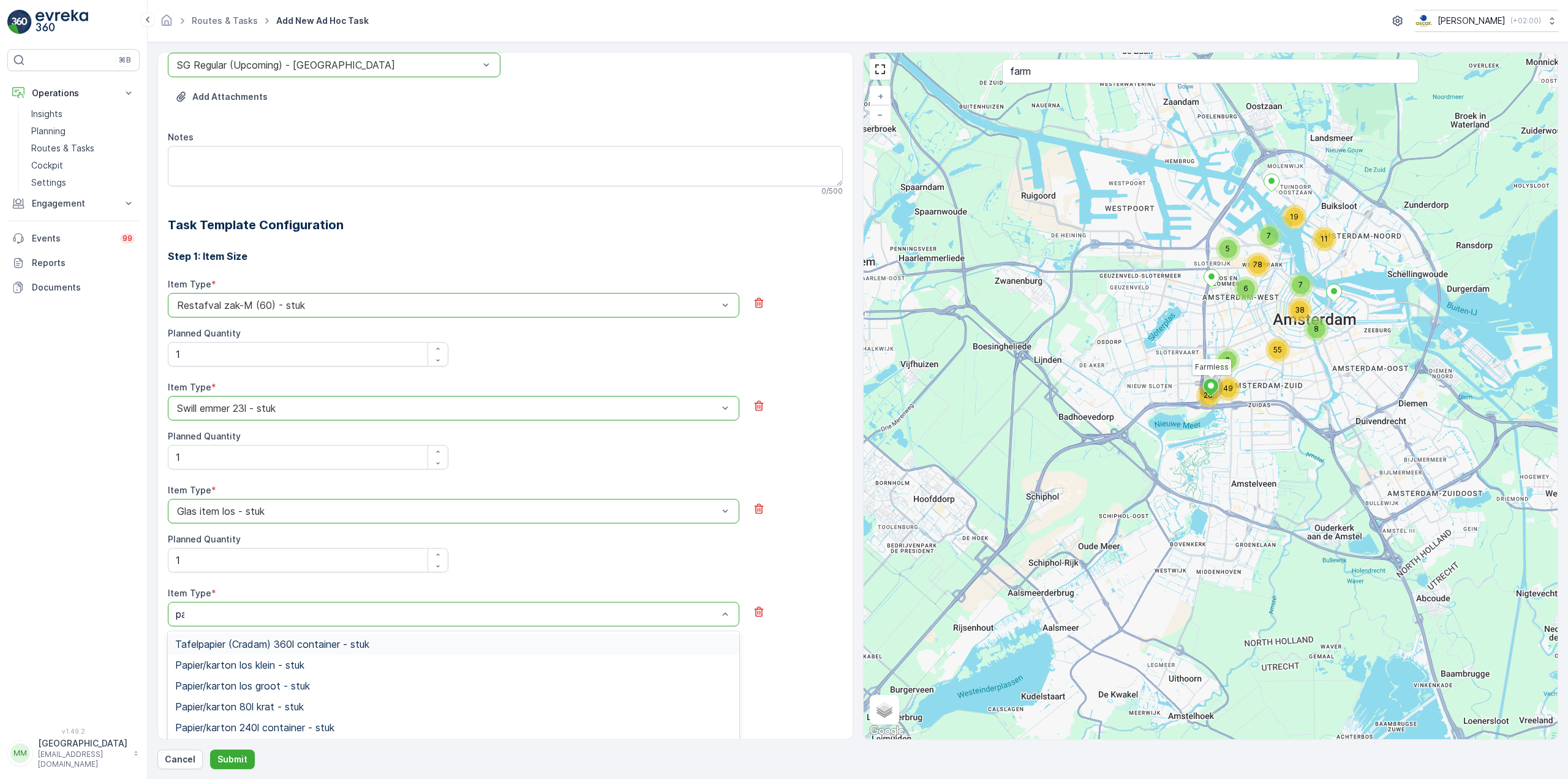
type input "pap"
click at [284, 689] on span "Papier/karton 660l container - stuk" at bounding box center [254, 687] width 160 height 11
click at [273, 656] on Quantity "Planned Quantity" at bounding box center [308, 663] width 280 height 25
type Quantity "1"
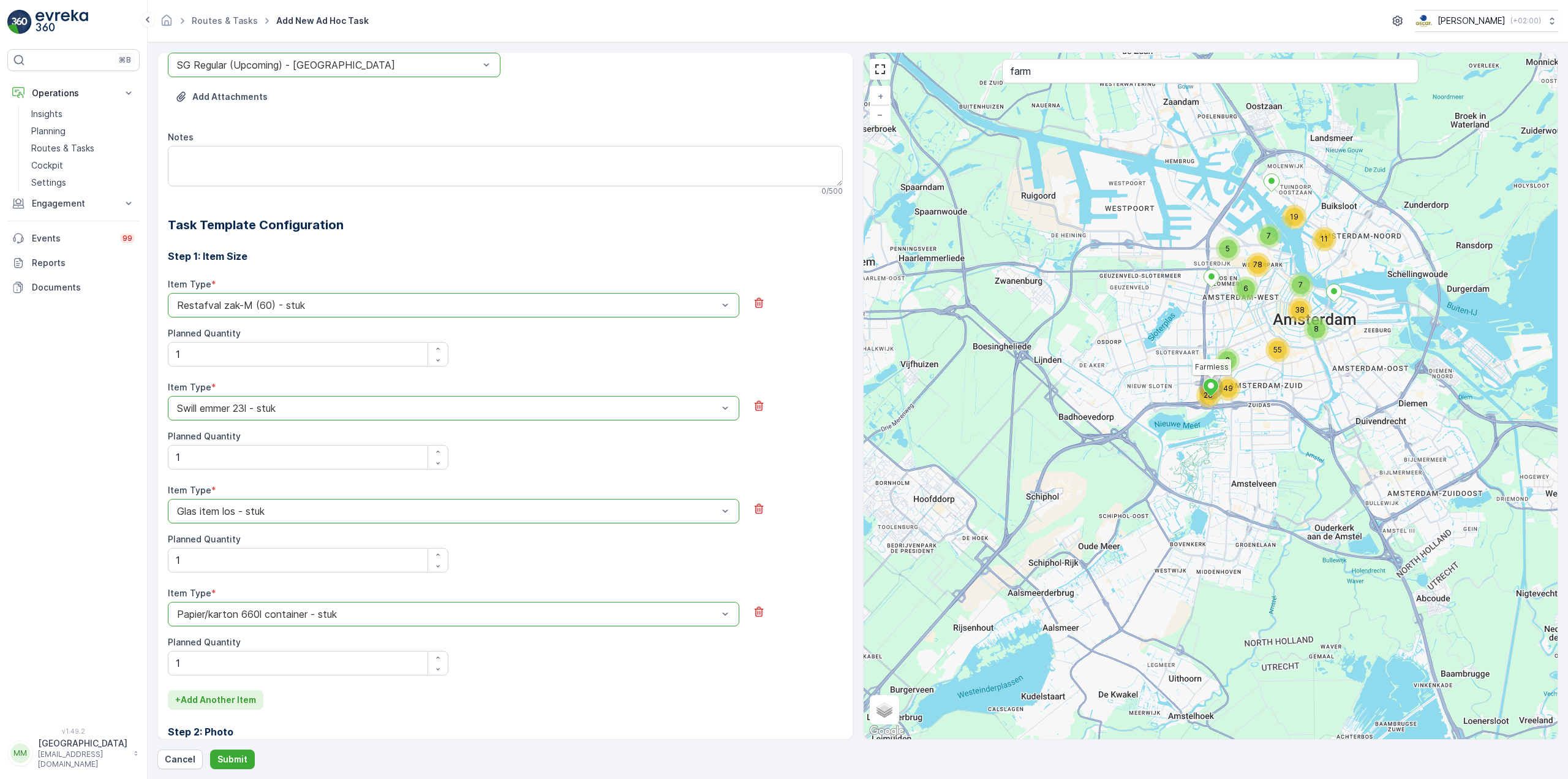
click at [245, 695] on p "+ Add Another Item" at bounding box center [215, 699] width 81 height 12
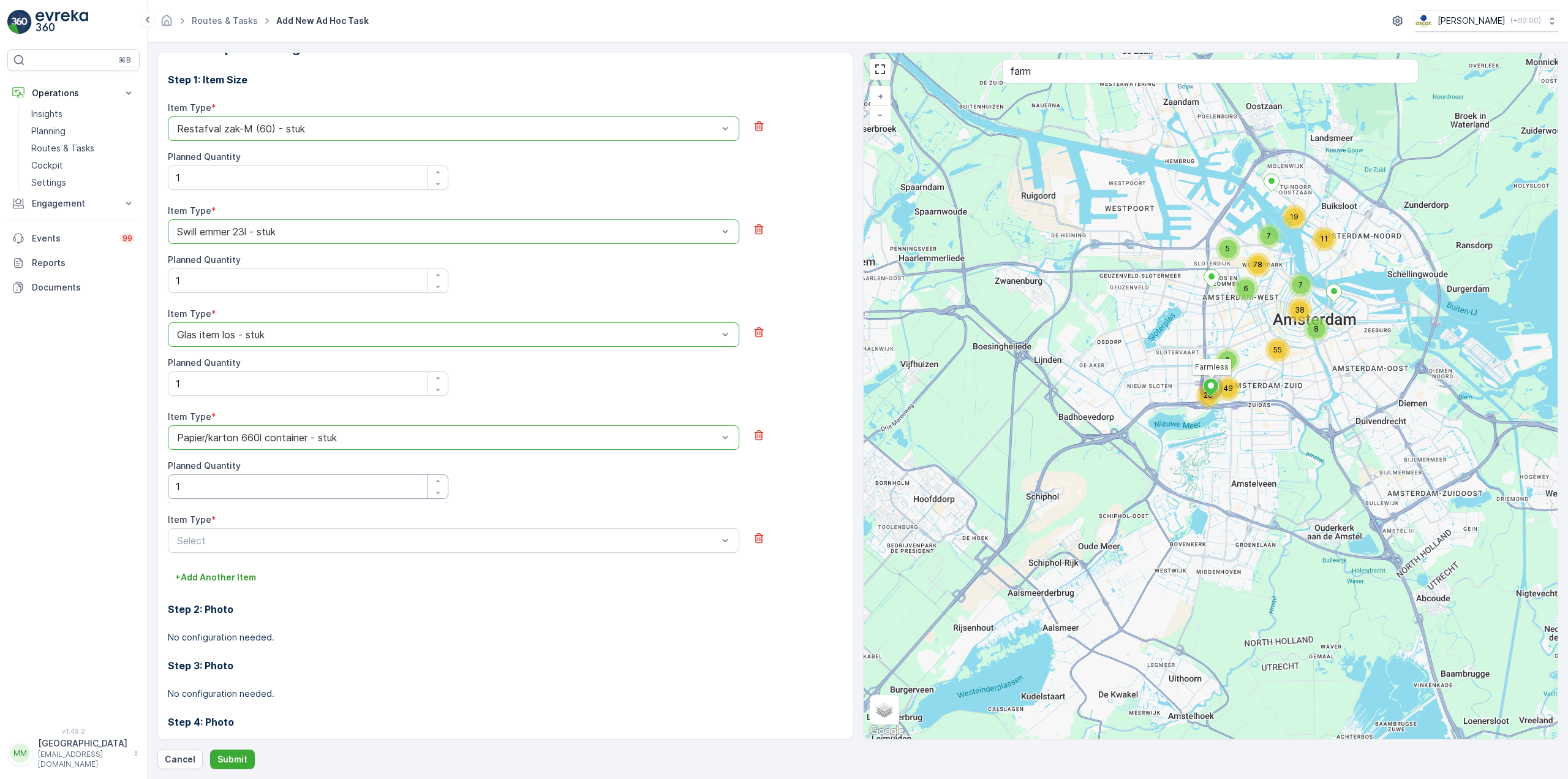
scroll to position [367, 0]
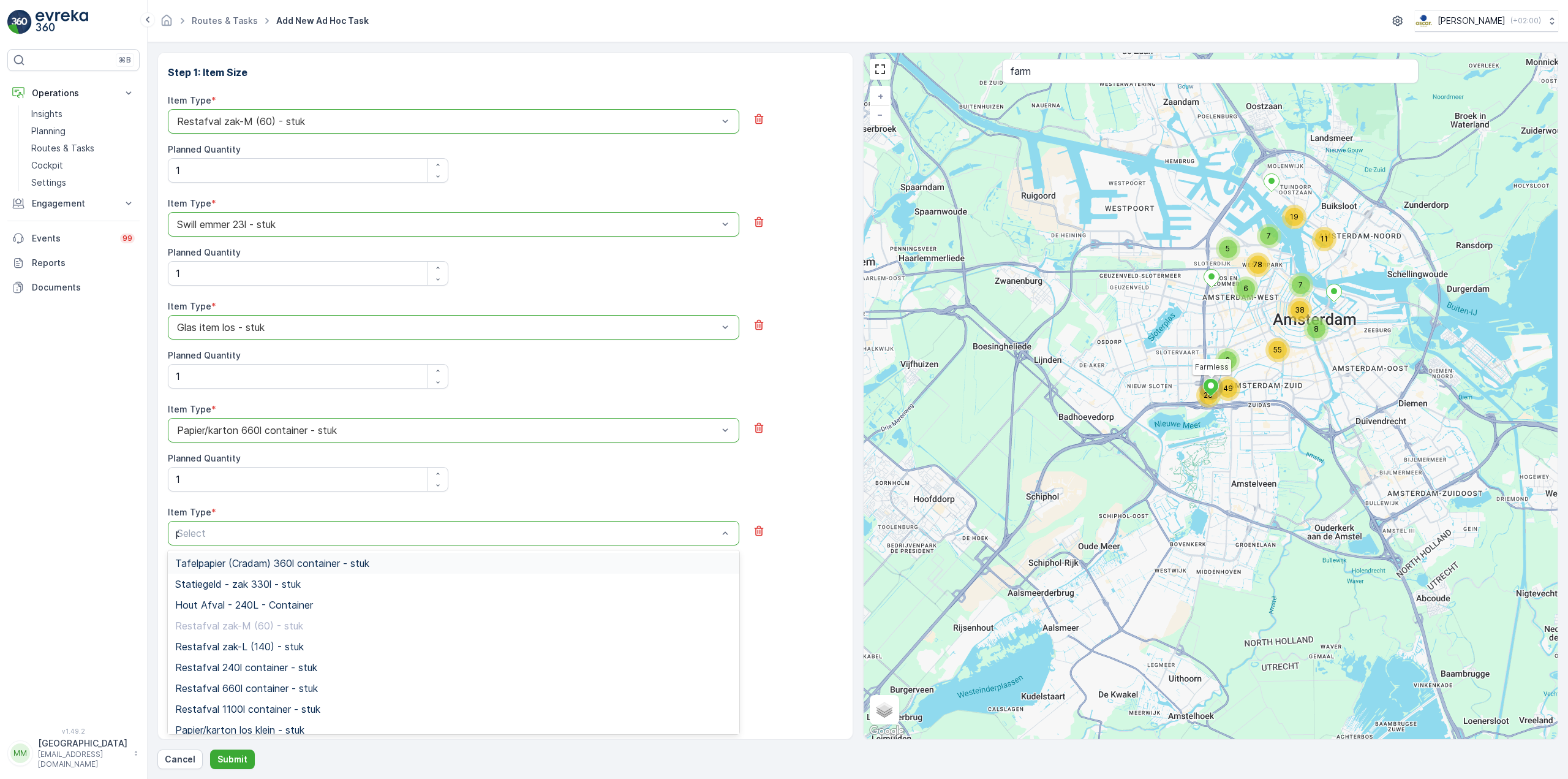
type input "pd"
click at [244, 579] on span "PD zak-M (60) - stuk" at bounding box center [224, 584] width 98 height 11
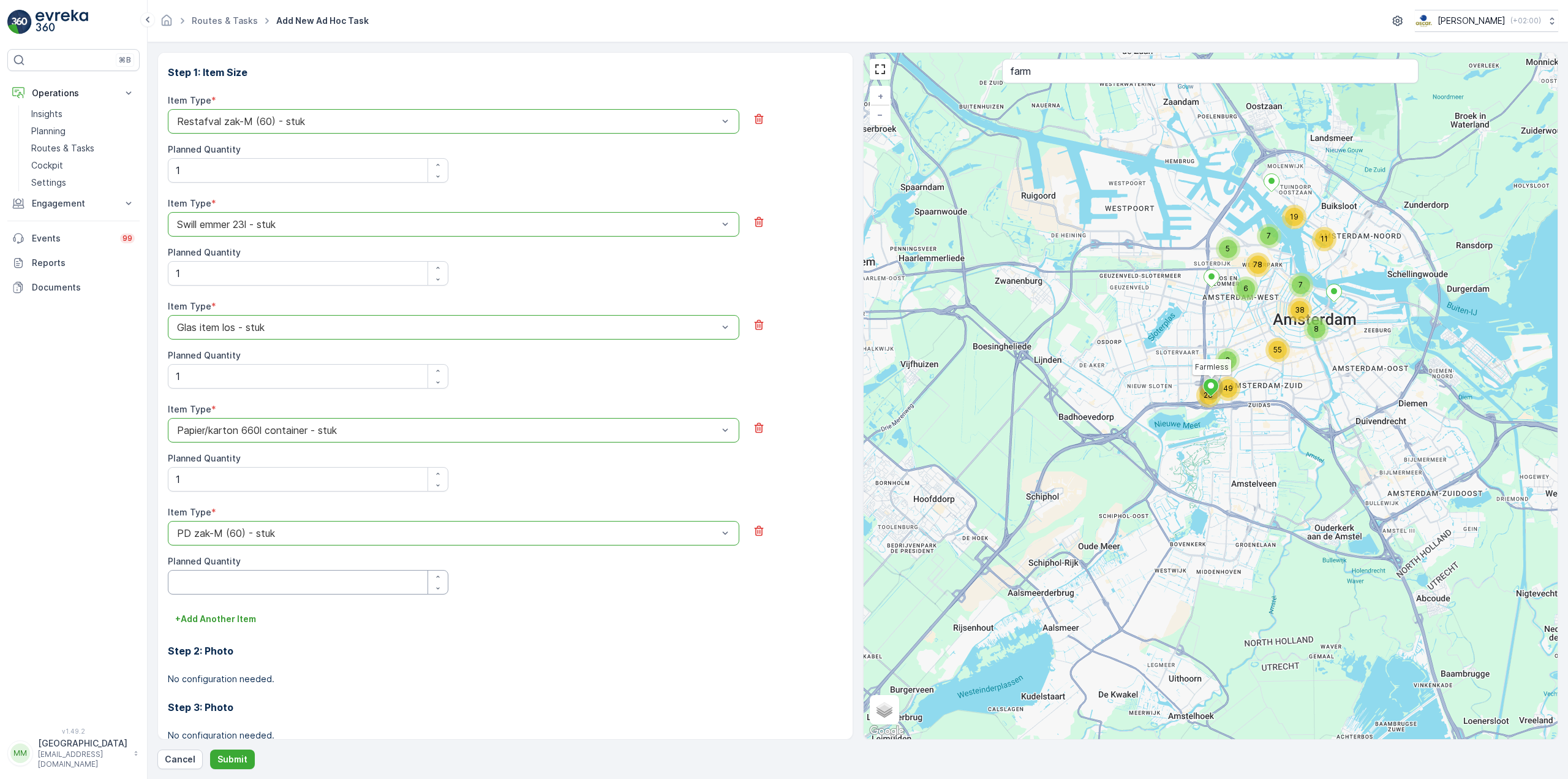
click at [232, 594] on Quantity "Planned Quantity" at bounding box center [308, 582] width 280 height 25
type Quantity "1"
click at [237, 764] on p "Submit" at bounding box center [232, 759] width 30 height 12
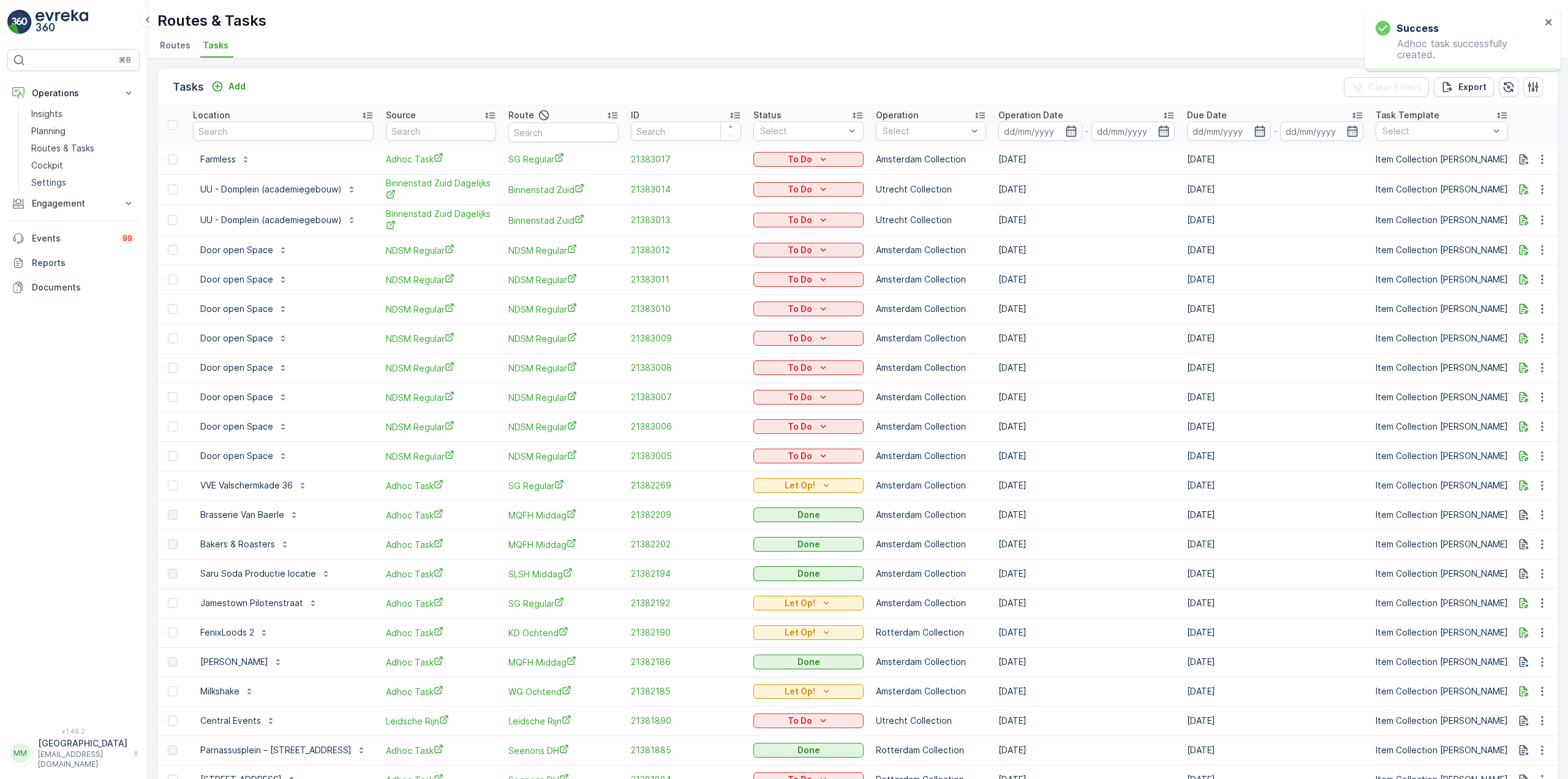
drag, startPoint x: 299, startPoint y: 120, endPoint x: 299, endPoint y: 128, distance: 8.0
click at [299, 121] on div "Location" at bounding box center [283, 115] width 181 height 12
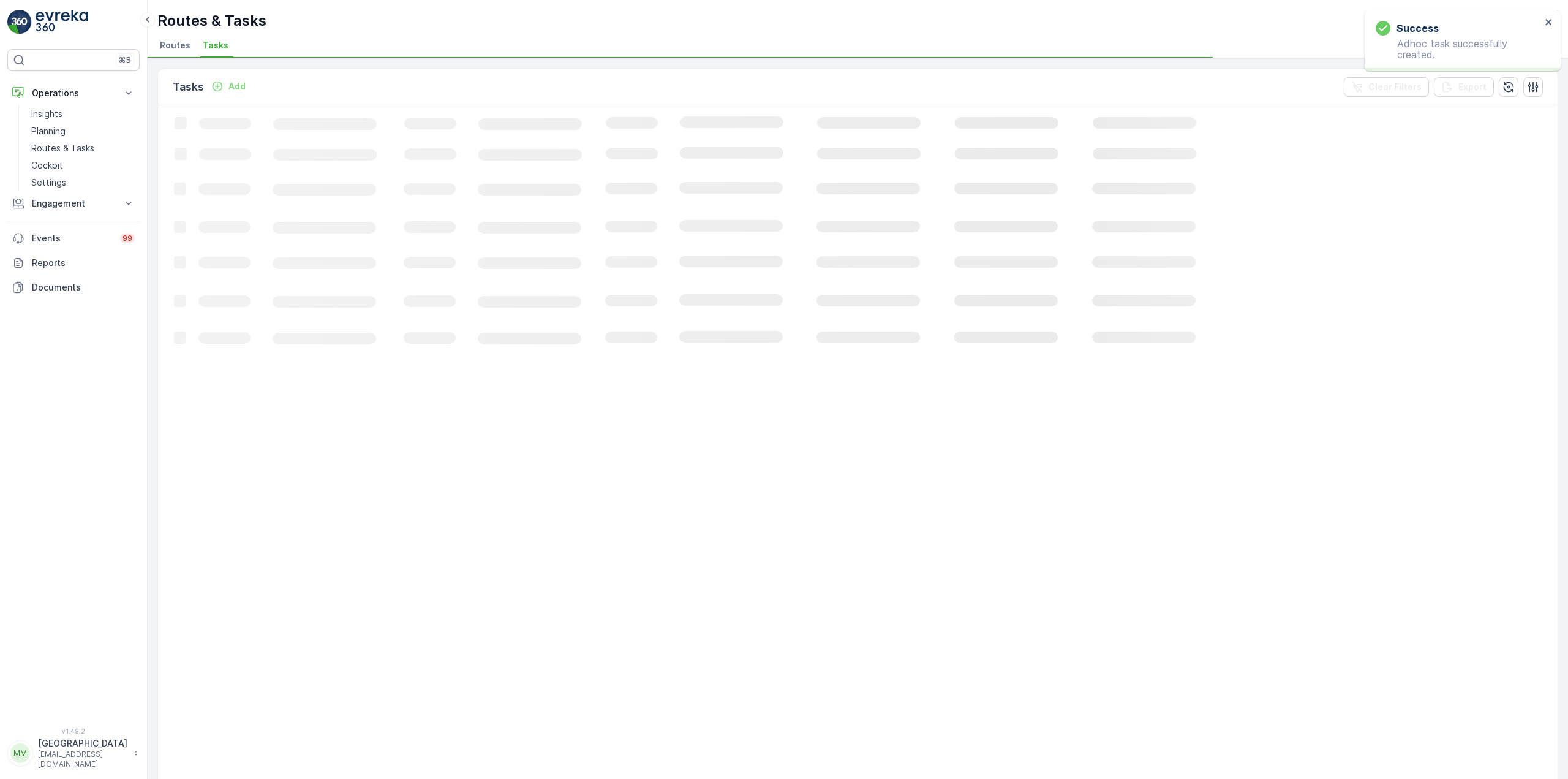
click at [299, 128] on rect at bounding box center [746, 511] width 1176 height 812
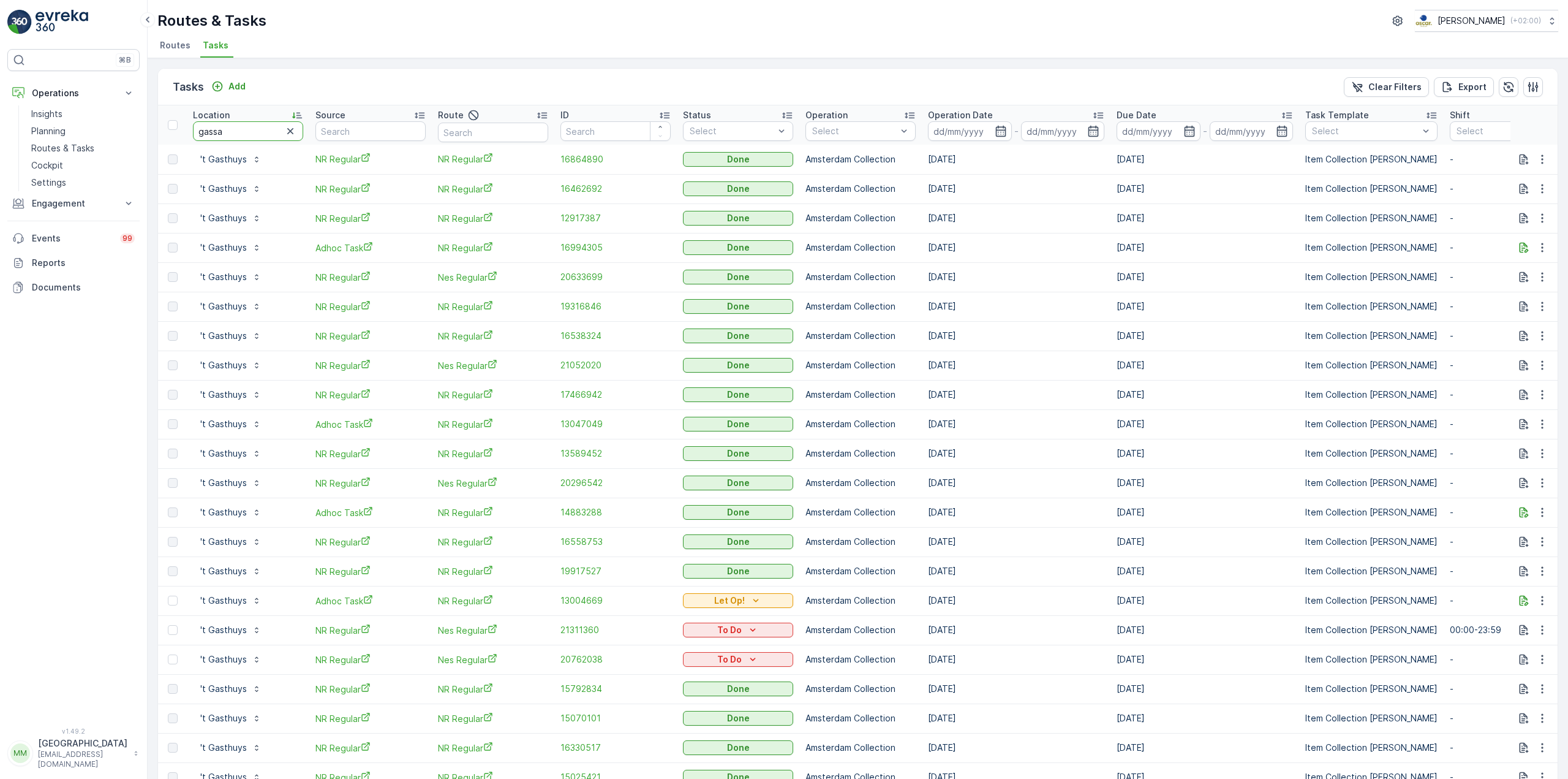
type input "gassan"
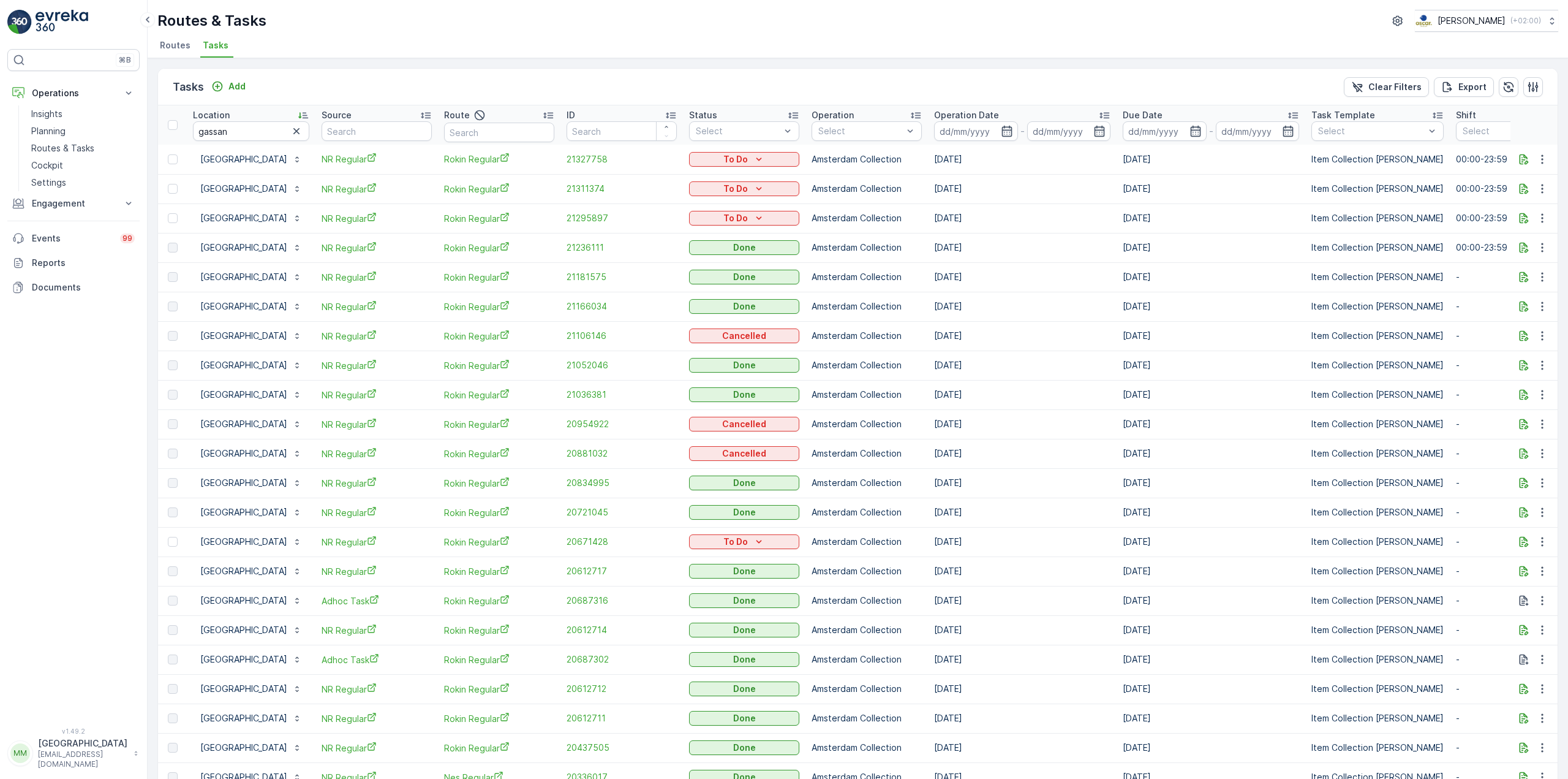
click at [226, 78] on div "Tasks Add" at bounding box center [212, 87] width 77 height 17
click at [230, 85] on p "Add" at bounding box center [237, 86] width 17 height 12
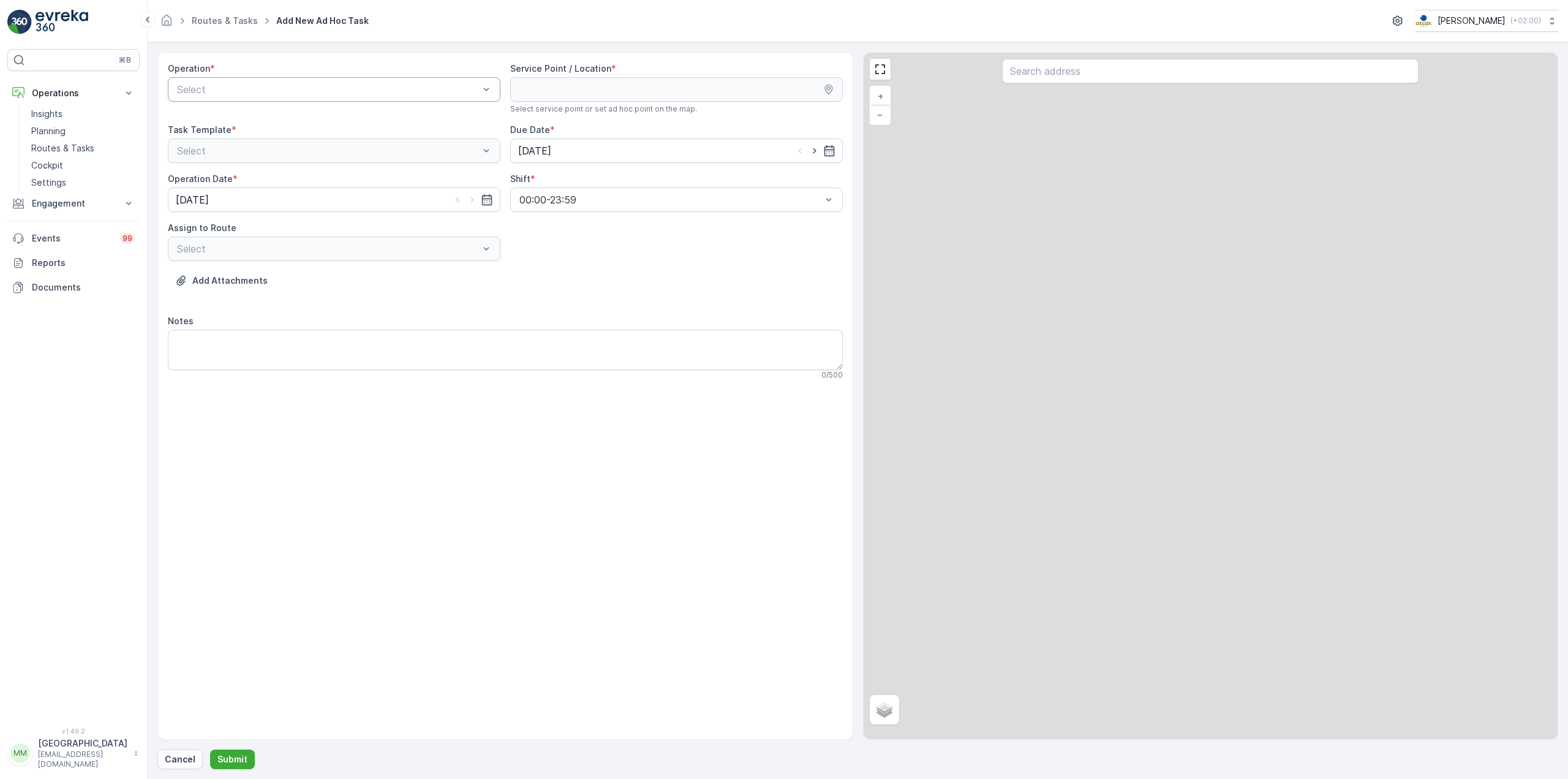
click at [272, 78] on div "Select" at bounding box center [334, 90] width 333 height 25
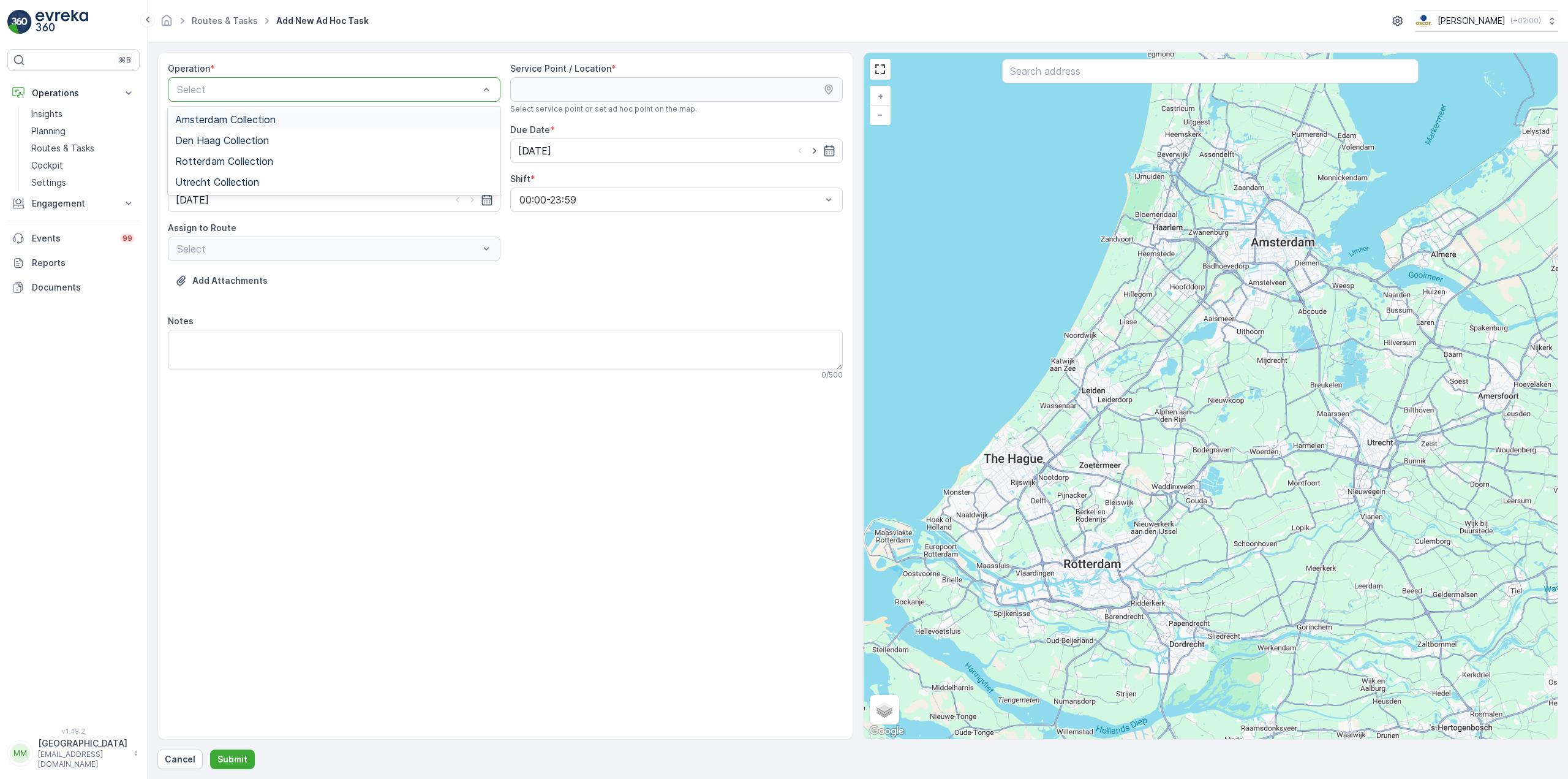
click at [247, 121] on span "Amsterdam Collection" at bounding box center [225, 120] width 100 height 11
click at [1095, 63] on input "text" at bounding box center [1211, 71] width 417 height 25
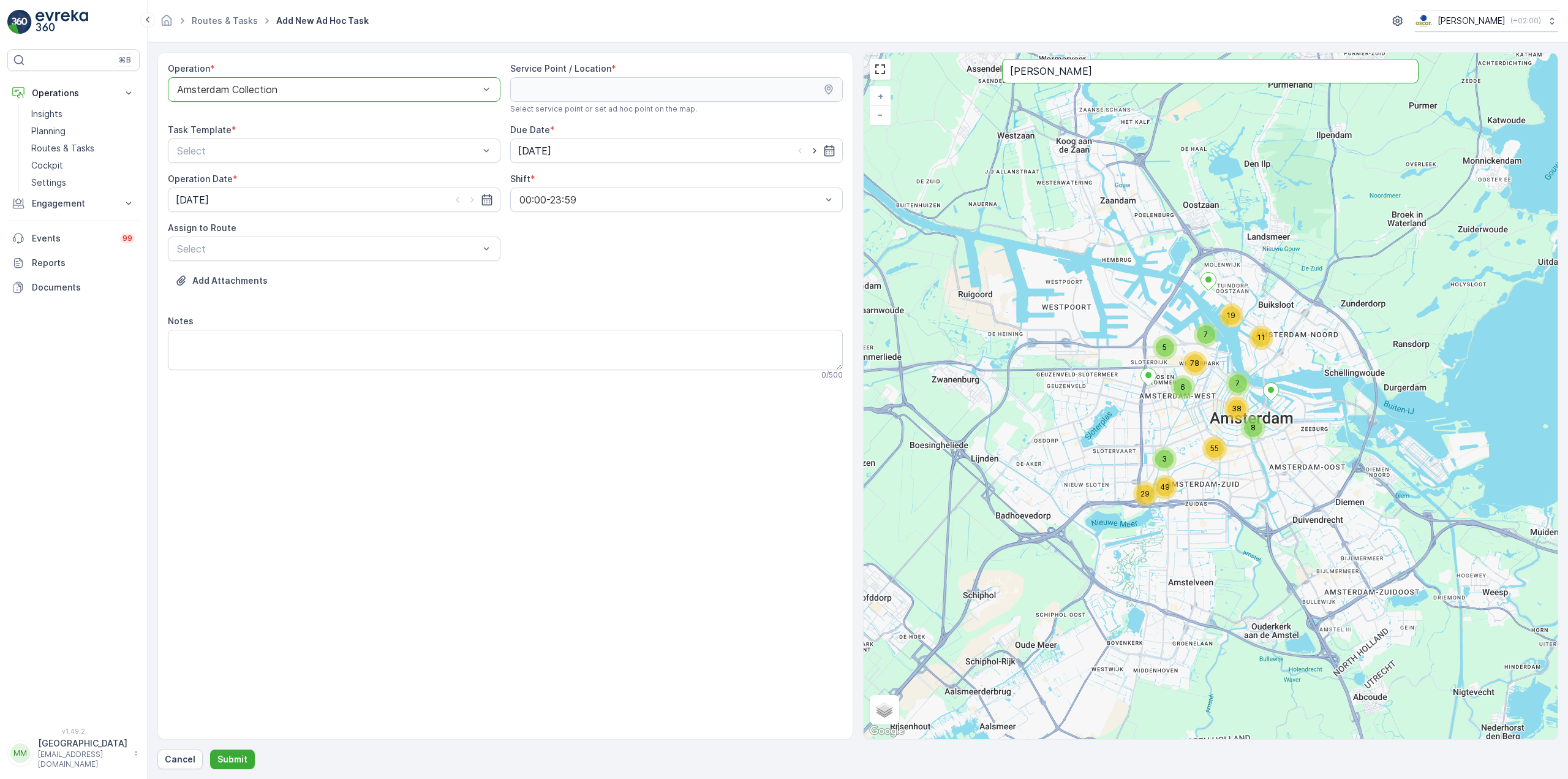
type input "[PERSON_NAME]"
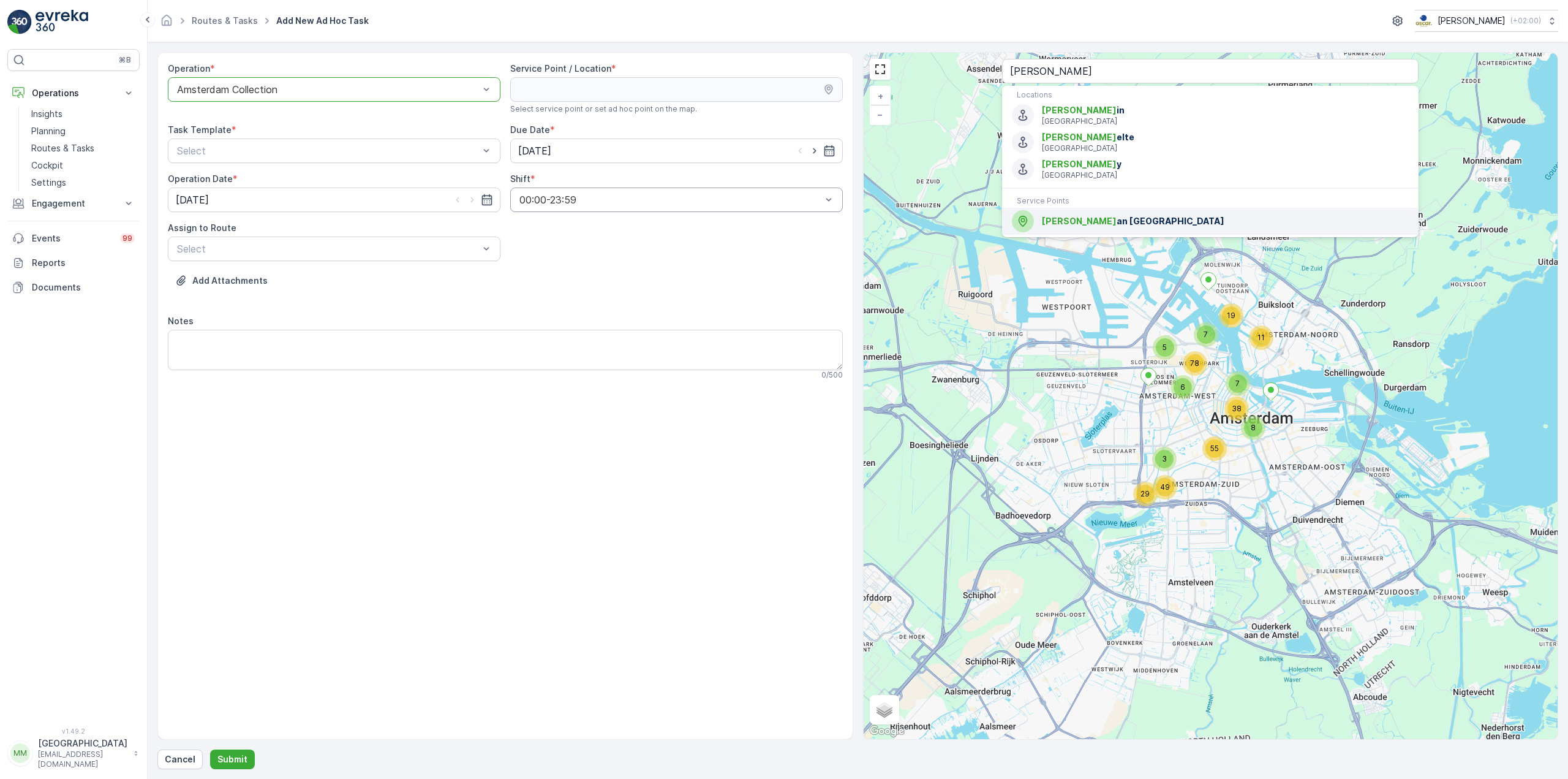
drag, startPoint x: 1072, startPoint y: 218, endPoint x: 557, endPoint y: 209, distance: 515.1
click at [1045, 221] on span "[PERSON_NAME] an [GEOGRAPHIC_DATA]" at bounding box center [1225, 221] width 367 height 12
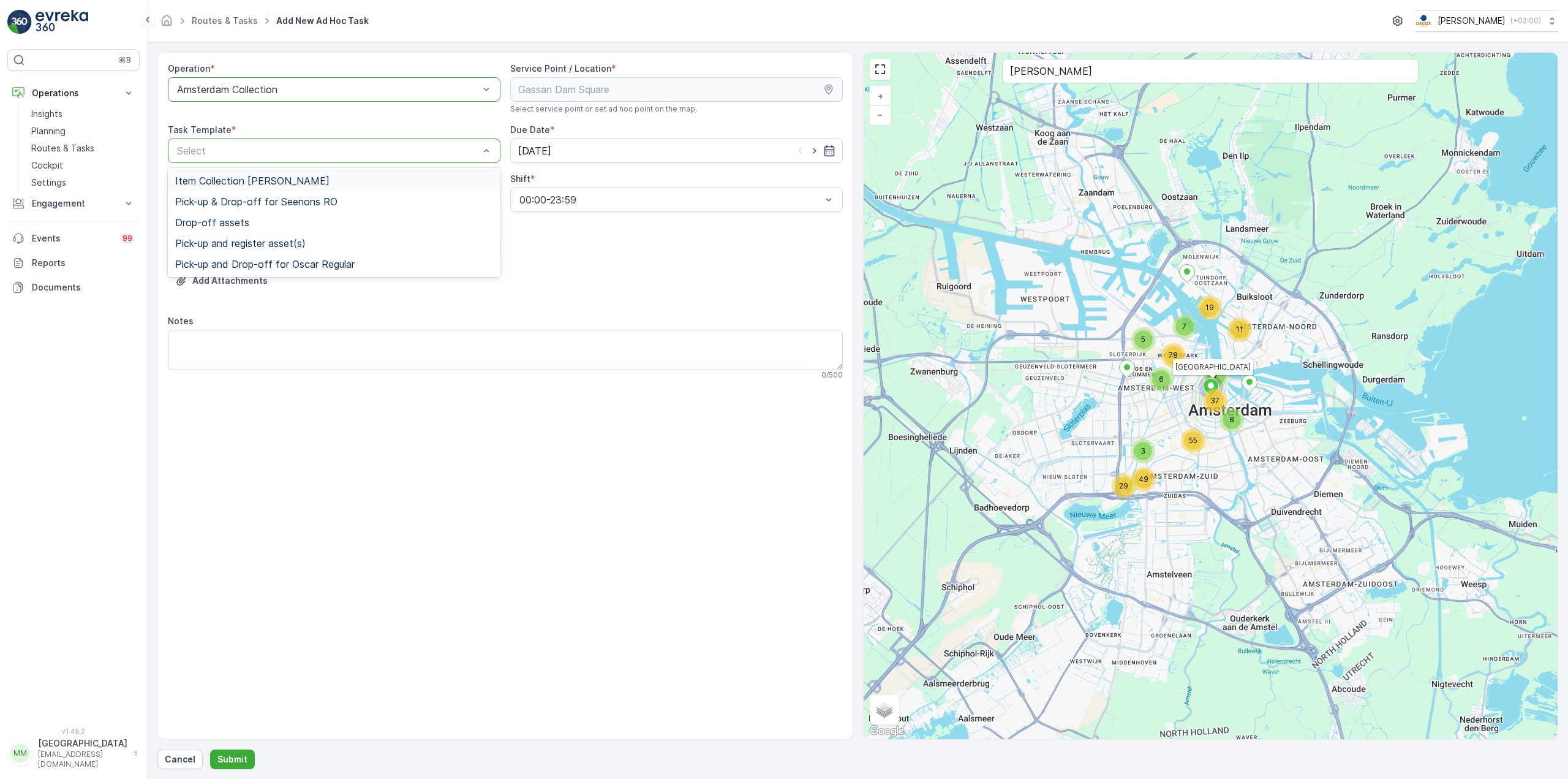
click at [286, 182] on span "Item Collection [PERSON_NAME]" at bounding box center [252, 180] width 154 height 11
drag, startPoint x: 817, startPoint y: 150, endPoint x: 790, endPoint y: 152, distance: 27.1
click at [817, 151] on icon "button" at bounding box center [815, 150] width 12 height 12
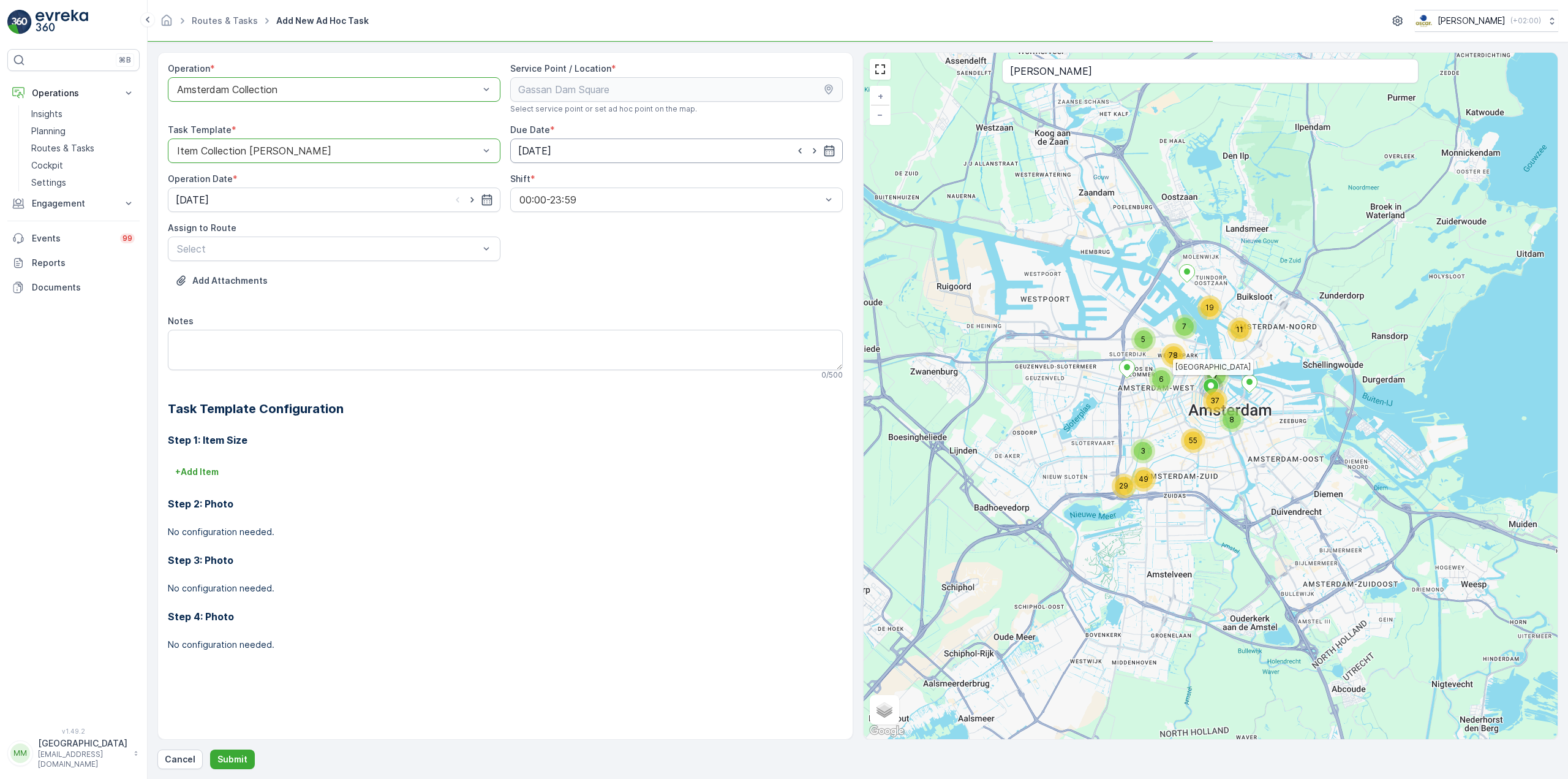
type input "04.09.2025"
drag, startPoint x: 471, startPoint y: 199, endPoint x: 442, endPoint y: 220, distance: 35.8
click at [470, 199] on icon "button" at bounding box center [472, 200] width 12 height 12
type input "04.09.2025"
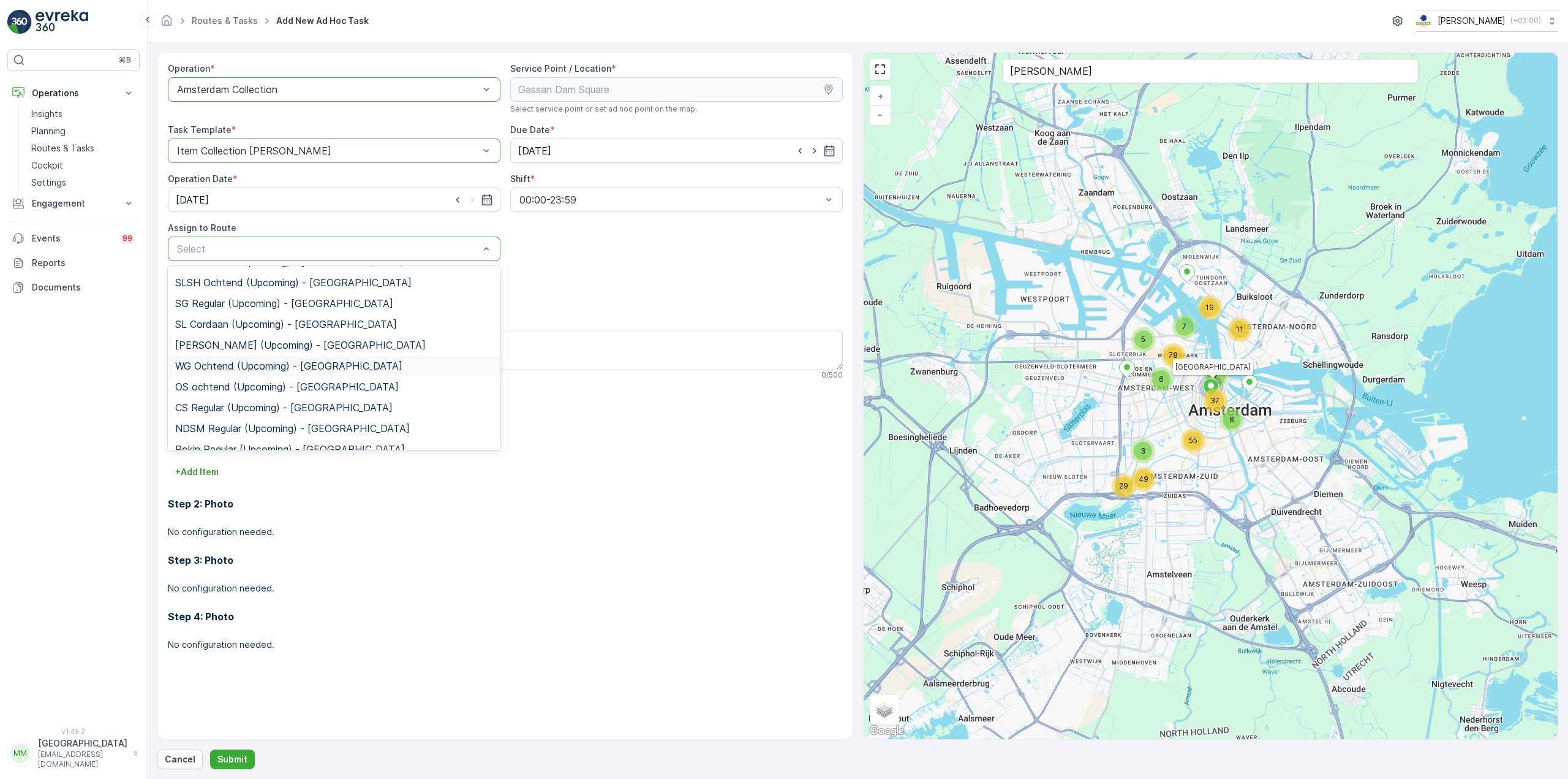
scroll to position [217, 0]
click at [264, 410] on div "Rokin Regular (Upcoming) - Amsterdam" at bounding box center [334, 416] width 333 height 21
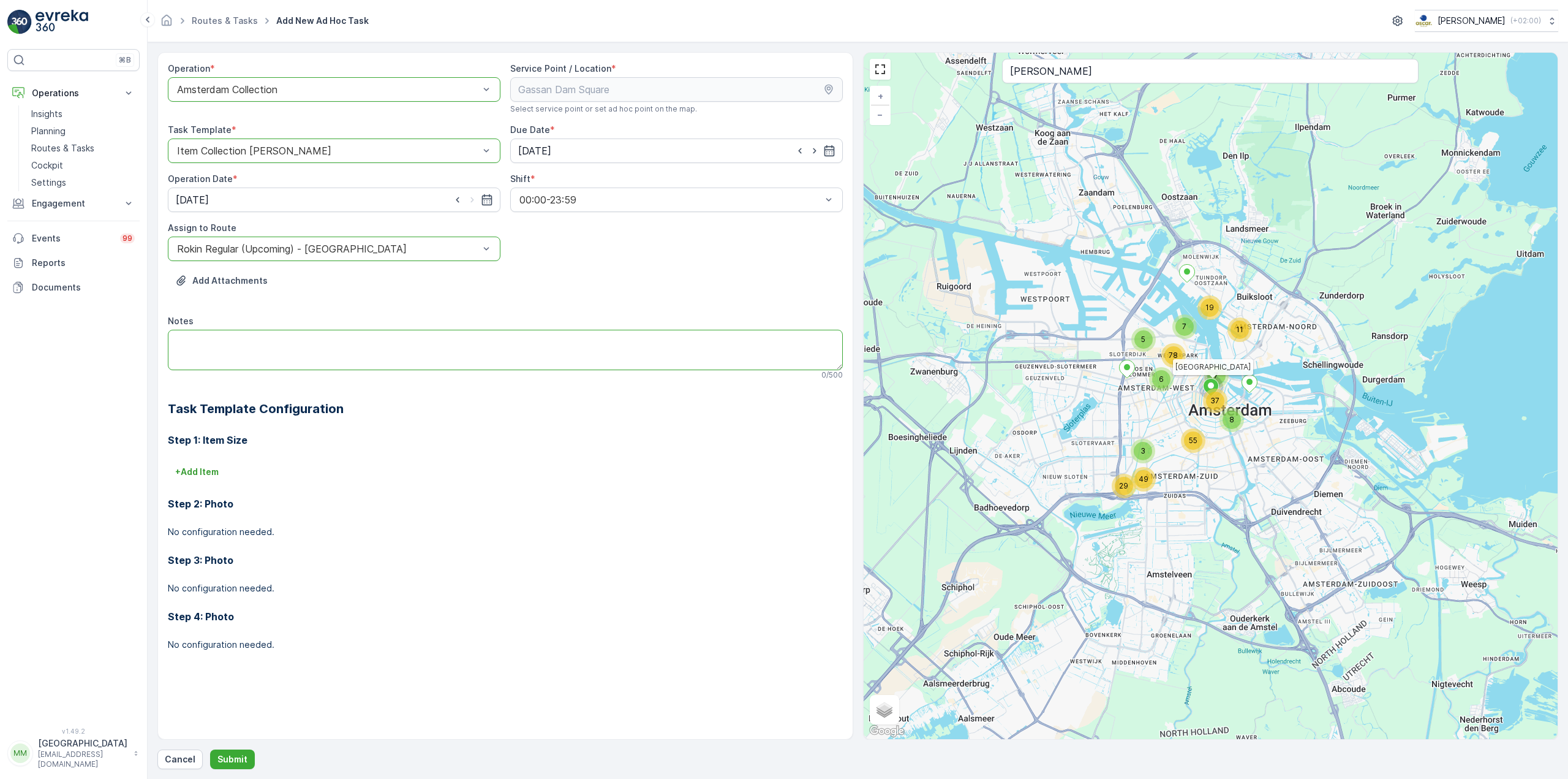
click at [260, 361] on textarea "Notes" at bounding box center [505, 349] width 675 height 41
type textarea "graag grofvuil meenemen"
click at [199, 477] on p "+ Add Item" at bounding box center [196, 472] width 43 height 12
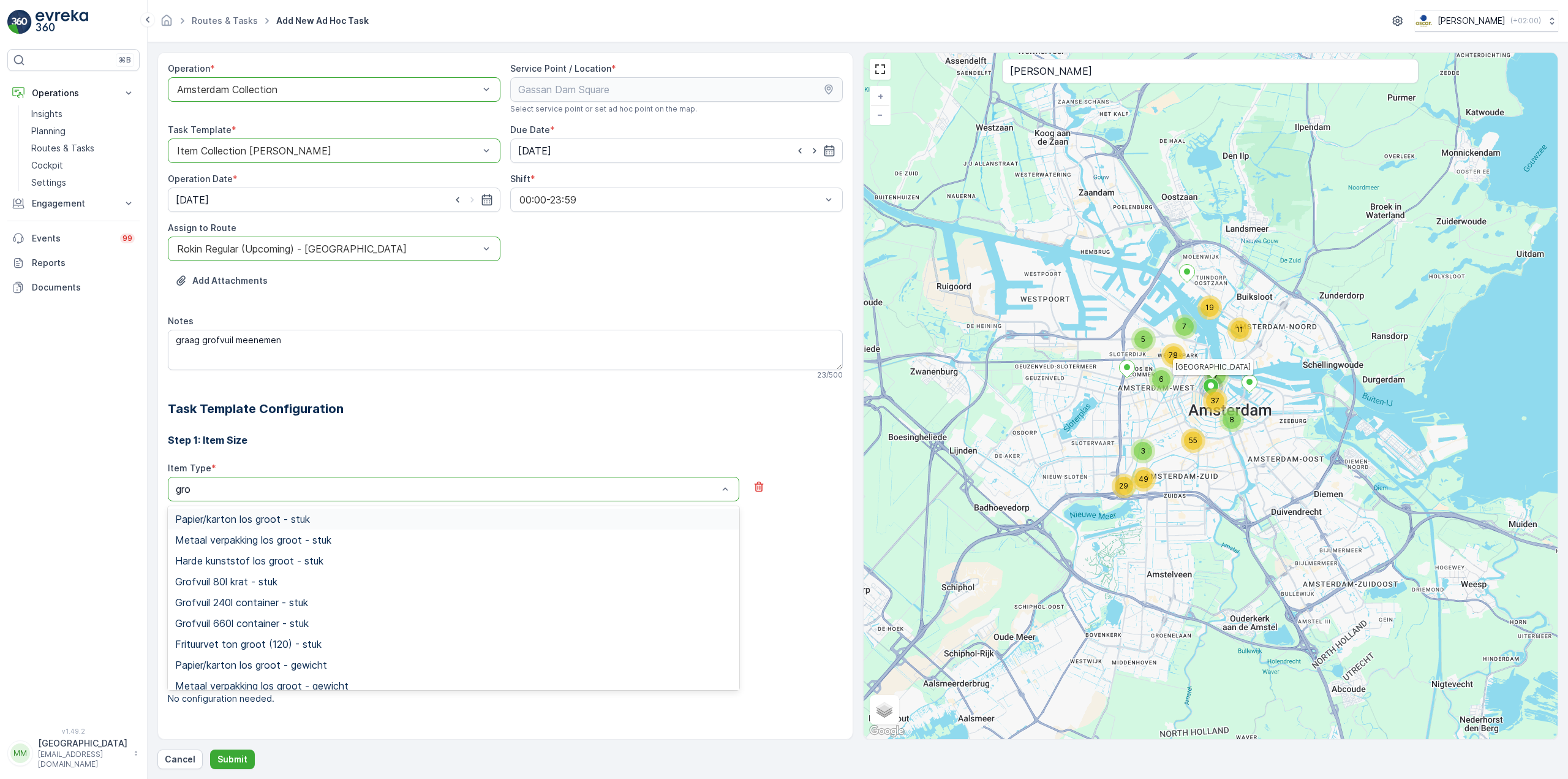
type input "grof"
click at [259, 568] on div "Grofvuil 660l container - stuk" at bounding box center [453, 561] width 572 height 21
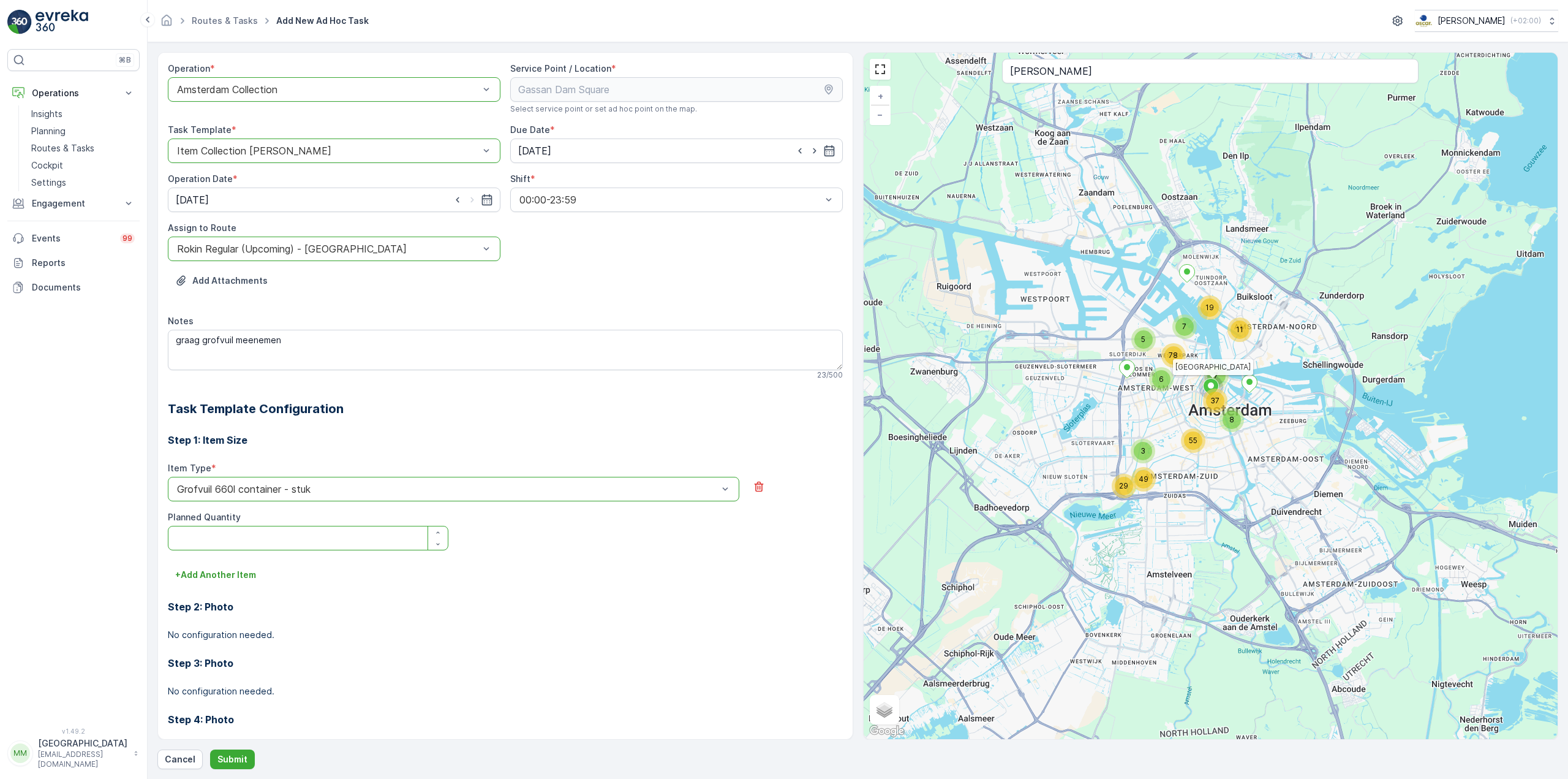
click at [243, 541] on Quantity "Planned Quantity" at bounding box center [308, 538] width 280 height 25
type Quantity "1"
click at [231, 758] on p "Submit" at bounding box center [232, 759] width 30 height 12
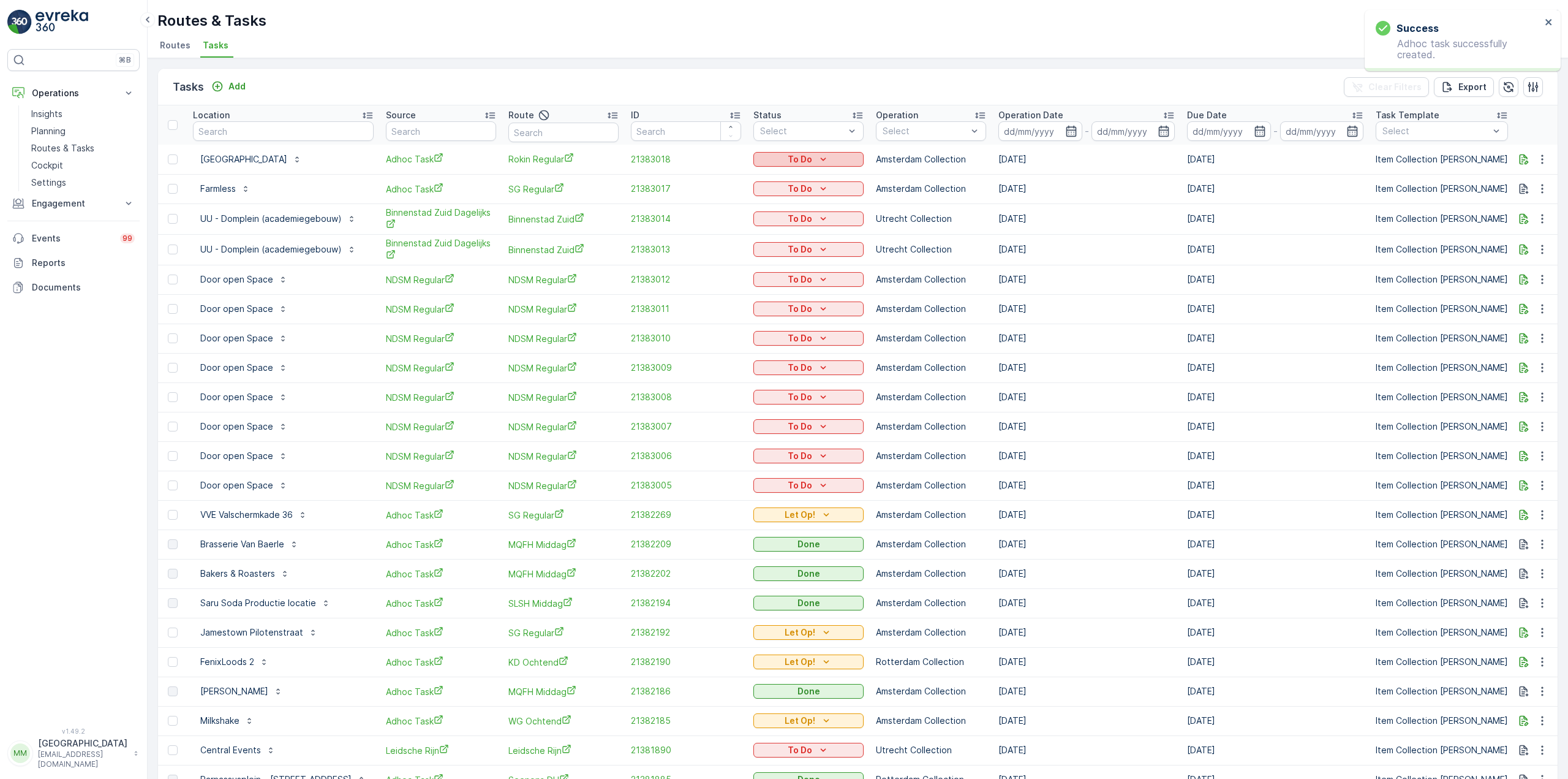
click at [787, 160] on p "To Do" at bounding box center [799, 159] width 25 height 12
click at [765, 178] on span "Let Op!" at bounding box center [765, 178] width 31 height 12
click at [325, 134] on input "text" at bounding box center [283, 131] width 181 height 19
type input "gast"
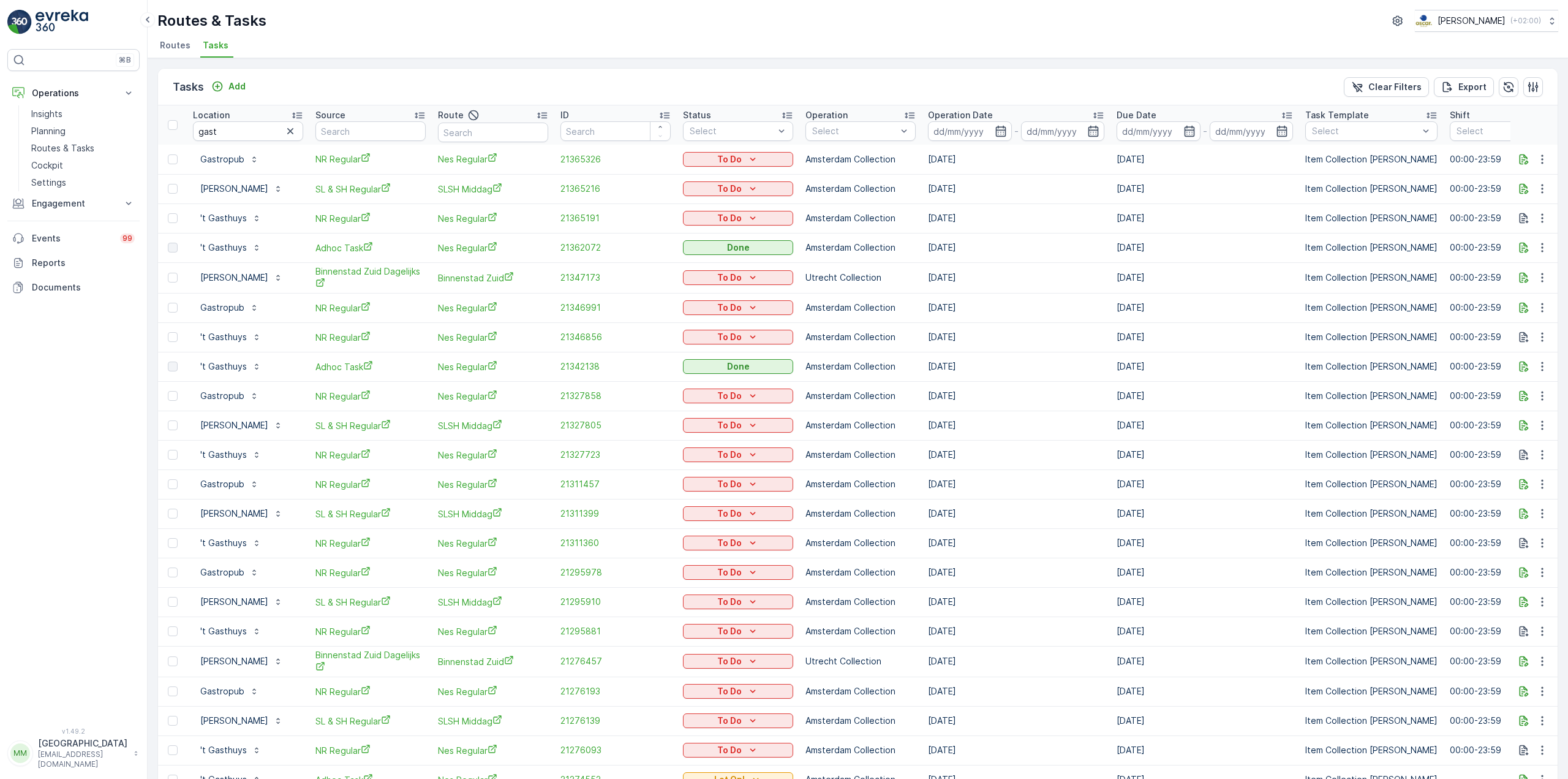
click at [237, 78] on div "Tasks Add" at bounding box center [212, 87] width 77 height 17
click at [238, 82] on p "Add" at bounding box center [237, 86] width 17 height 12
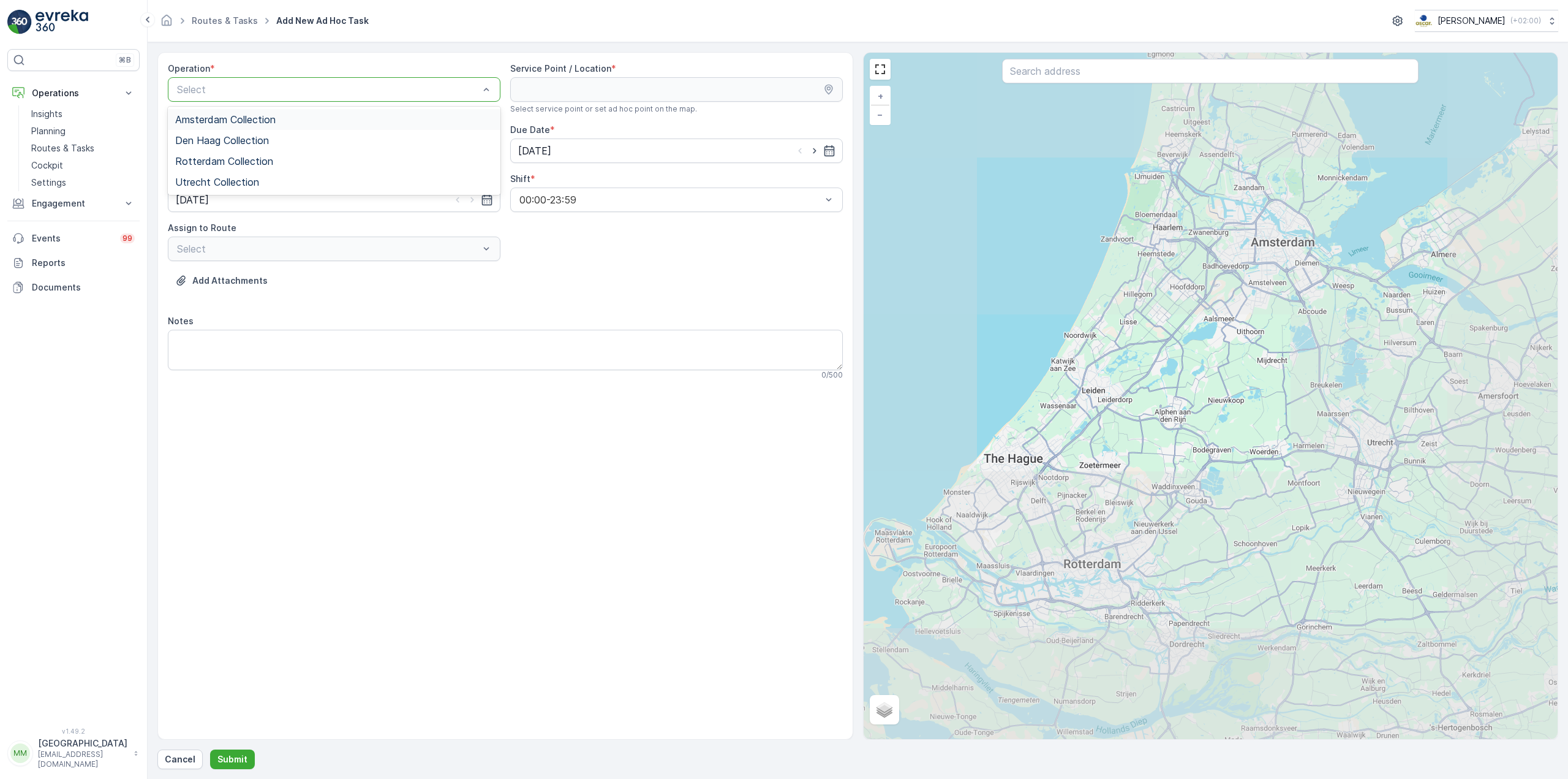
click at [282, 121] on div "Amsterdam Collection" at bounding box center [334, 120] width 318 height 11
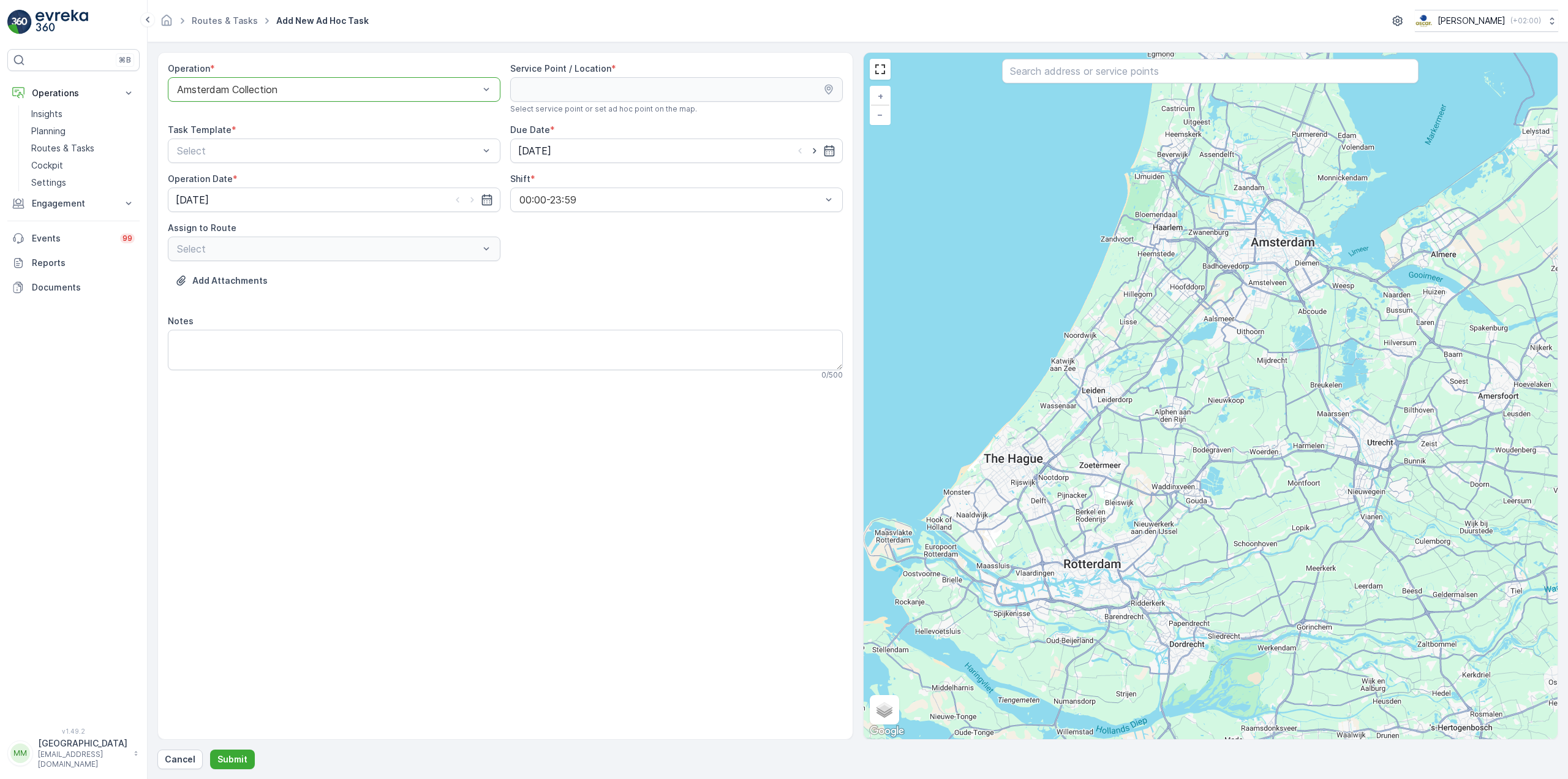
drag, startPoint x: 1039, startPoint y: 84, endPoint x: 1040, endPoint y: 75, distance: 9.1
click at [1039, 84] on div at bounding box center [1211, 72] width 417 height 27
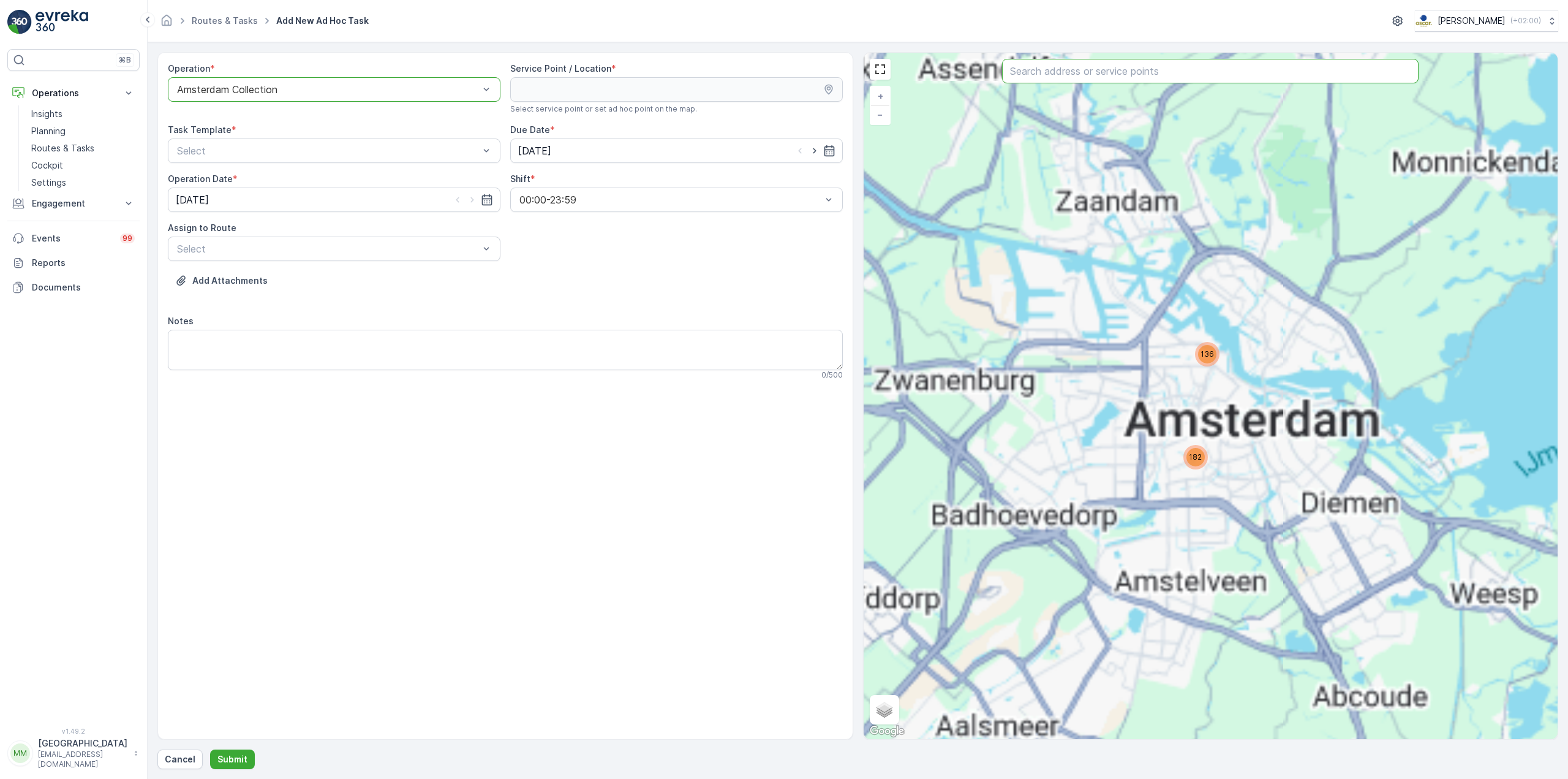
click at [1040, 73] on input "text" at bounding box center [1211, 71] width 417 height 25
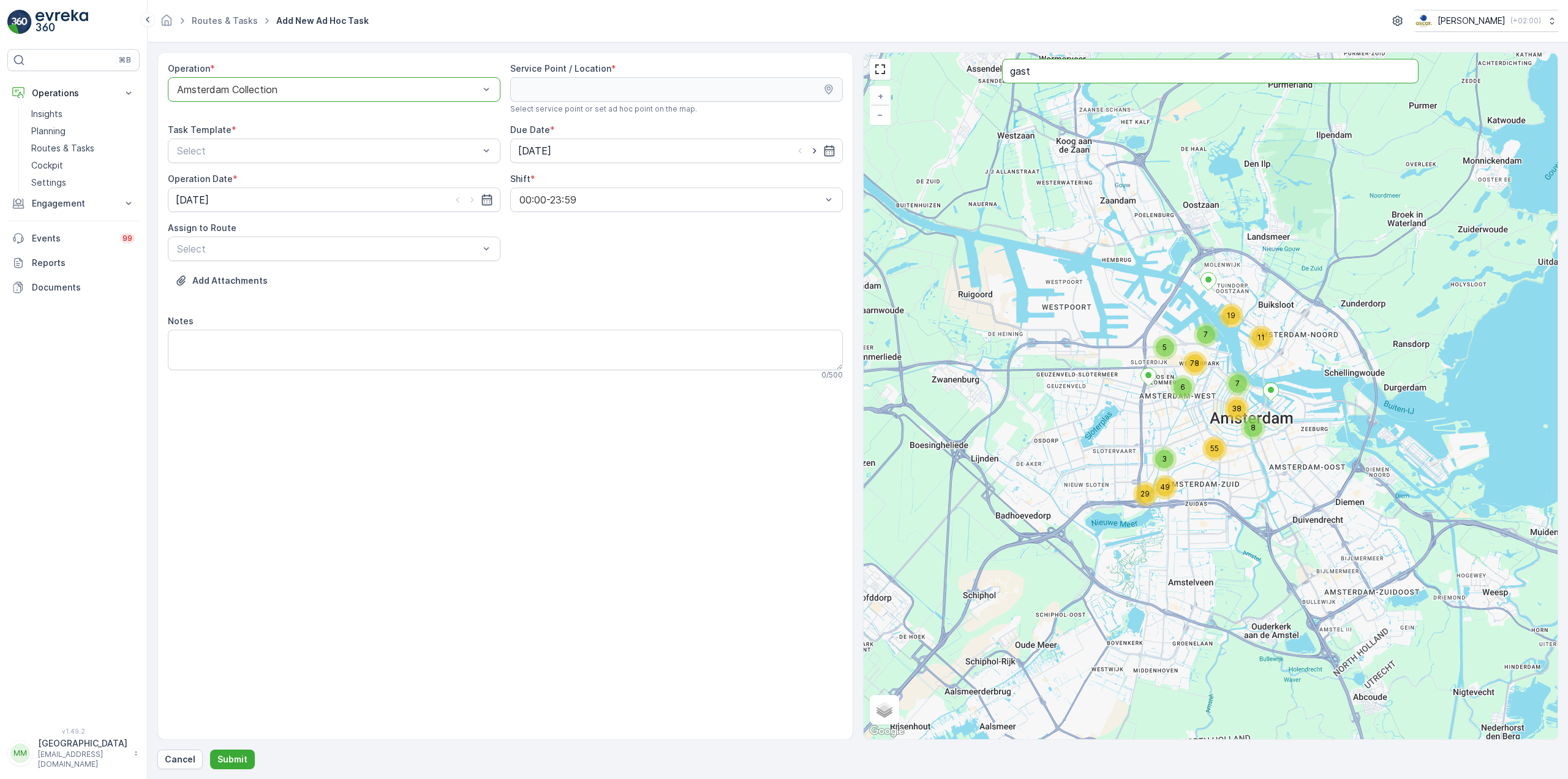
type input "gast"
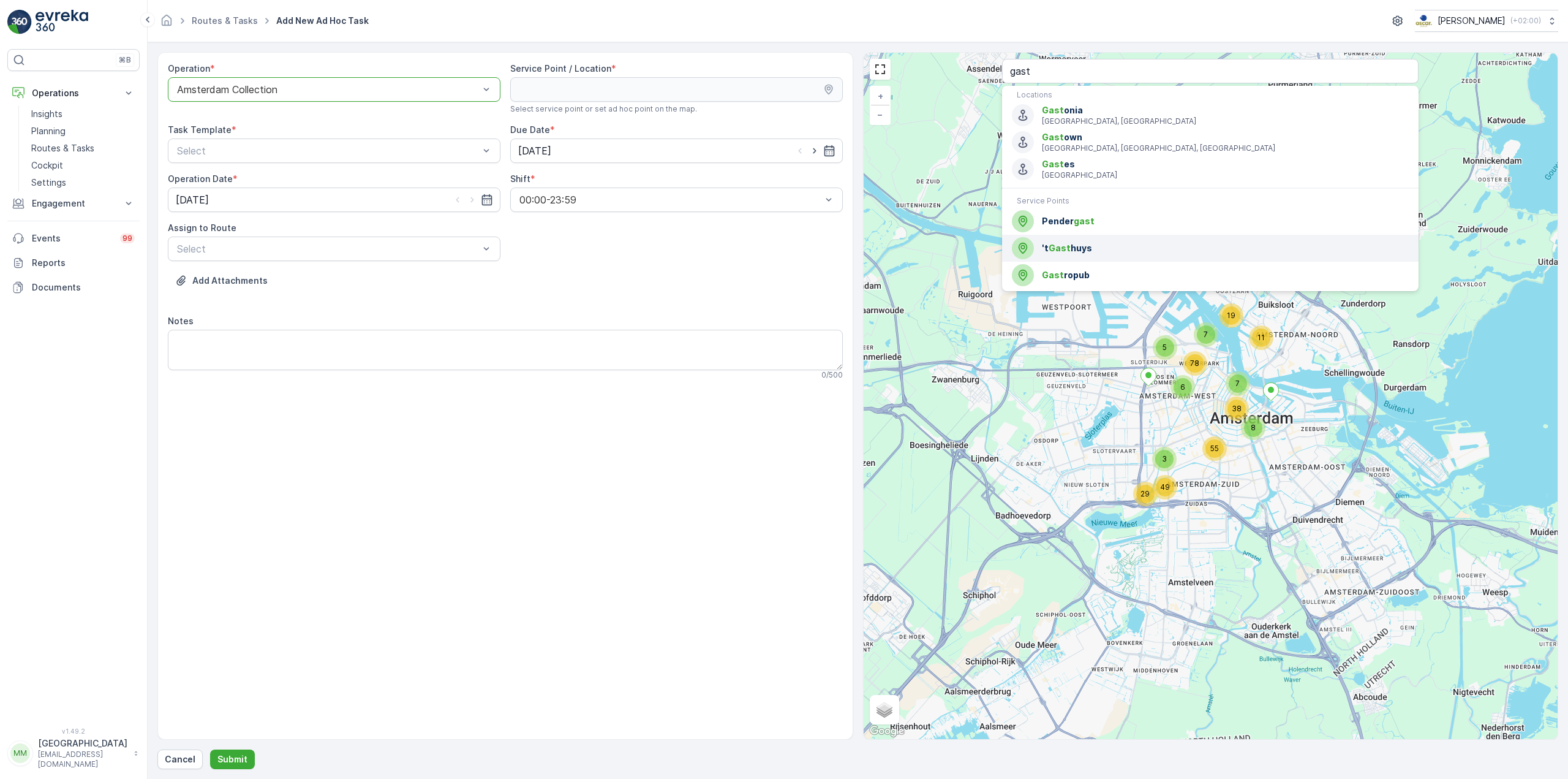
click at [1060, 253] on span "'t Gast huys" at bounding box center [1225, 248] width 367 height 12
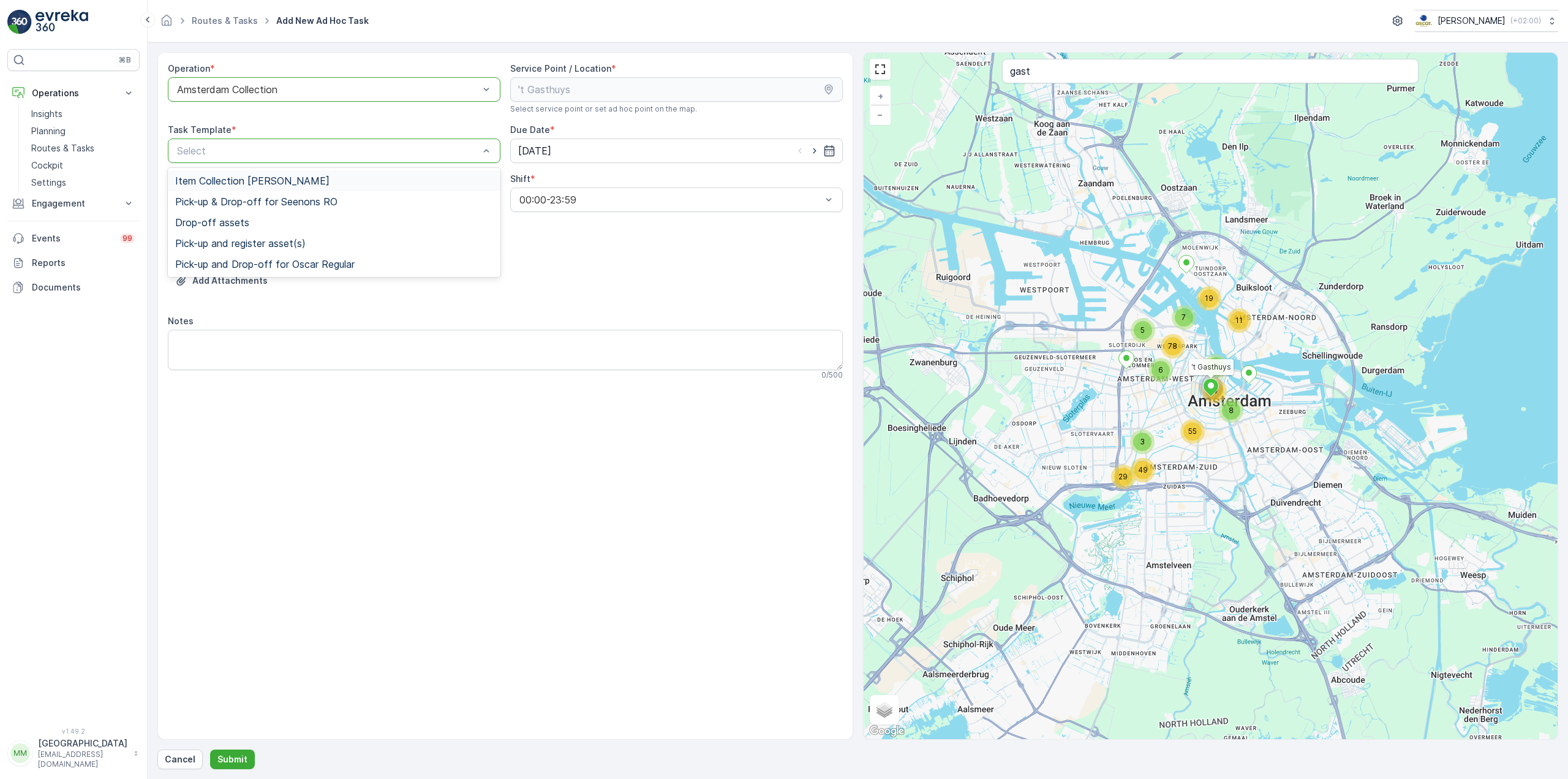
click at [359, 176] on div "Item Collection [PERSON_NAME]" at bounding box center [334, 180] width 318 height 11
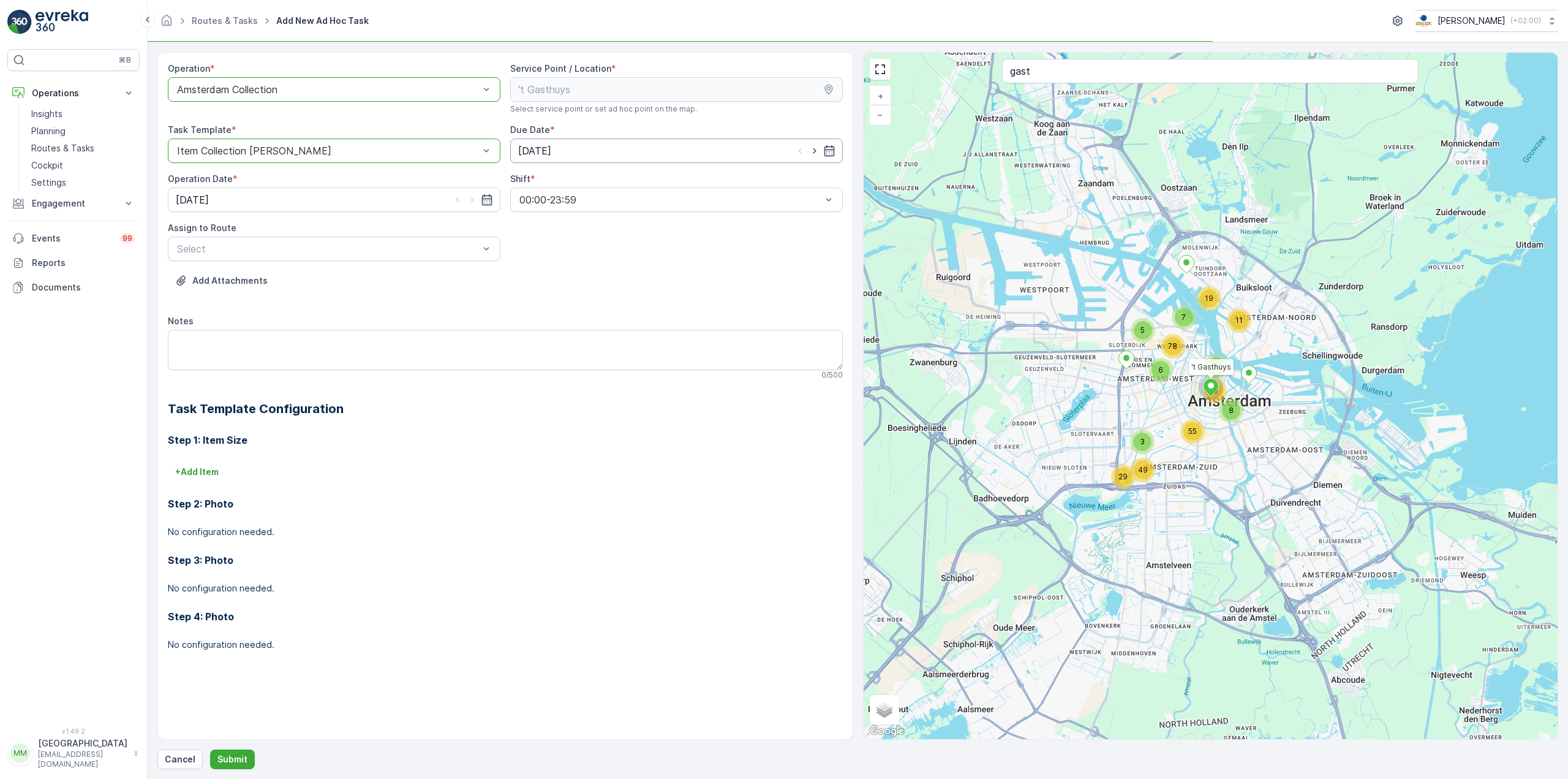
click at [815, 144] on input "03.09.2025" at bounding box center [676, 150] width 333 height 25
click at [624, 224] on div "4" at bounding box center [619, 228] width 19 height 19
type input "04.09.2025"
click at [481, 202] on icon "button" at bounding box center [487, 200] width 12 height 12
click at [279, 270] on div "4" at bounding box center [276, 277] width 19 height 19
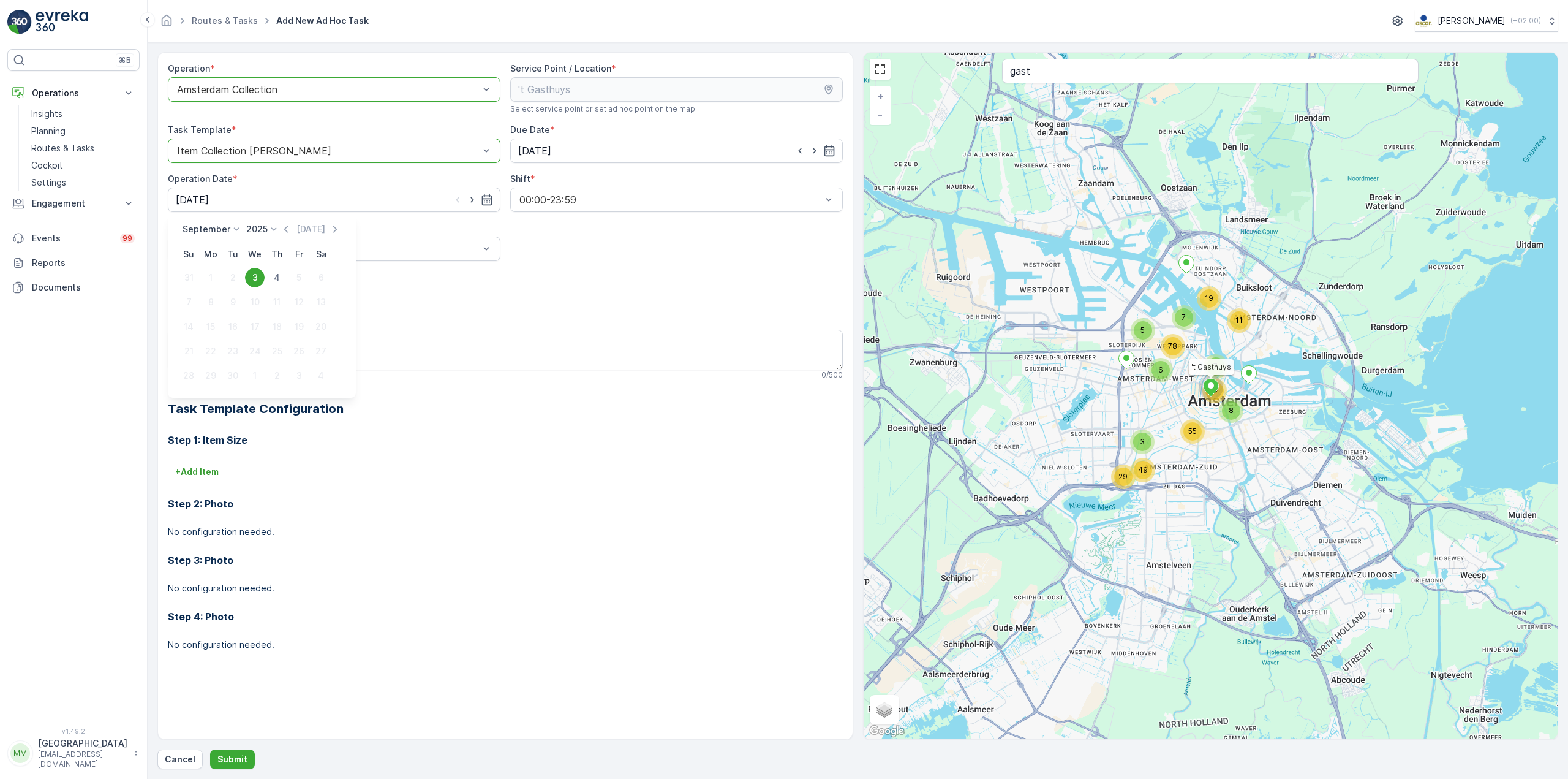
type input "04.09.2025"
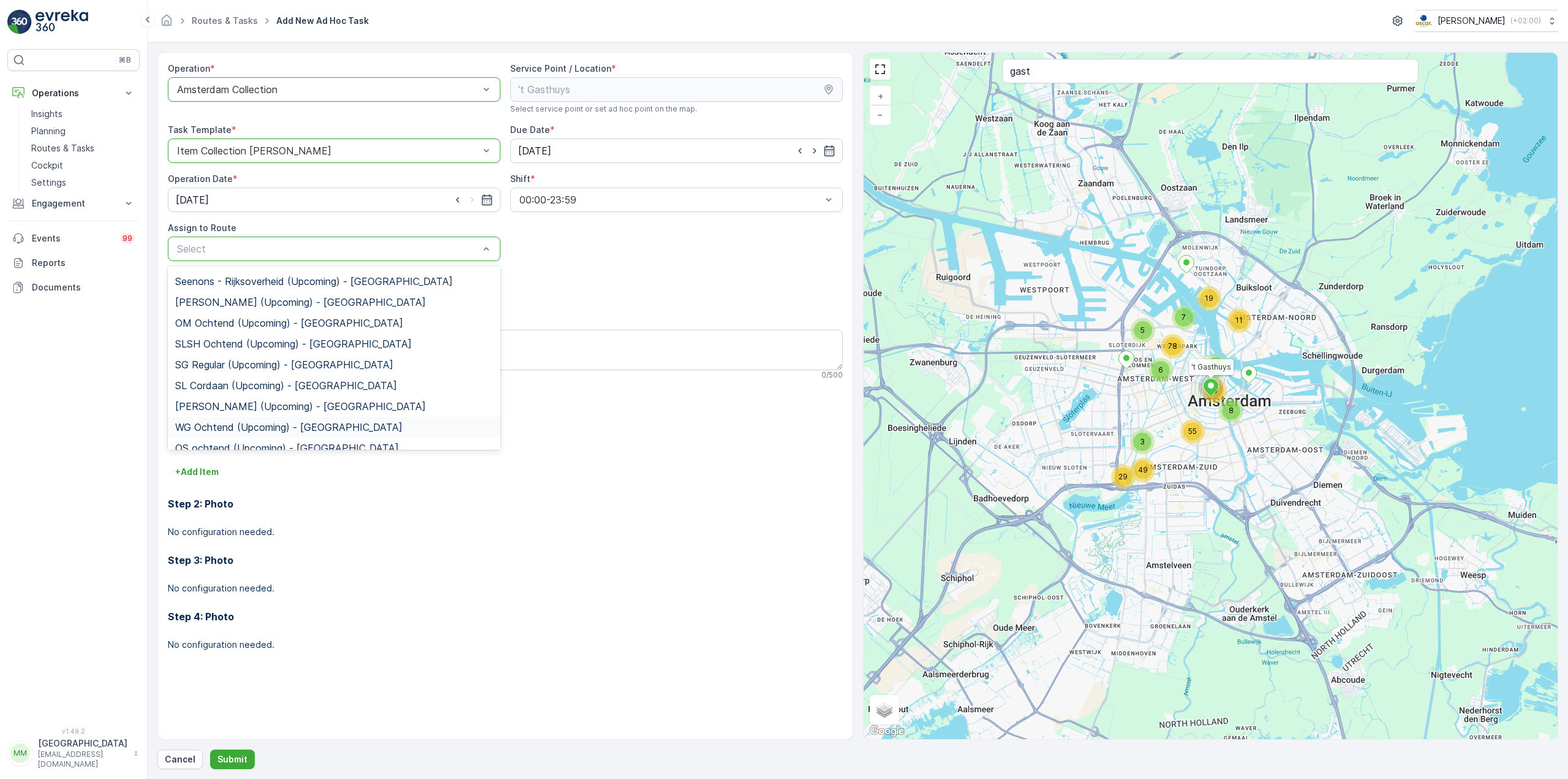
scroll to position [217, 0]
drag, startPoint x: 274, startPoint y: 434, endPoint x: 265, endPoint y: 388, distance: 46.9
click at [273, 434] on span "Nes Regular (Upcoming) - Amsterdam" at bounding box center [286, 437] width 222 height 11
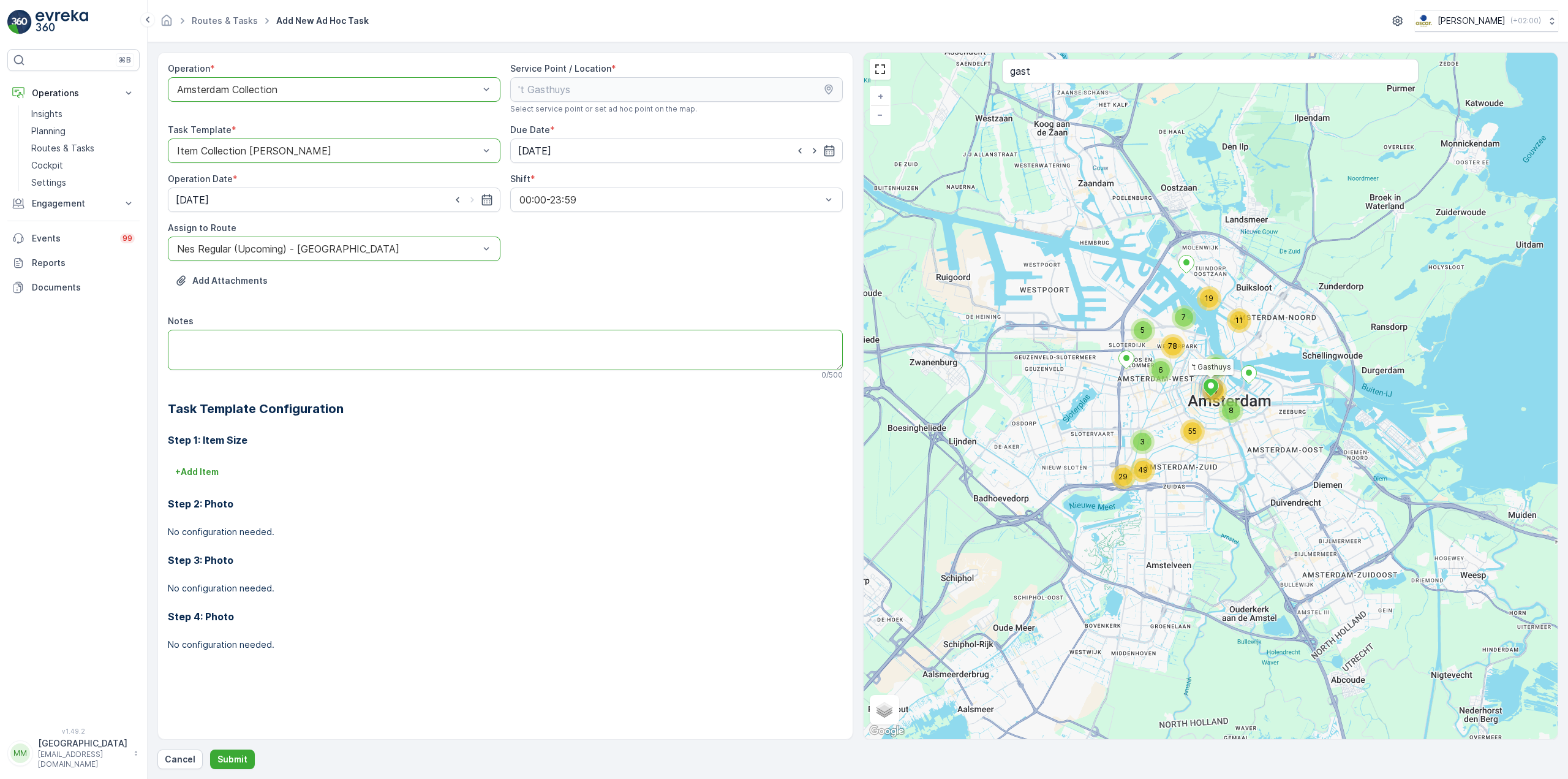
click at [276, 353] on textarea "Notes" at bounding box center [505, 349] width 675 height 41
type textarea "brengen svp: 3x 60L restzakken 3x 60L PD zakken"
click at [244, 760] on p "Submit" at bounding box center [232, 759] width 30 height 12
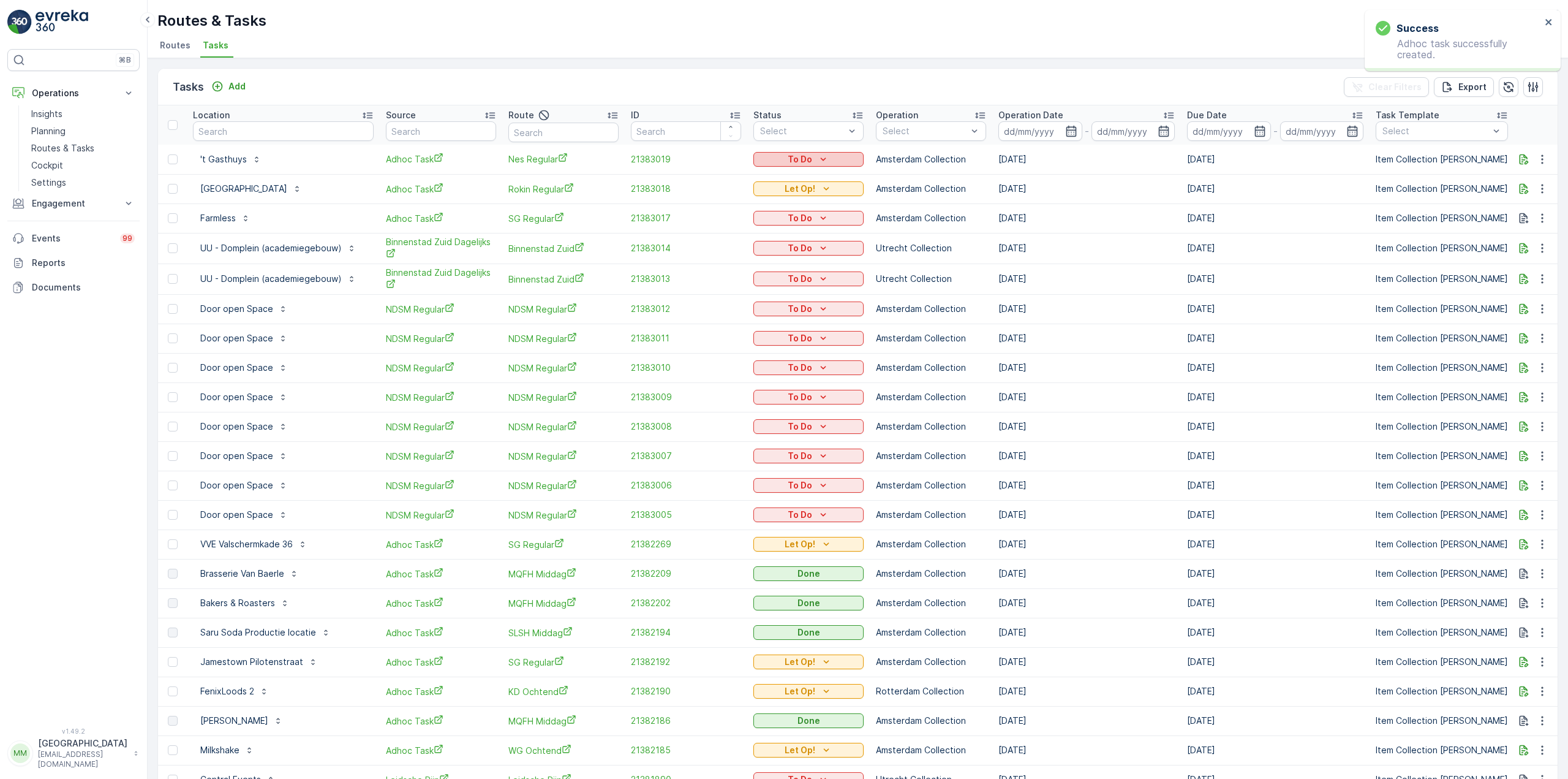
click at [773, 157] on div "To Do" at bounding box center [808, 159] width 100 height 12
click at [779, 180] on div "Let Op!" at bounding box center [783, 178] width 77 height 17
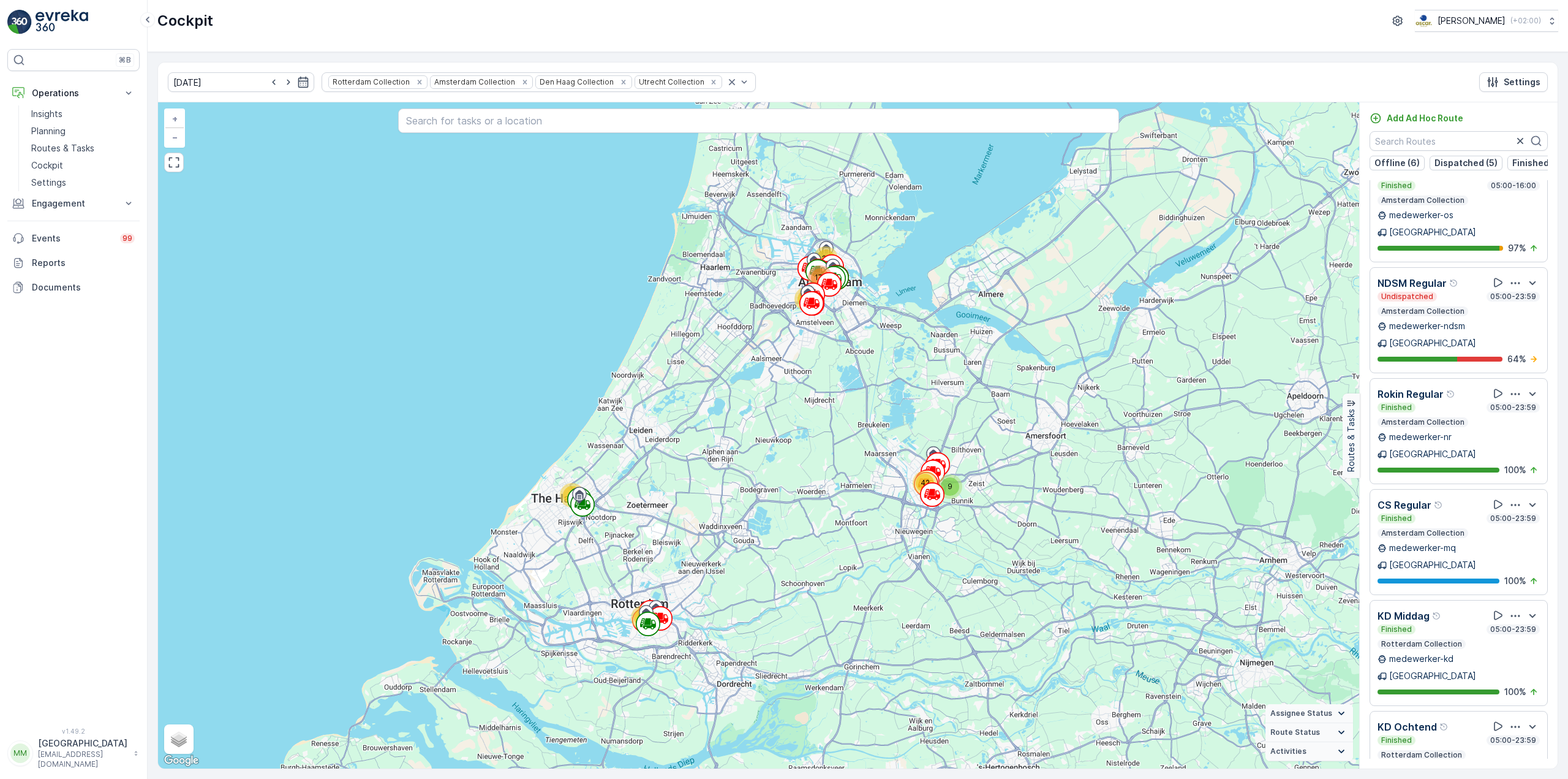
scroll to position [2241, 0]
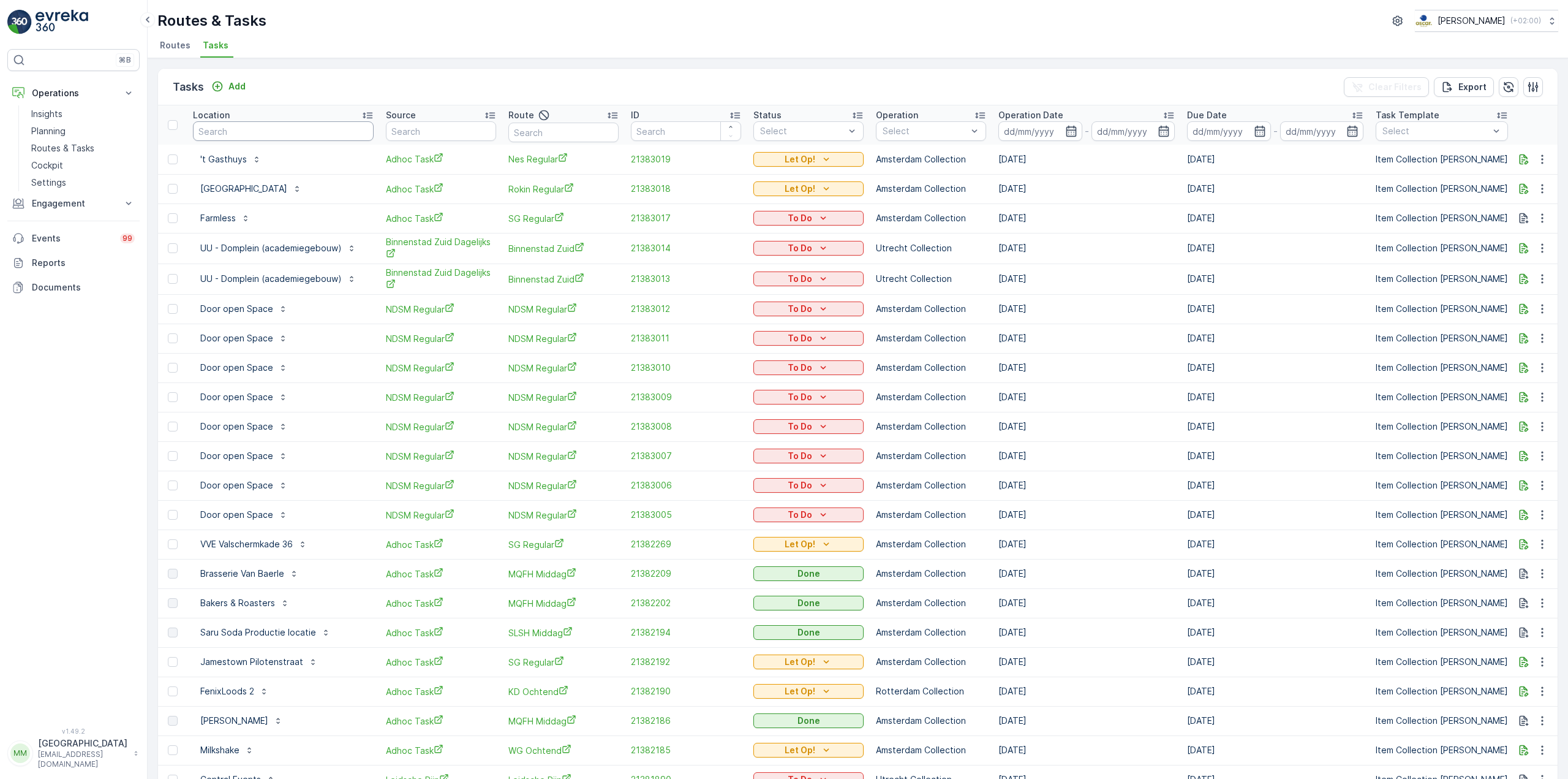
click at [313, 133] on input "text" at bounding box center [283, 131] width 181 height 19
type input "hilton"
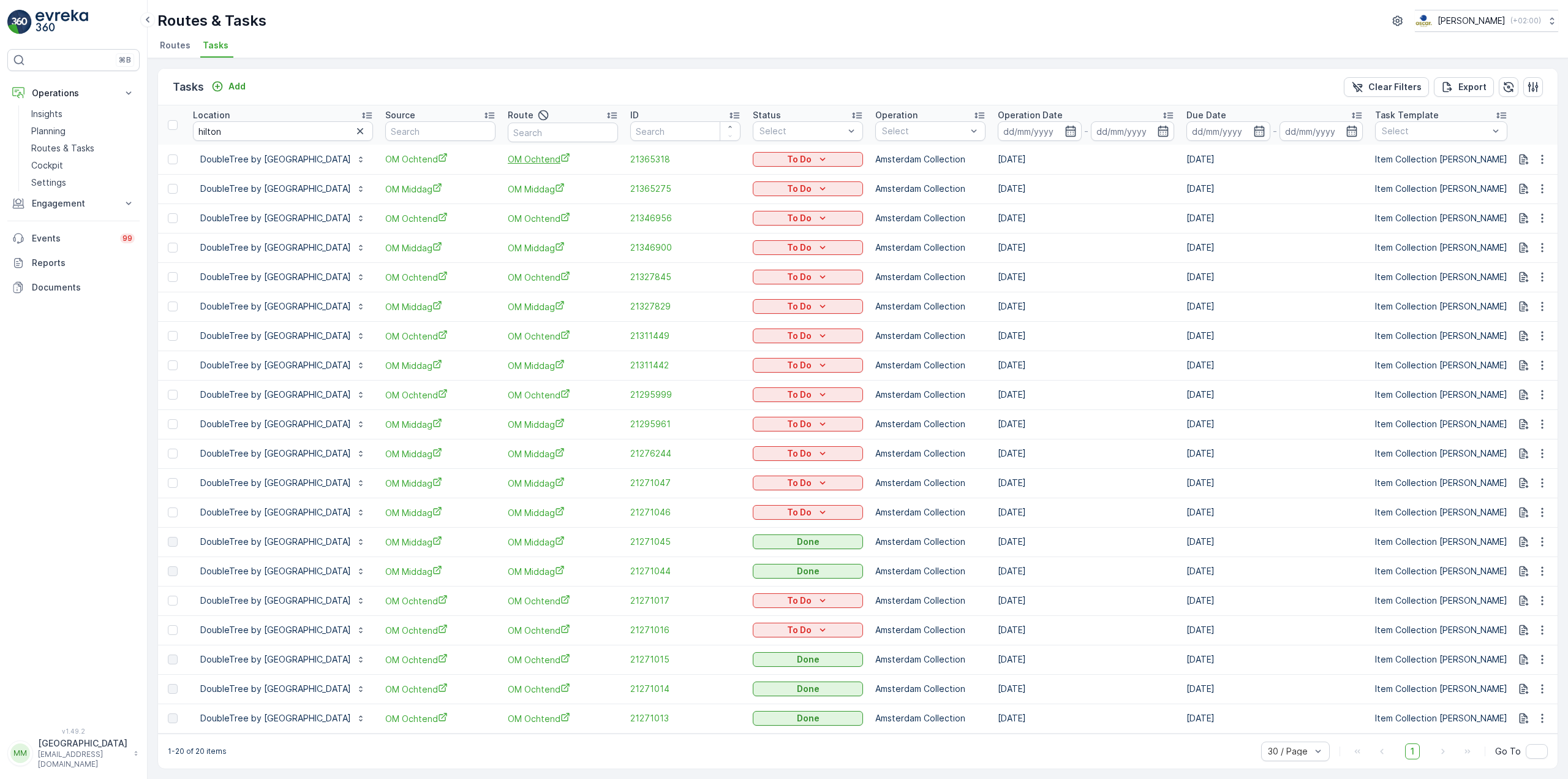
click at [592, 161] on span "OM Ochtend" at bounding box center [562, 158] width 110 height 13
click at [711, 155] on span "21365318" at bounding box center [685, 159] width 110 height 12
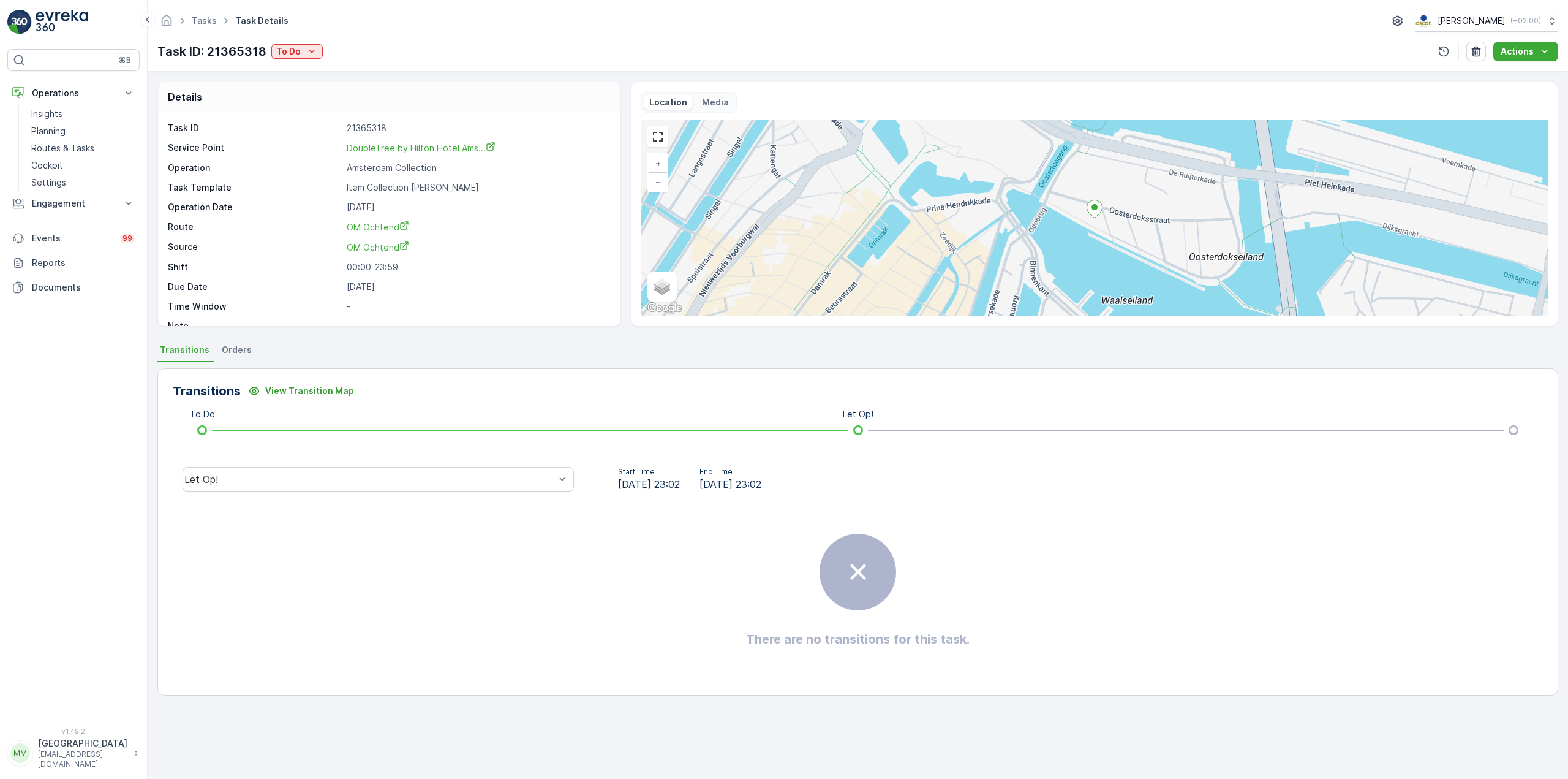
scroll to position [16, 0]
click at [53, 132] on p "Planning" at bounding box center [48, 131] width 34 height 12
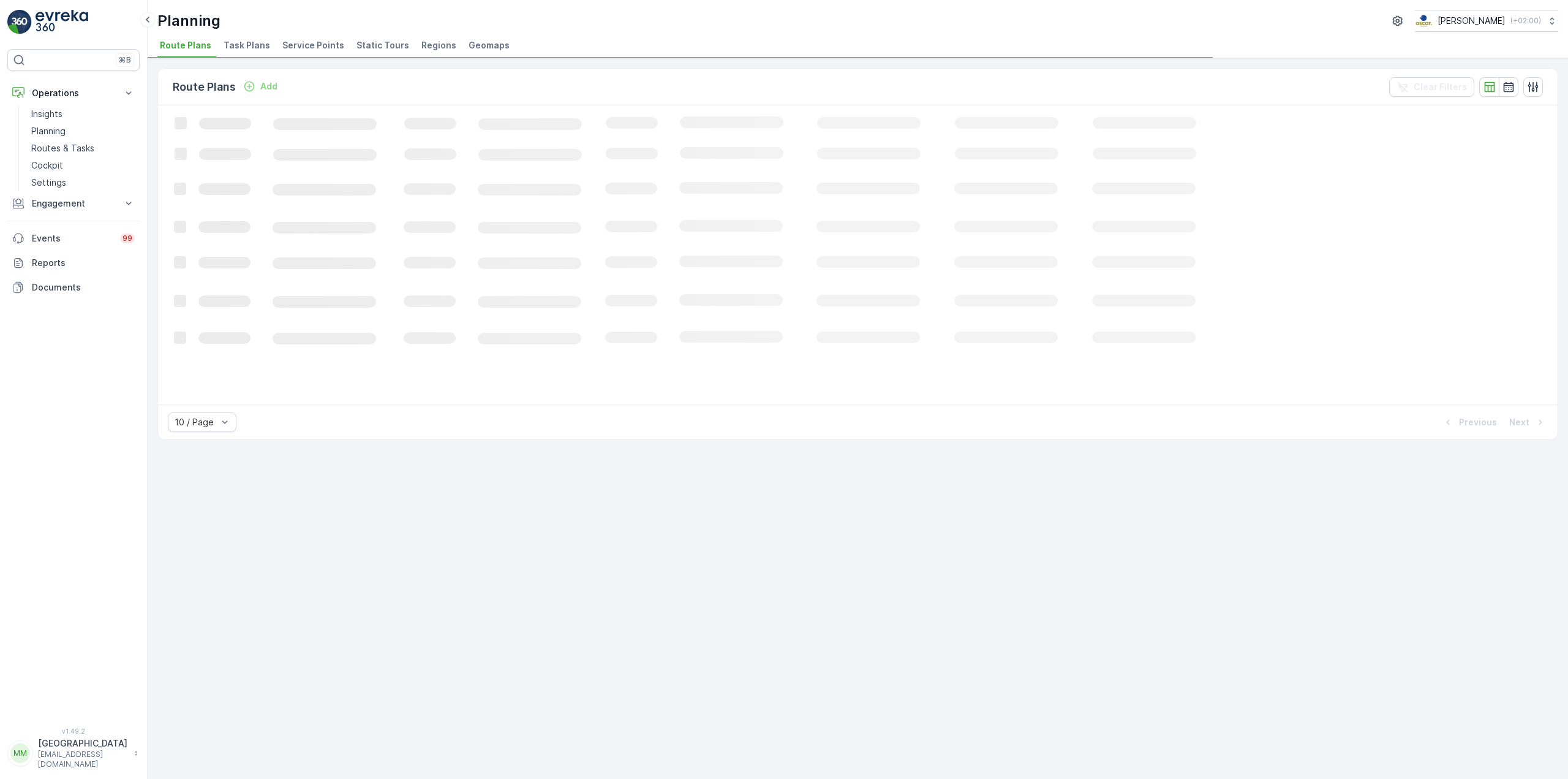
click at [228, 41] on span "Task Plans" at bounding box center [247, 45] width 47 height 12
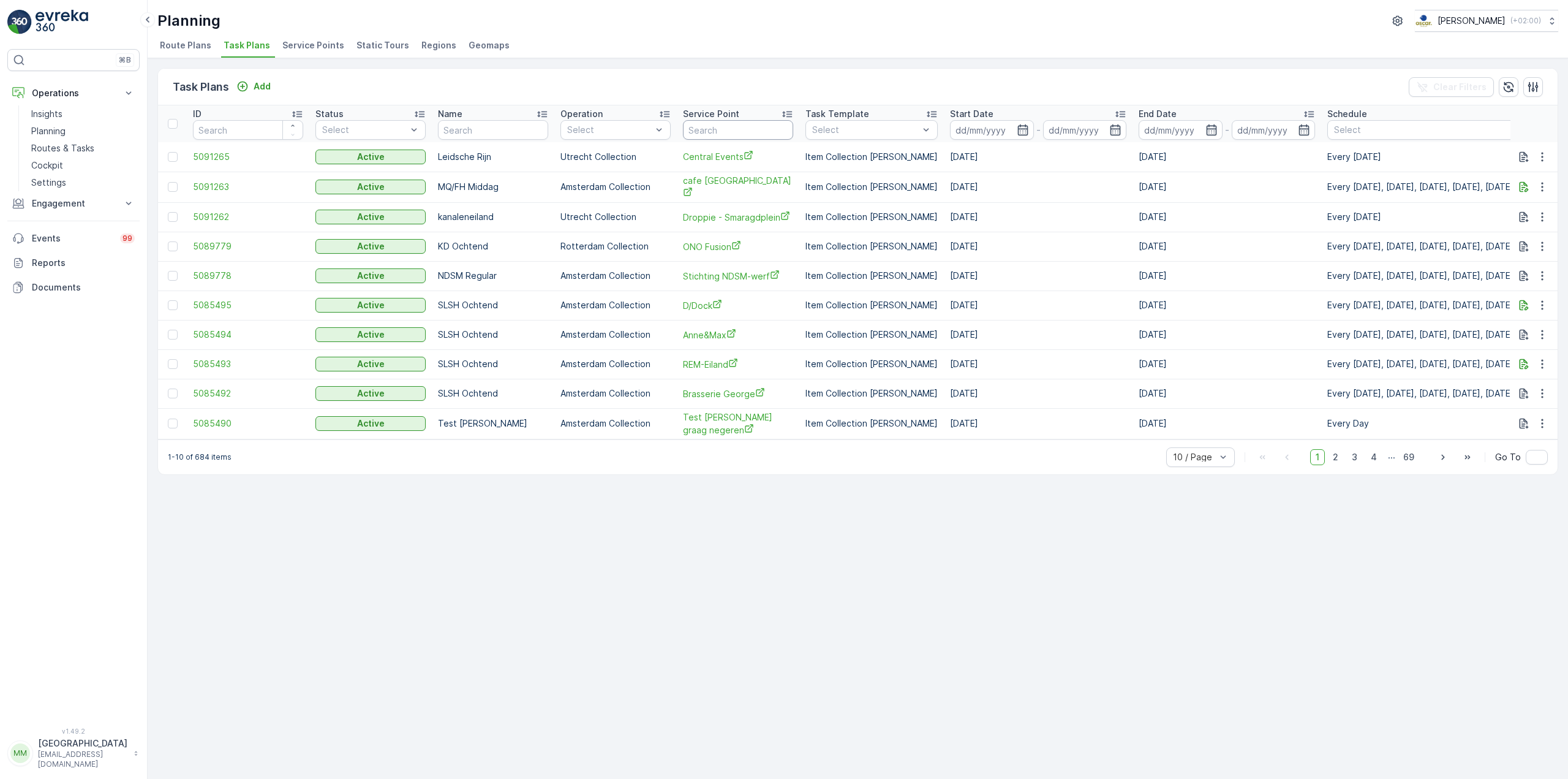
click at [711, 128] on input "text" at bounding box center [738, 130] width 110 height 19
type input "hilto"
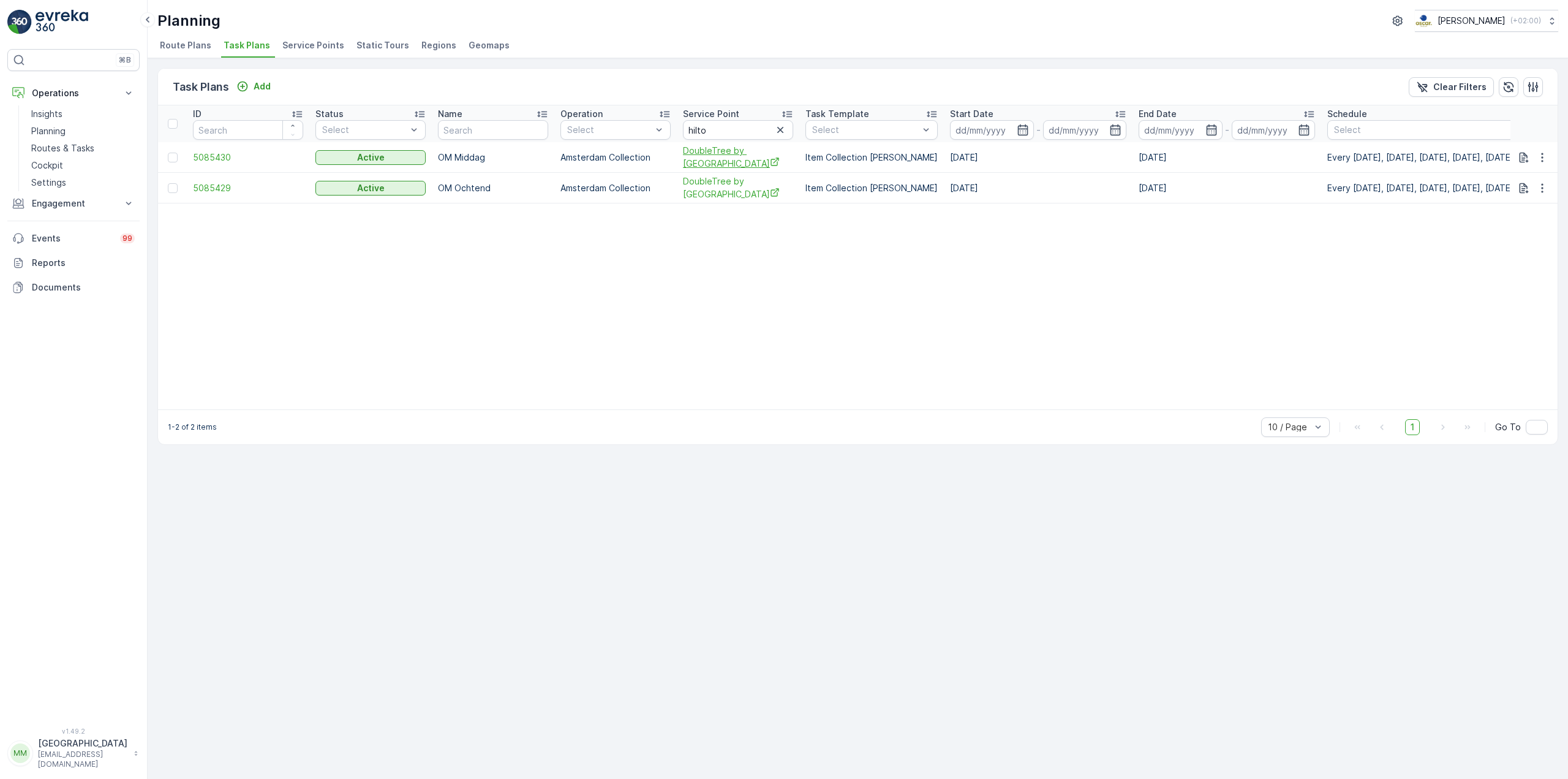
click at [729, 164] on span "DoubleTree by [GEOGRAPHIC_DATA]" at bounding box center [738, 157] width 110 height 25
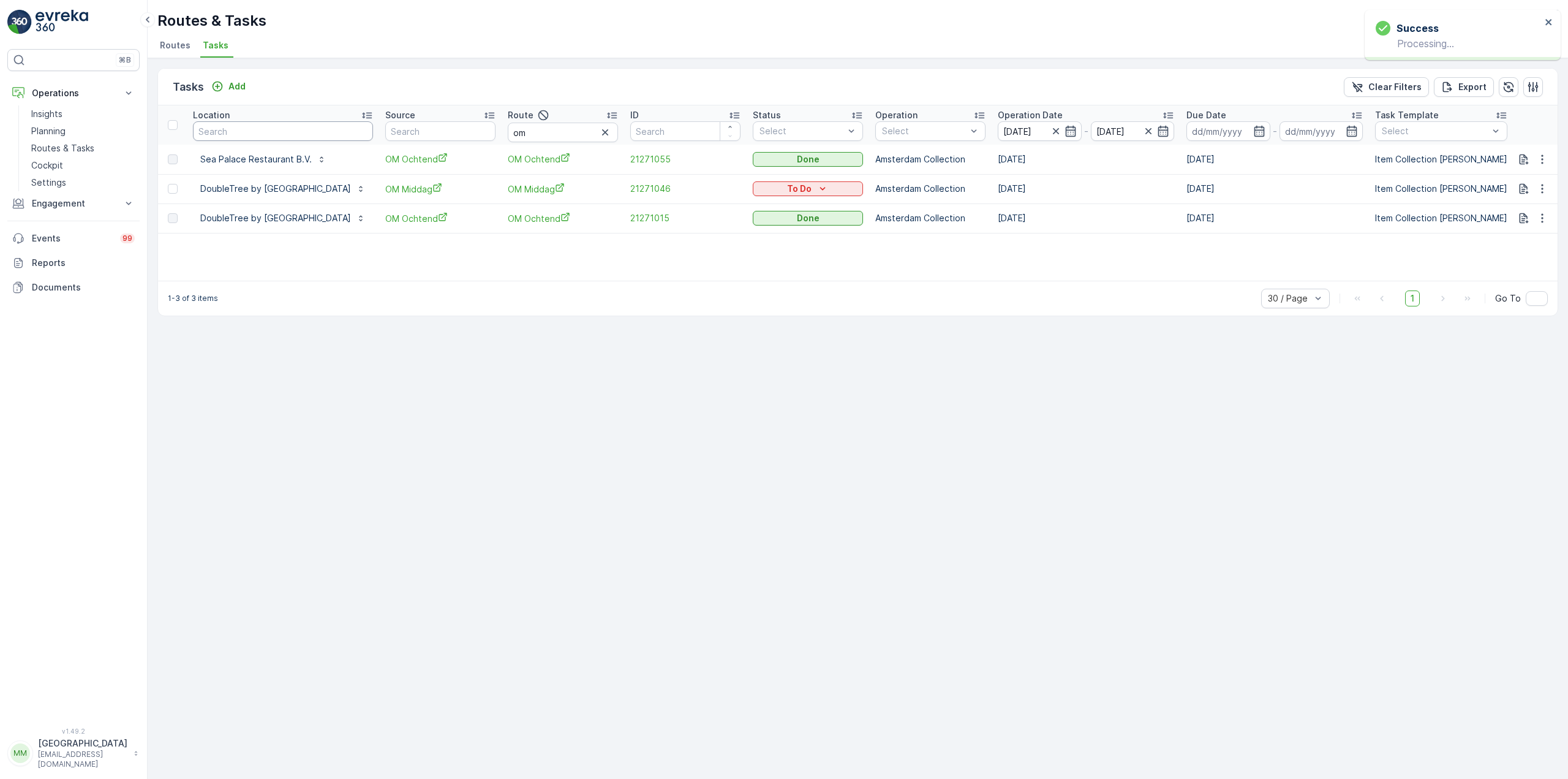
click at [343, 132] on input "text" at bounding box center [283, 131] width 180 height 19
click at [85, 156] on link "Routes & Tasks" at bounding box center [83, 148] width 114 height 17
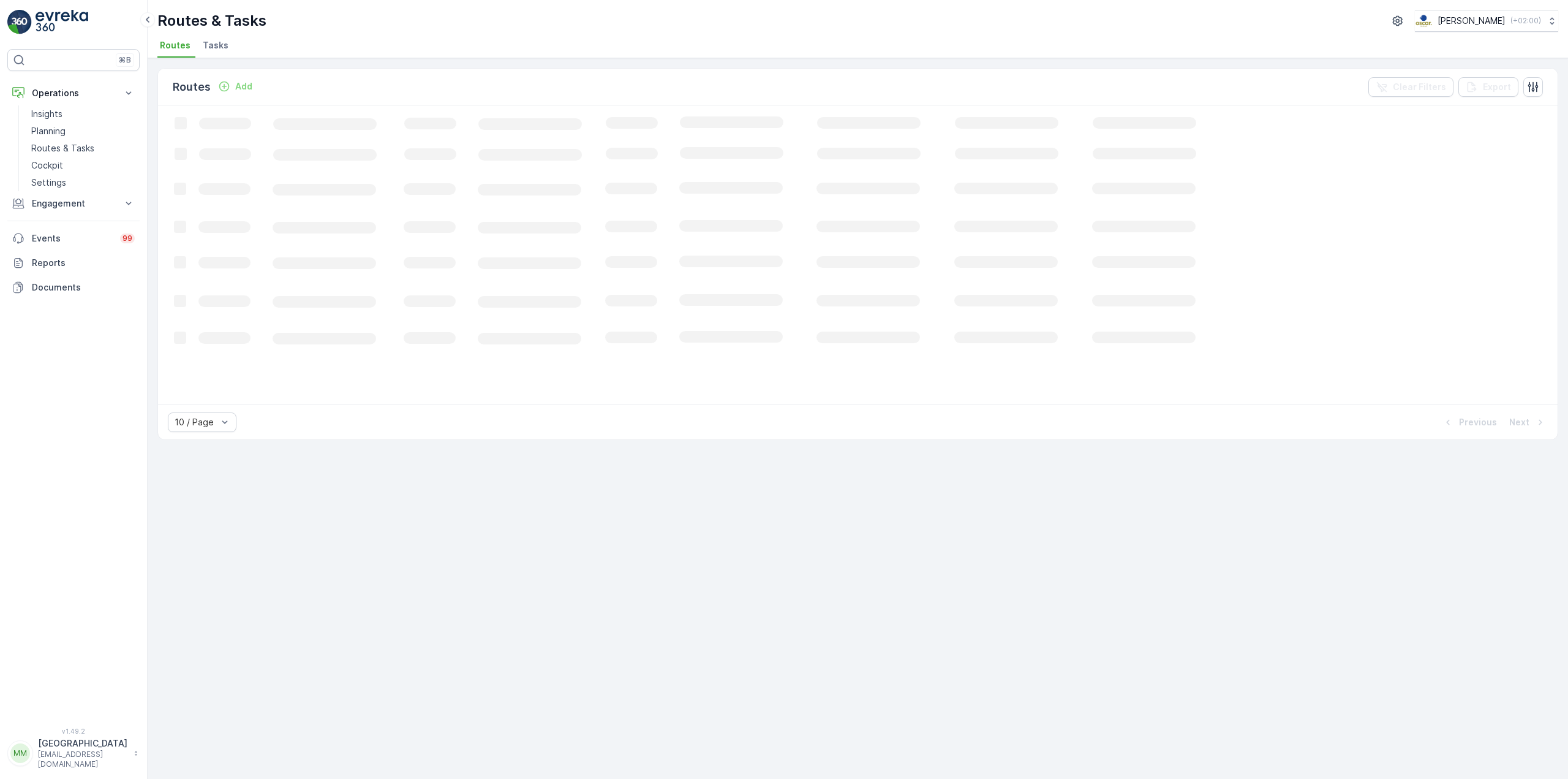
click at [222, 45] on span "Tasks" at bounding box center [216, 45] width 26 height 12
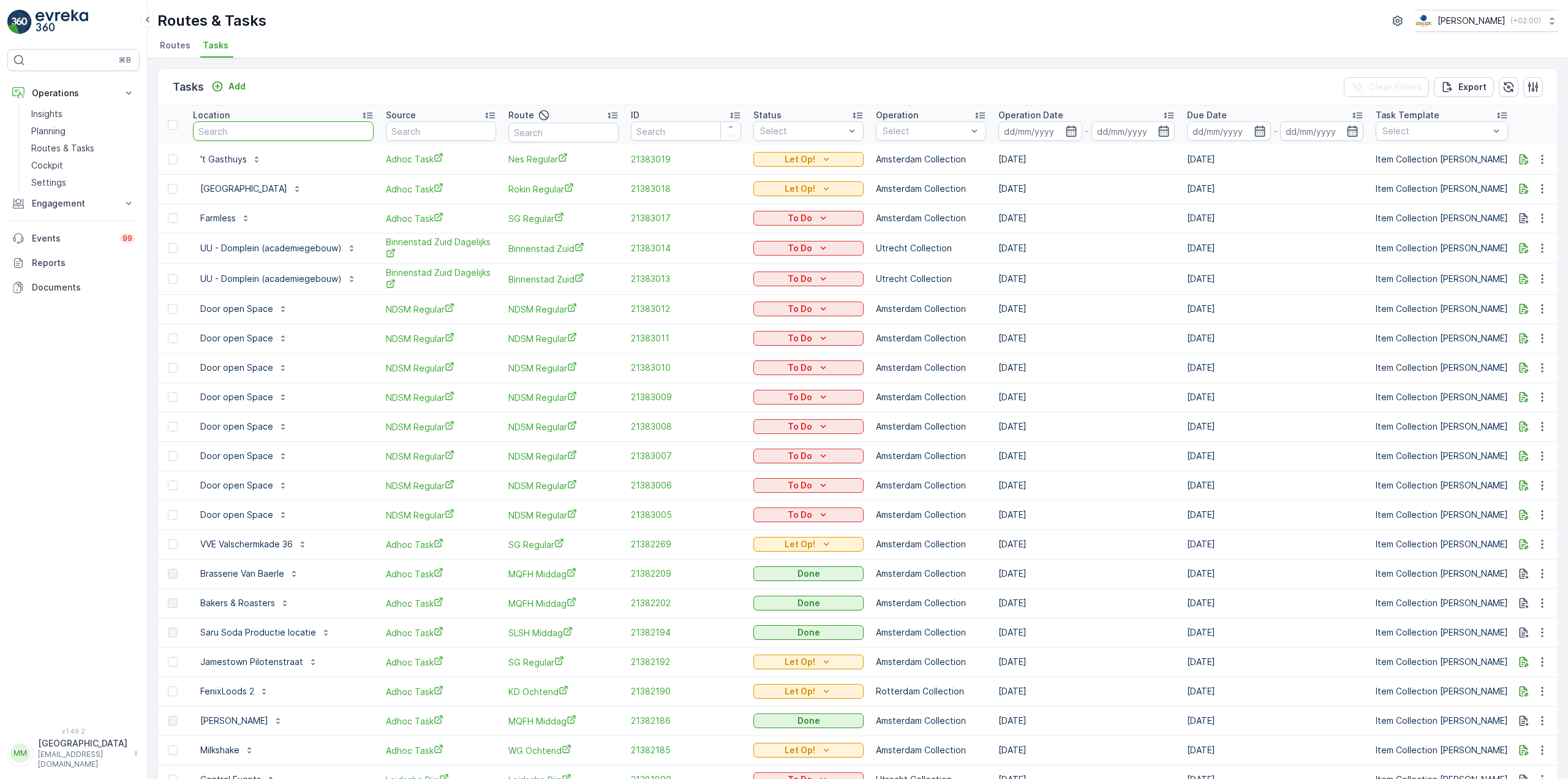
click at [237, 125] on input "text" at bounding box center [283, 131] width 181 height 19
type input "kinder"
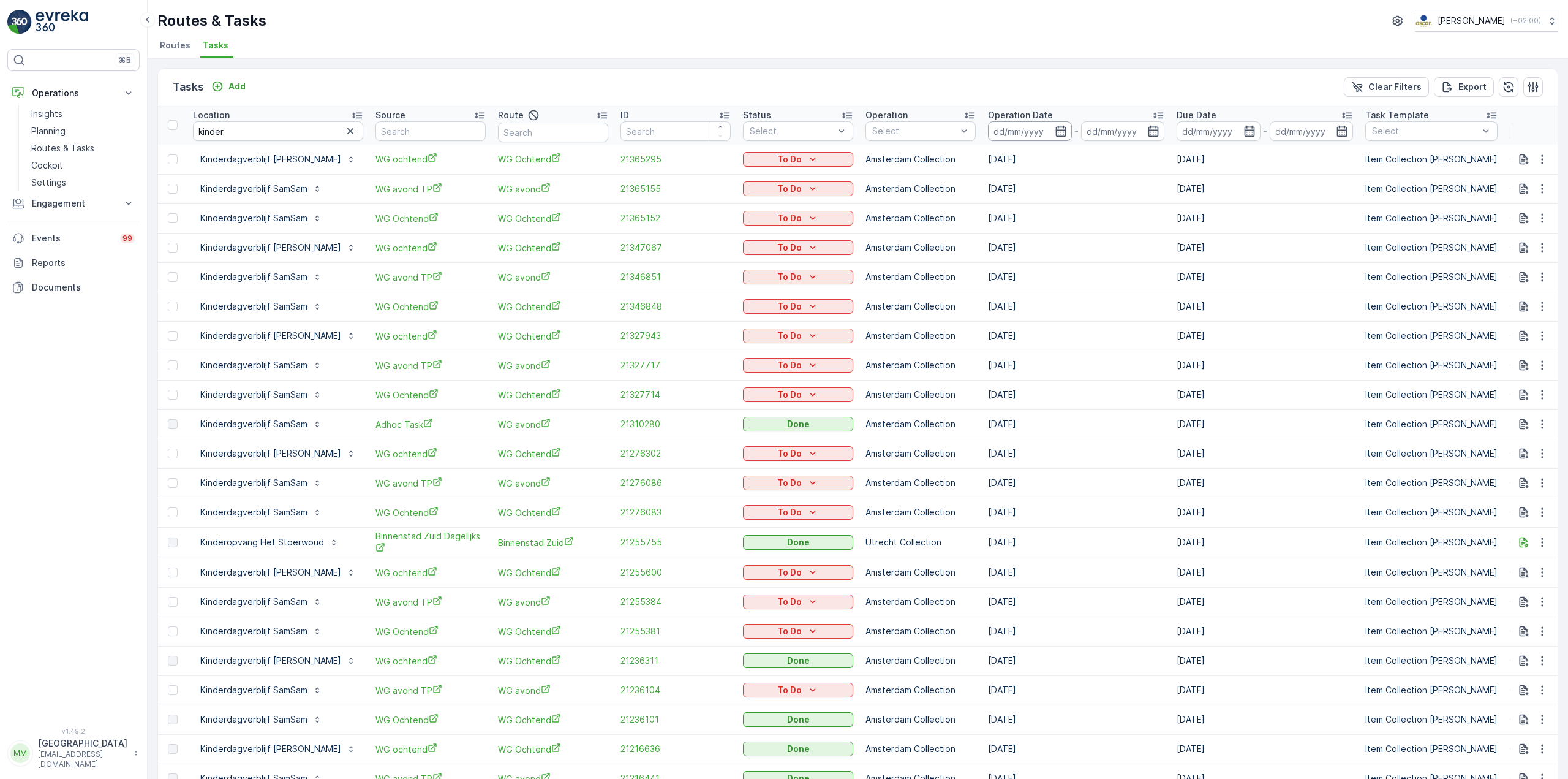
click at [1000, 136] on input at bounding box center [1030, 131] width 84 height 19
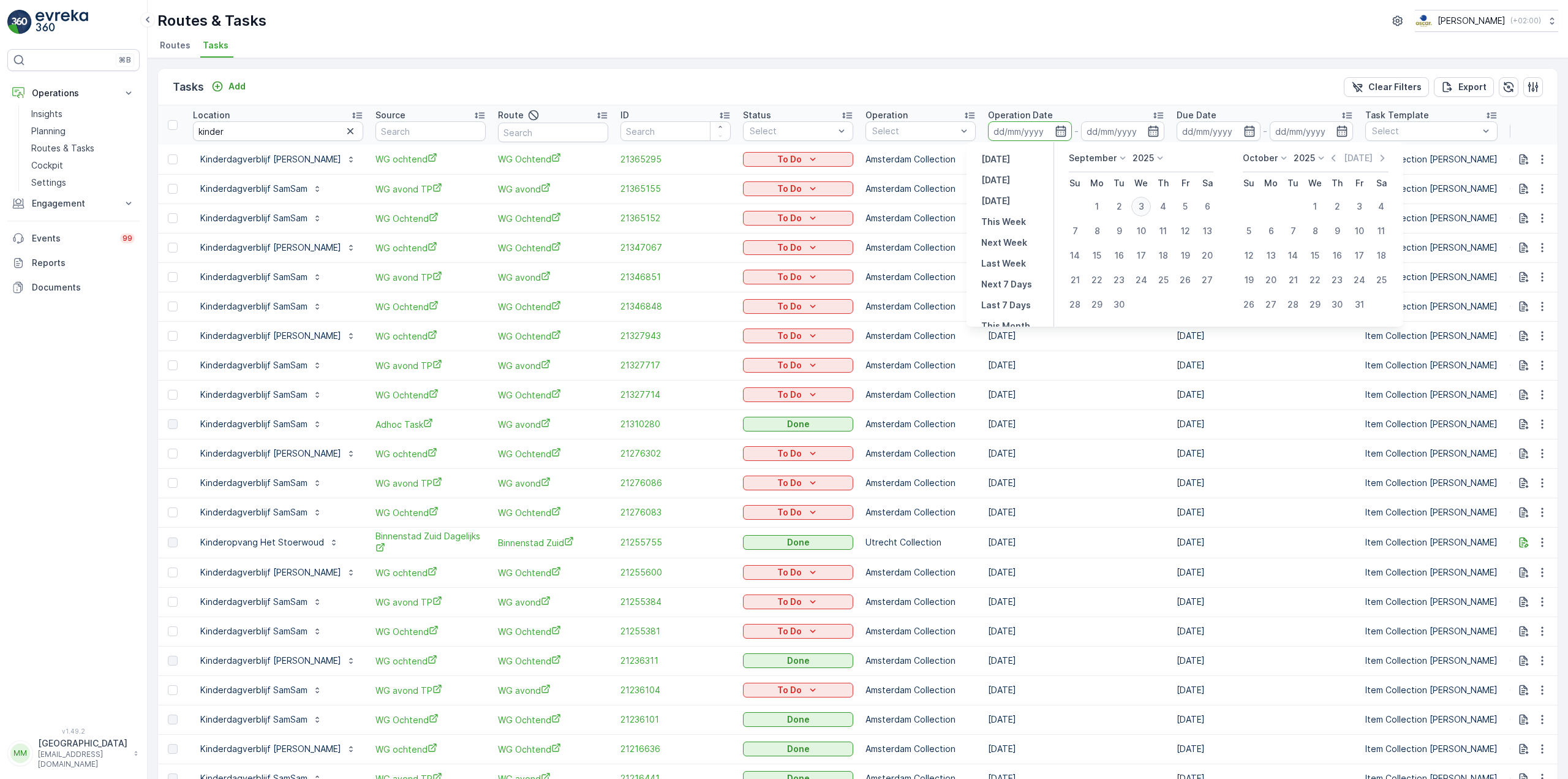
click at [1149, 204] on div "3" at bounding box center [1141, 206] width 19 height 19
type input "03.09.2025"
click at [1149, 204] on div "3" at bounding box center [1141, 206] width 19 height 19
type input "03.09.2025"
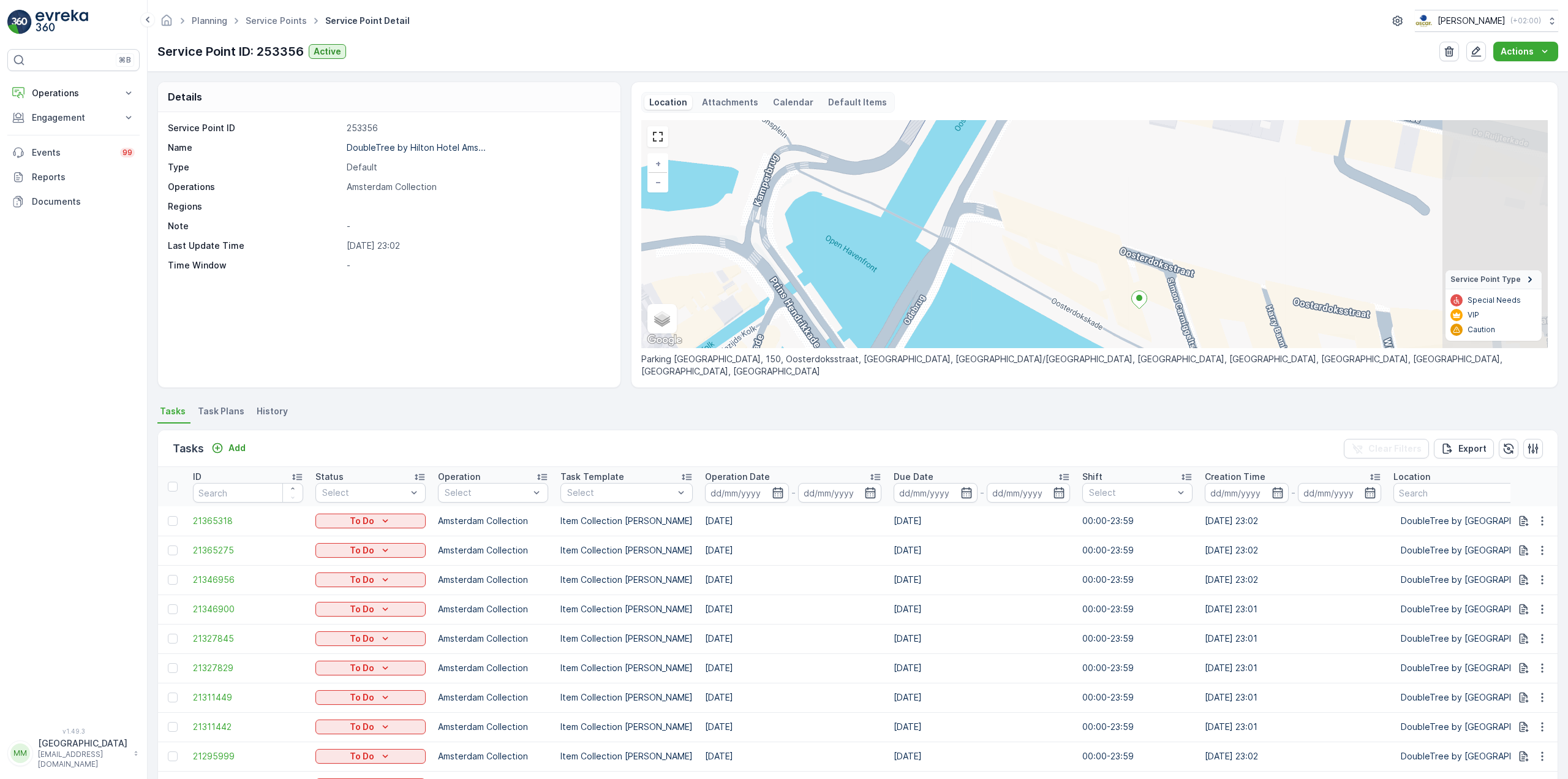
drag, startPoint x: 1224, startPoint y: 269, endPoint x: 1129, endPoint y: 247, distance: 97.5
click at [1129, 247] on div "+ − Satellite Roadmap Terrain Hybrid Leaflet Keyboard shortcuts Map Data Map da…" at bounding box center [1094, 234] width 906 height 228
